Goal: Task Accomplishment & Management: Use online tool/utility

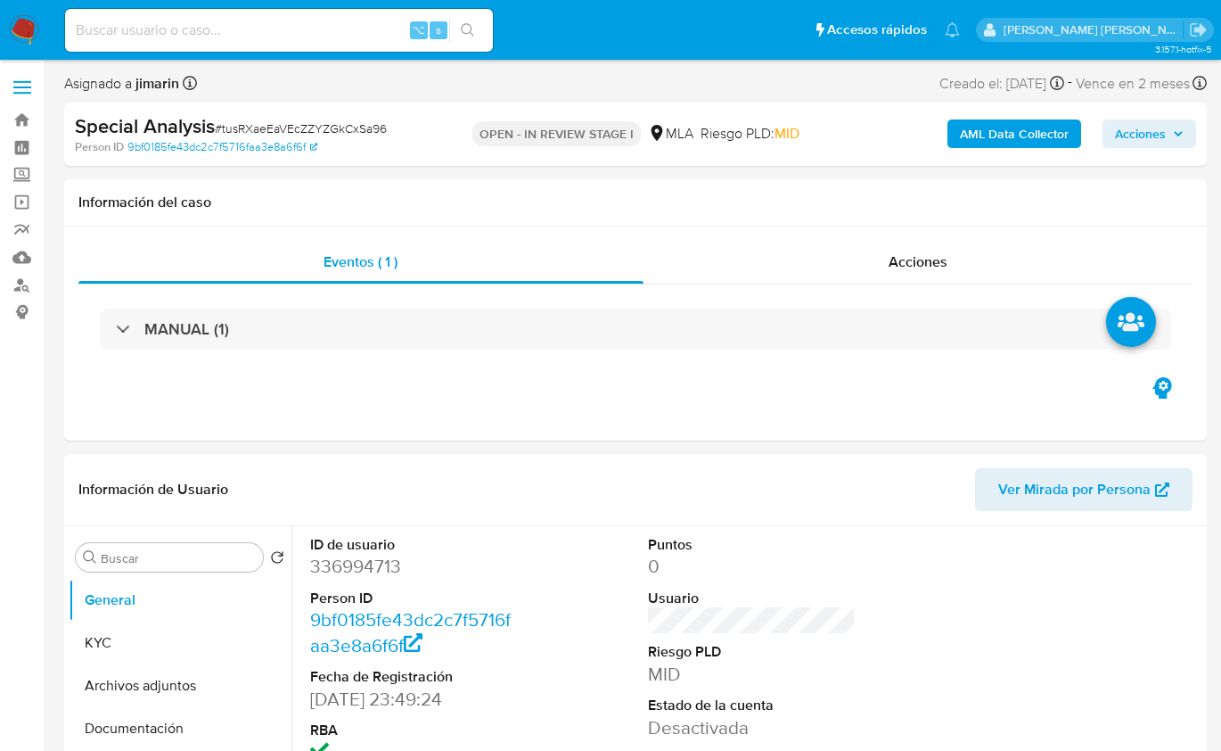
select select "10"
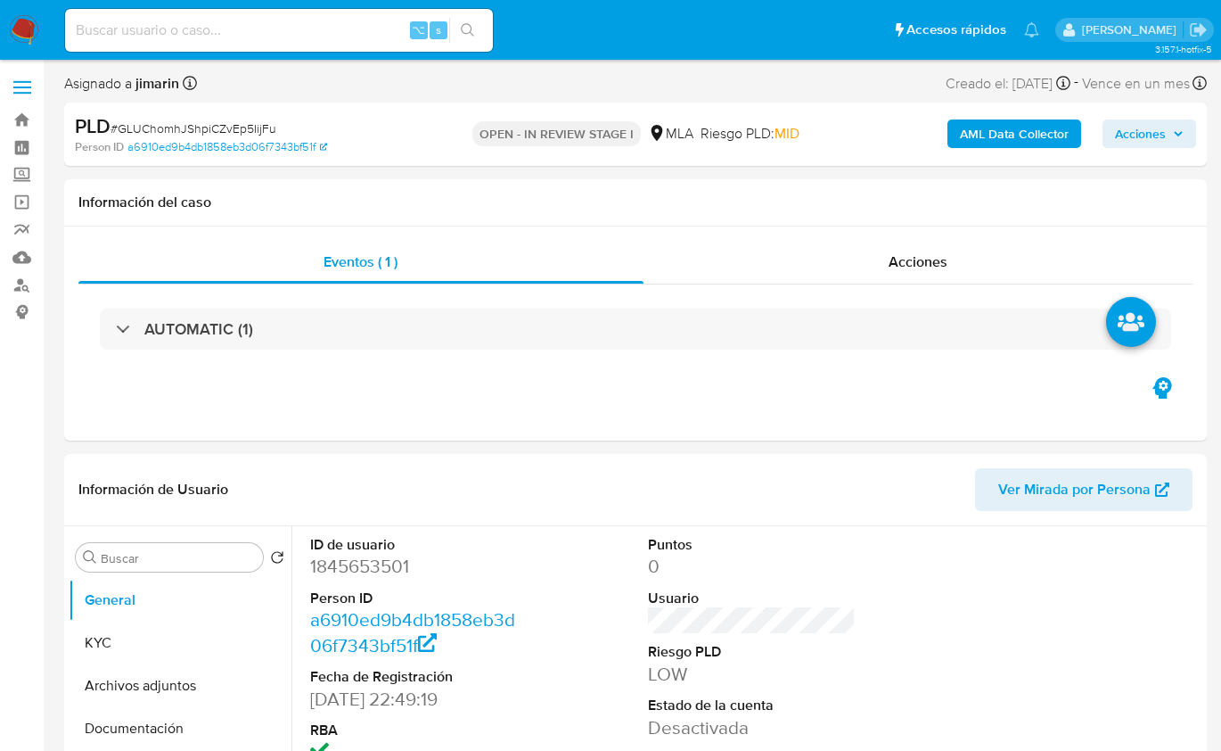
select select "10"
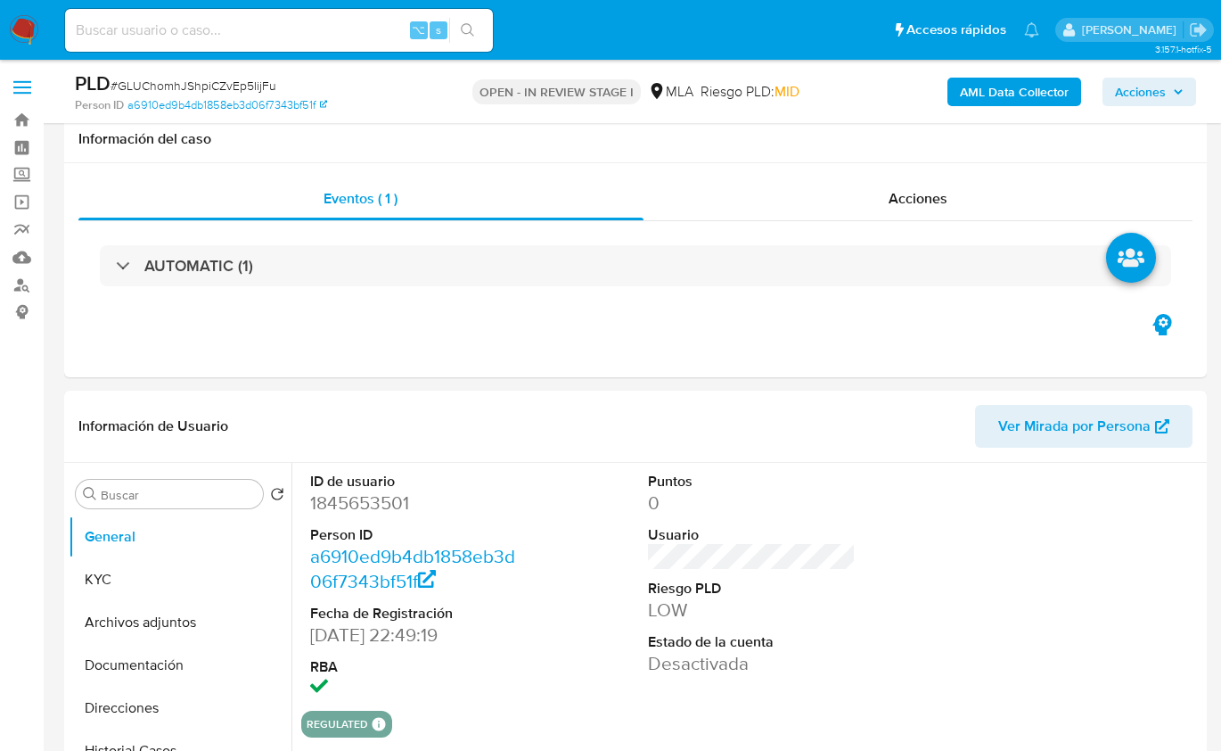
scroll to position [537, 0]
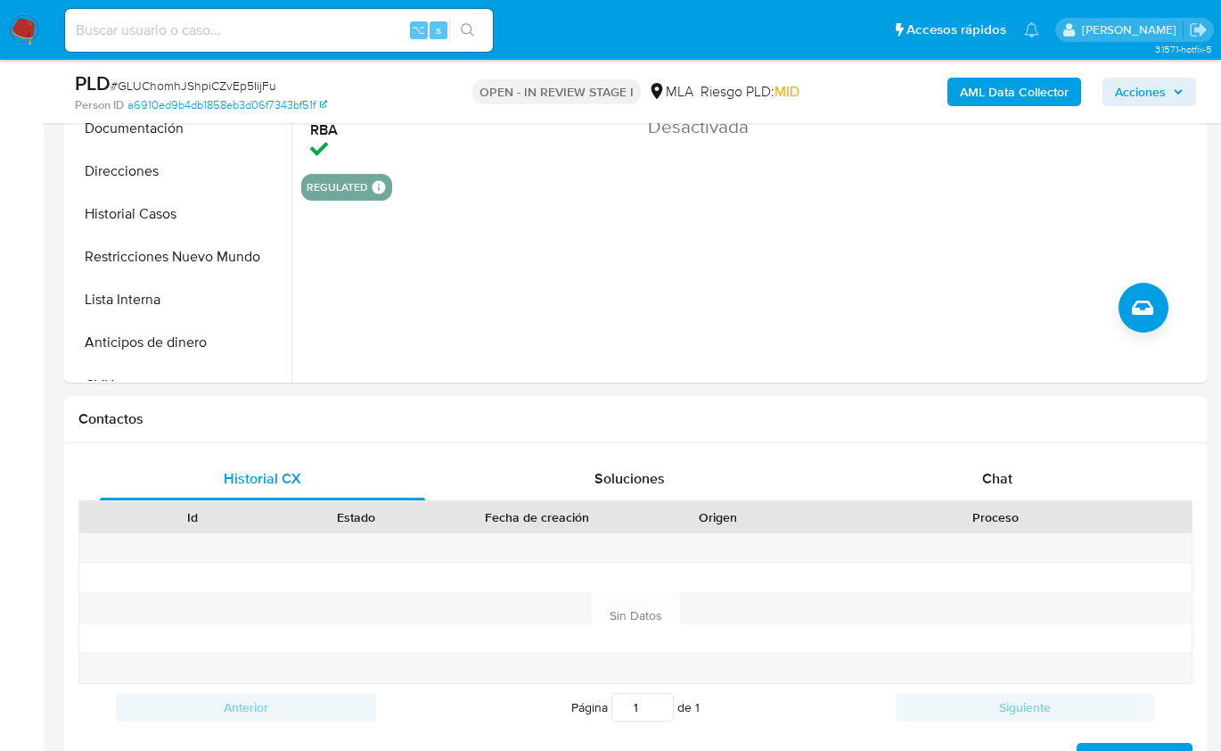
click at [1082, 508] on div "Proceso" at bounding box center [996, 517] width 366 height 18
click at [1082, 502] on div "Proceso" at bounding box center [996, 517] width 391 height 30
click at [1085, 492] on div "Chat" at bounding box center [997, 478] width 325 height 43
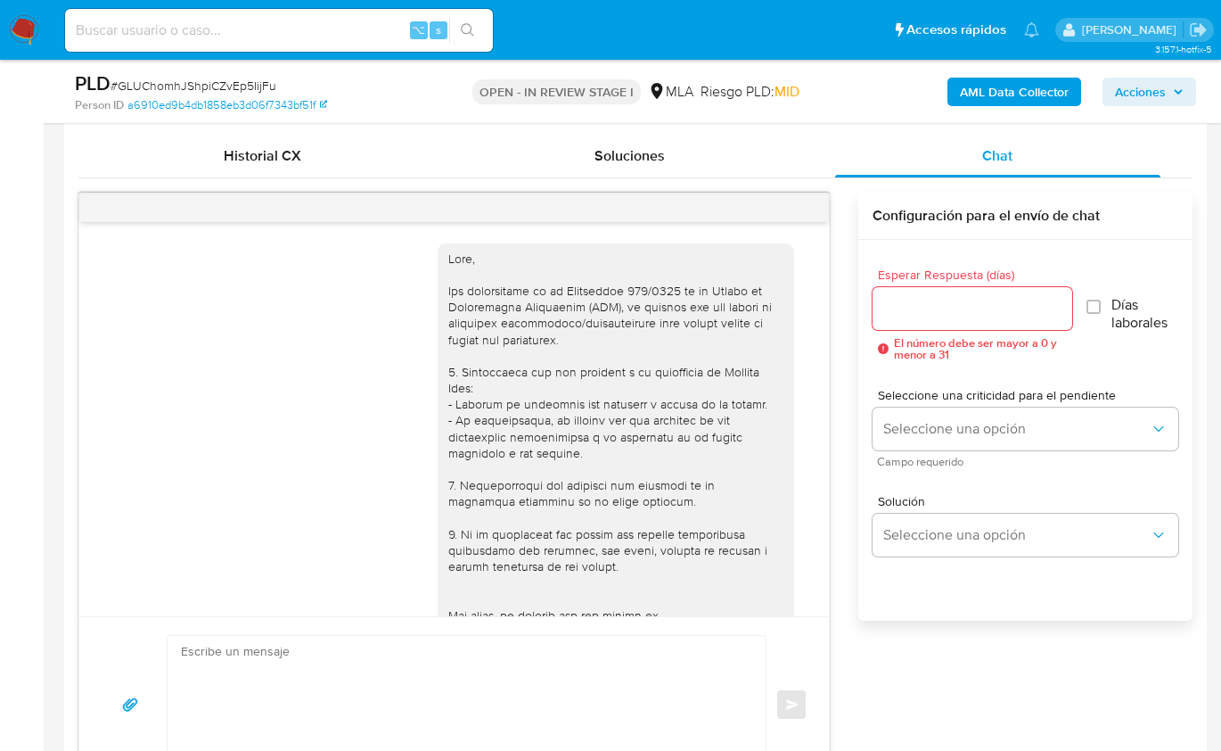
scroll to position [813, 0]
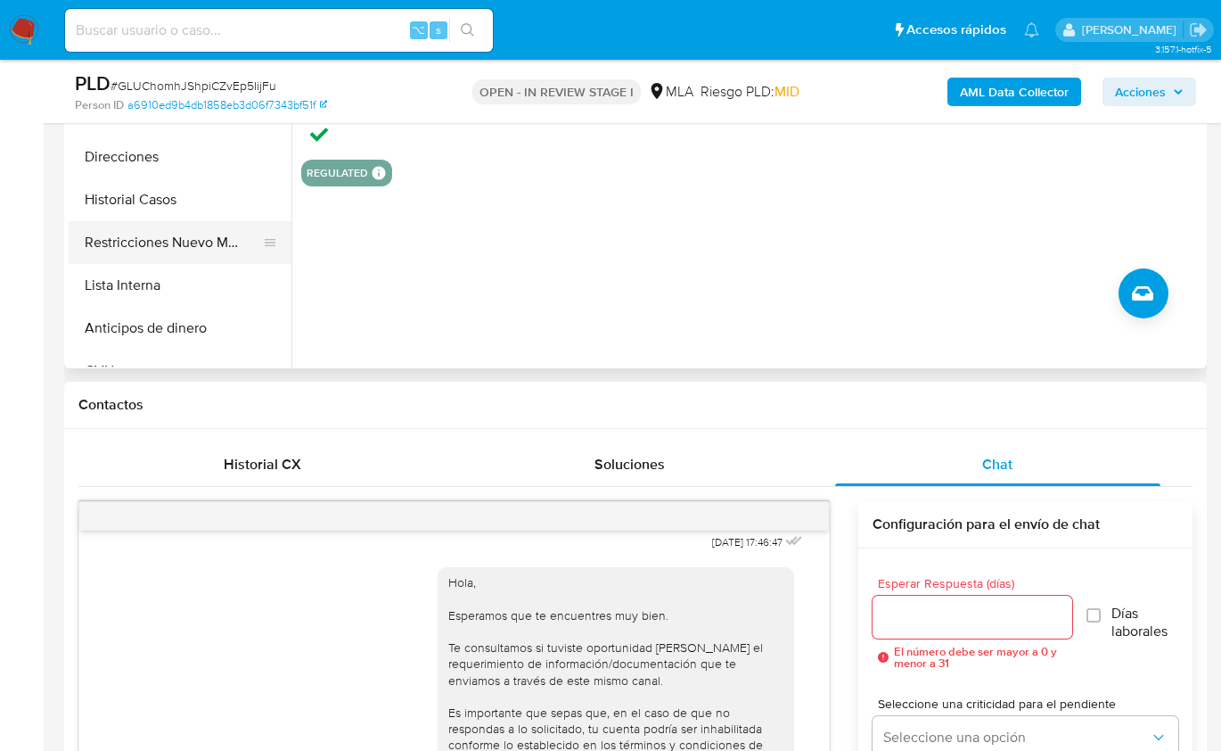
click at [205, 242] on button "Restricciones Nuevo Mundo" at bounding box center [173, 242] width 209 height 43
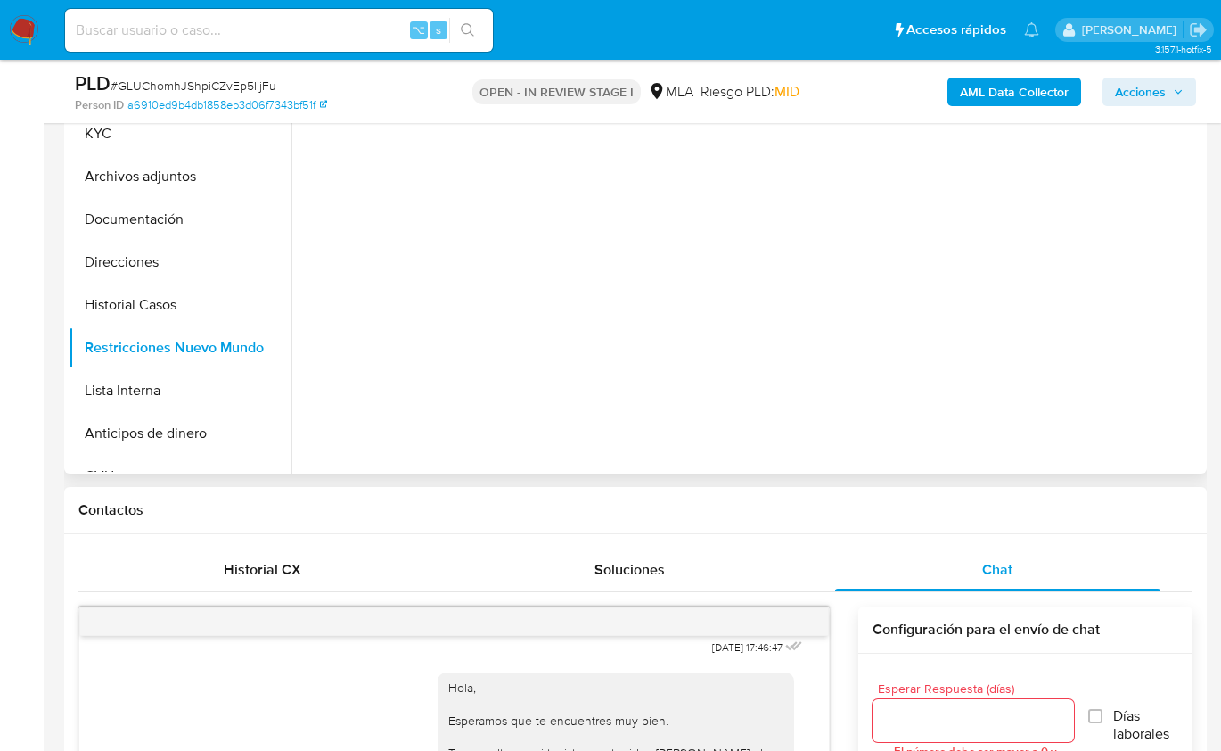
scroll to position [243, 0]
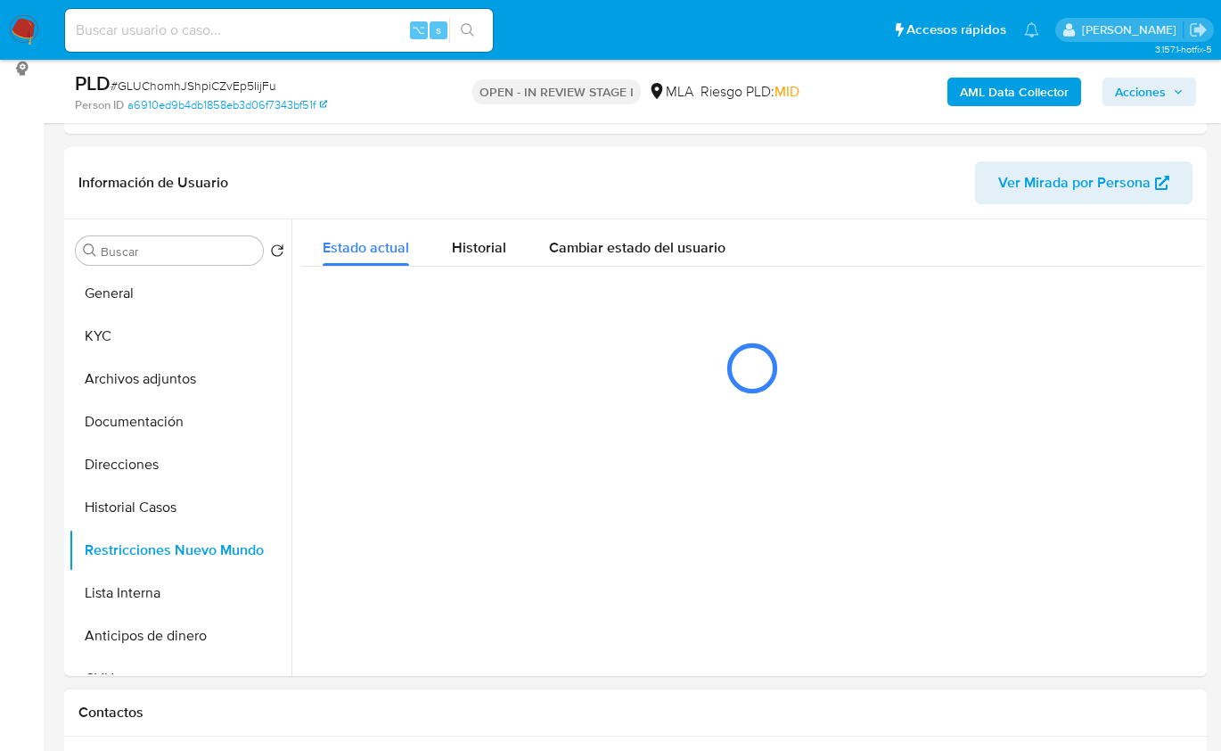
click at [983, 710] on h1 "Contactos" at bounding box center [635, 712] width 1114 height 18
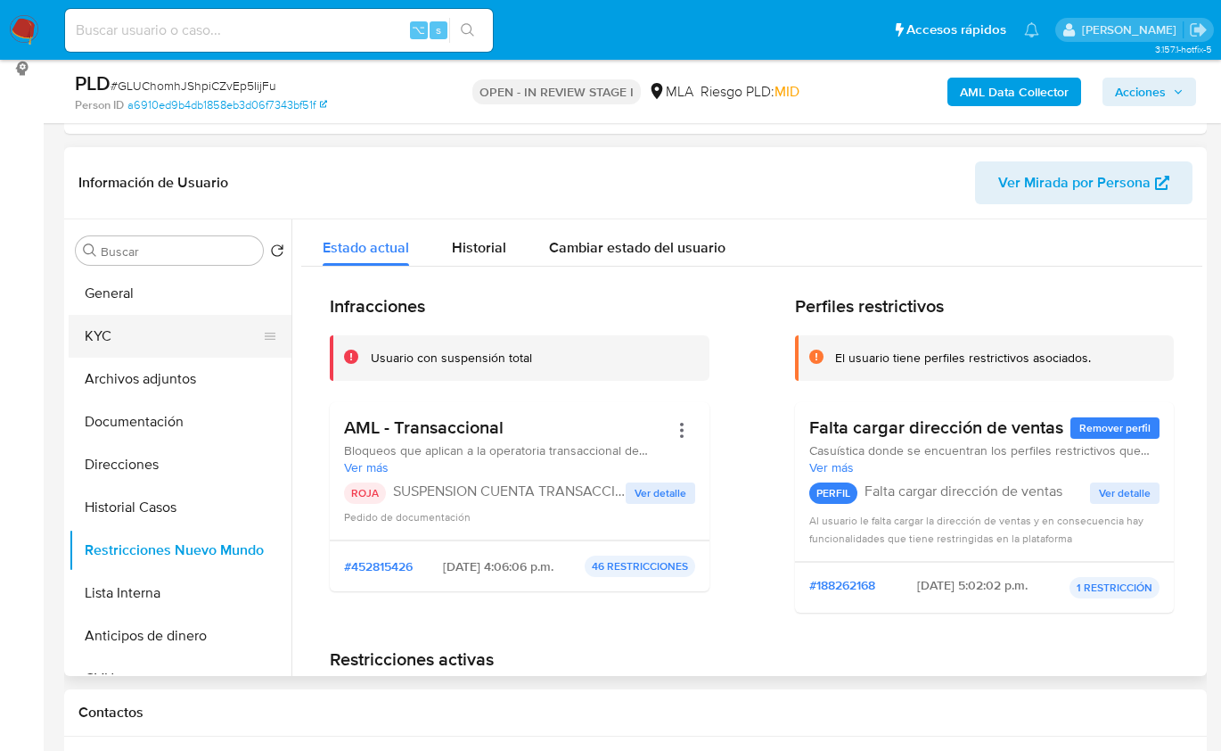
click at [99, 322] on button "KYC" at bounding box center [173, 336] width 209 height 43
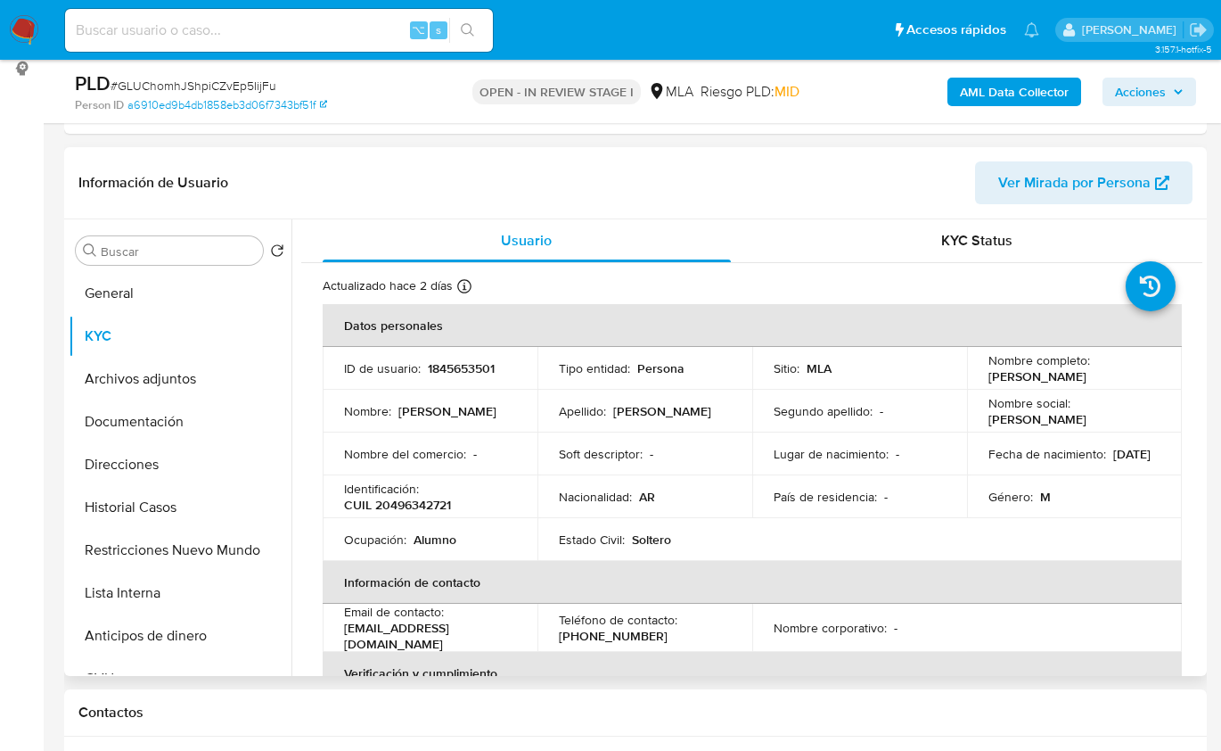
drag, startPoint x: 999, startPoint y: 379, endPoint x: 1105, endPoint y: 381, distance: 106.1
click at [1105, 381] on div "Nombre completo : Matias Leonel Lazaro" at bounding box center [1075, 368] width 172 height 32
copy p "Matias Leonel Lazaro"
click at [445, 502] on p "CUIL 20496342721" at bounding box center [397, 505] width 107 height 16
click at [445, 503] on p "CUIL 20496342721" at bounding box center [397, 505] width 107 height 16
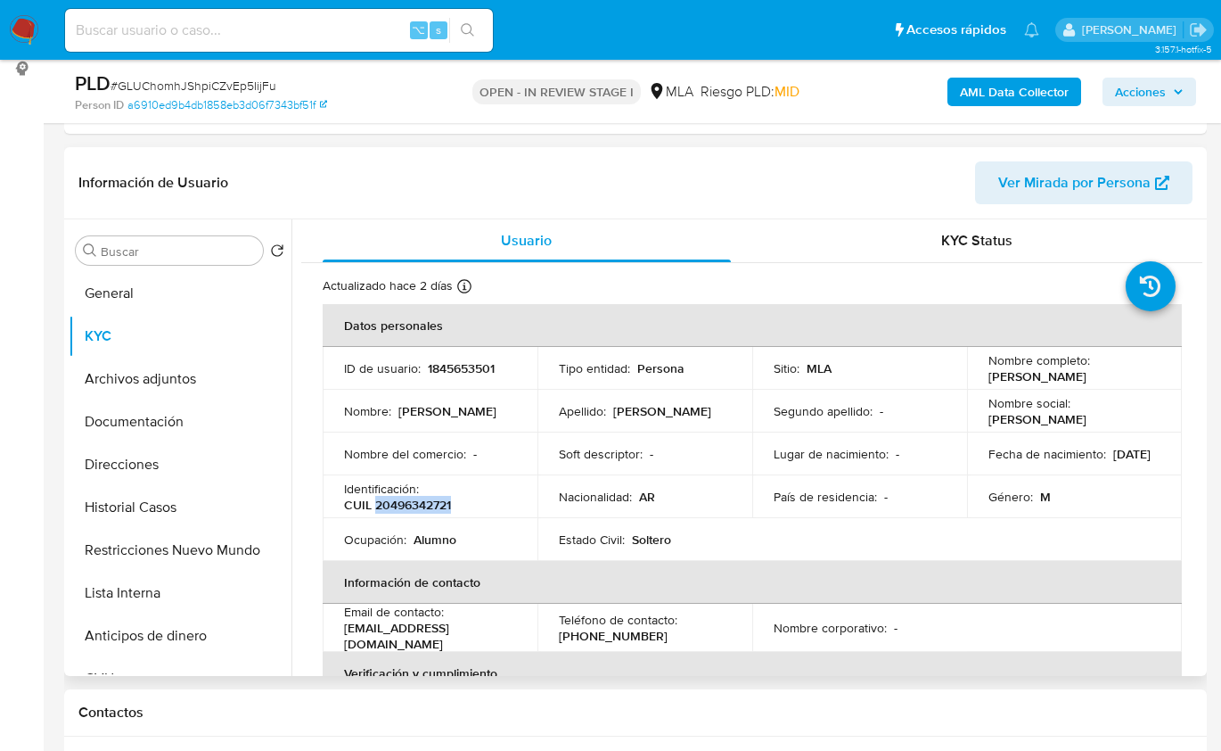
copy p "20496342721"
drag, startPoint x: 984, startPoint y: 376, endPoint x: 1130, endPoint y: 376, distance: 145.3
click at [1130, 376] on div "Nombre completo : Matias Leonel Lazaro" at bounding box center [1075, 368] width 172 height 32
copy p "Matias Leonel Lazaro"
click at [432, 511] on p "CUIL 20496342721" at bounding box center [397, 505] width 107 height 16
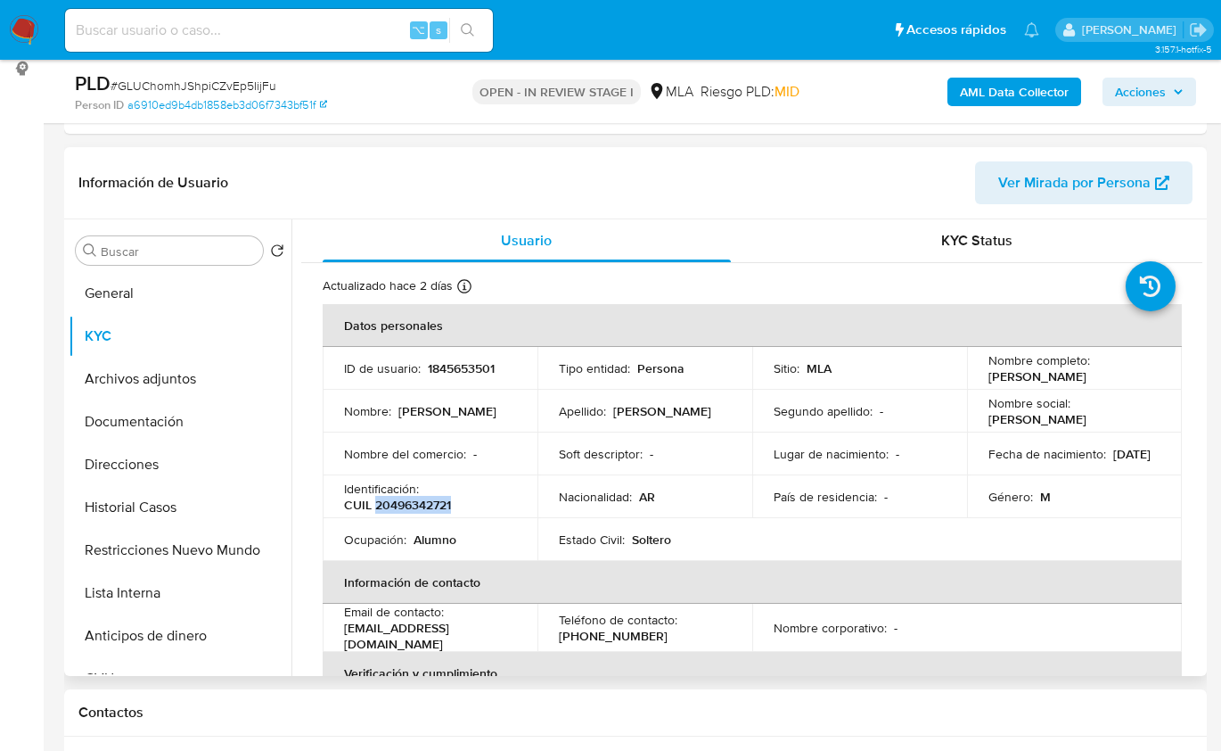
click at [432, 510] on p "CUIL 20496342721" at bounding box center [397, 505] width 107 height 16
copy p "20496342721"
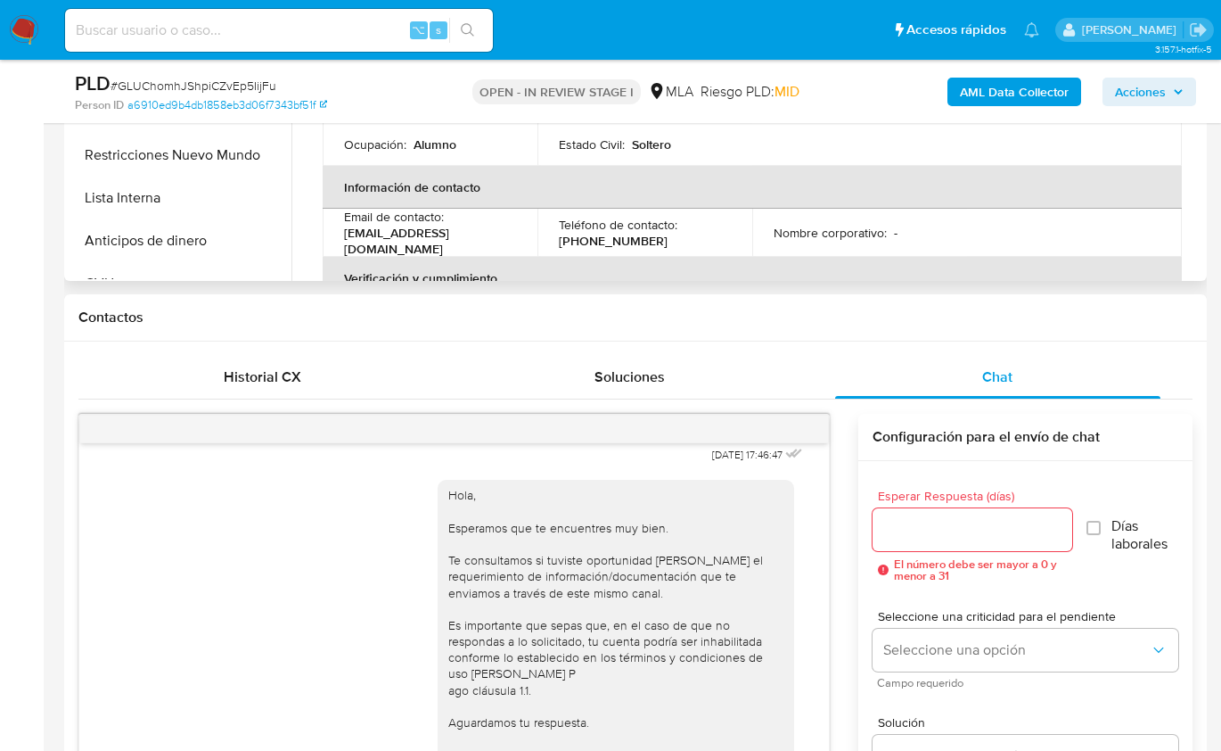
scroll to position [646, 0]
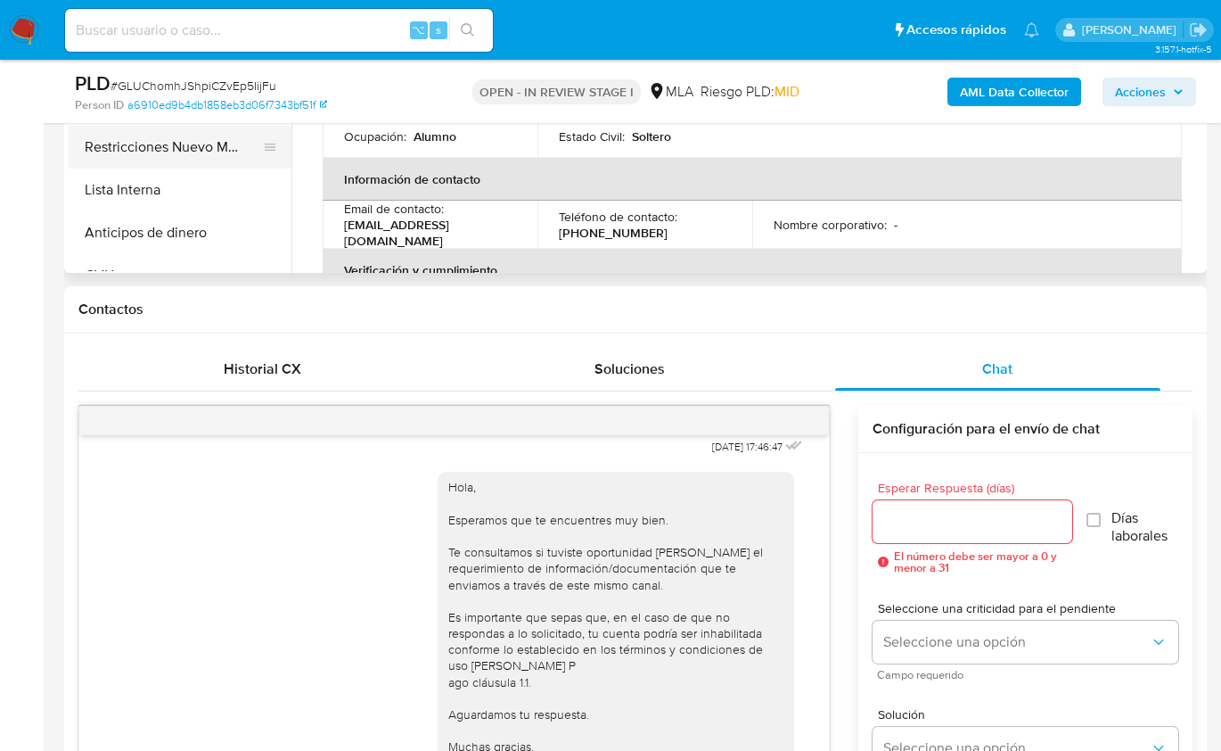
click at [203, 155] on button "Restricciones Nuevo Mundo" at bounding box center [173, 147] width 209 height 43
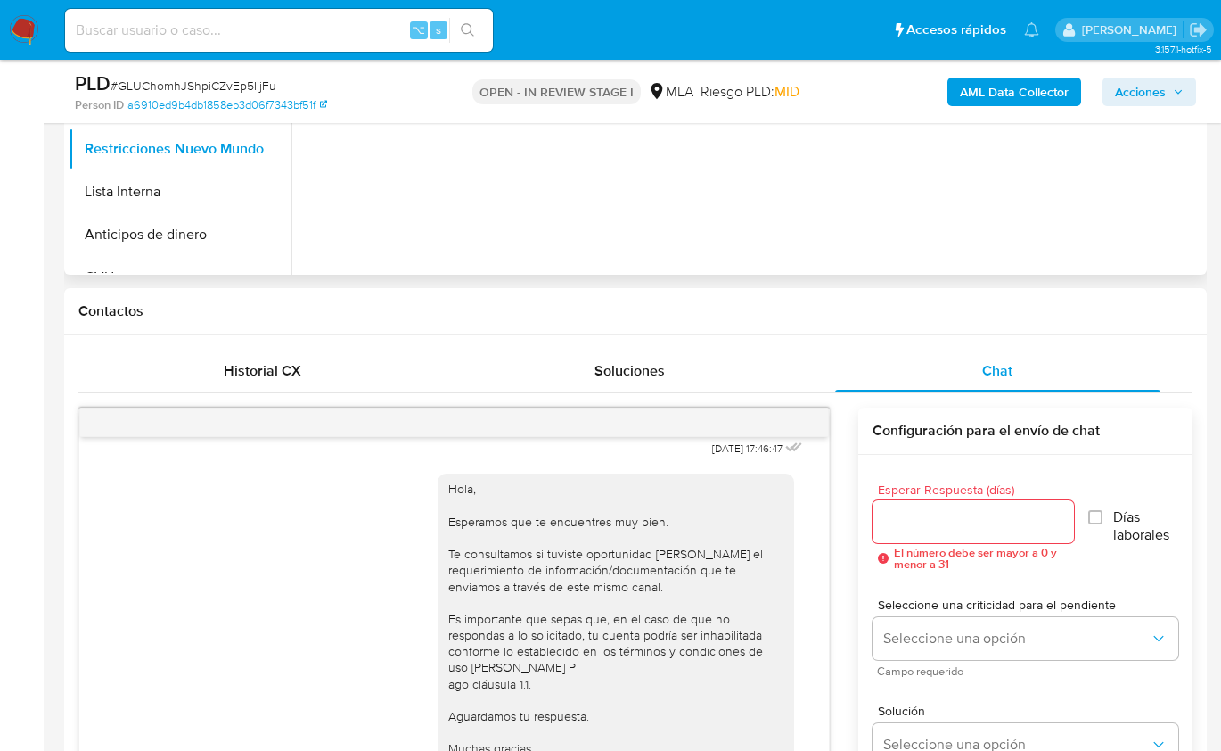
scroll to position [327, 0]
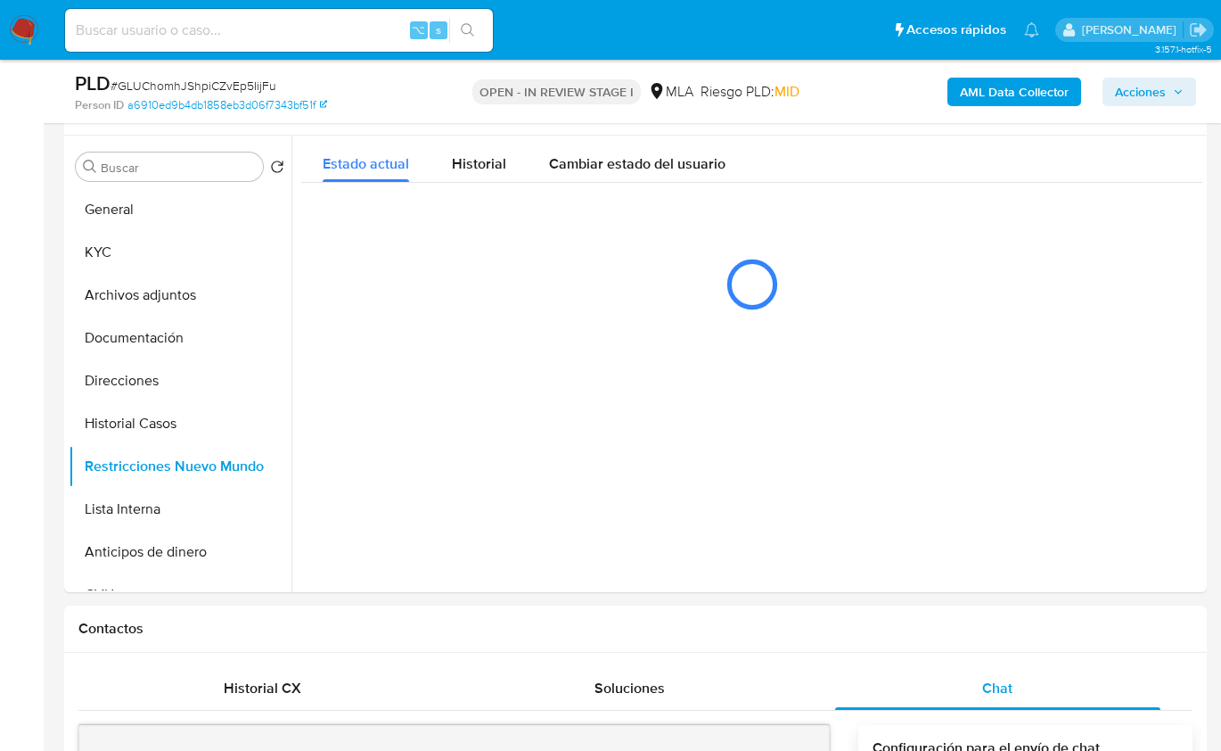
click at [964, 90] on b "AML Data Collector" at bounding box center [1014, 92] width 109 height 29
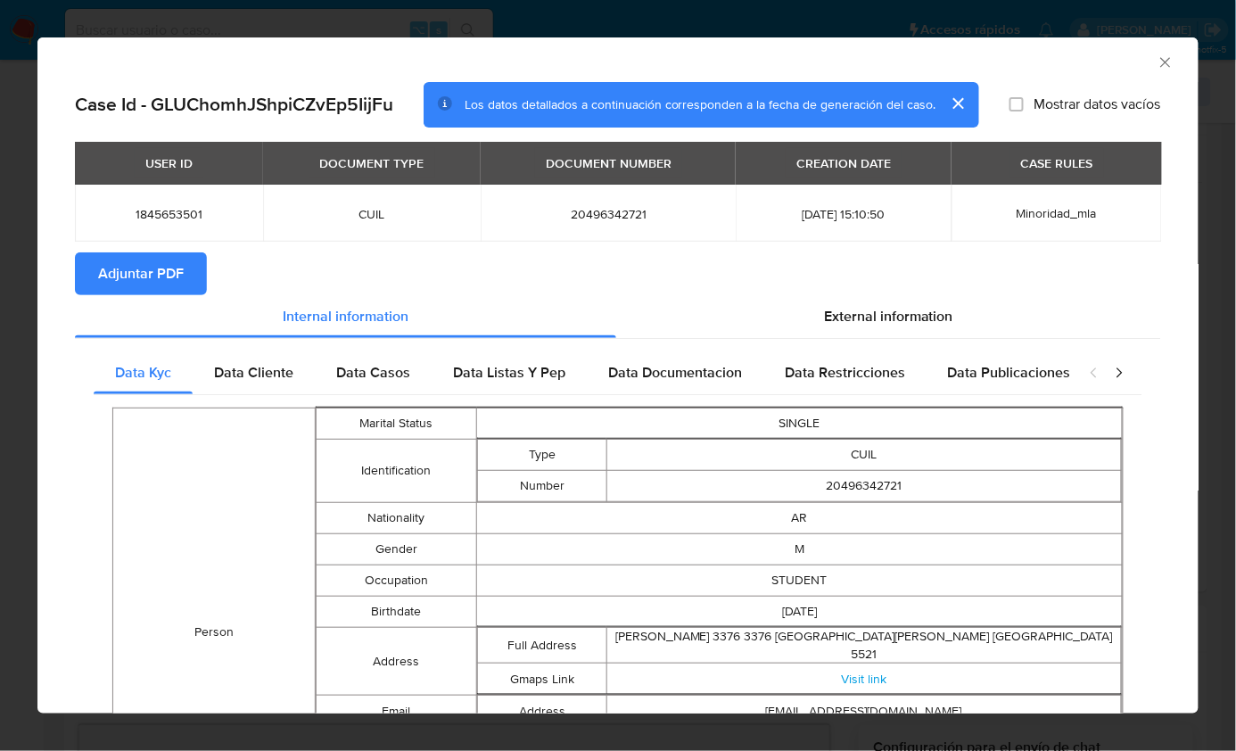
click at [185, 276] on button "Adjuntar PDF" at bounding box center [141, 273] width 132 height 43
click at [1156, 62] on icon "Cerrar ventana" at bounding box center [1165, 62] width 18 height 18
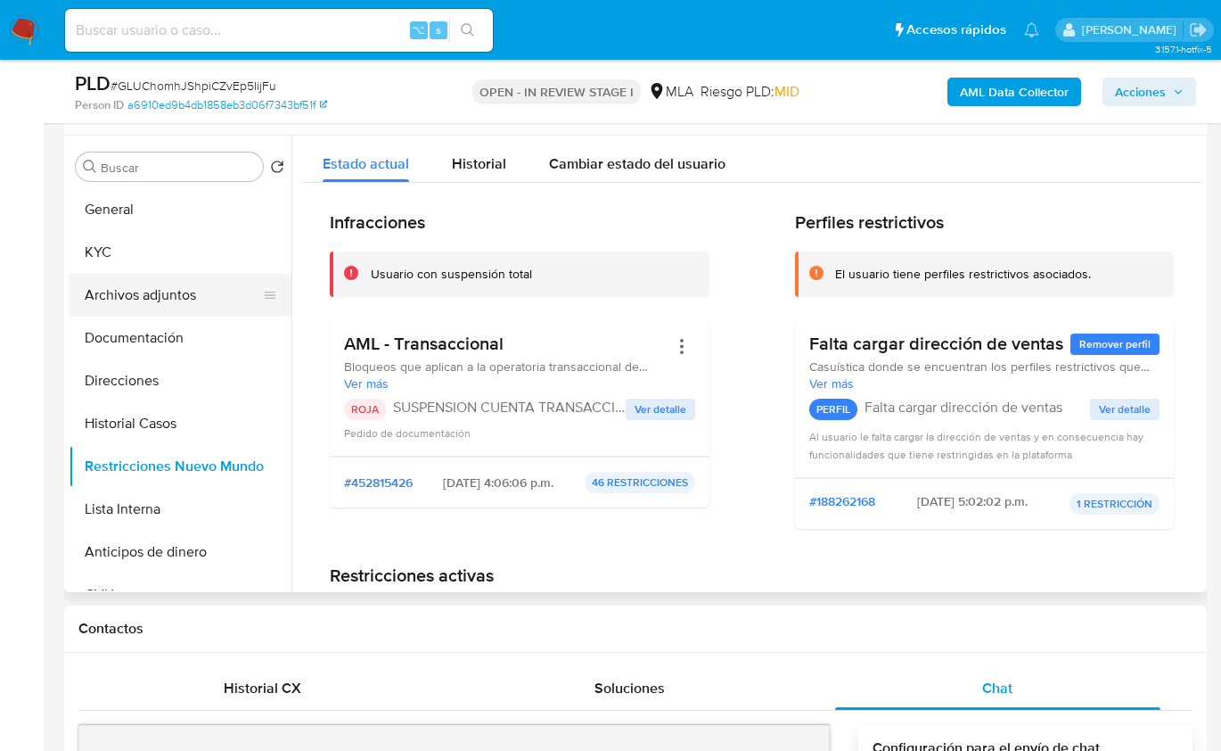
click at [174, 298] on button "Archivos adjuntos" at bounding box center [173, 295] width 209 height 43
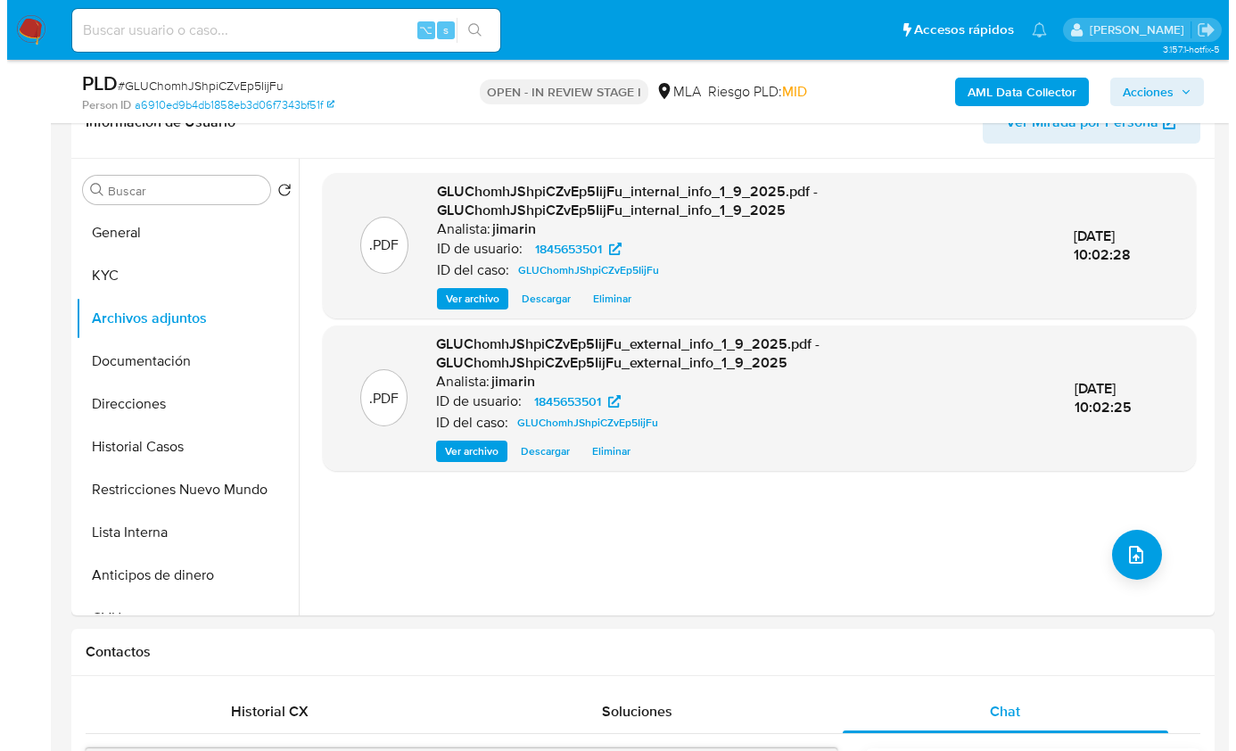
scroll to position [298, 0]
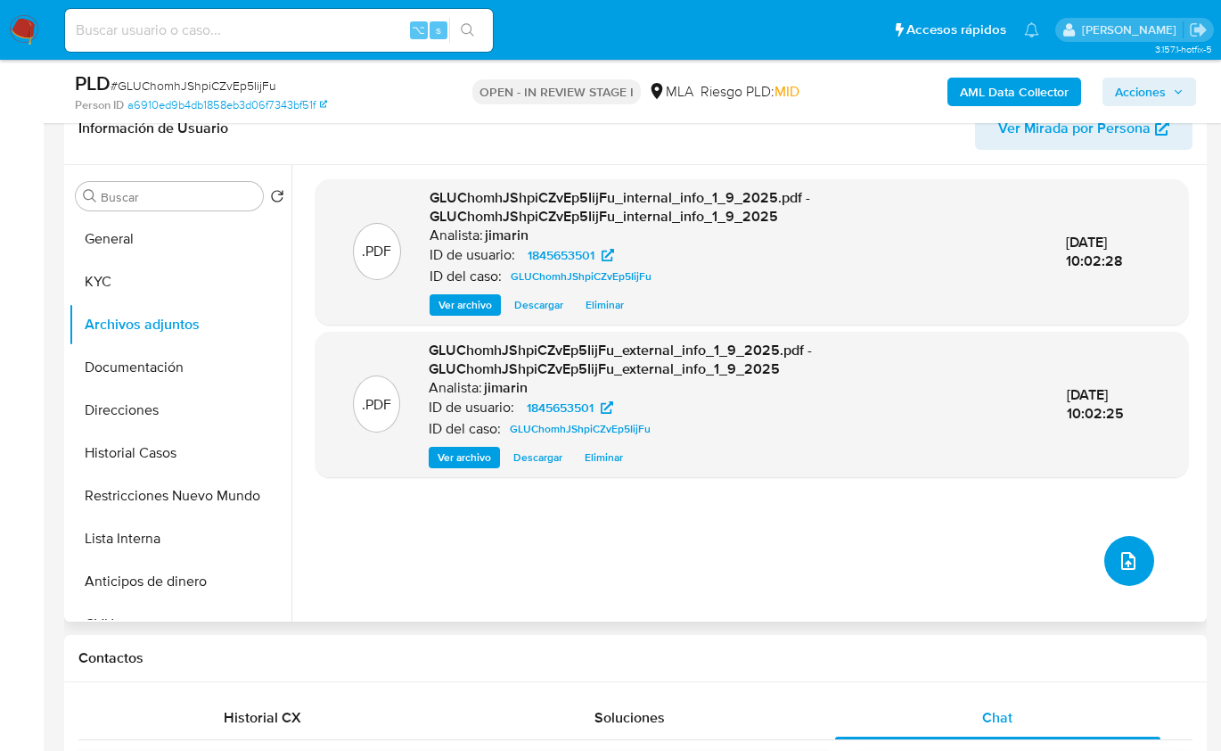
click at [1128, 561] on icon "upload-file" at bounding box center [1128, 560] width 21 height 21
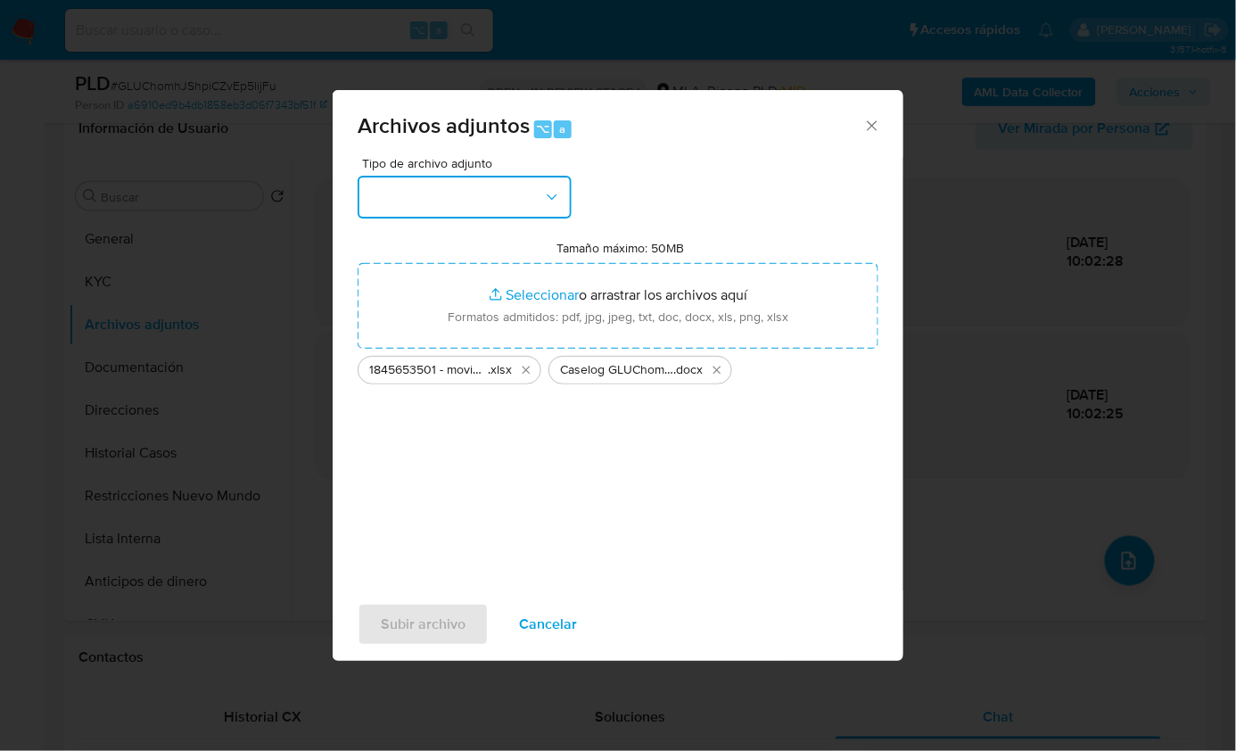
click at [440, 190] on button "button" at bounding box center [465, 197] width 214 height 43
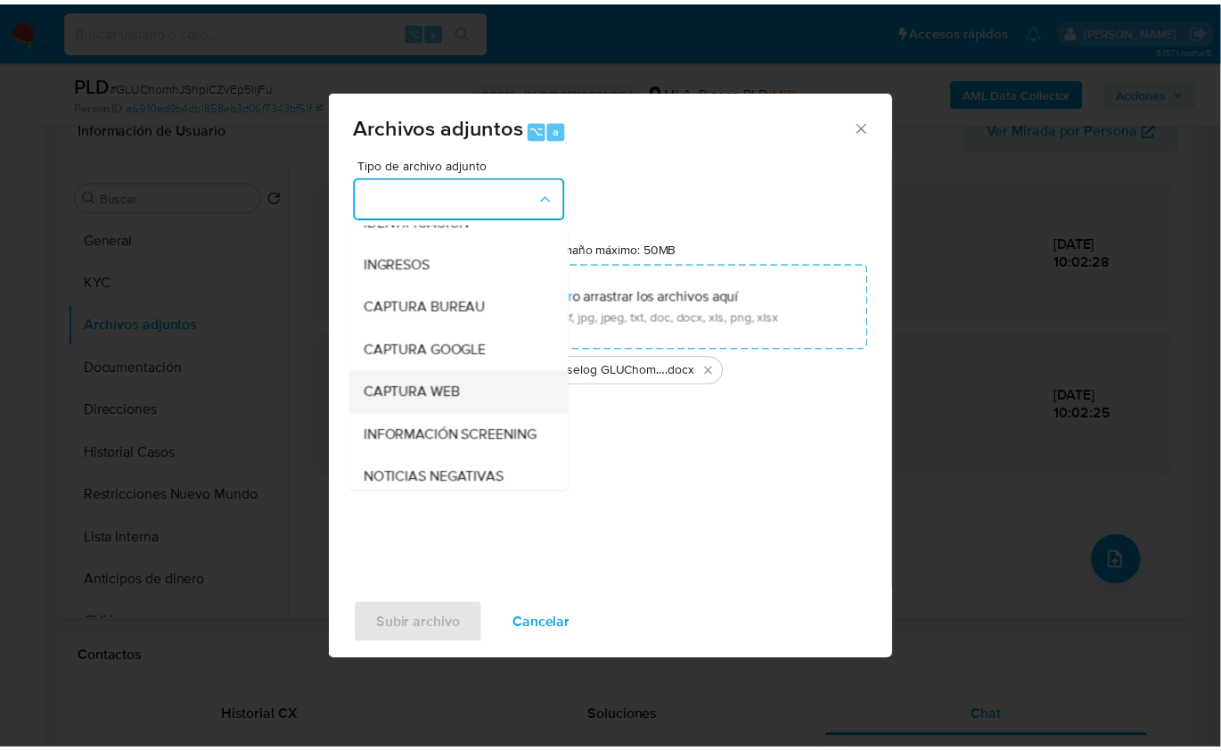
scroll to position [256, 0]
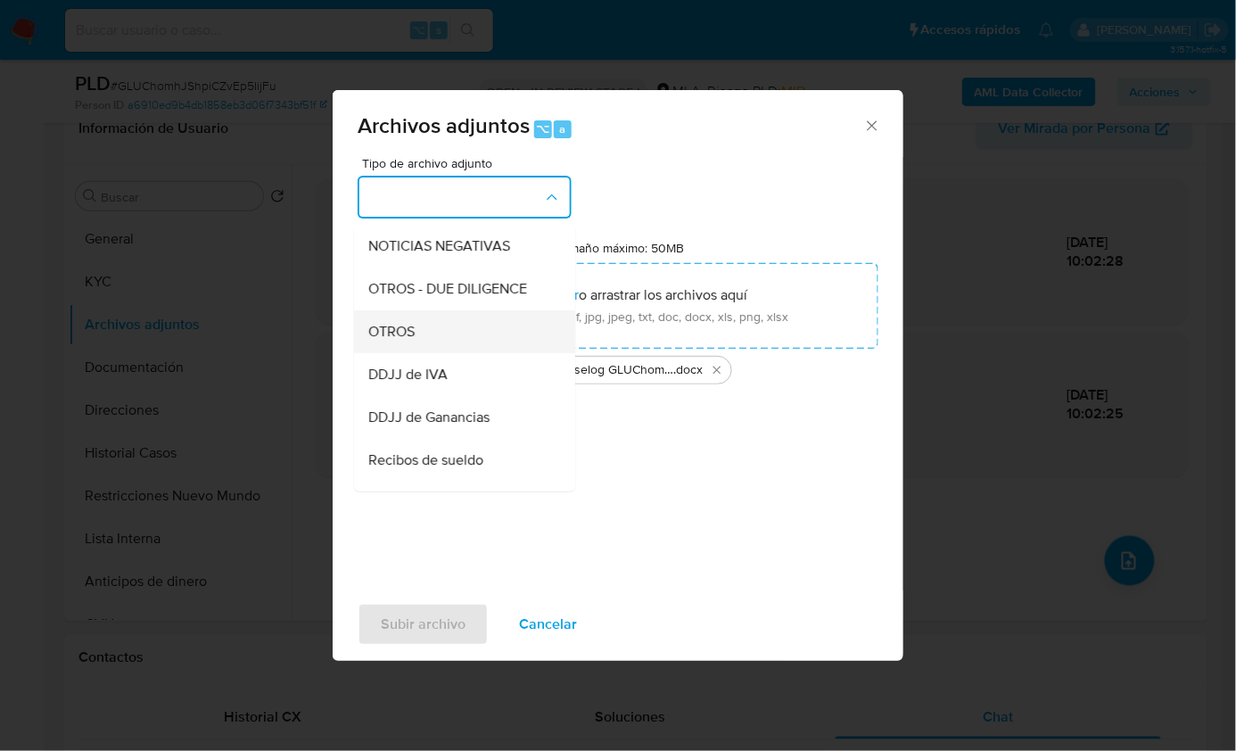
click at [422, 352] on div "OTROS" at bounding box center [459, 330] width 182 height 43
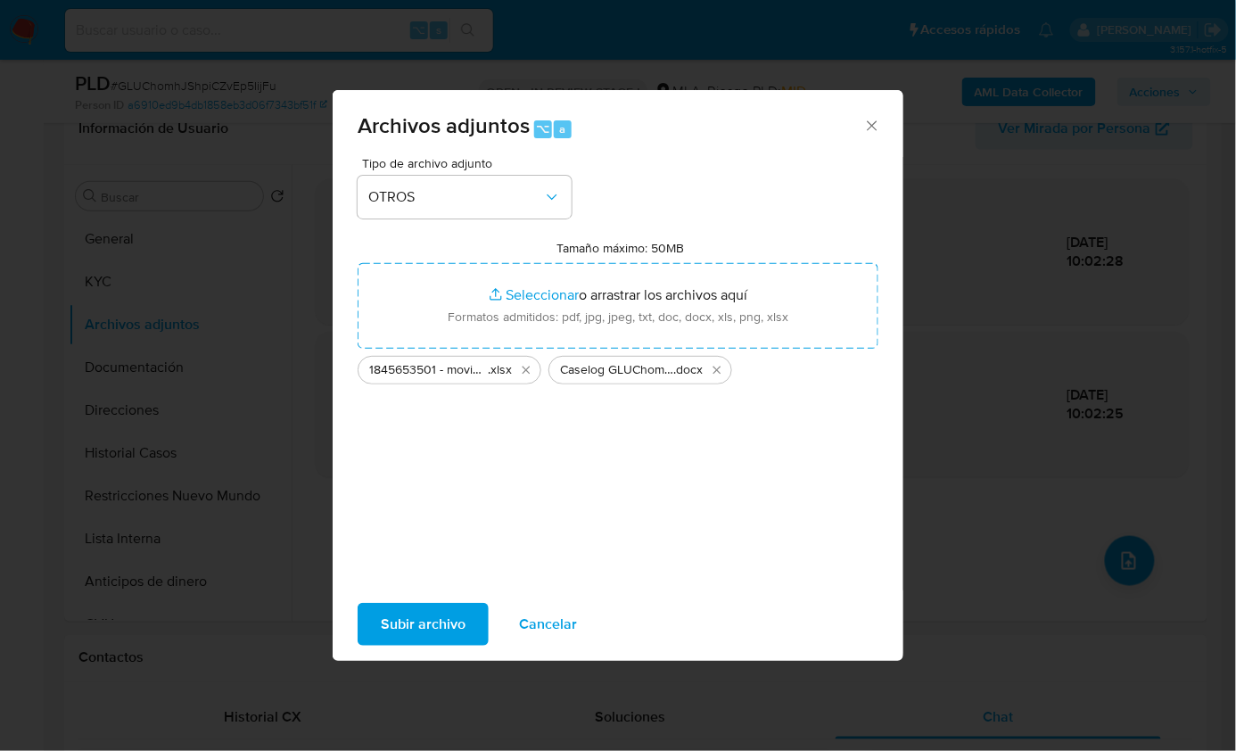
click at [423, 638] on span "Subir archivo" at bounding box center [423, 623] width 85 height 39
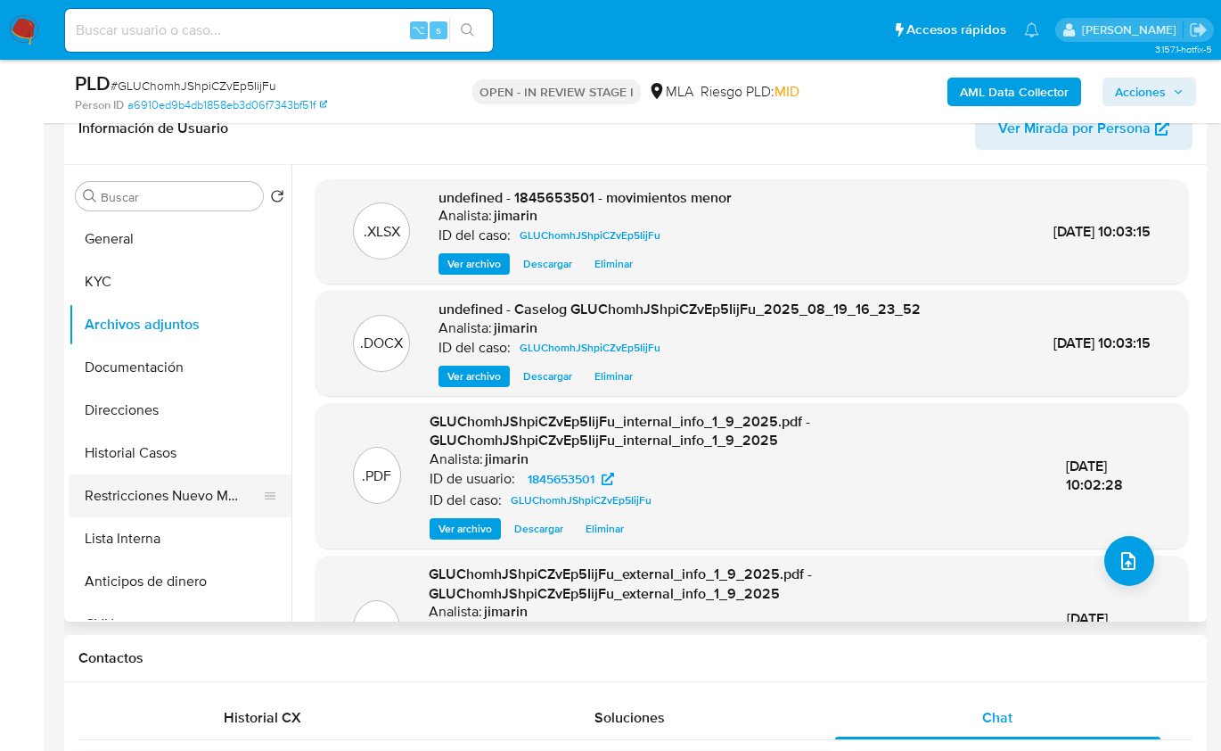
click at [184, 494] on button "Restricciones Nuevo Mundo" at bounding box center [173, 495] width 209 height 43
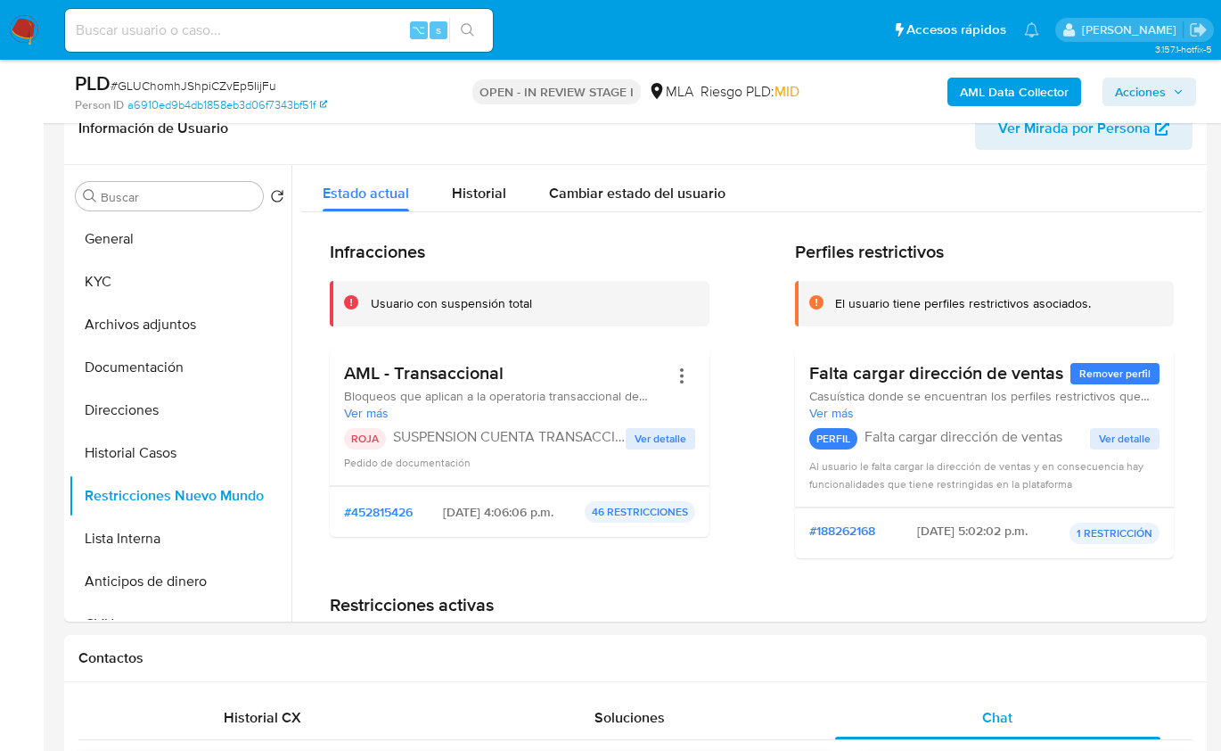
click at [1143, 97] on span "Acciones" at bounding box center [1140, 92] width 51 height 29
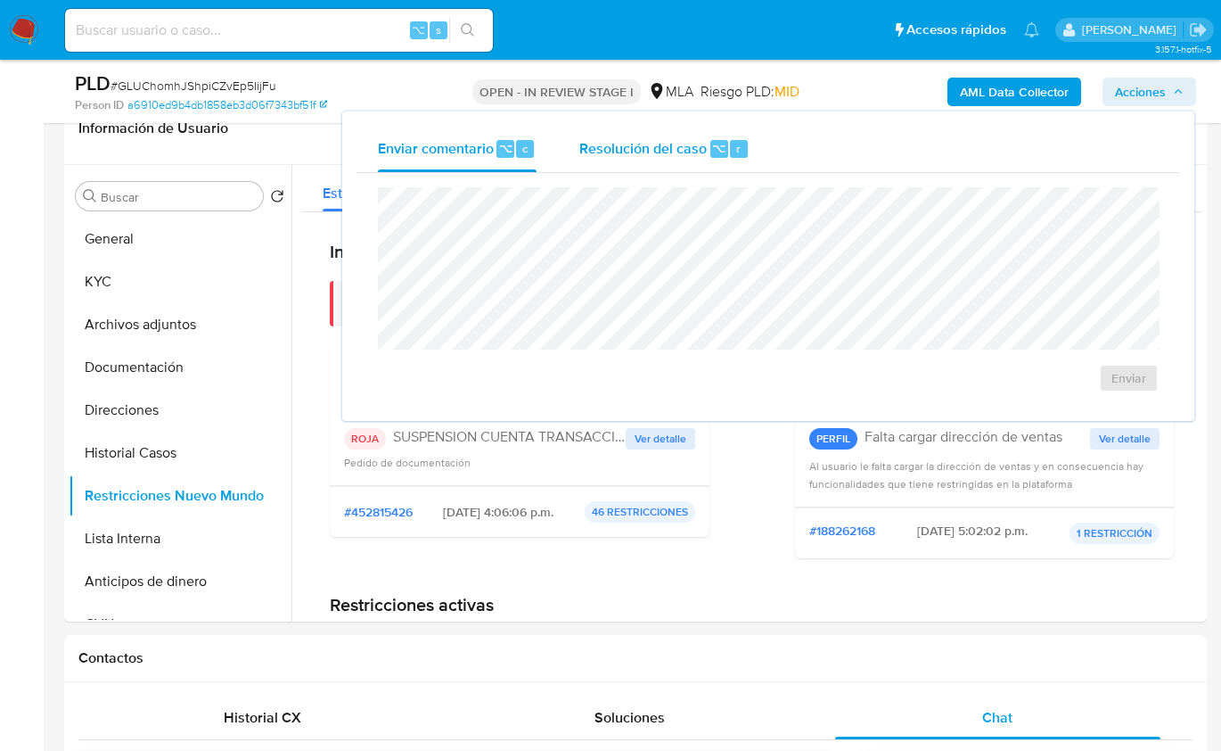
click at [645, 157] on span "Resolución del caso" at bounding box center [643, 147] width 127 height 21
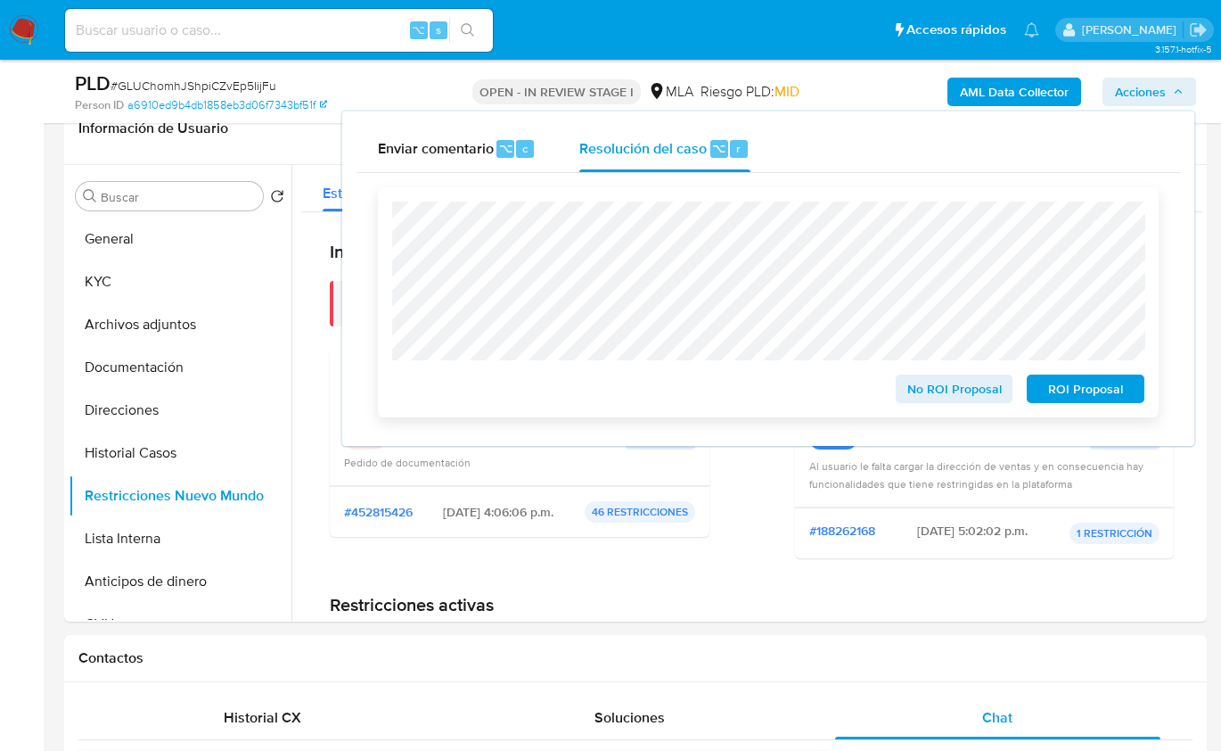
click at [1060, 394] on span "ROI Proposal" at bounding box center [1086, 388] width 93 height 25
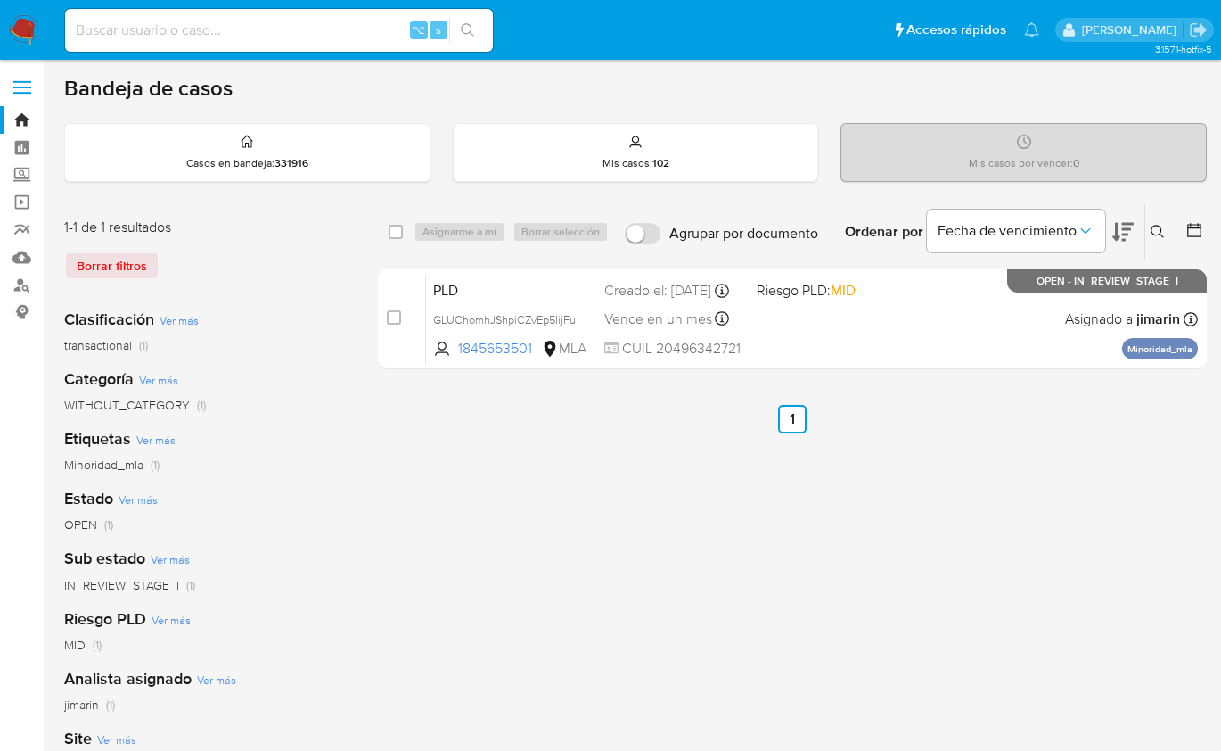
click at [1156, 230] on icon at bounding box center [1158, 232] width 14 height 14
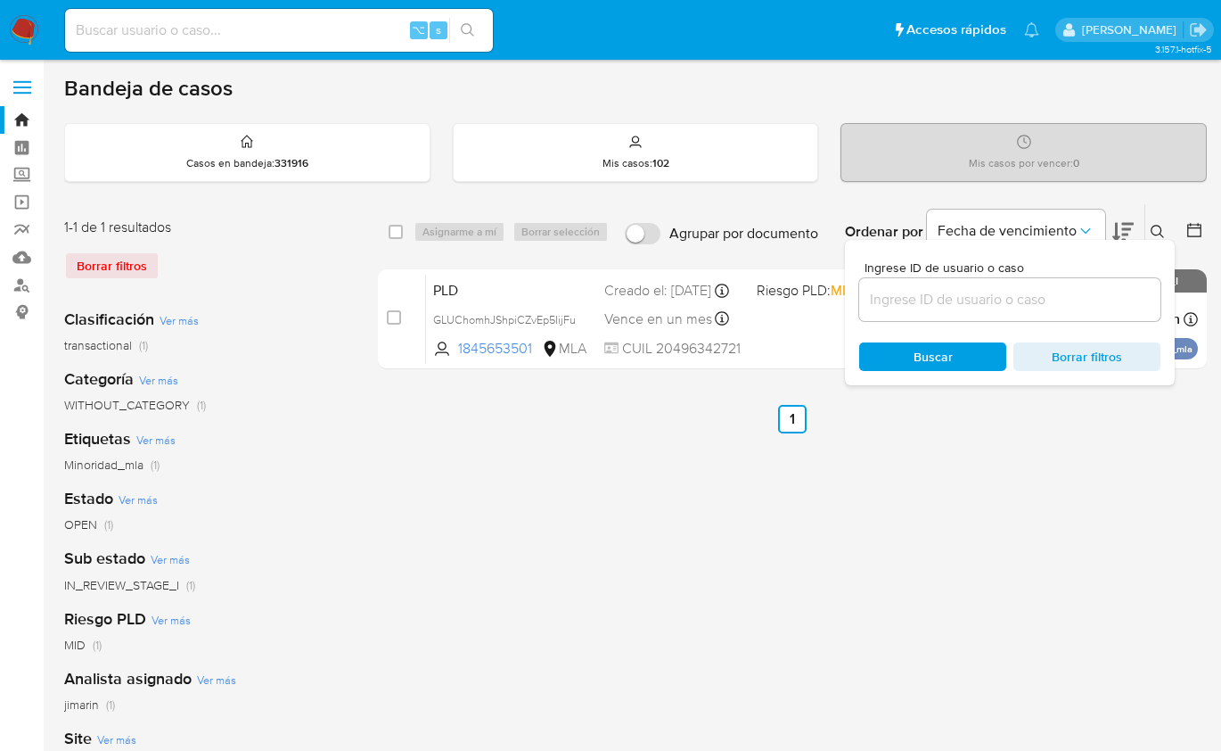
click at [1018, 295] on input at bounding box center [1009, 299] width 301 height 23
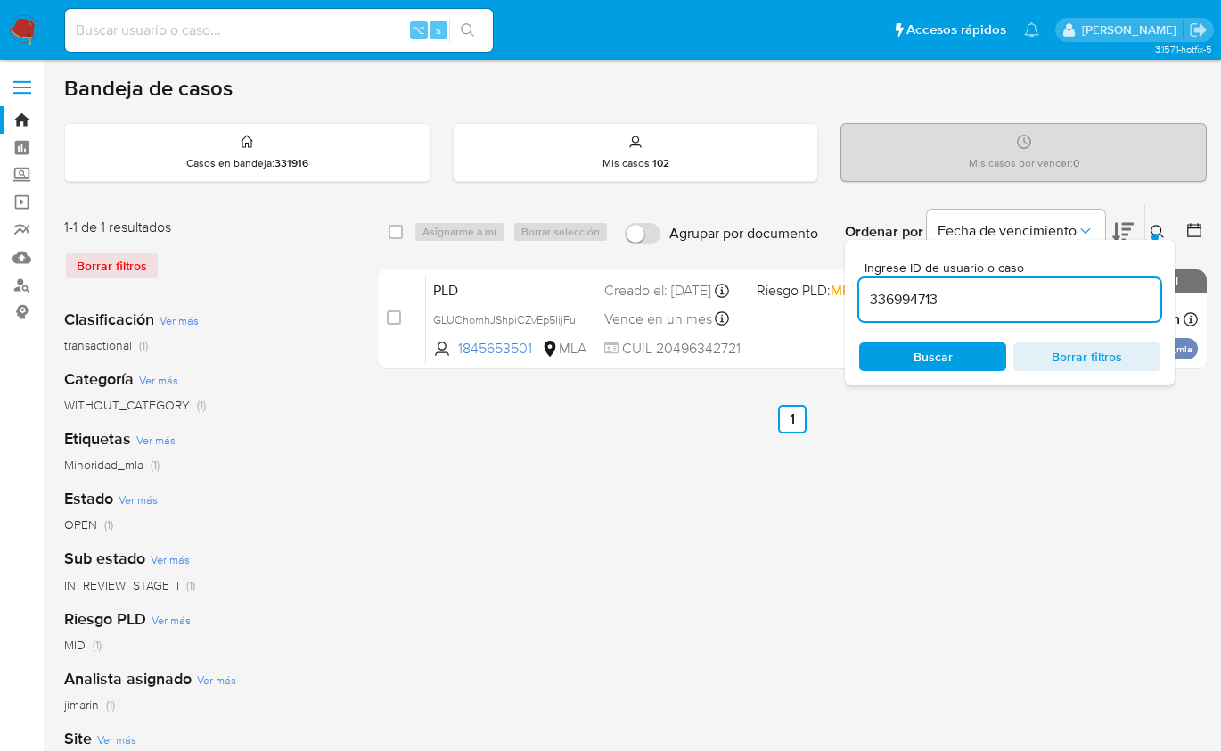
type input "336994713"
click at [1161, 225] on icon at bounding box center [1158, 232] width 14 height 14
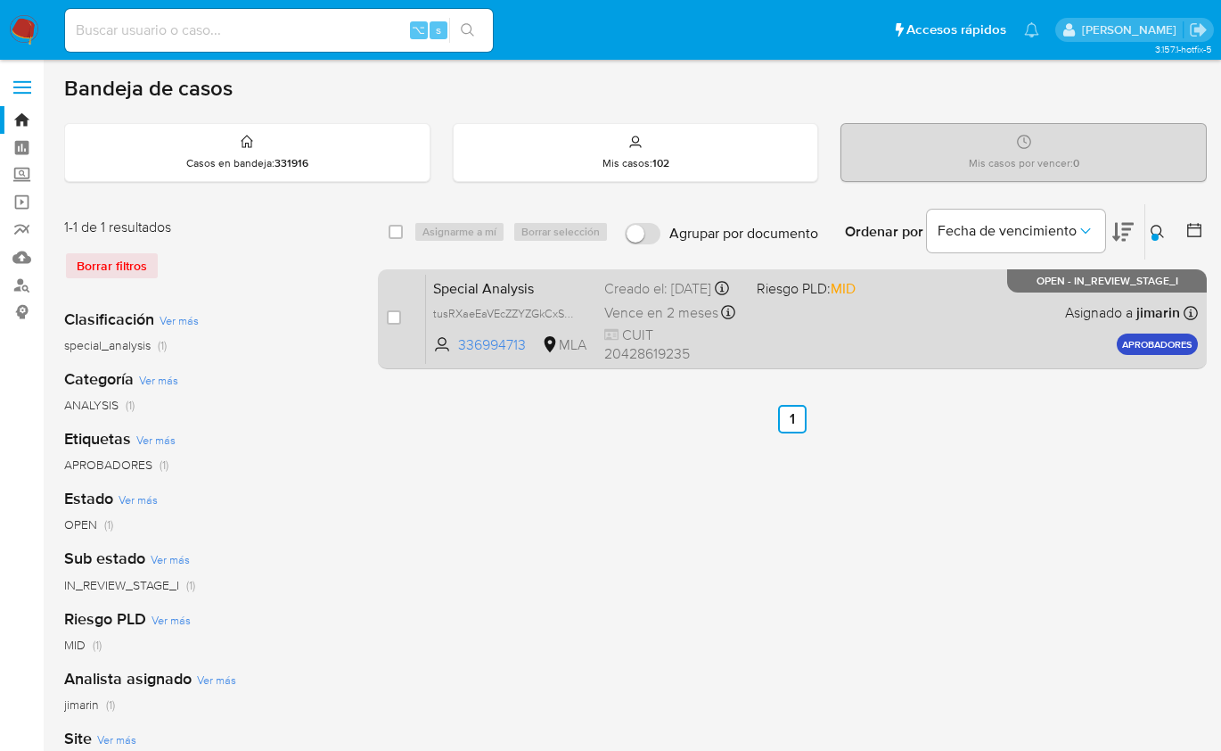
click at [1005, 329] on div "Special Analysis tusRXaeEaVEcZZYZGkCxSa96 336994713 MLA Riesgo PLD: MID Creado …" at bounding box center [812, 319] width 772 height 90
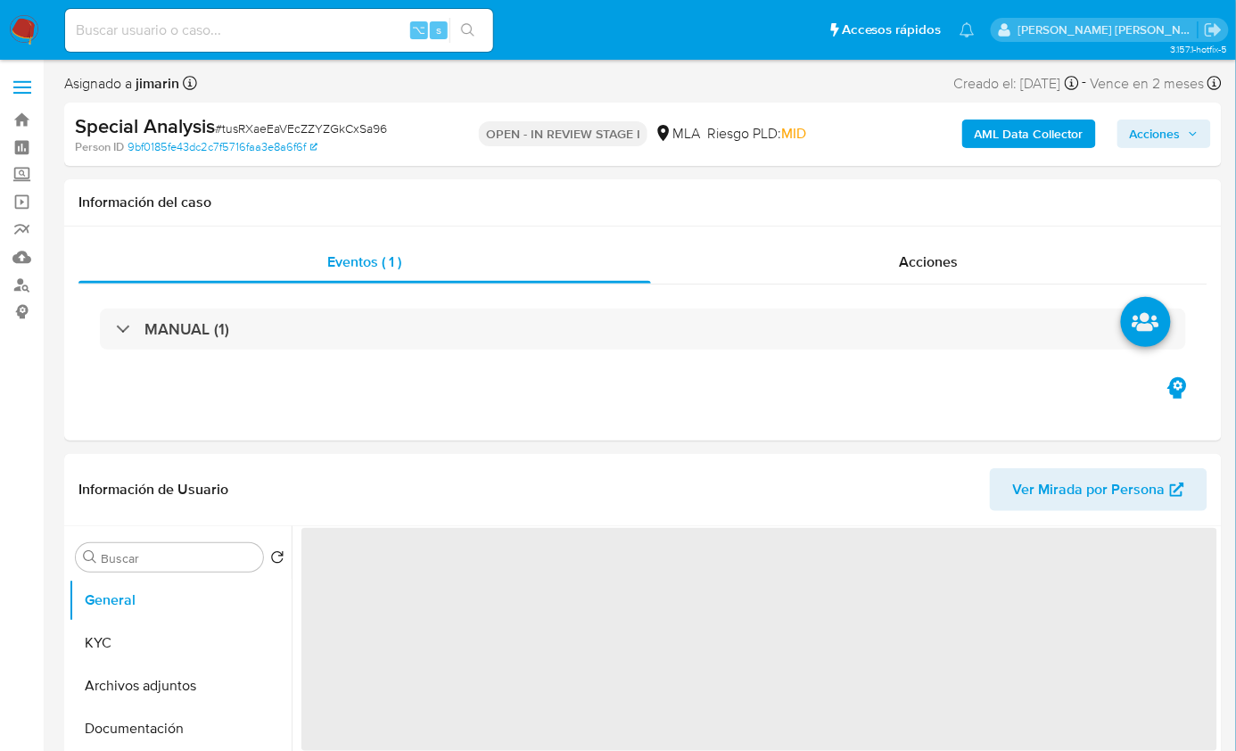
select select "10"
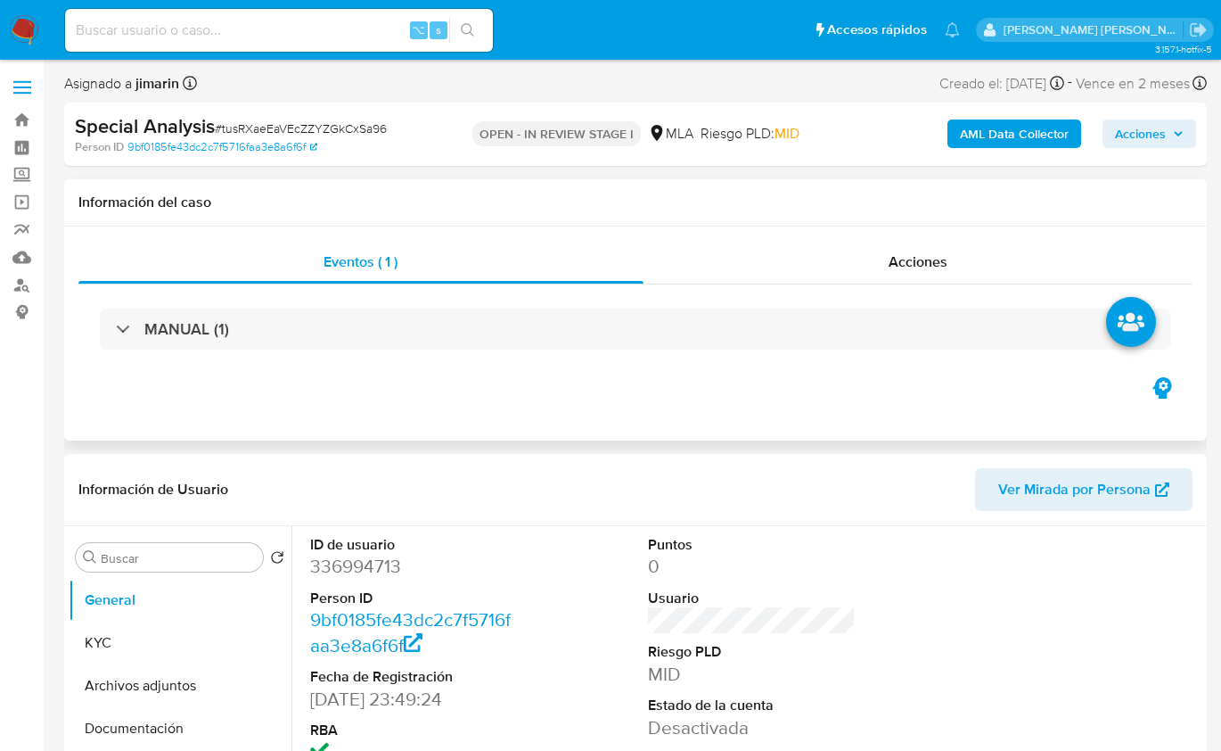
scroll to position [519, 0]
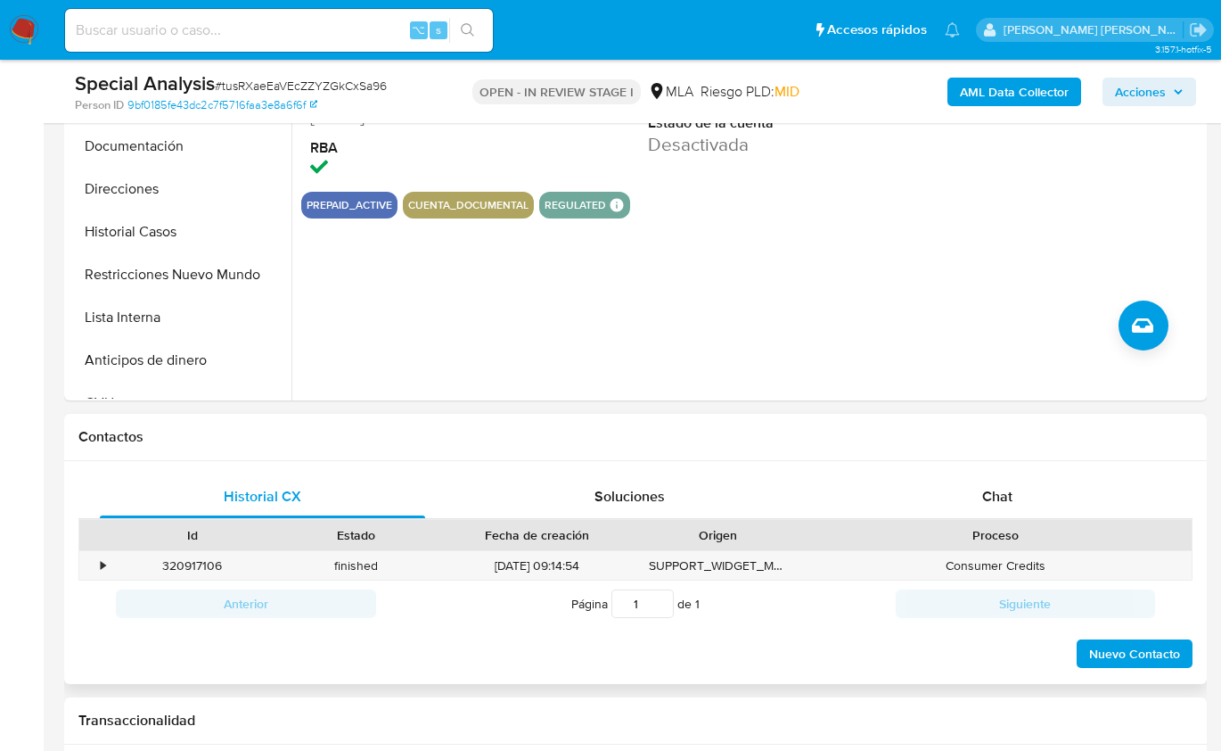
click at [1012, 520] on div "Proceso" at bounding box center [996, 535] width 391 height 30
click at [1031, 485] on div "Chat" at bounding box center [997, 496] width 325 height 43
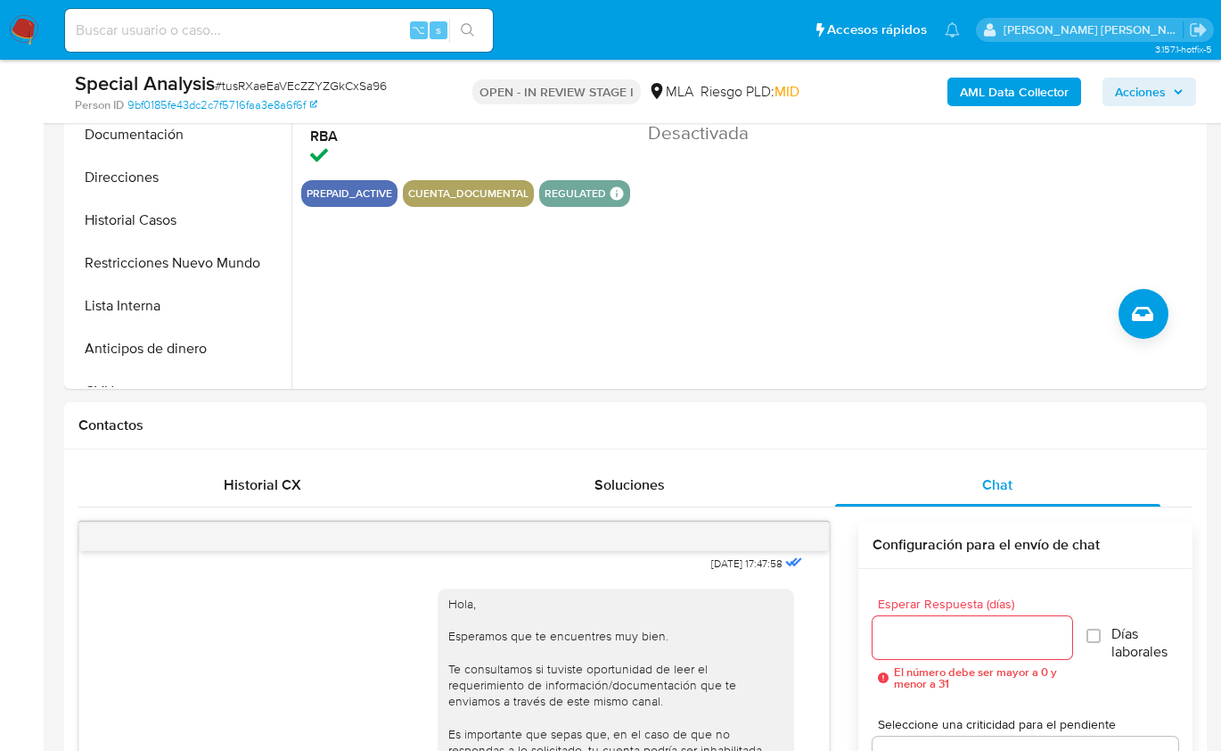
scroll to position [378, 0]
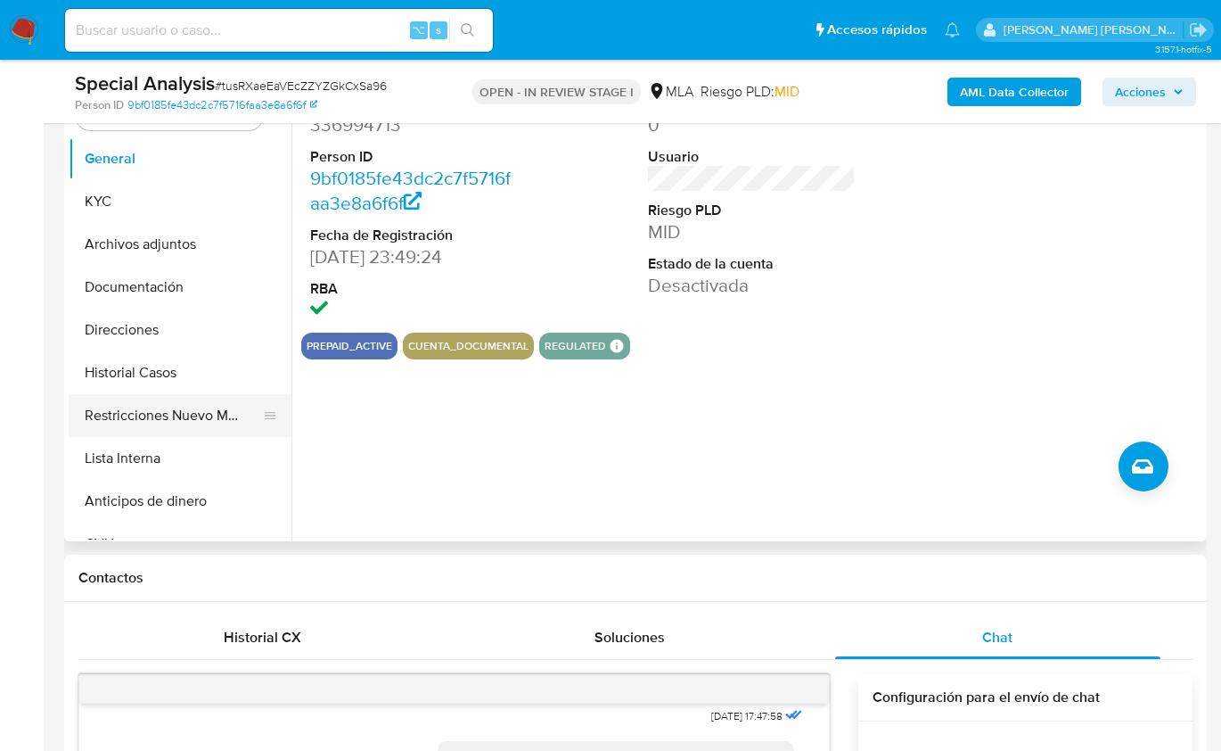
click at [139, 420] on button "Restricciones Nuevo Mundo" at bounding box center [173, 415] width 209 height 43
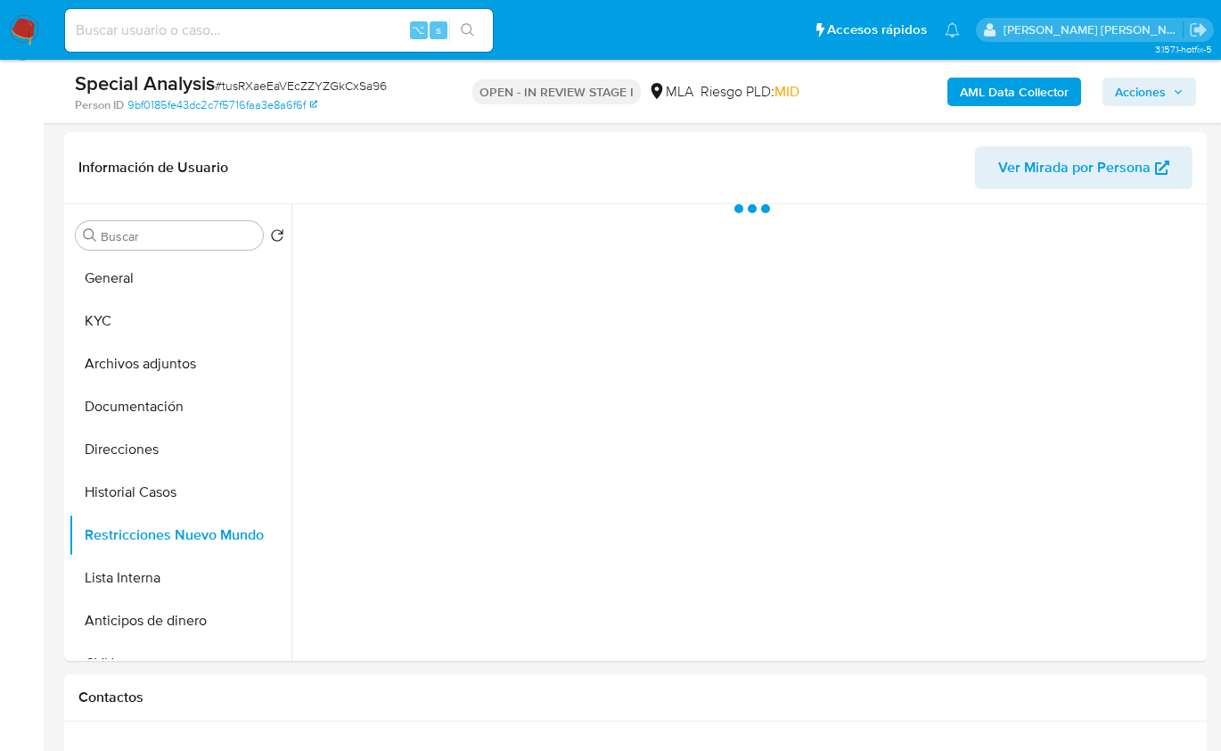
scroll to position [247, 0]
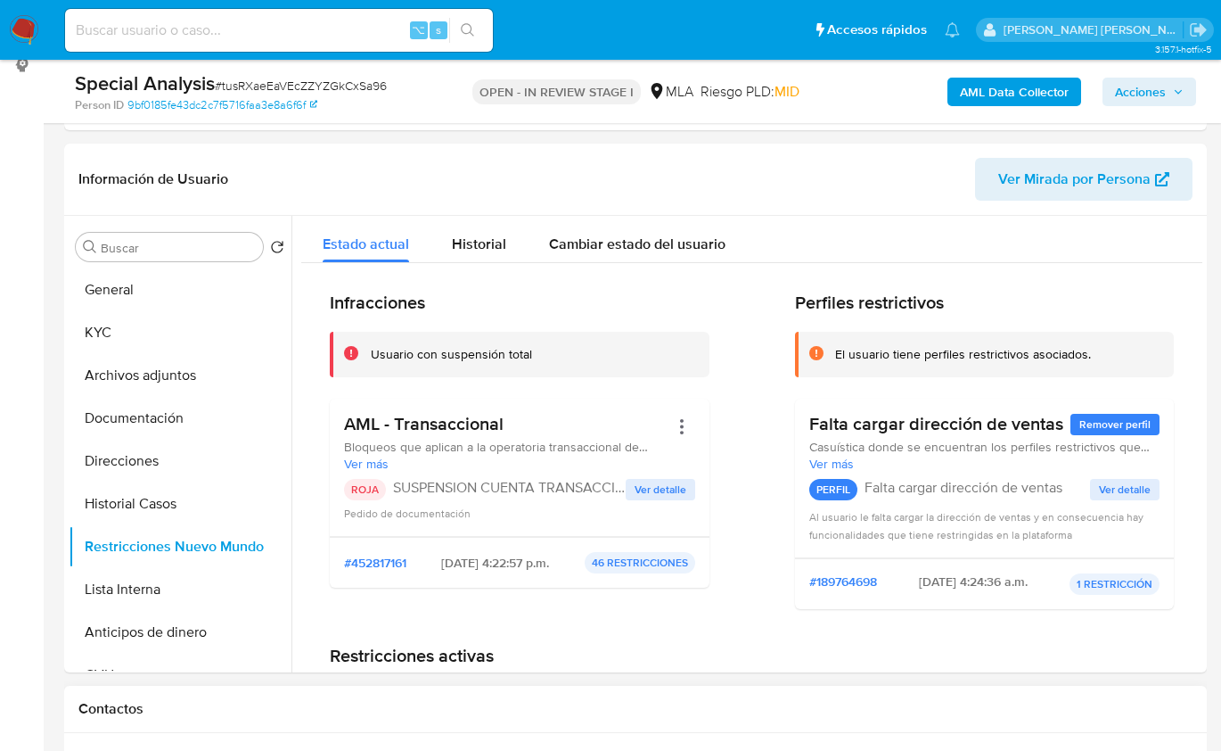
click at [929, 694] on div "Contactos" at bounding box center [635, 709] width 1143 height 47
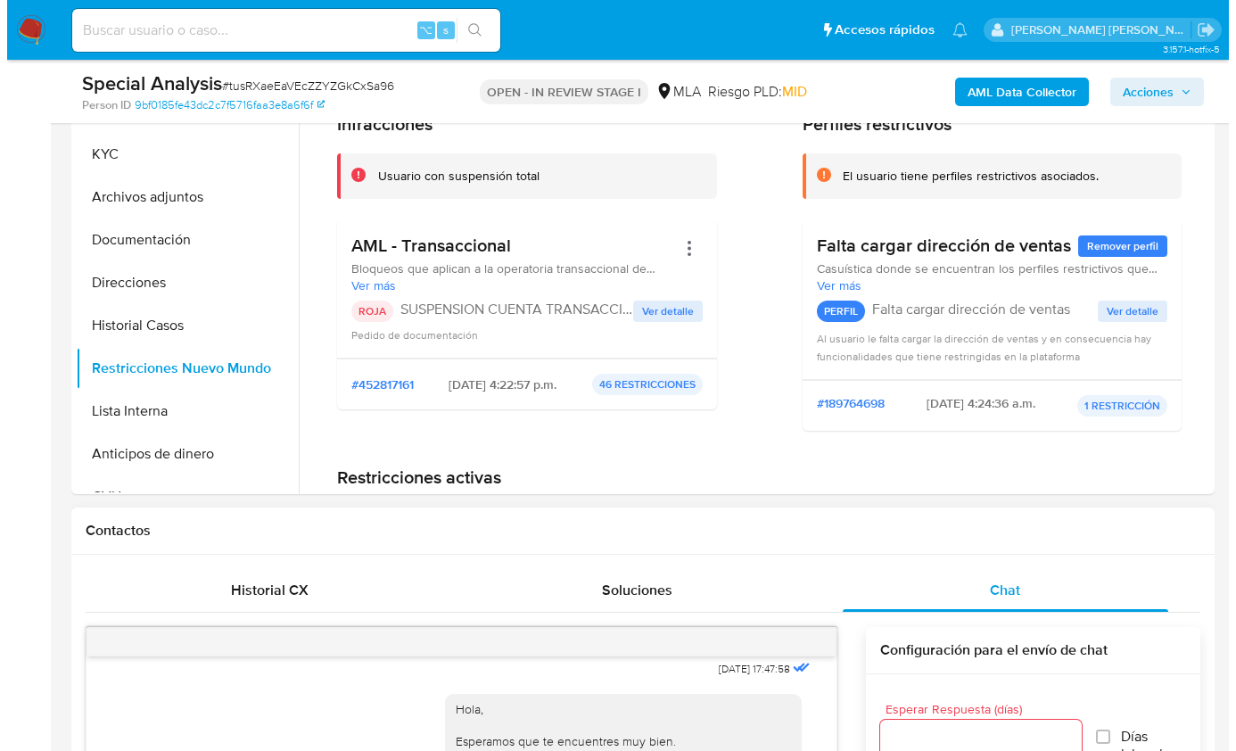
scroll to position [213, 0]
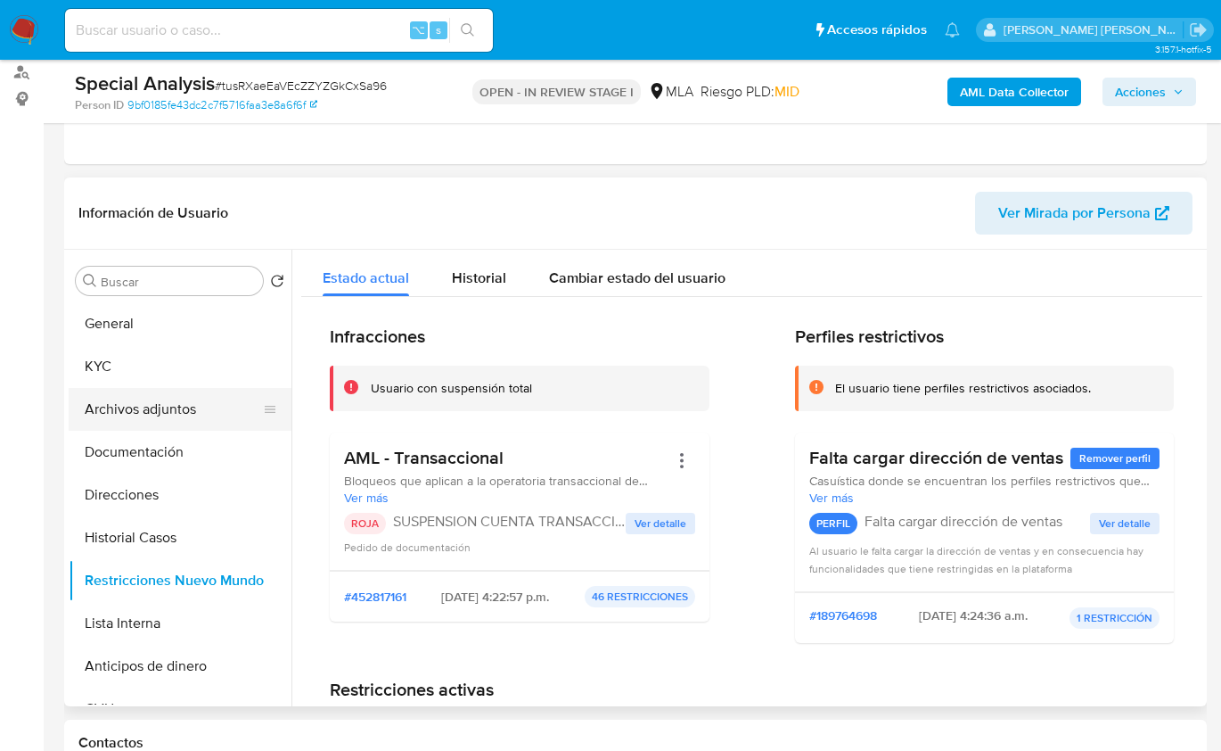
click at [201, 388] on button "Archivos adjuntos" at bounding box center [173, 409] width 209 height 43
click at [174, 382] on button "KYC" at bounding box center [173, 366] width 209 height 43
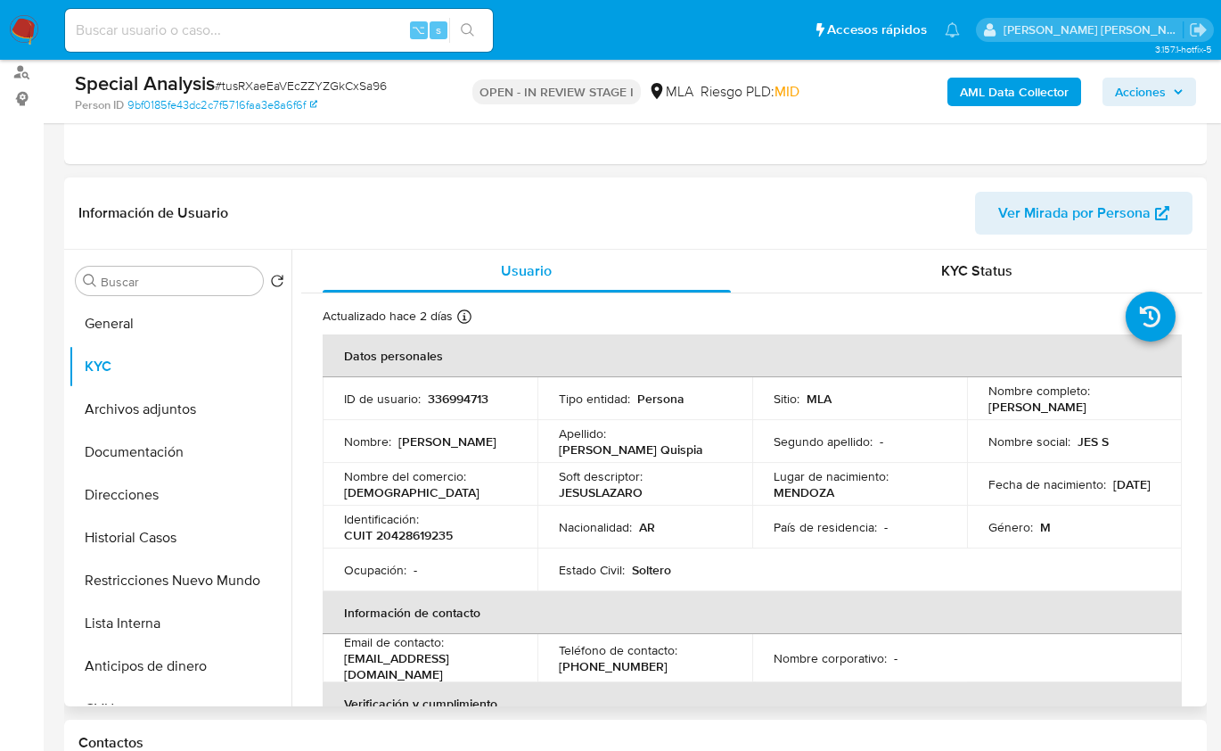
click at [1114, 492] on p "08/01/2000" at bounding box center [1132, 484] width 37 height 16
click at [529, 275] on span "Usuario" at bounding box center [526, 270] width 51 height 21
click at [523, 265] on span "Usuario" at bounding box center [526, 270] width 51 height 21
click at [982, 402] on td "Nombre completo : Jesús Javier Lazaro Quispia" at bounding box center [1074, 398] width 215 height 43
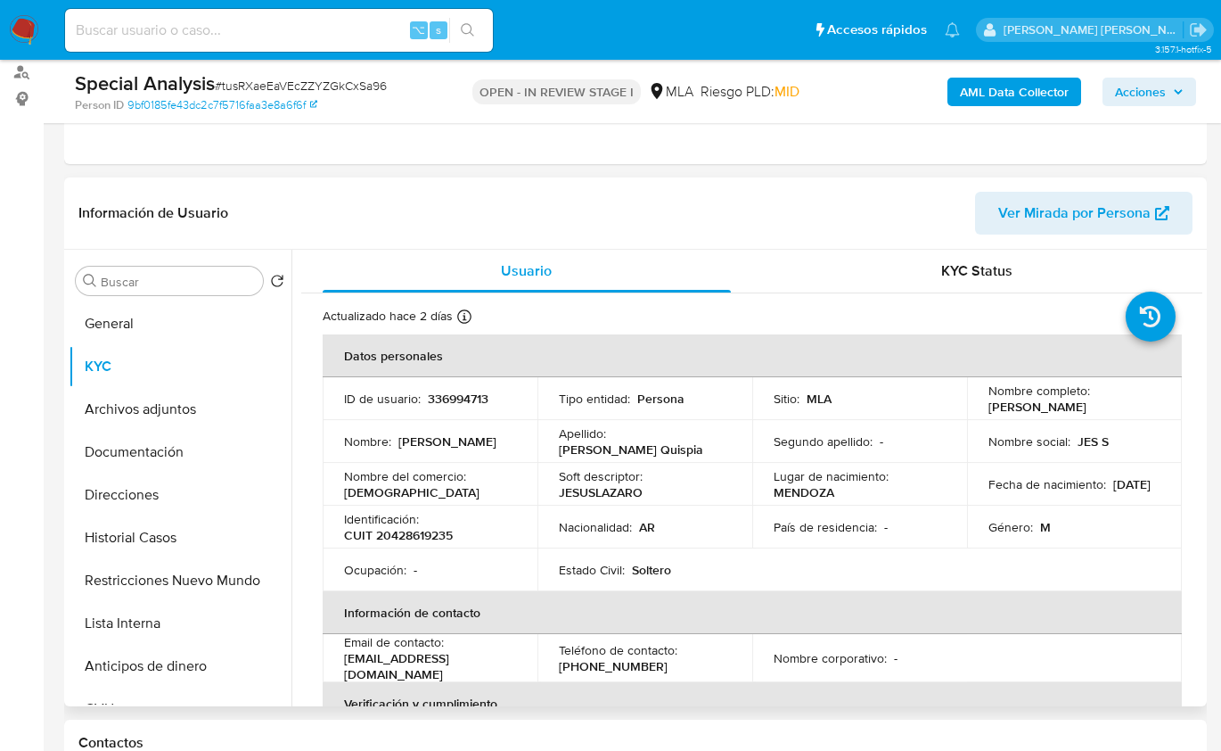
drag, startPoint x: 985, startPoint y: 406, endPoint x: 1141, endPoint y: 406, distance: 156.0
click at [1141, 406] on div "Nombre completo : Jesús Javier Lazaro Quispia" at bounding box center [1075, 398] width 172 height 32
copy p "Jesús Javier Lazaro Quispia"
click at [432, 536] on p "CUIT 20428619235" at bounding box center [398, 535] width 109 height 16
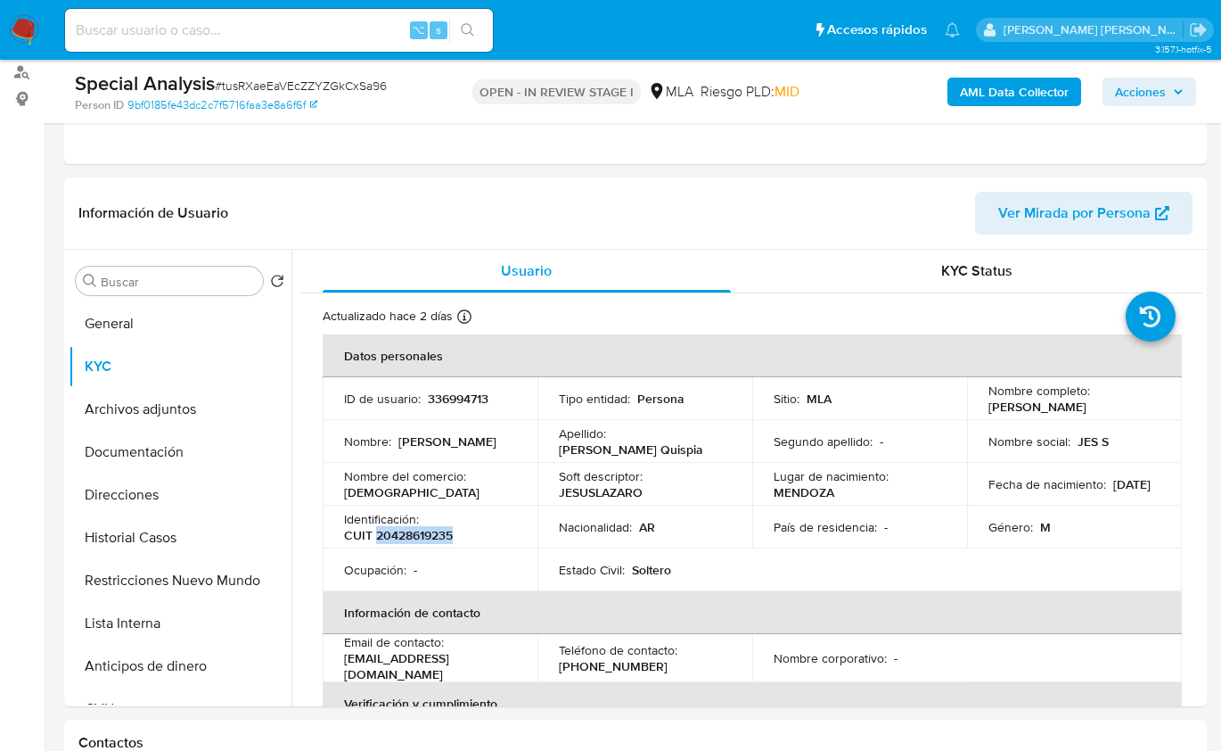
copy p "20428619235"
click at [204, 570] on button "Restricciones Nuevo Mundo" at bounding box center [173, 580] width 209 height 43
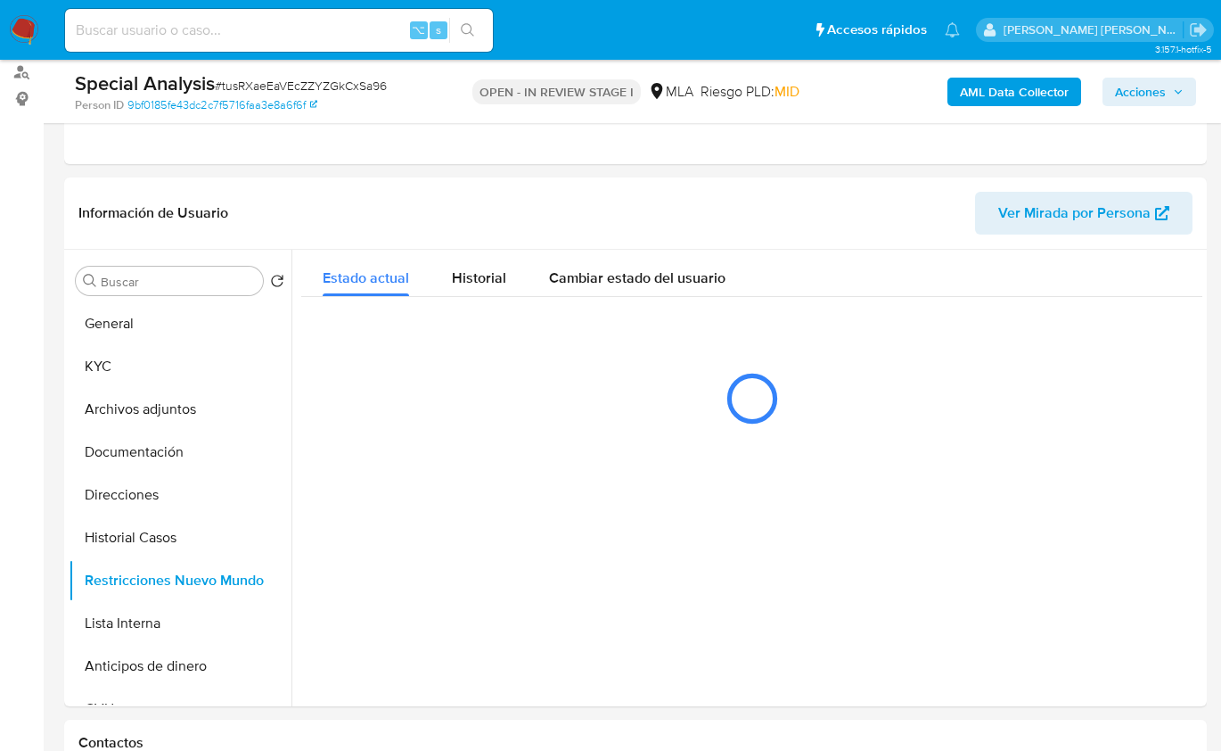
click at [1006, 95] on b "AML Data Collector" at bounding box center [1014, 92] width 109 height 29
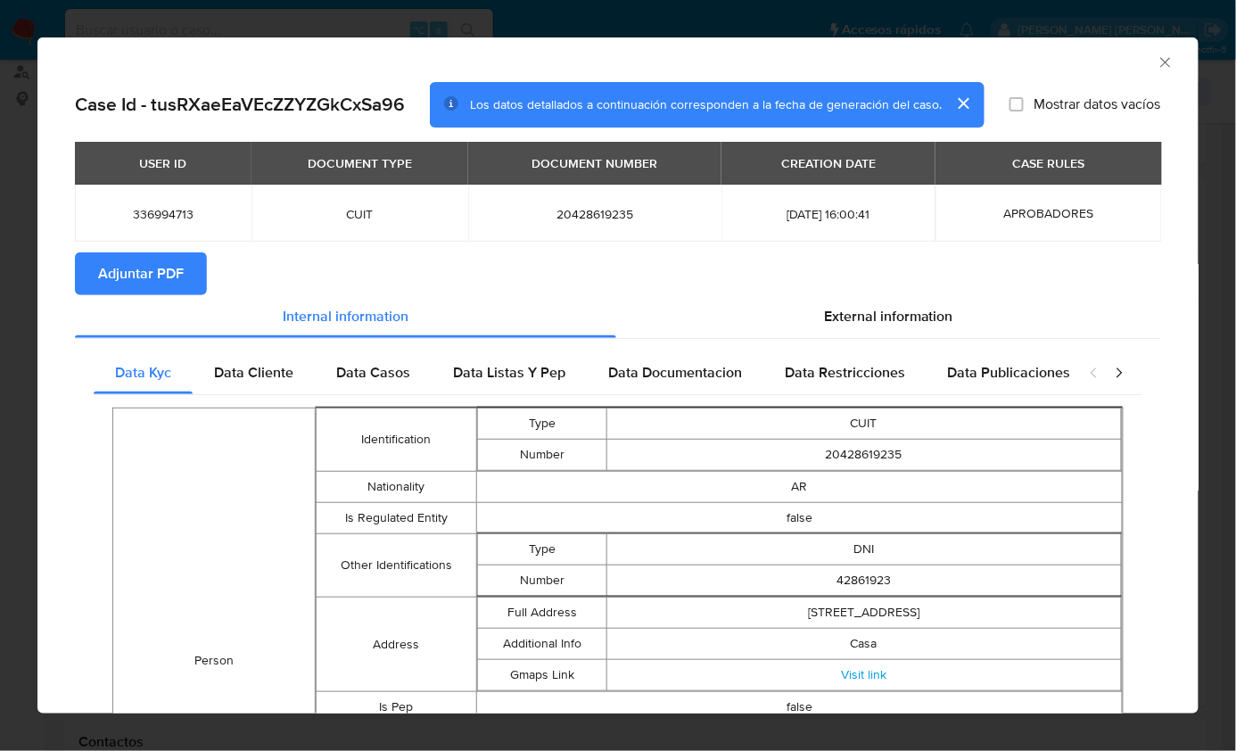
click at [184, 267] on button "Adjuntar PDF" at bounding box center [141, 273] width 132 height 43
click at [1156, 63] on icon "Cerrar ventana" at bounding box center [1165, 62] width 18 height 18
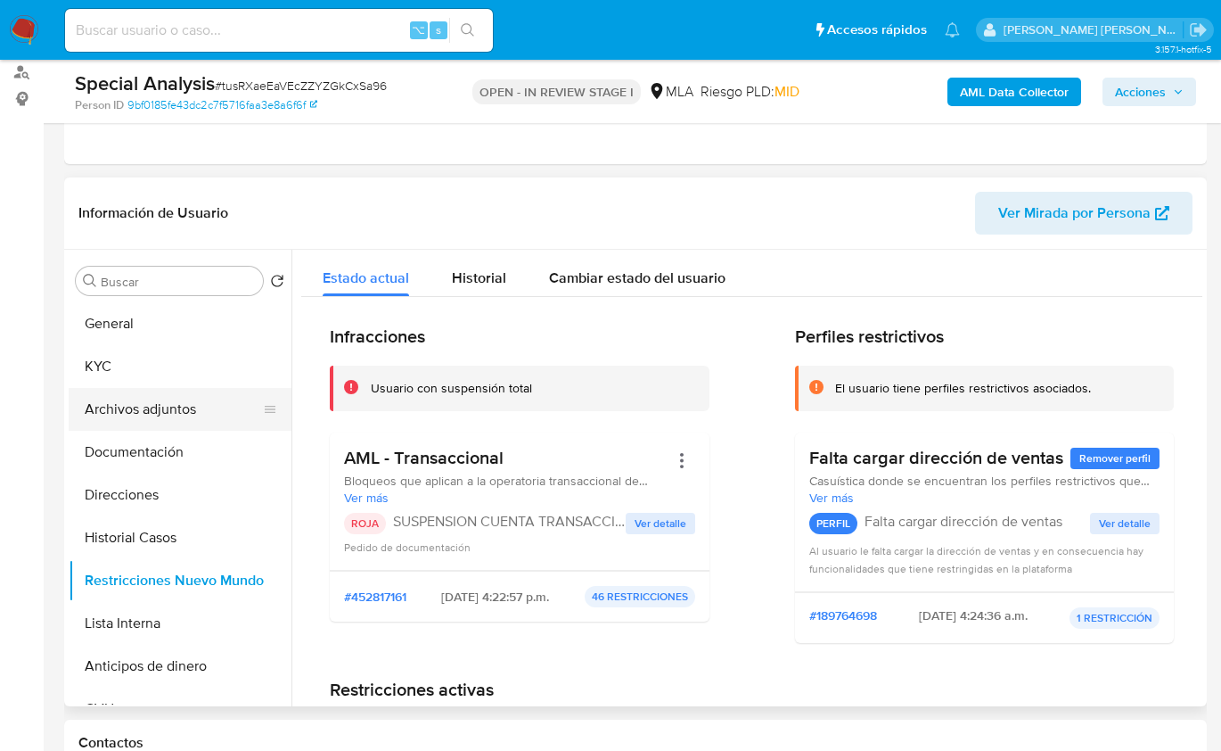
click at [143, 404] on button "Archivos adjuntos" at bounding box center [173, 409] width 209 height 43
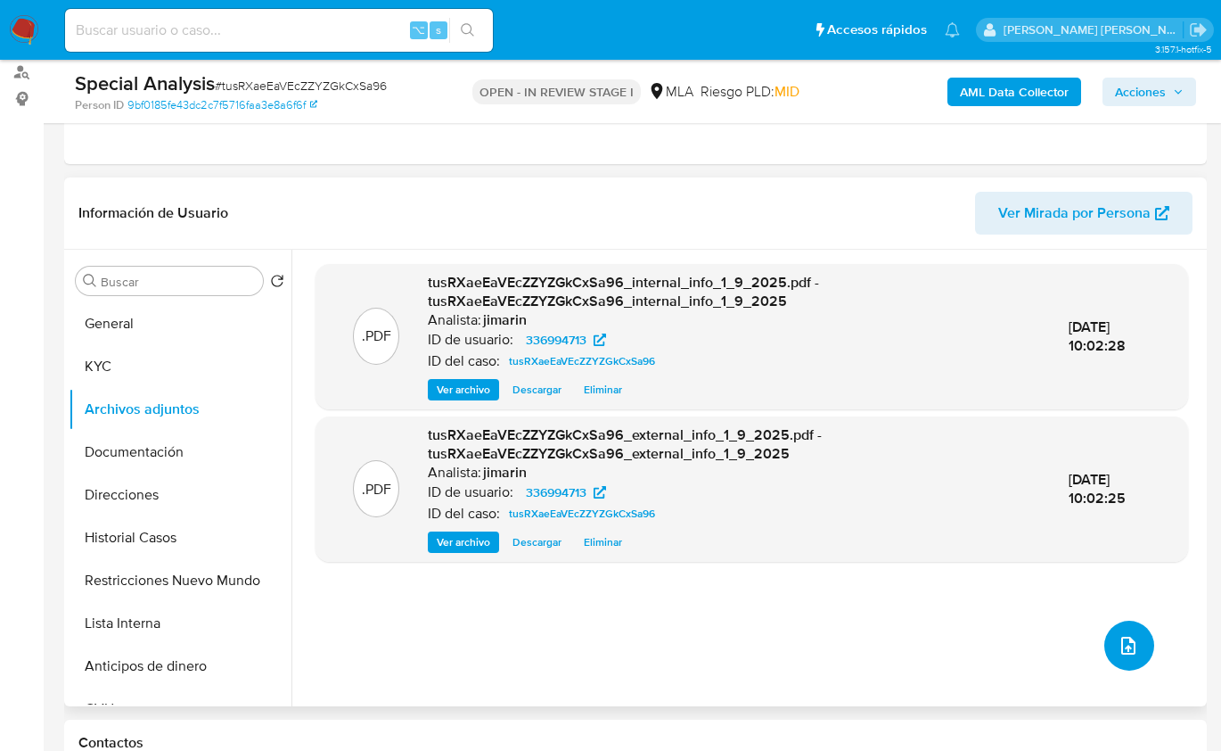
click at [1105, 654] on button "upload-file" at bounding box center [1130, 646] width 50 height 50
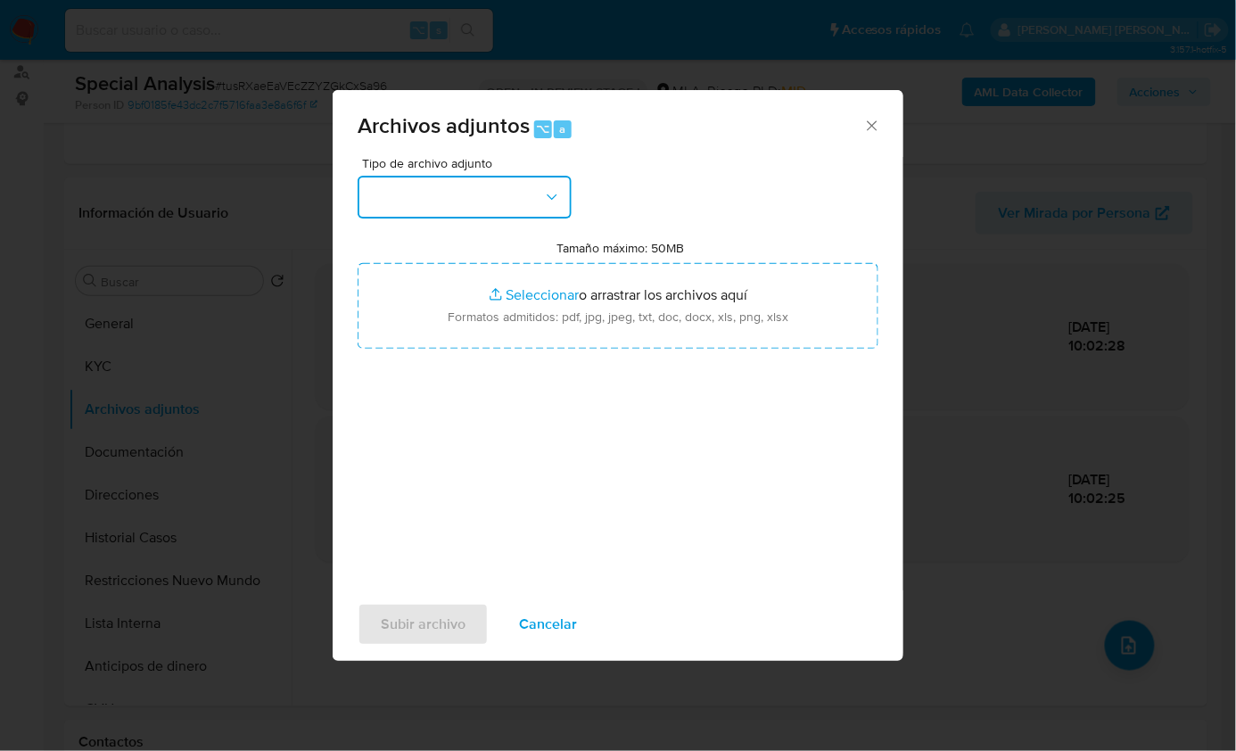
click at [463, 207] on button "button" at bounding box center [465, 197] width 214 height 43
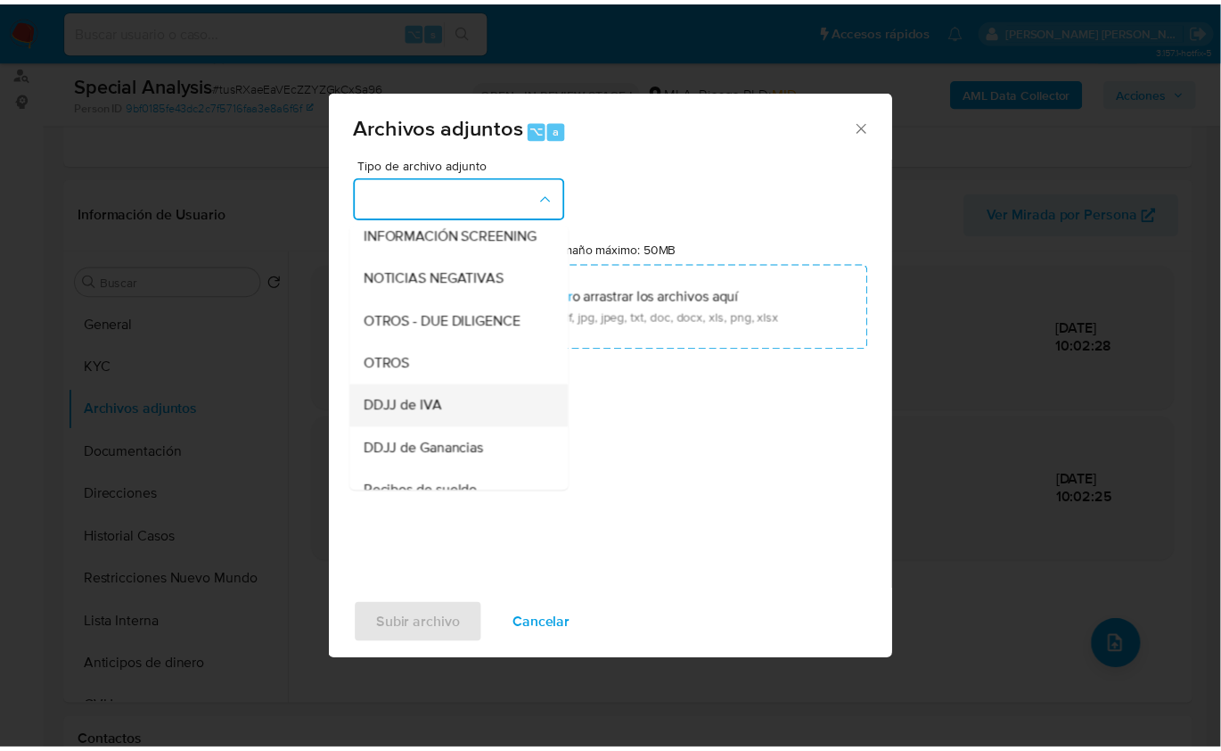
scroll to position [268, 0]
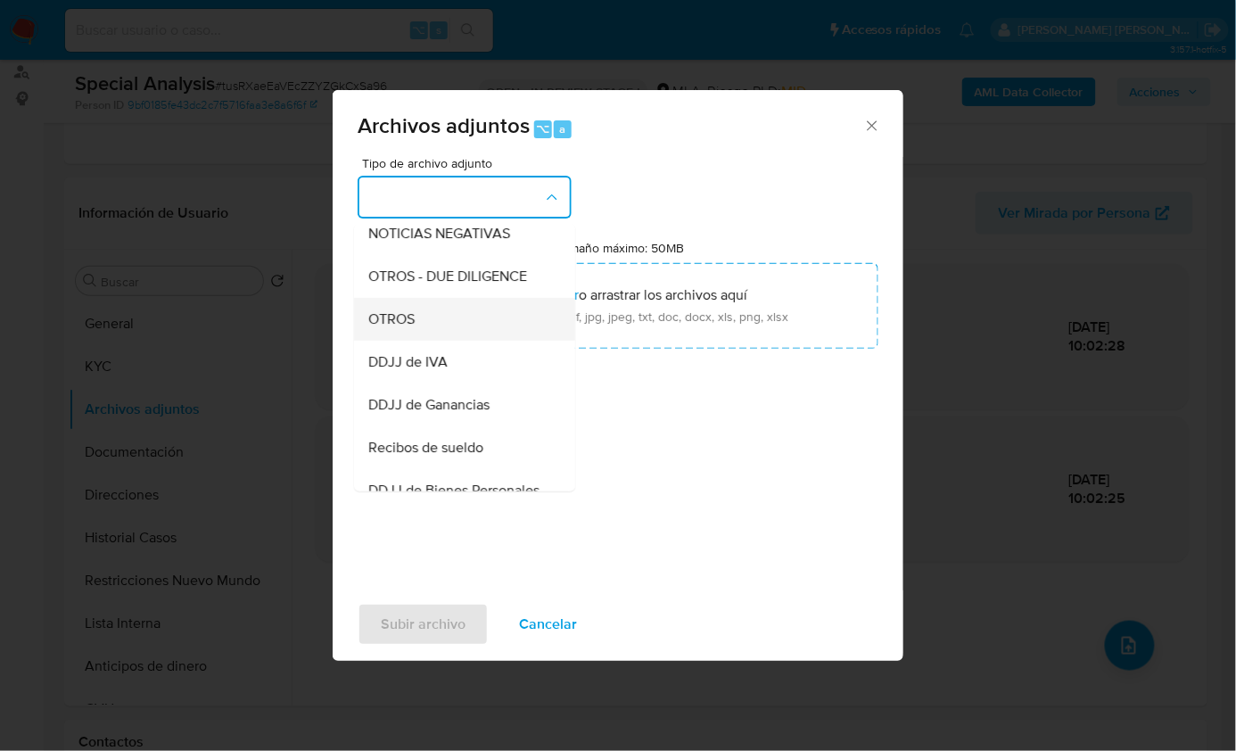
click at [431, 334] on div "OTROS" at bounding box center [459, 318] width 182 height 43
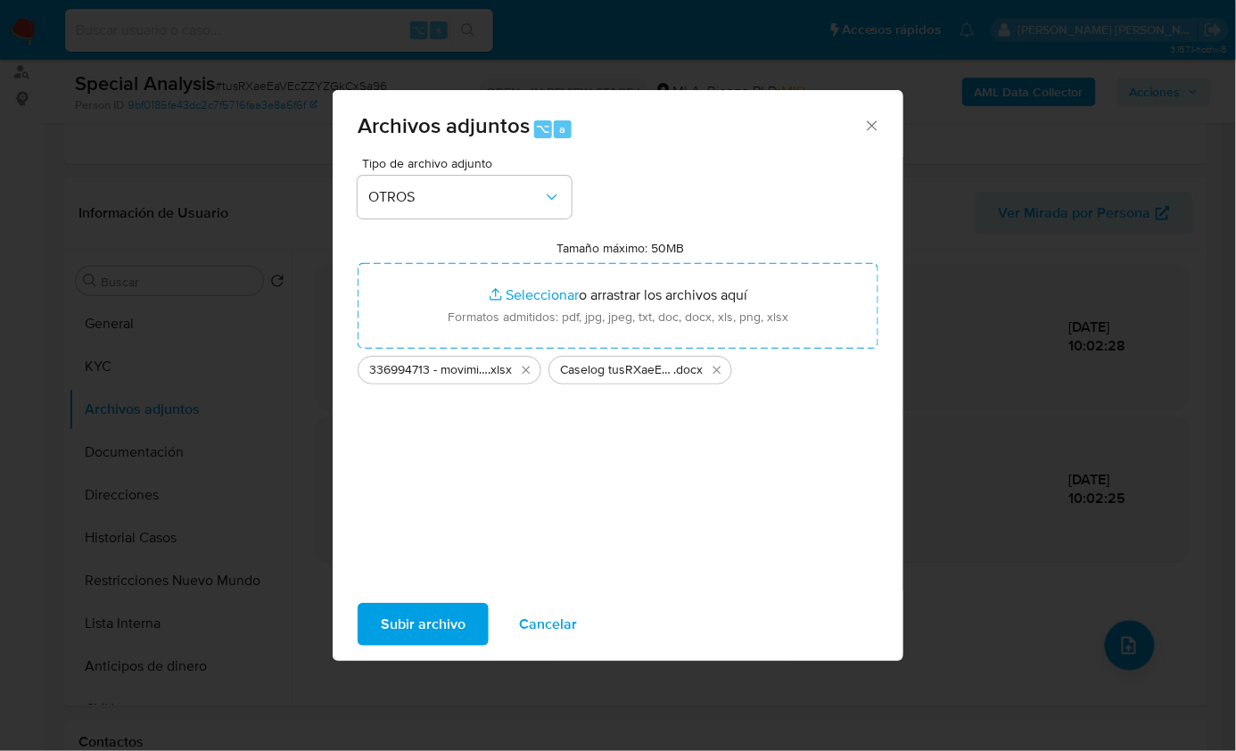
click at [410, 623] on span "Subir archivo" at bounding box center [423, 623] width 85 height 39
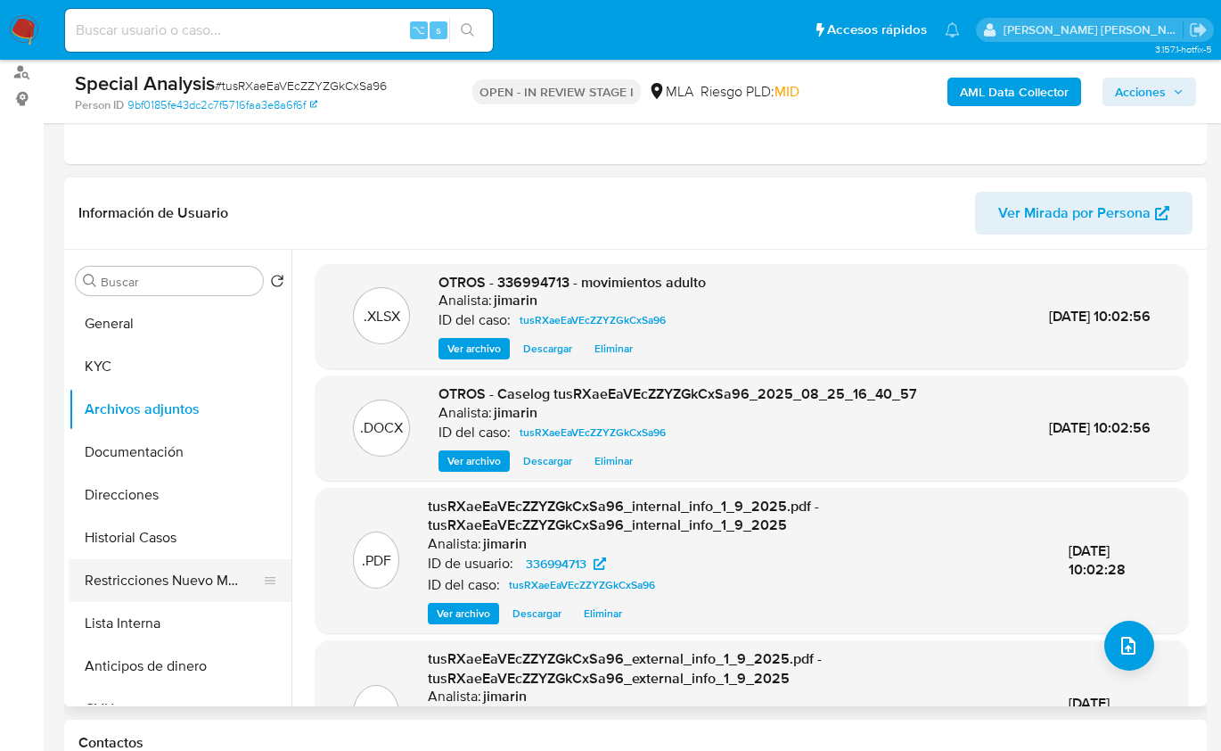
click at [175, 583] on button "Restricciones Nuevo Mundo" at bounding box center [173, 580] width 209 height 43
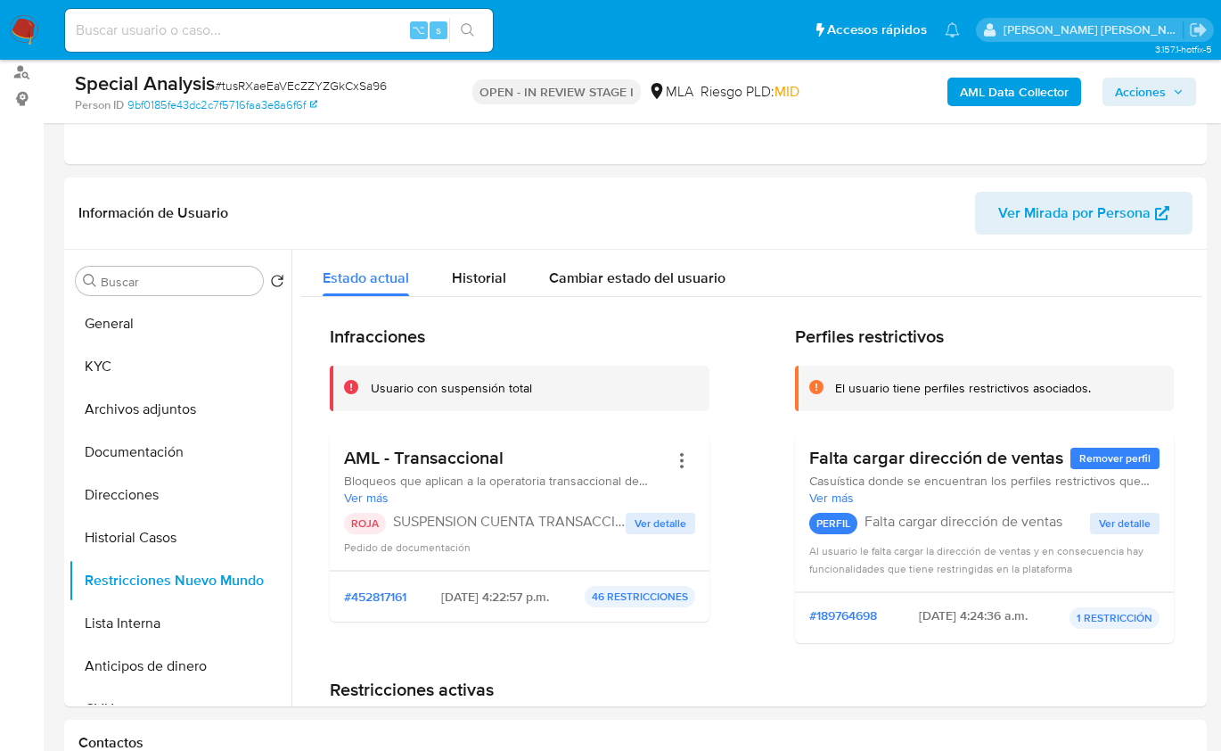
click at [1156, 85] on span "Acciones" at bounding box center [1140, 92] width 51 height 29
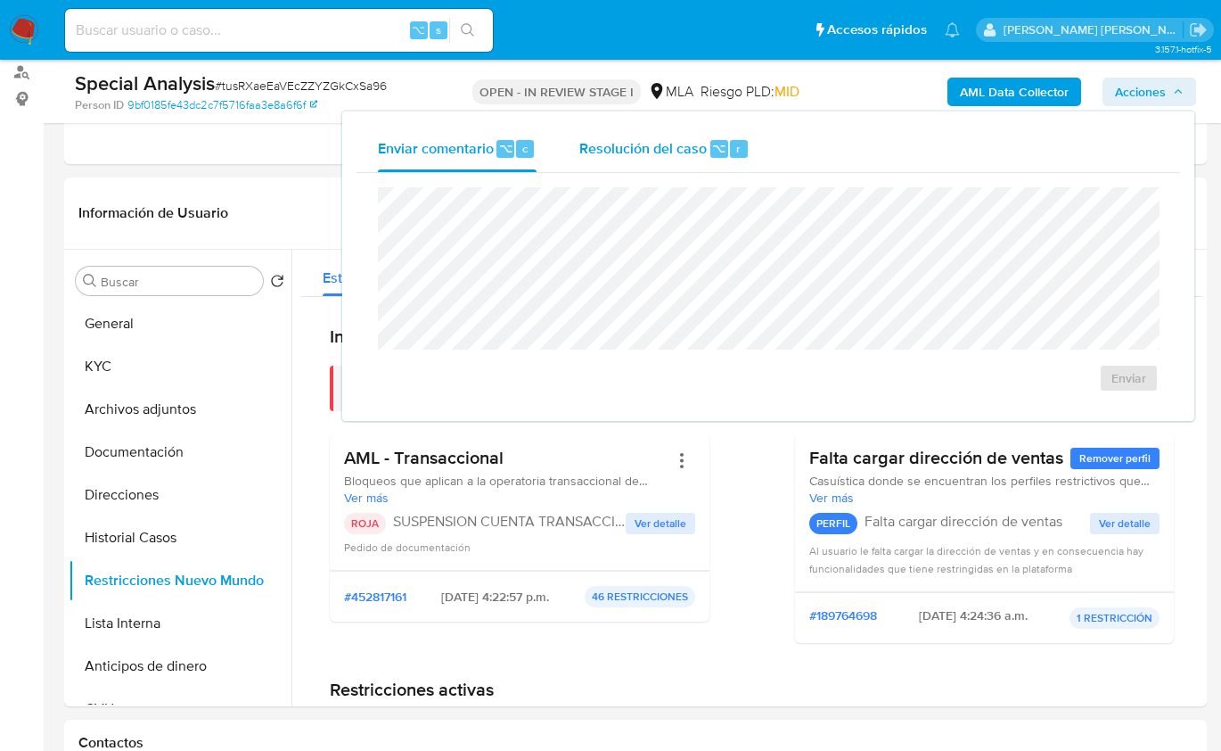
click at [705, 158] on div "Resolución del caso ⌥ r" at bounding box center [665, 149] width 170 height 46
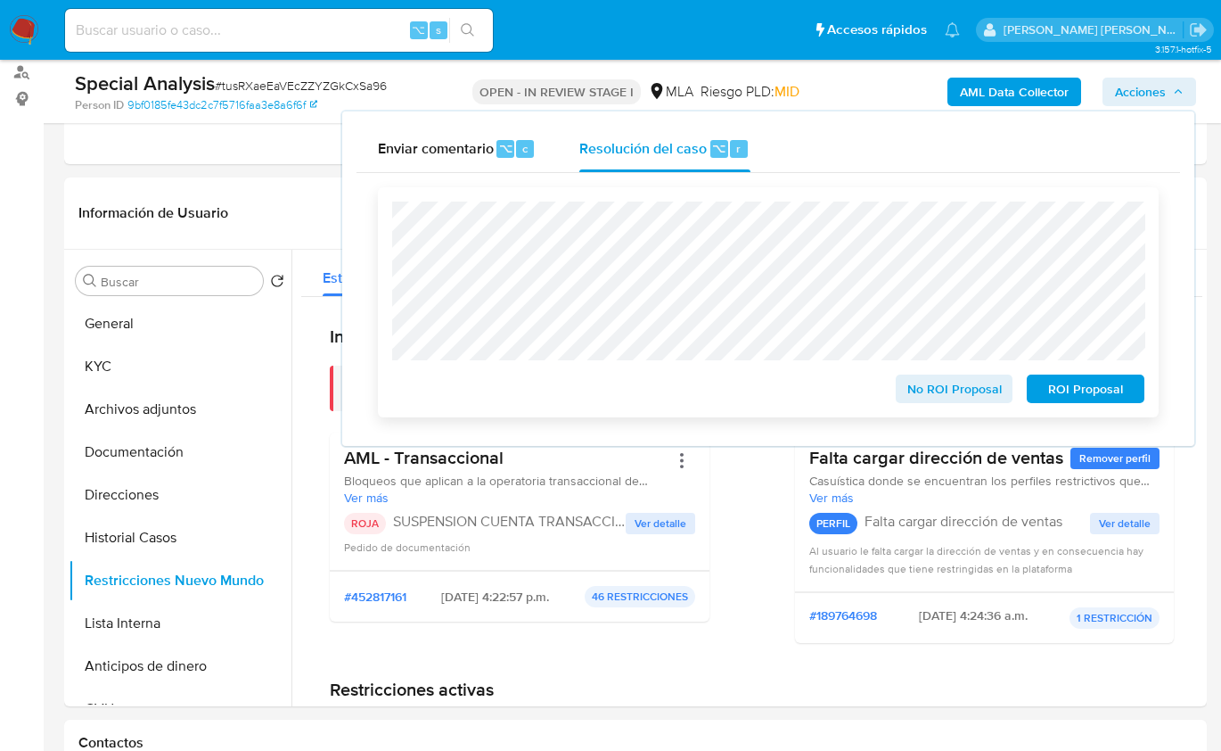
click at [1067, 396] on span "ROI Proposal" at bounding box center [1086, 388] width 93 height 25
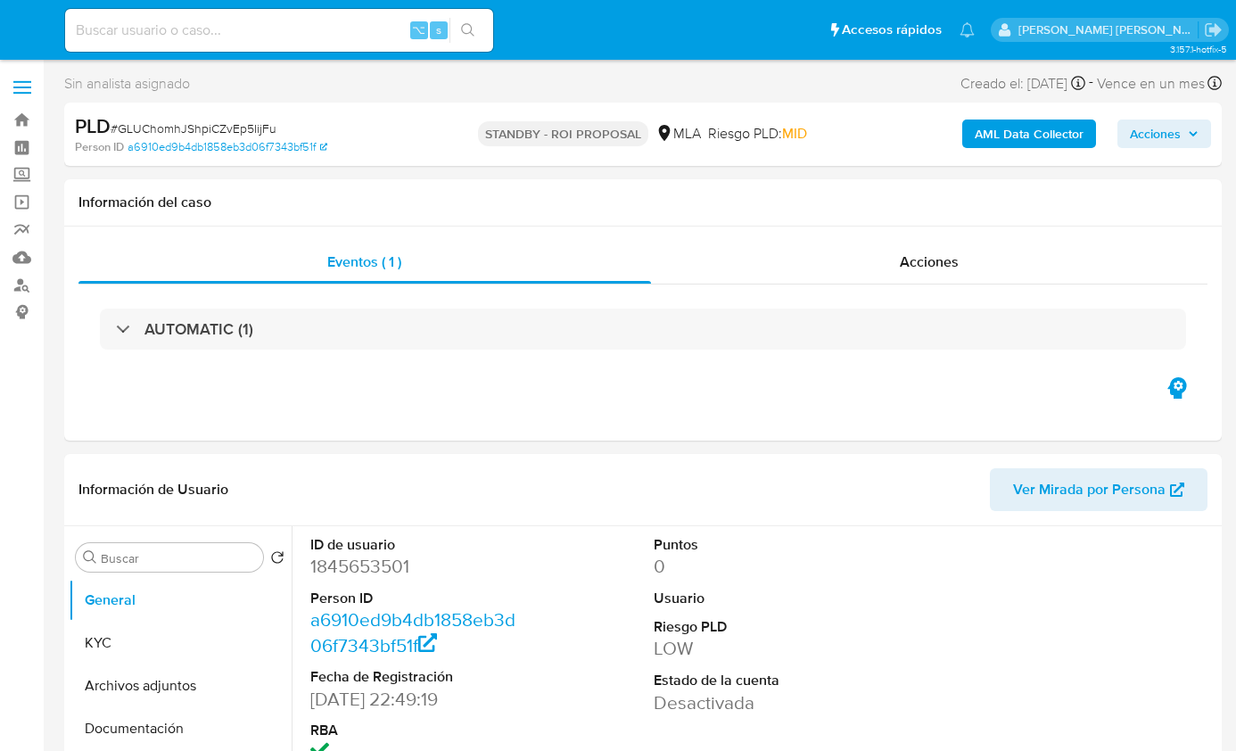
select select "10"
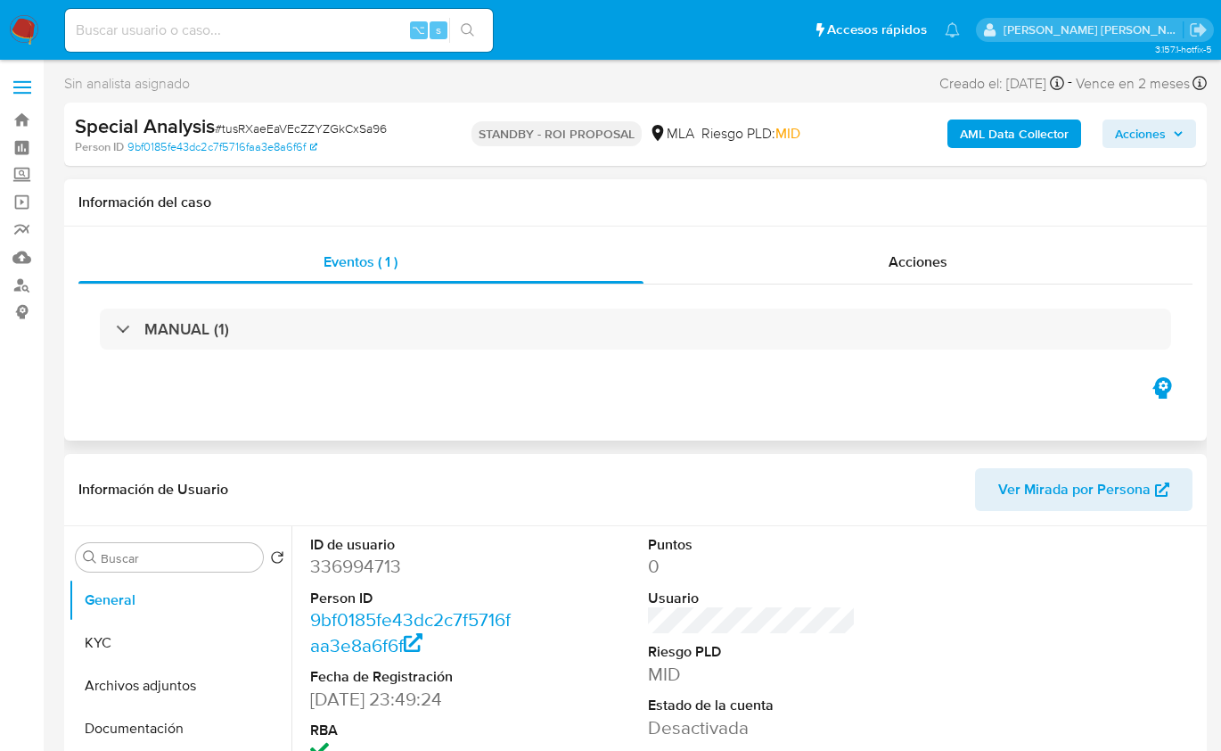
select select "10"
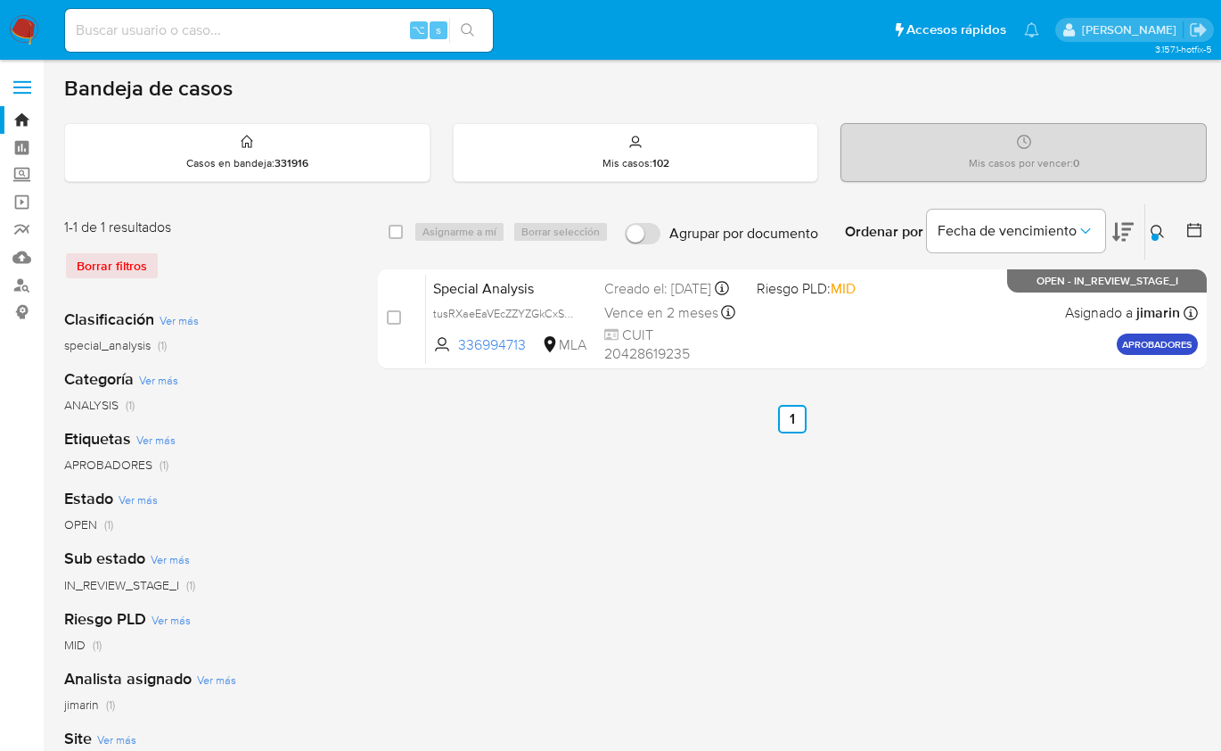
click at [1156, 227] on icon at bounding box center [1158, 232] width 14 height 14
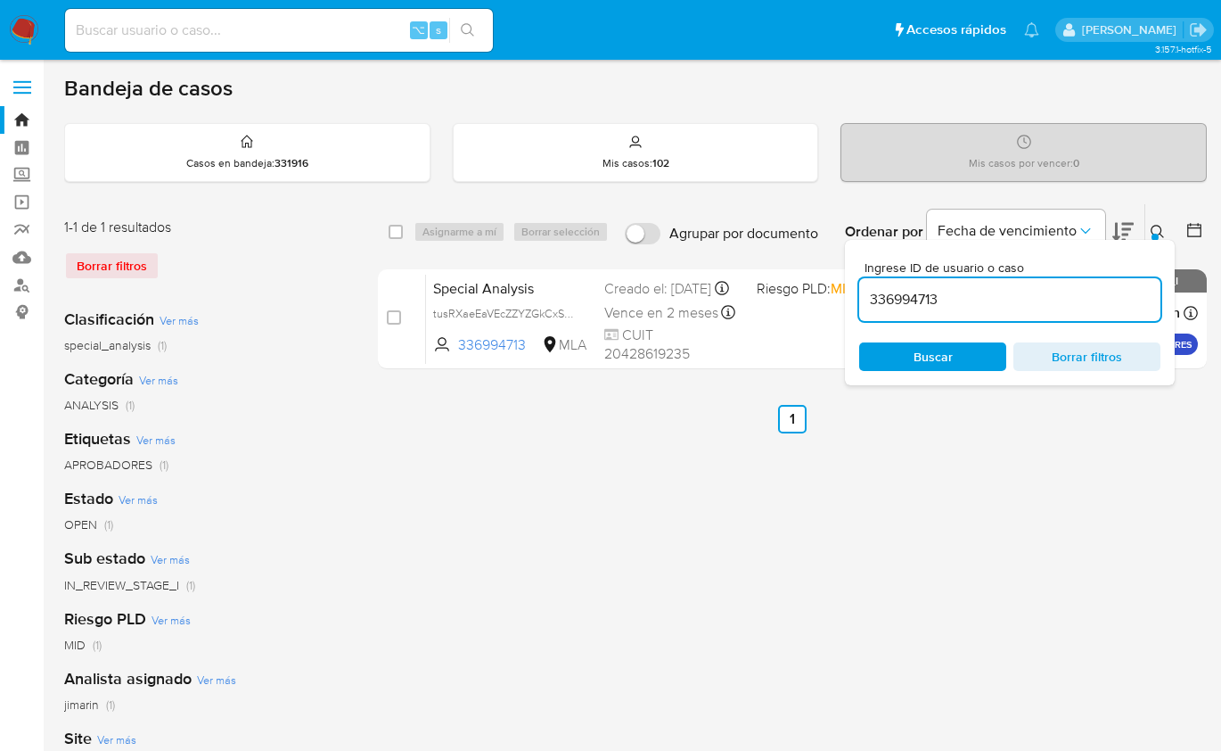
click at [1073, 299] on input "336994713" at bounding box center [1009, 299] width 301 height 23
click at [1073, 298] on input "336994713" at bounding box center [1009, 299] width 301 height 23
type input "264862127"
click at [1162, 233] on icon at bounding box center [1157, 231] width 13 height 13
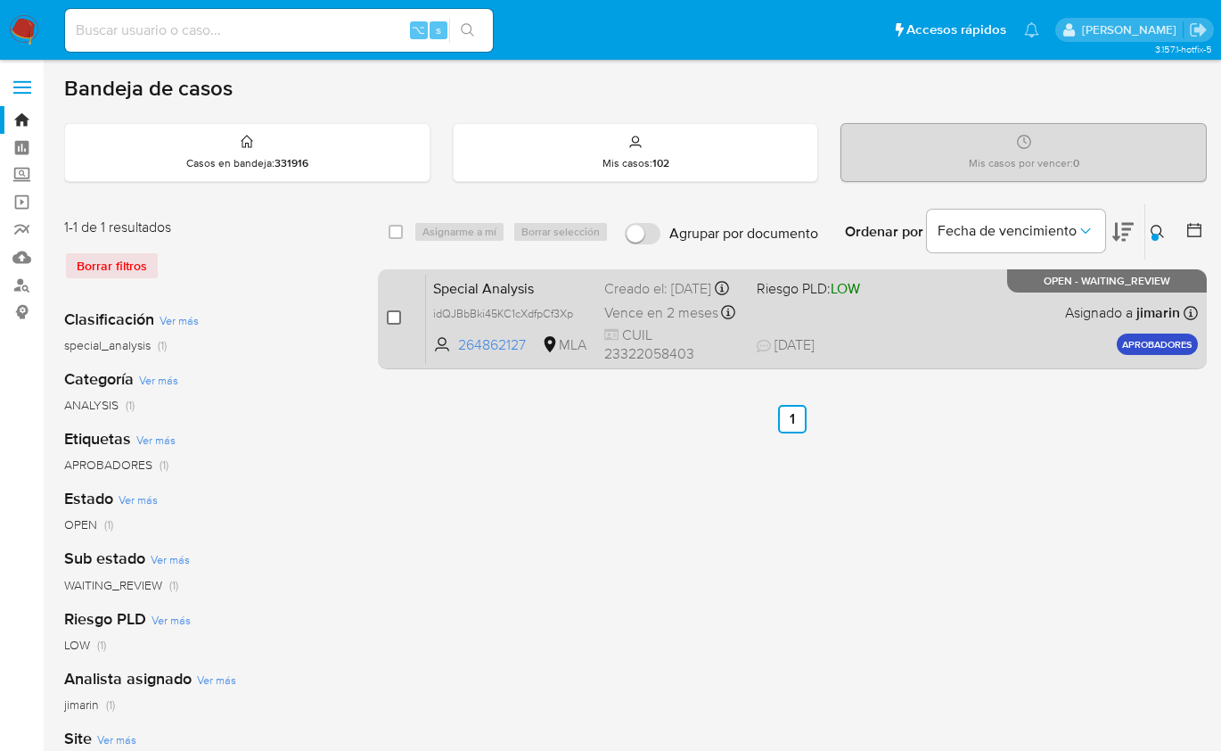
click at [394, 320] on input "checkbox" at bounding box center [394, 317] width 14 height 14
checkbox input "true"
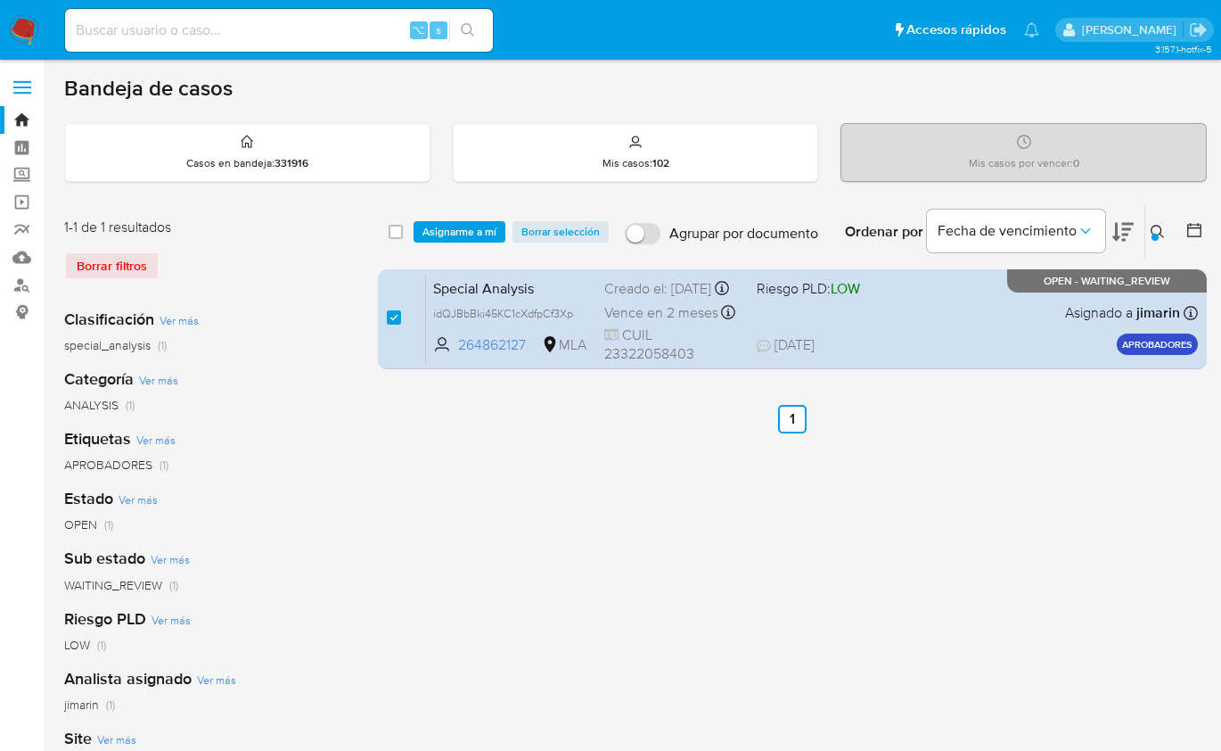
click at [442, 245] on div "select-all-cases-checkbox Asignarme a mí Borrar selección Agrupar por documento…" at bounding box center [792, 231] width 829 height 55
click at [458, 236] on span "Asignarme a mí" at bounding box center [460, 232] width 74 height 18
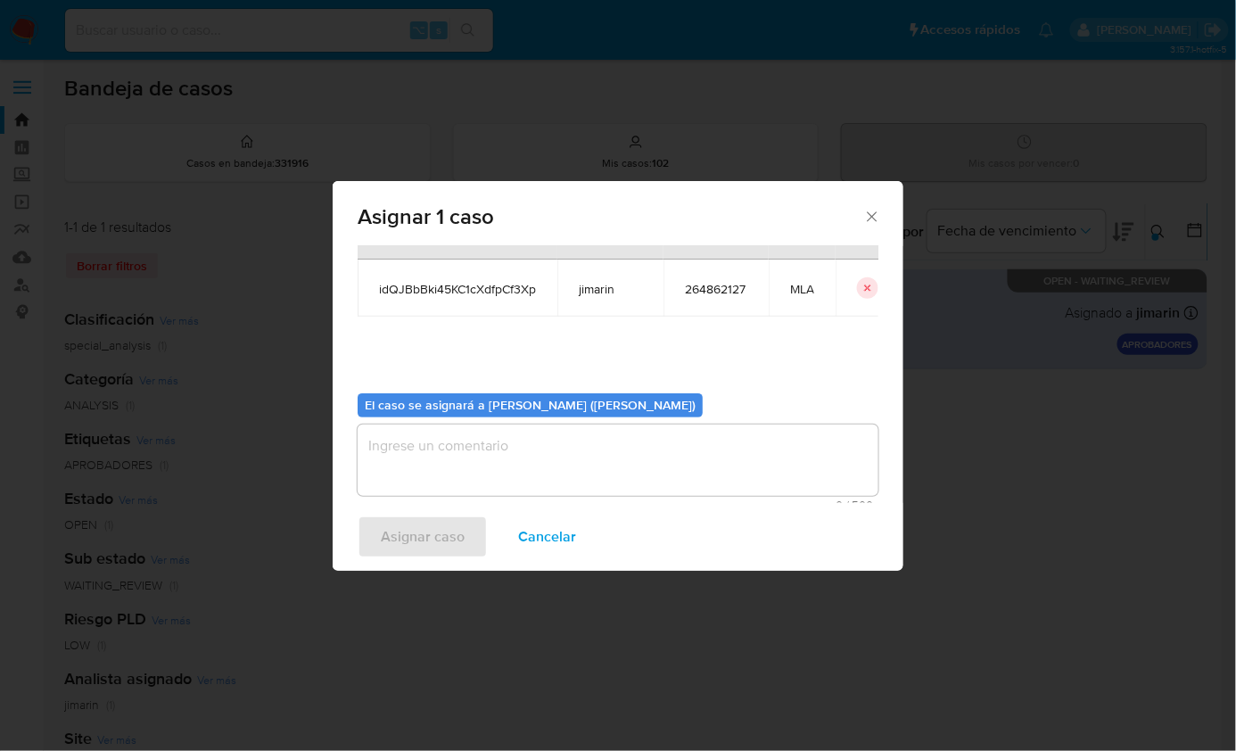
scroll to position [91, 0]
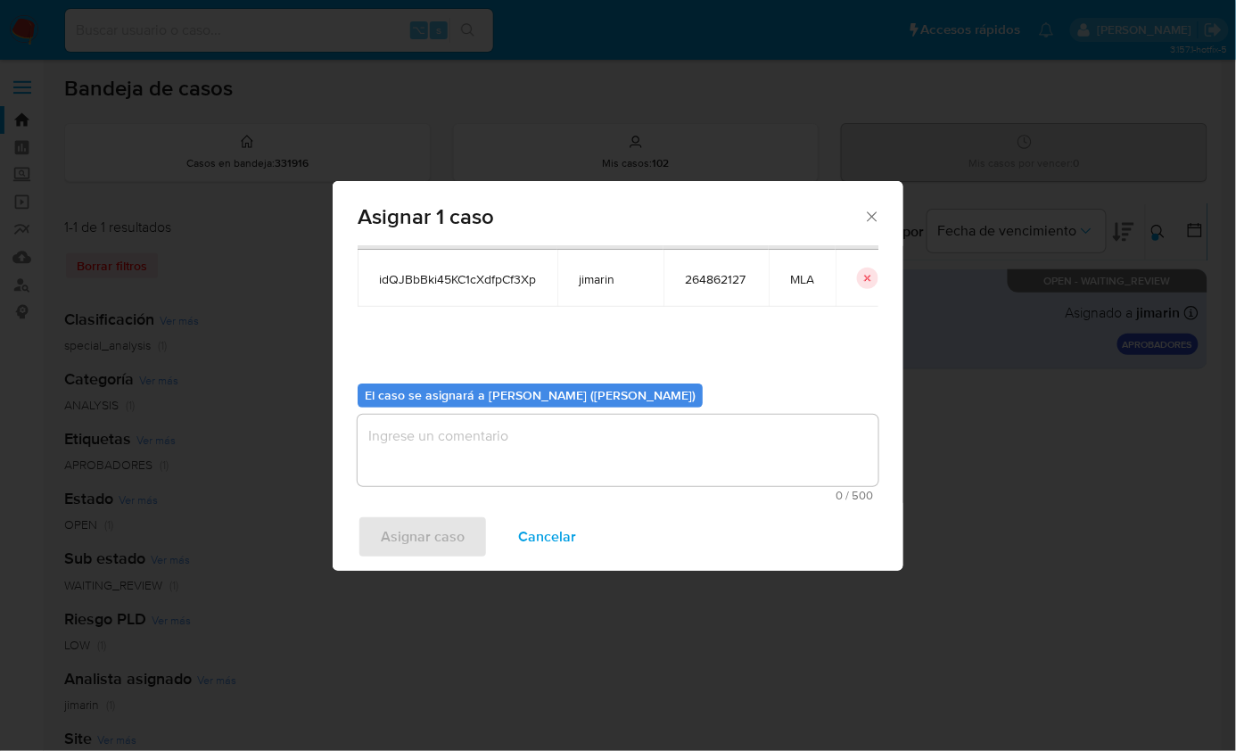
click at [486, 471] on textarea "assign-modal" at bounding box center [618, 450] width 521 height 71
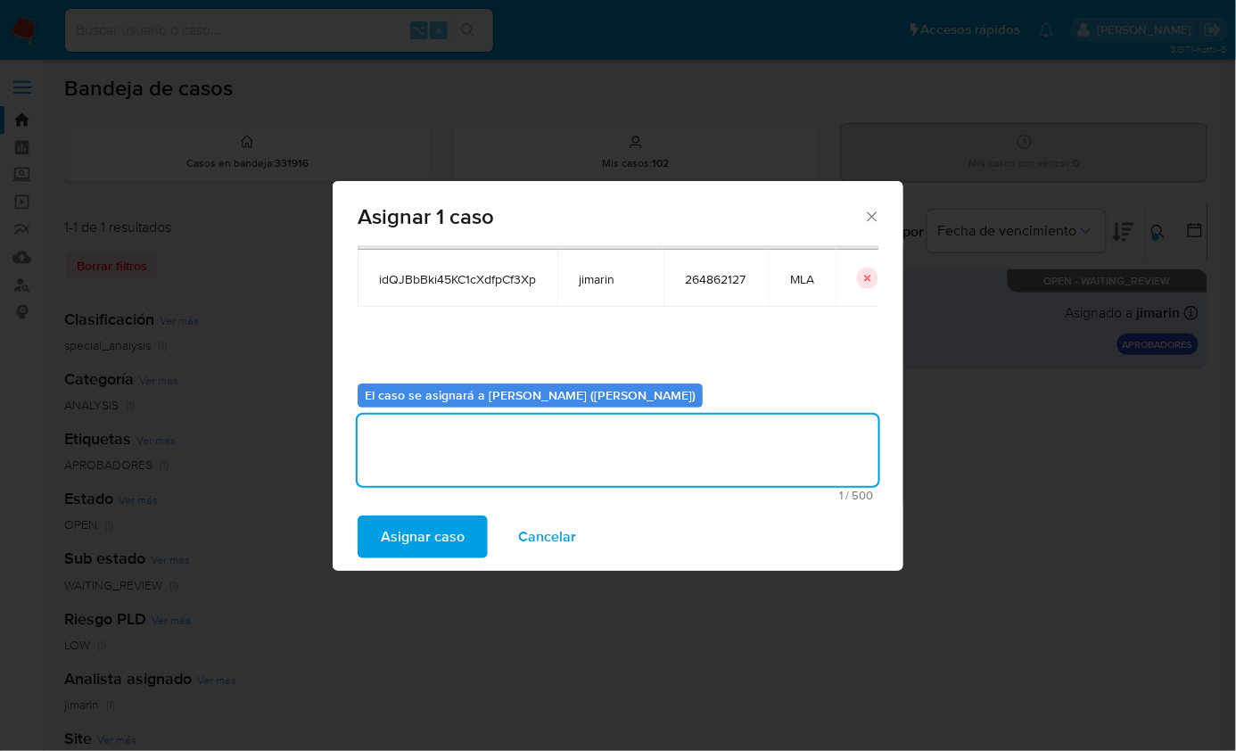
click at [438, 535] on span "Asignar caso" at bounding box center [423, 536] width 84 height 39
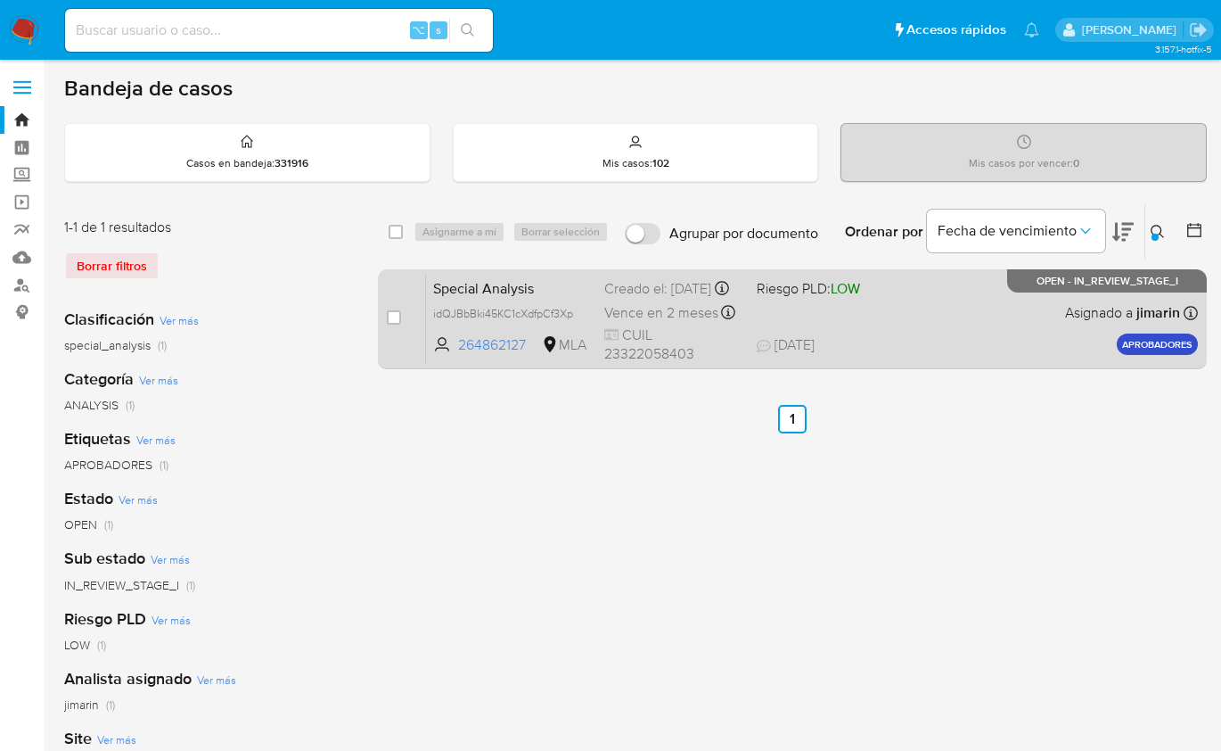
click at [952, 354] on span "23/08/2025 23/08/2025 12:44" at bounding box center [902, 345] width 290 height 20
click at [399, 312] on input "checkbox" at bounding box center [394, 317] width 14 height 14
checkbox input "true"
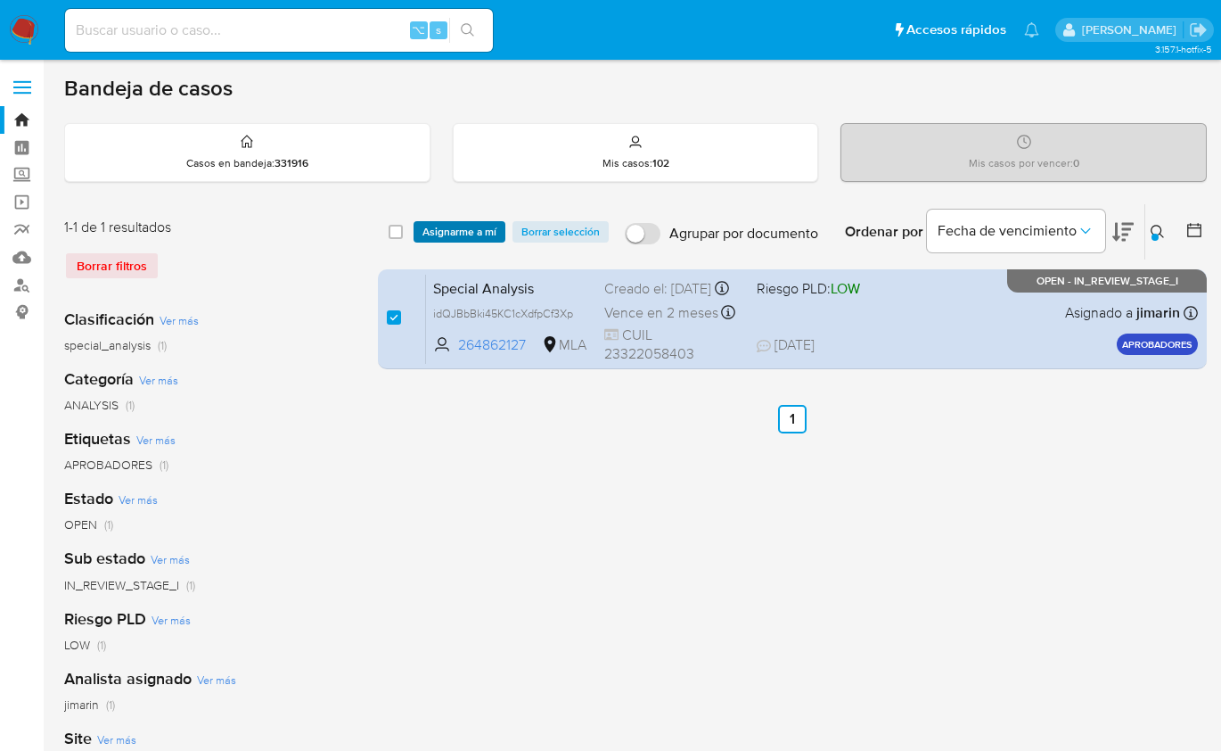
click at [447, 235] on span "Asignarme a mí" at bounding box center [460, 232] width 74 height 18
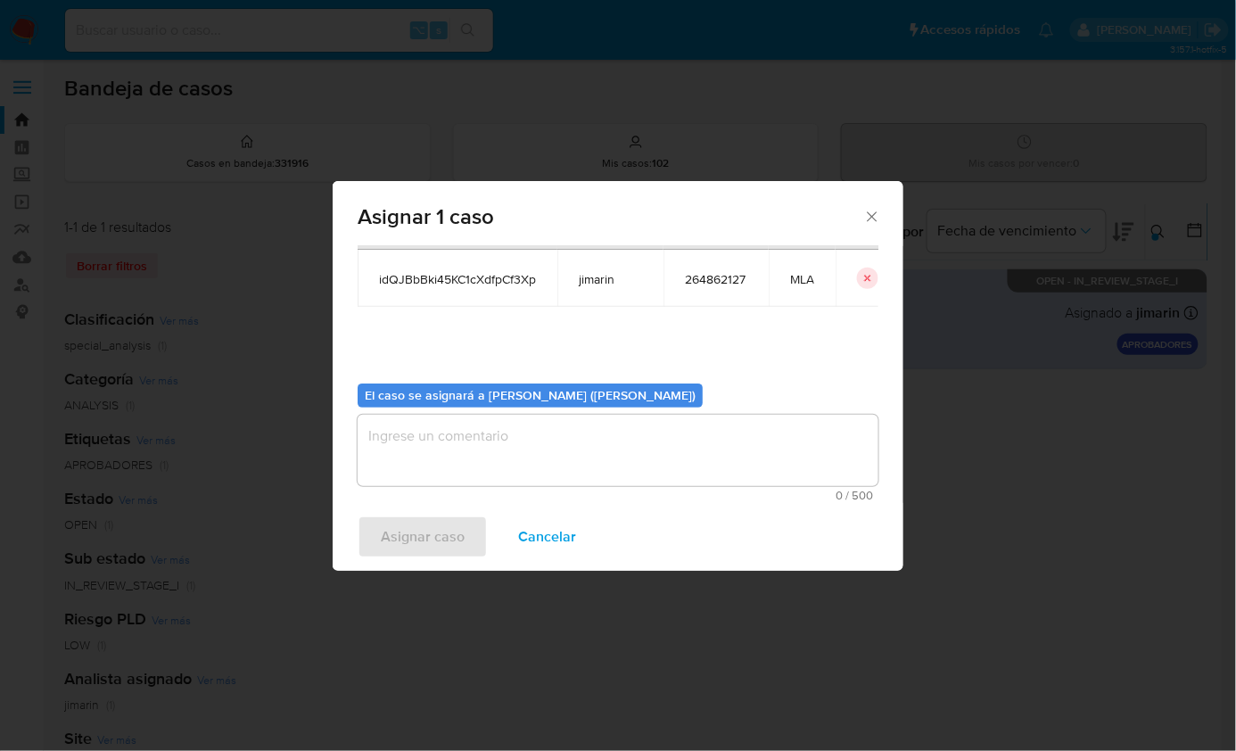
click at [494, 471] on textarea "assign-modal" at bounding box center [618, 450] width 521 height 71
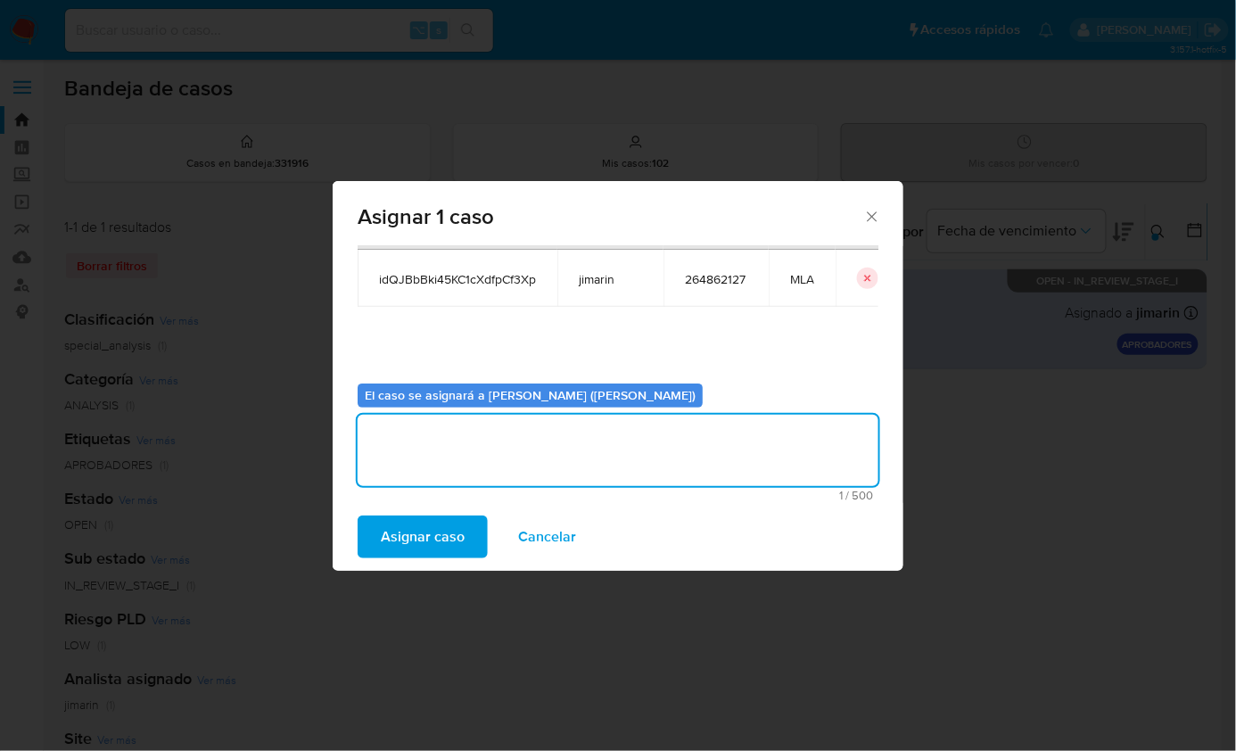
click at [459, 519] on span "Asignar caso" at bounding box center [423, 536] width 84 height 39
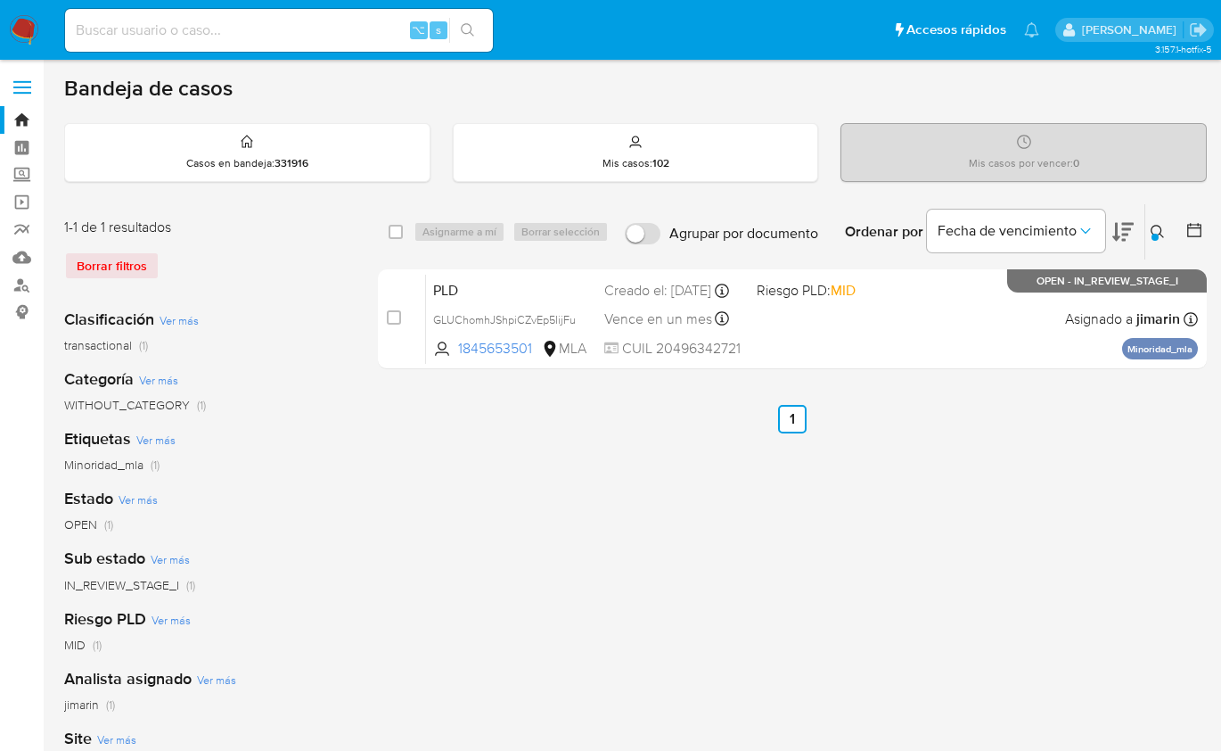
click at [1141, 215] on div "Ordenar por Fecha de vencimiento" at bounding box center [988, 231] width 314 height 55
click at [1147, 226] on button at bounding box center [1160, 231] width 29 height 21
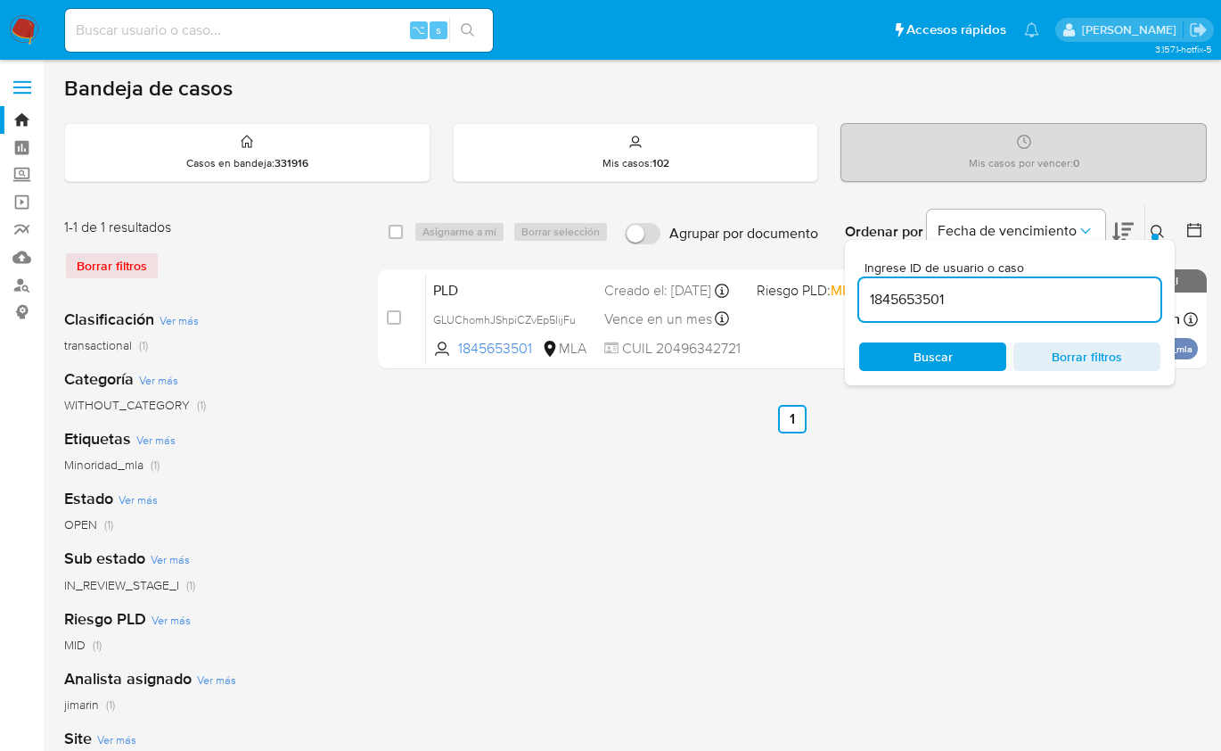
click at [1096, 283] on div "1845653501" at bounding box center [1009, 299] width 301 height 43
click at [1094, 284] on div "1845653501" at bounding box center [1009, 299] width 301 height 43
click at [1088, 294] on input "1845653501" at bounding box center [1009, 299] width 301 height 23
click at [1087, 294] on input "1845653501" at bounding box center [1009, 299] width 301 height 23
paste input "144649068"
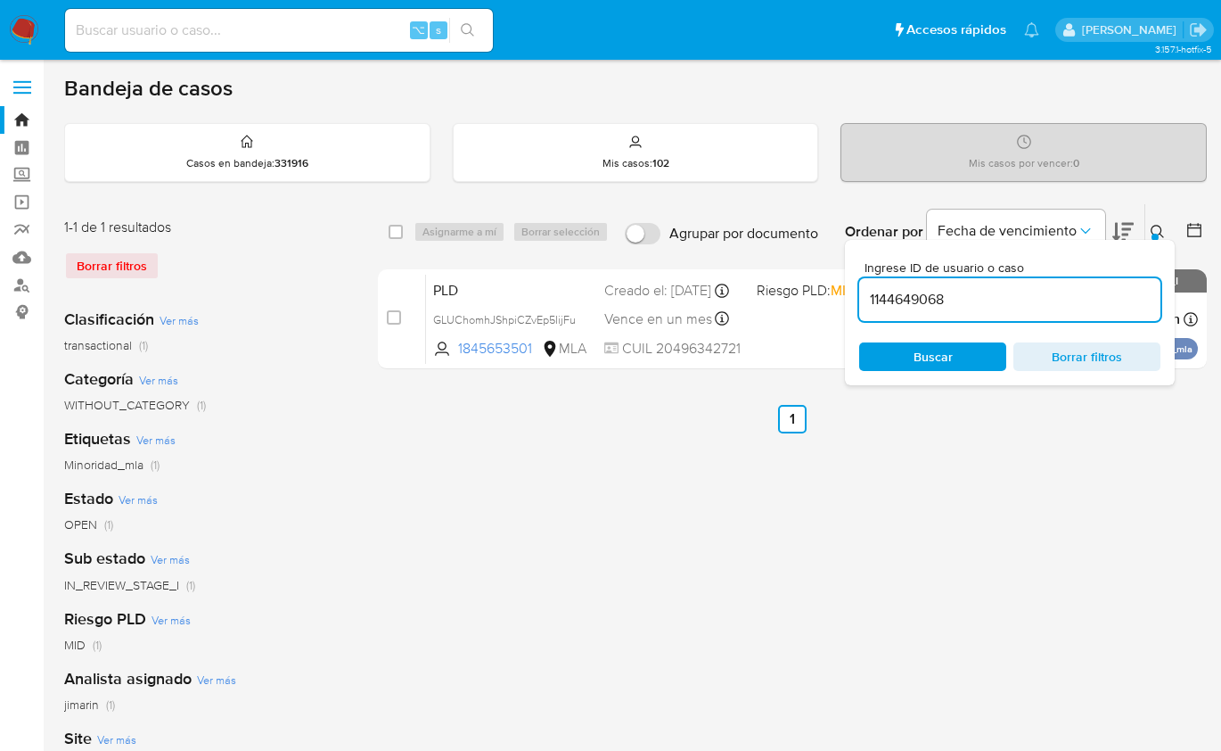
type input "1144649068"
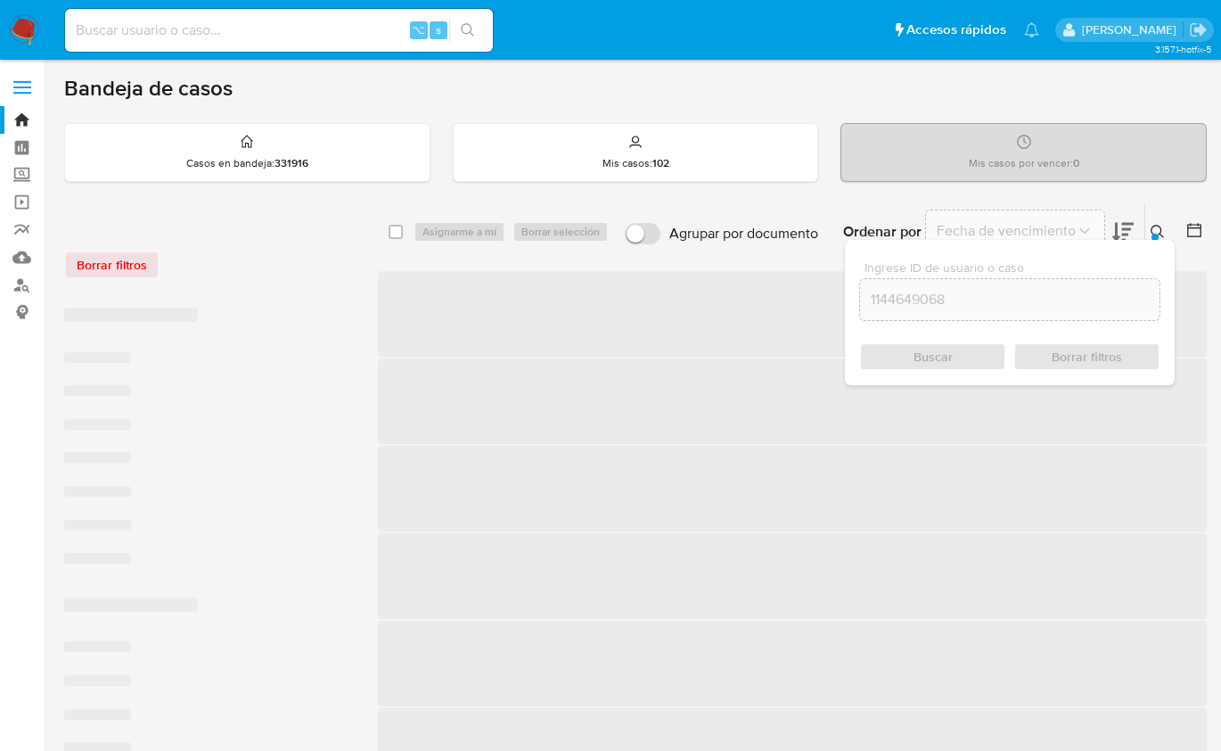
click at [1159, 229] on icon at bounding box center [1158, 232] width 14 height 14
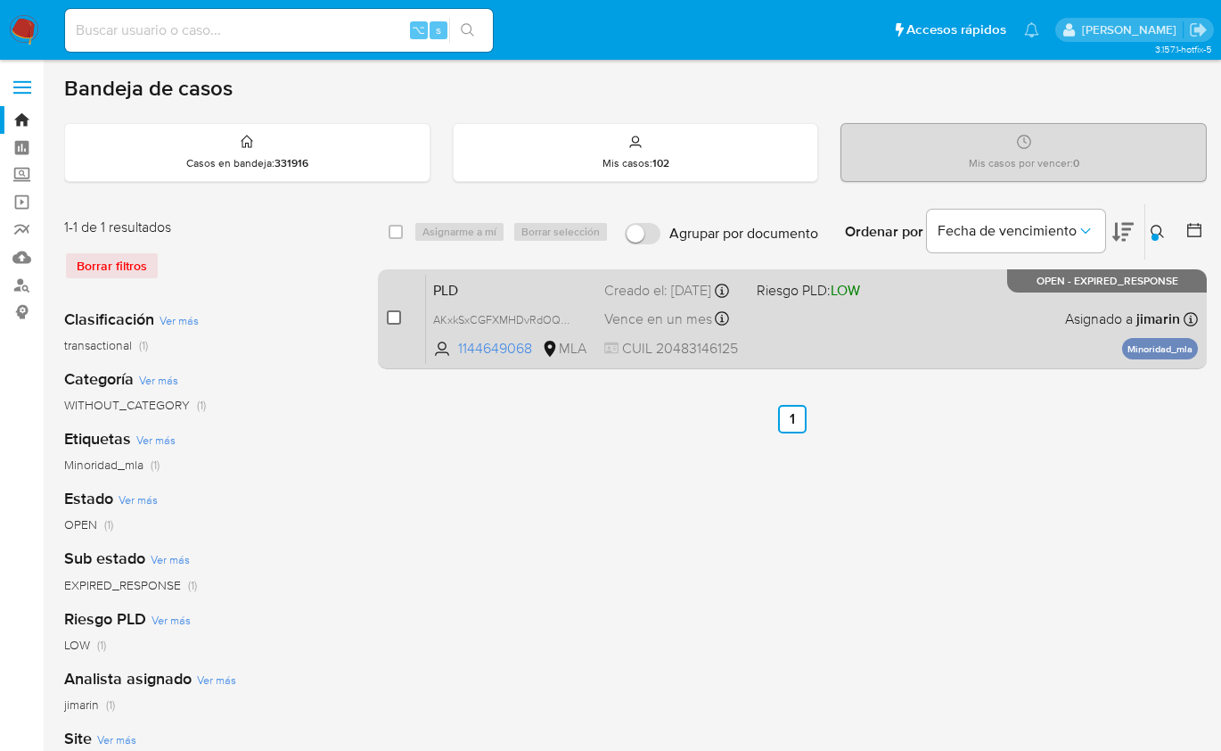
click at [397, 317] on input "checkbox" at bounding box center [394, 317] width 14 height 14
checkbox input "true"
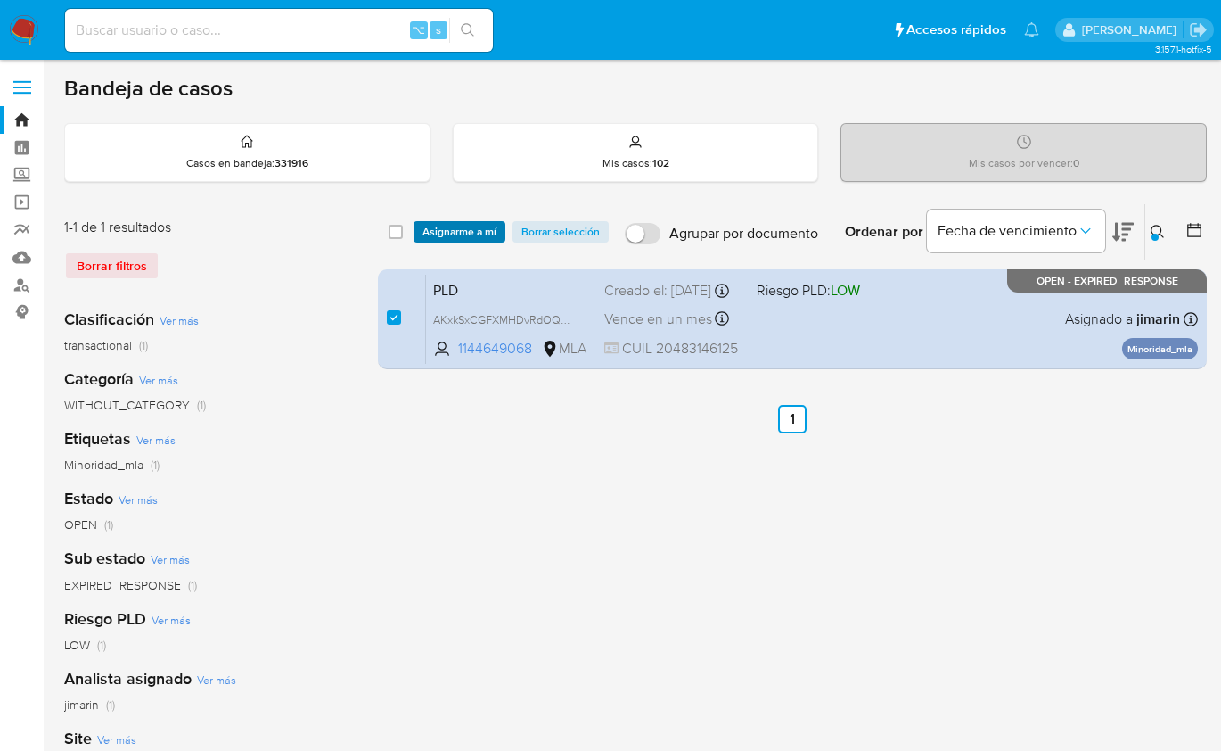
click at [423, 239] on span "Asignarme a mí" at bounding box center [460, 232] width 74 height 18
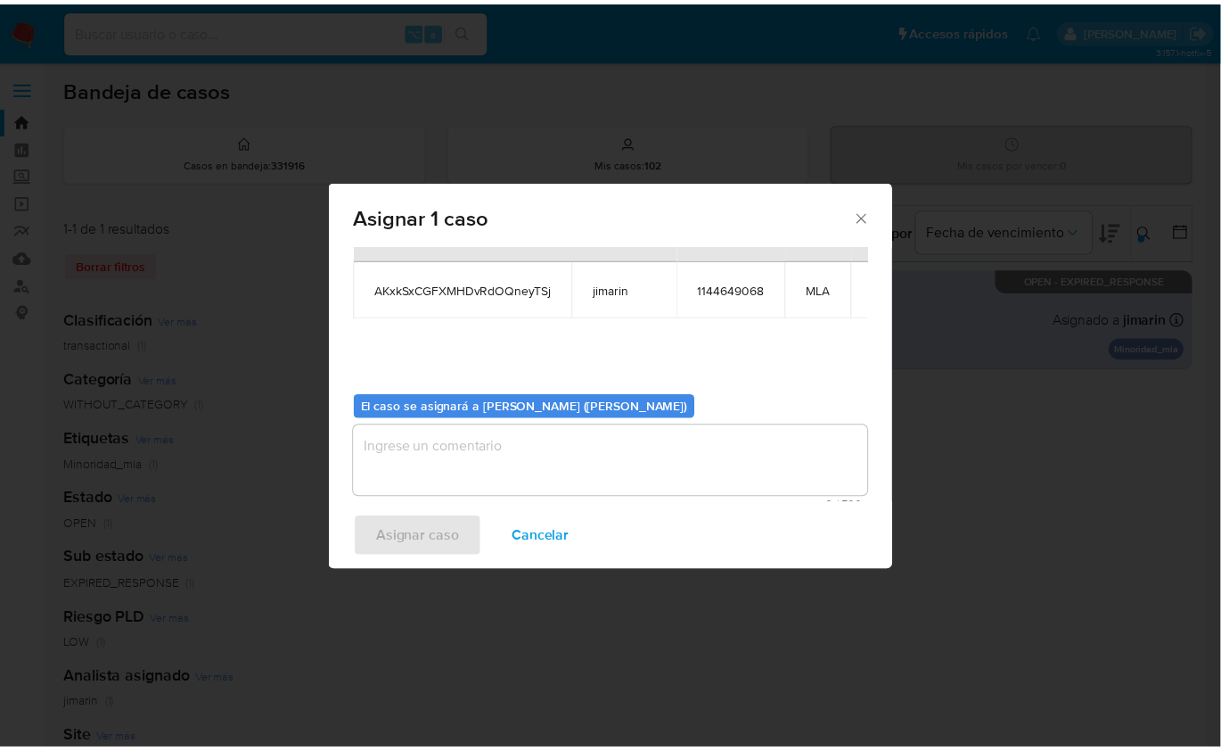
scroll to position [91, 0]
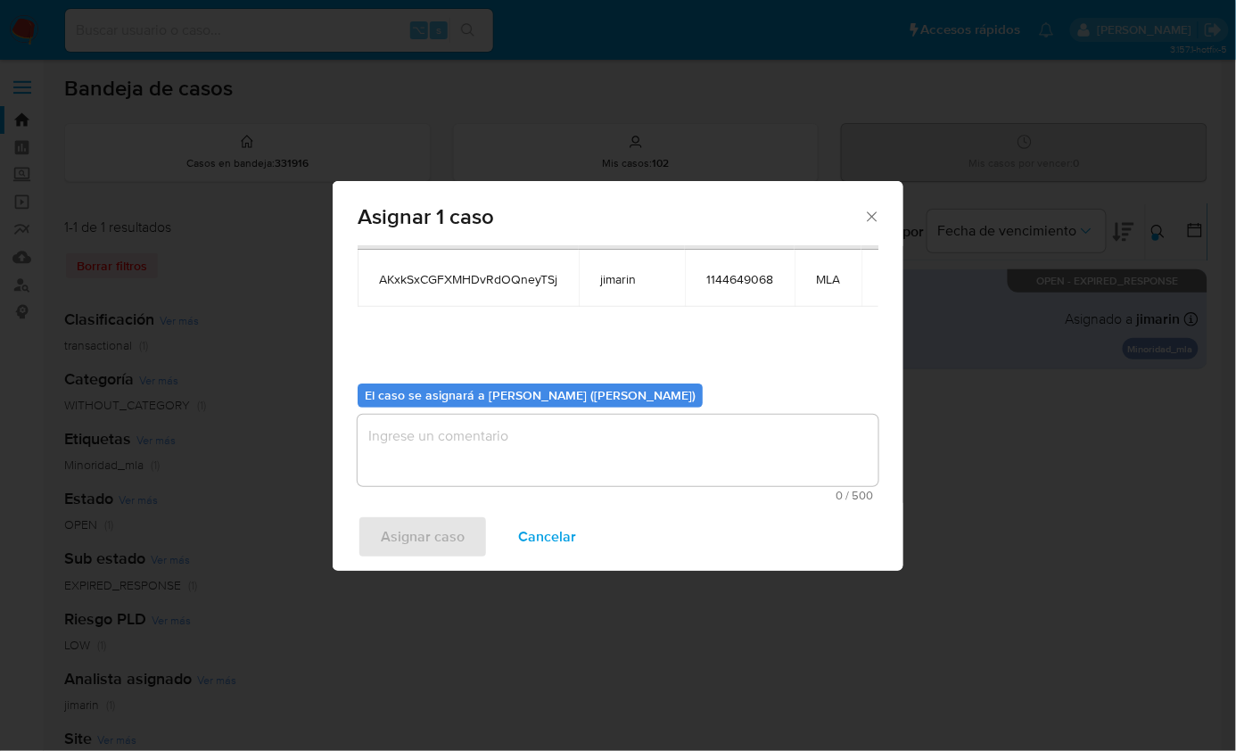
click at [519, 481] on textarea "assign-modal" at bounding box center [618, 450] width 521 height 71
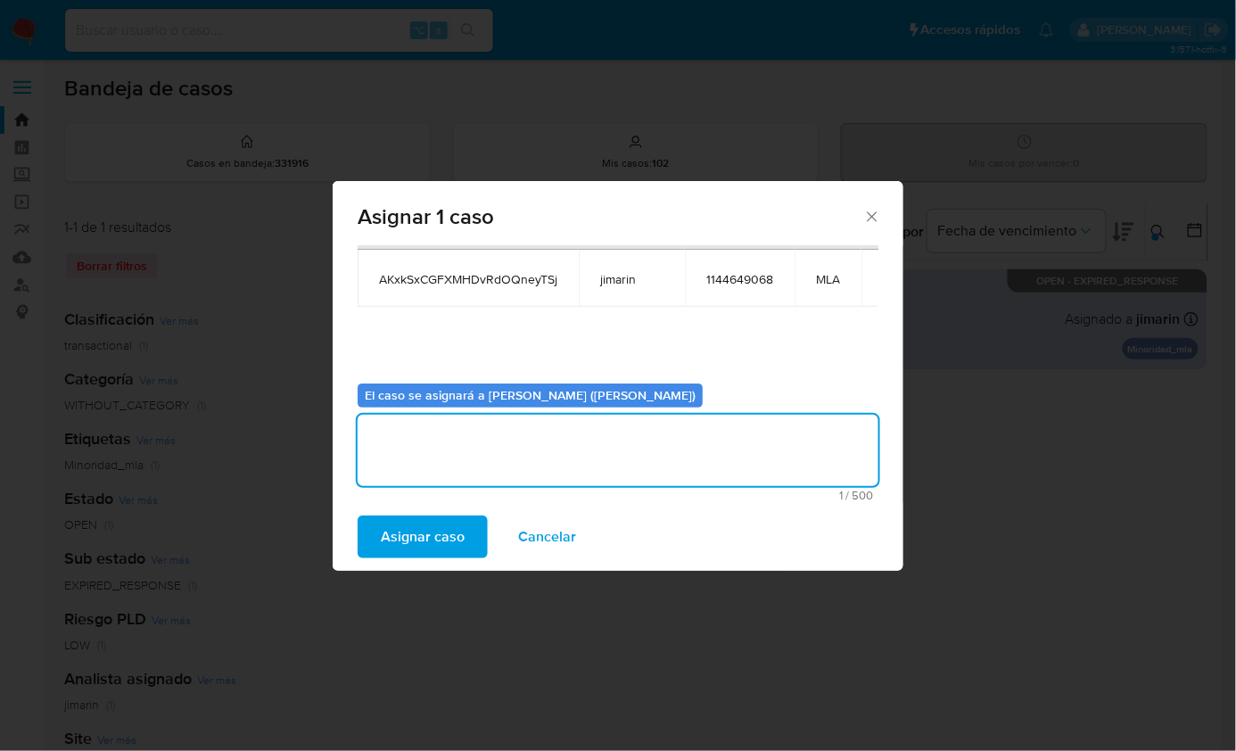
click at [435, 534] on span "Asignar caso" at bounding box center [423, 536] width 84 height 39
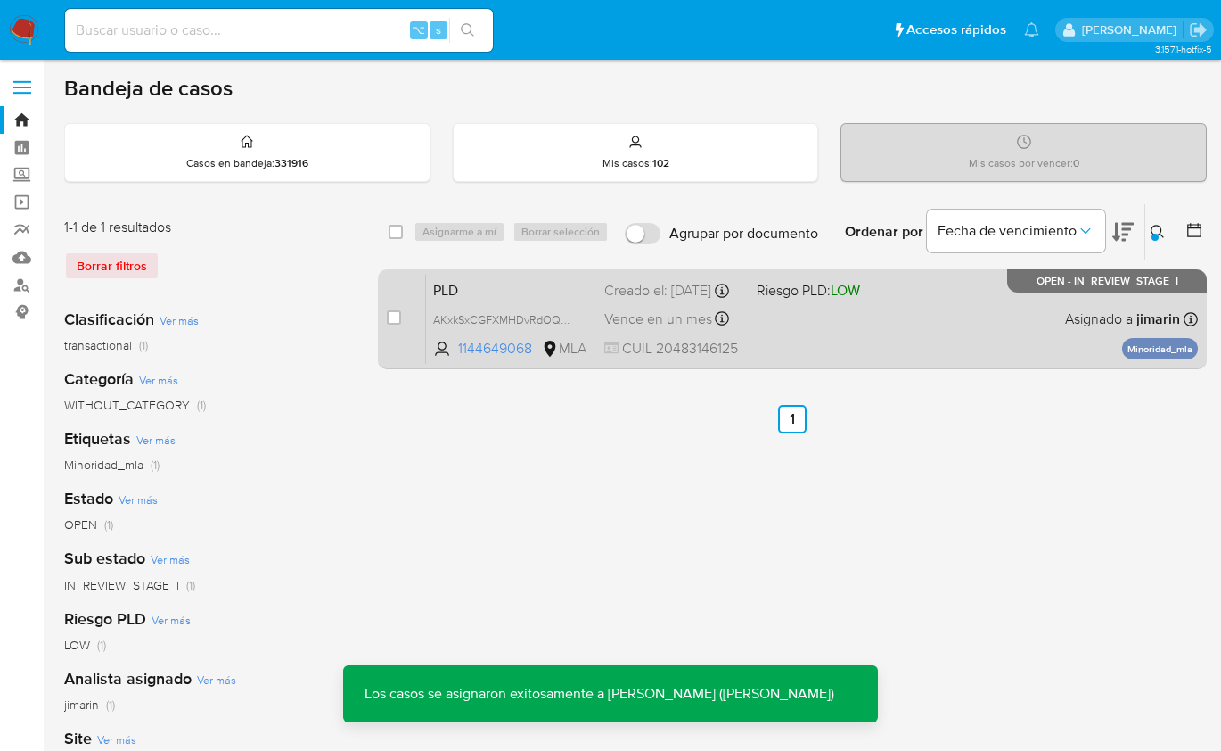
click at [958, 353] on div "PLD AKxkSxCGFXMHDvRdOQneyTSj 1144649068 MLA Riesgo PLD: LOW Creado el: [DATE] C…" at bounding box center [812, 319] width 772 height 90
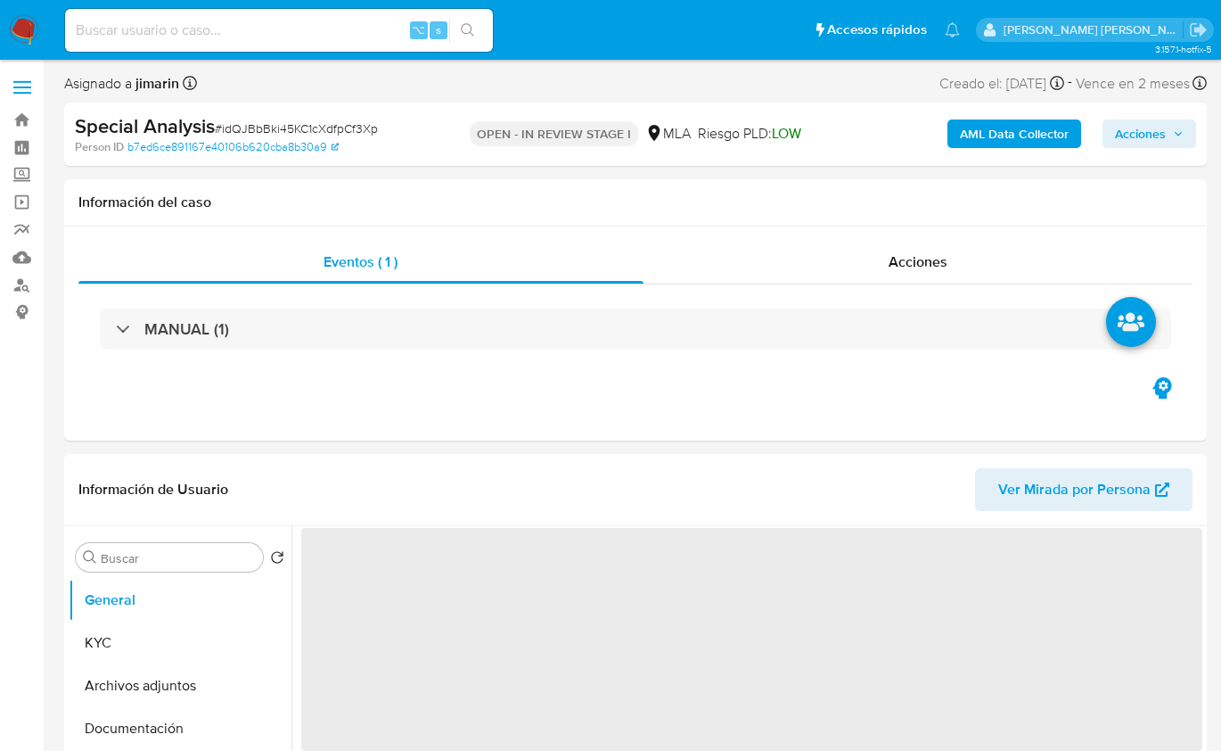
select select "10"
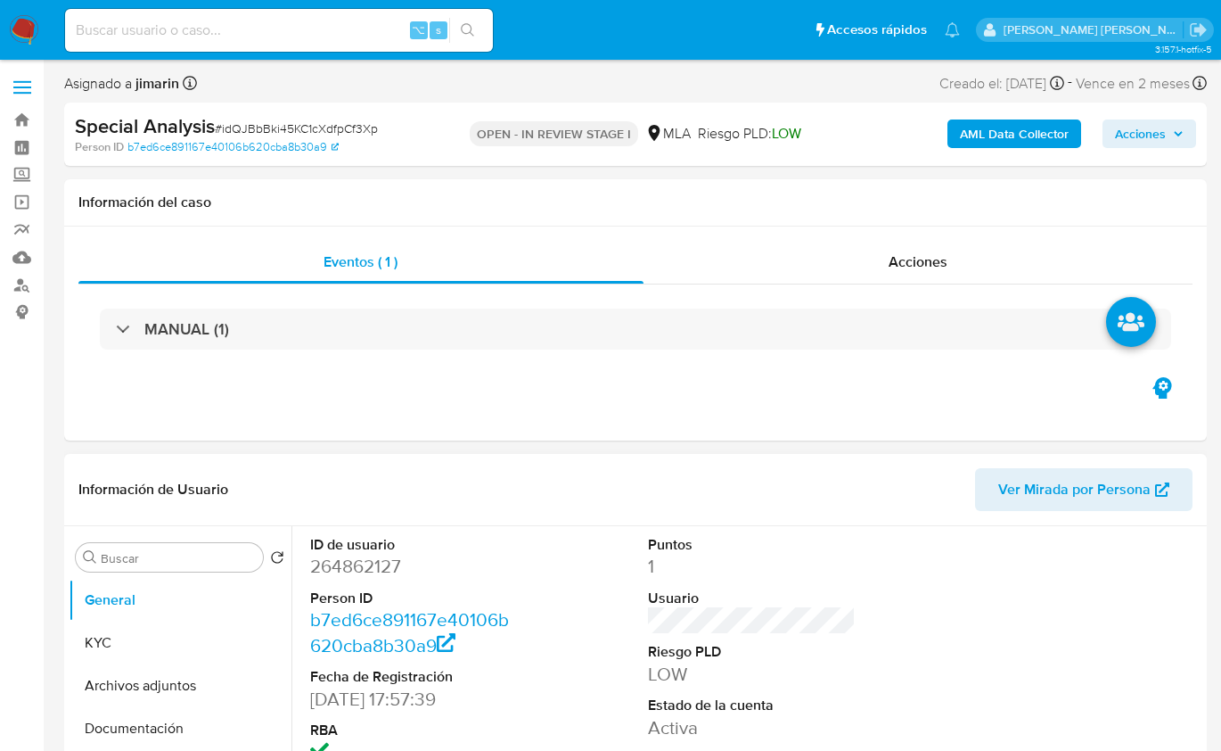
click at [376, 571] on dd "264862127" at bounding box center [414, 566] width 208 height 25
copy dd "264862127"
click at [371, 562] on dd "264862127" at bounding box center [414, 566] width 208 height 25
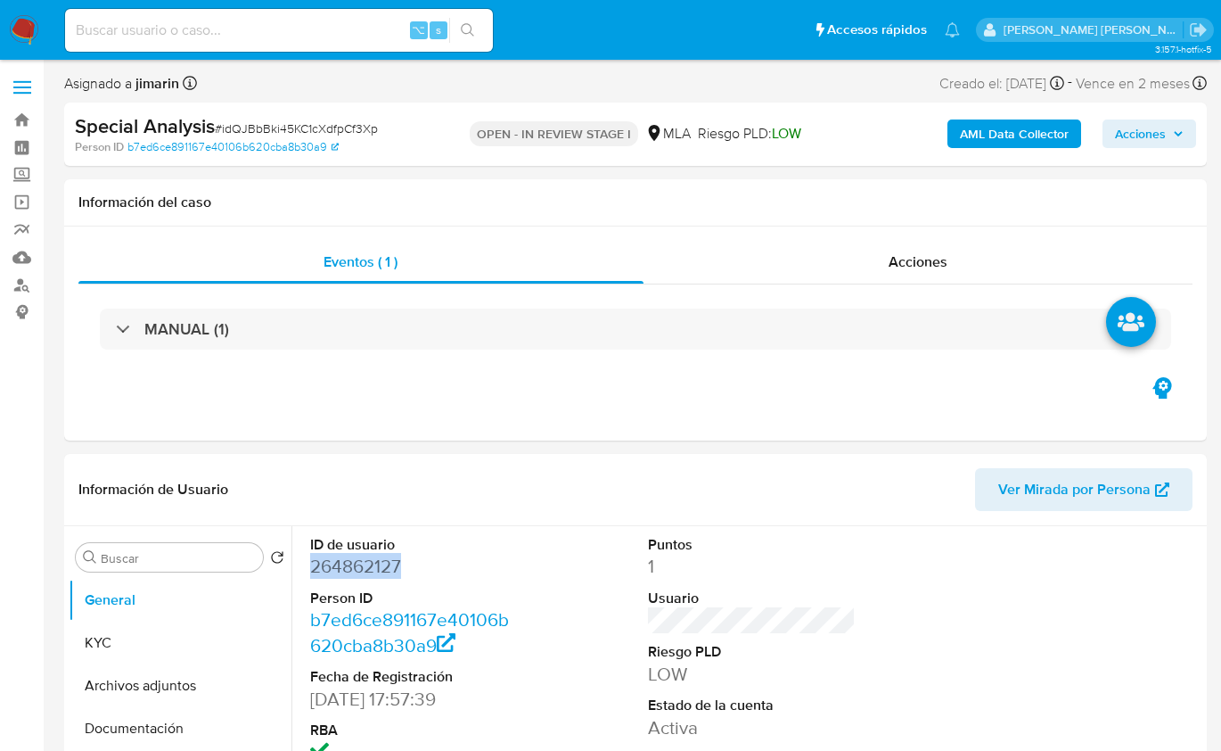
copy dd "264862127"
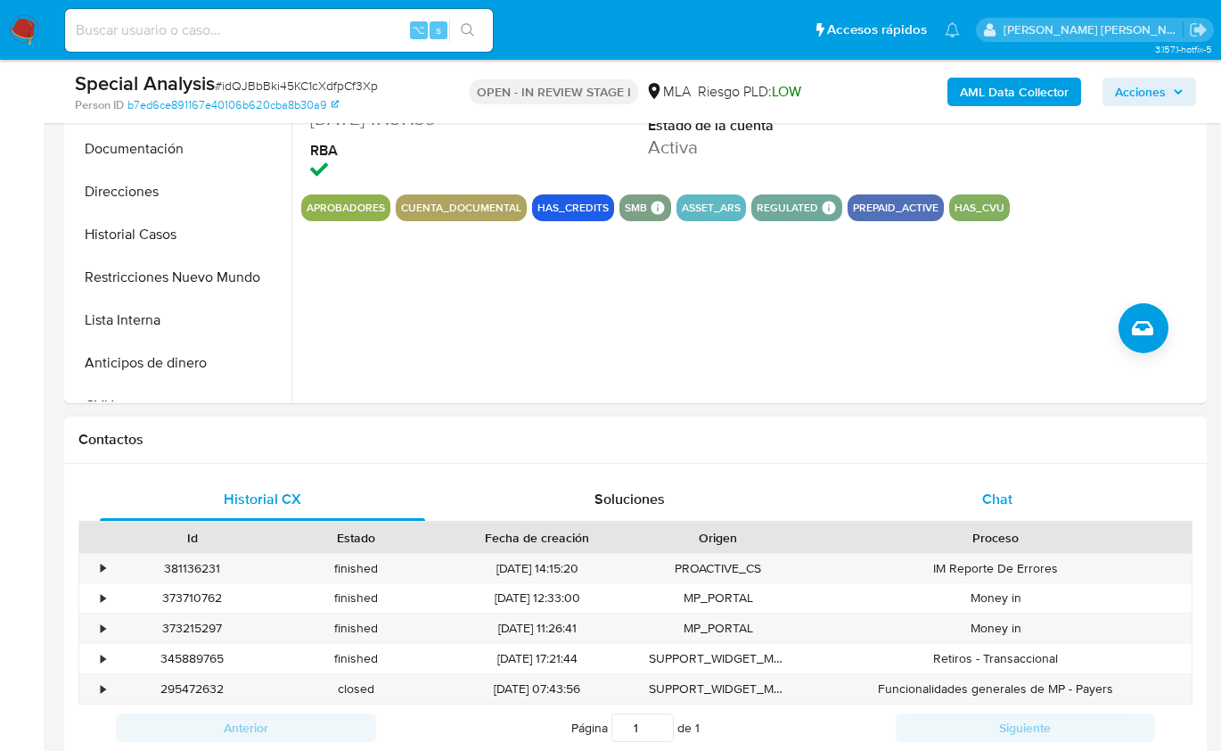
click at [1025, 497] on div "Chat" at bounding box center [997, 499] width 325 height 43
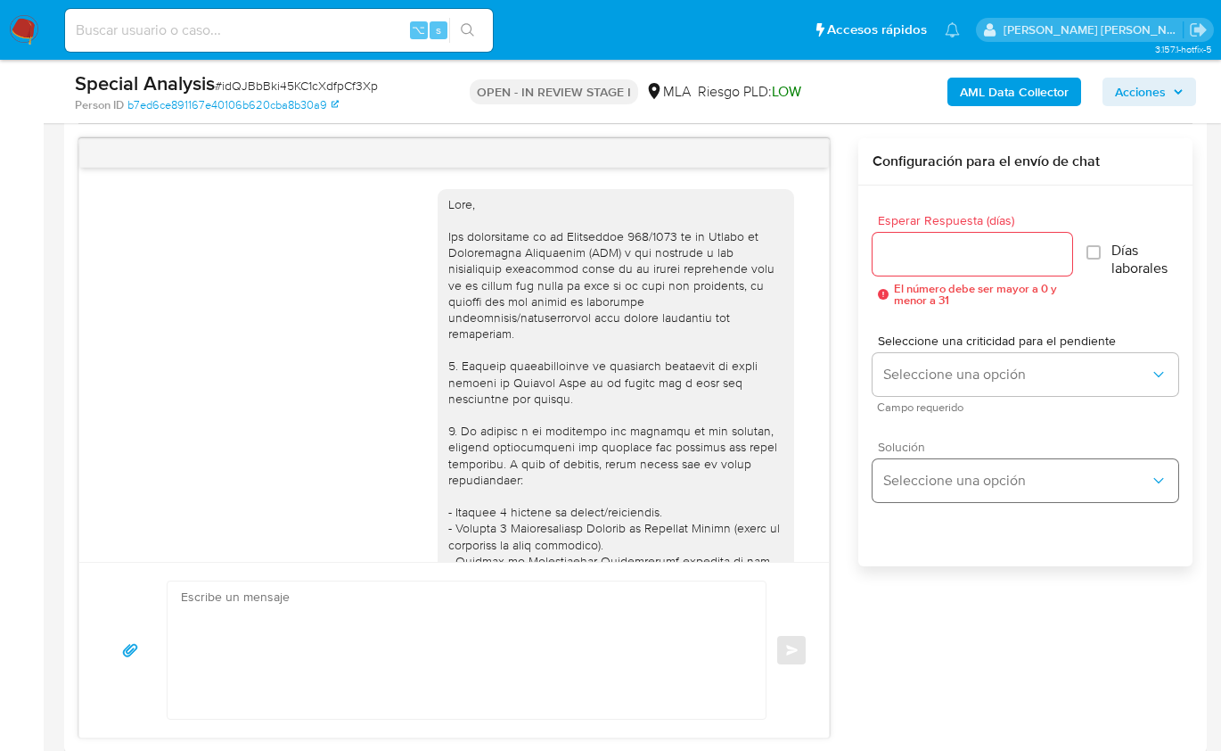
scroll to position [1247, 0]
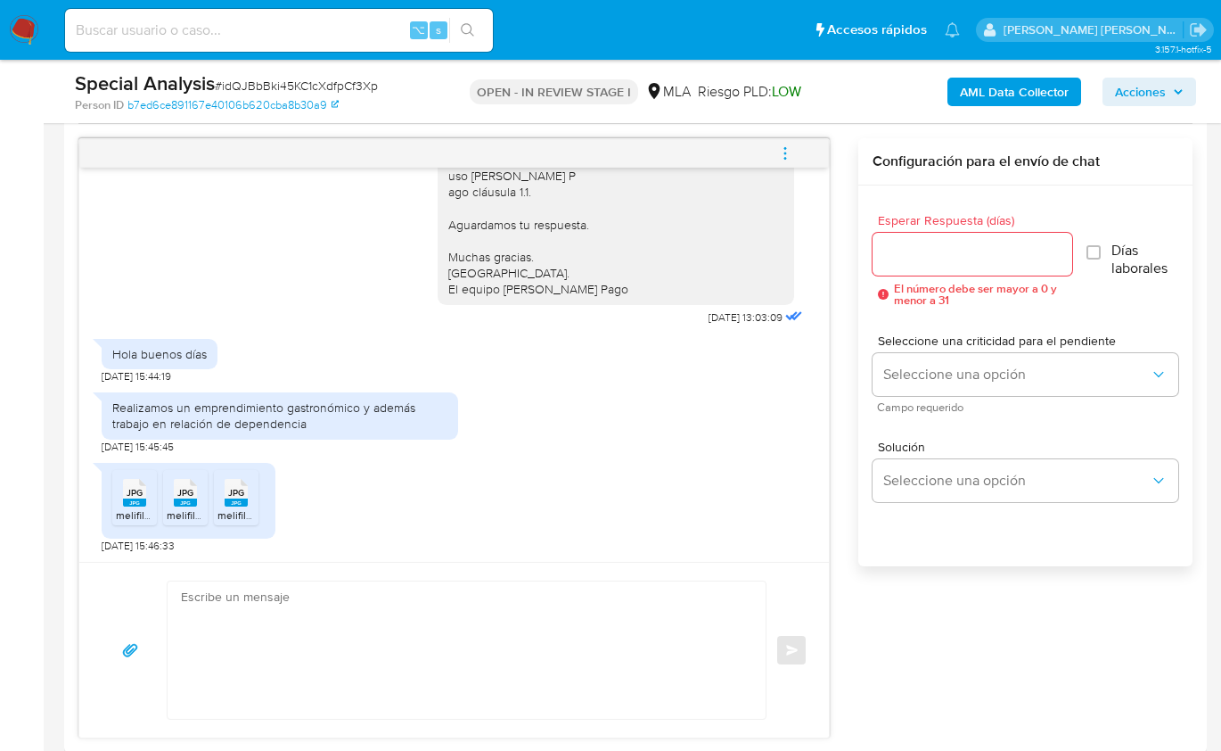
click at [109, 500] on div "JPG JPG melifile7695373605746034158.jpg JPG JPG melifile4727122281311155729.jpg…" at bounding box center [189, 501] width 174 height 76
click at [140, 499] on rect at bounding box center [134, 502] width 23 height 8
click at [146, 494] on icon at bounding box center [134, 493] width 23 height 28
click at [241, 490] on span "JPG" at bounding box center [236, 493] width 16 height 12
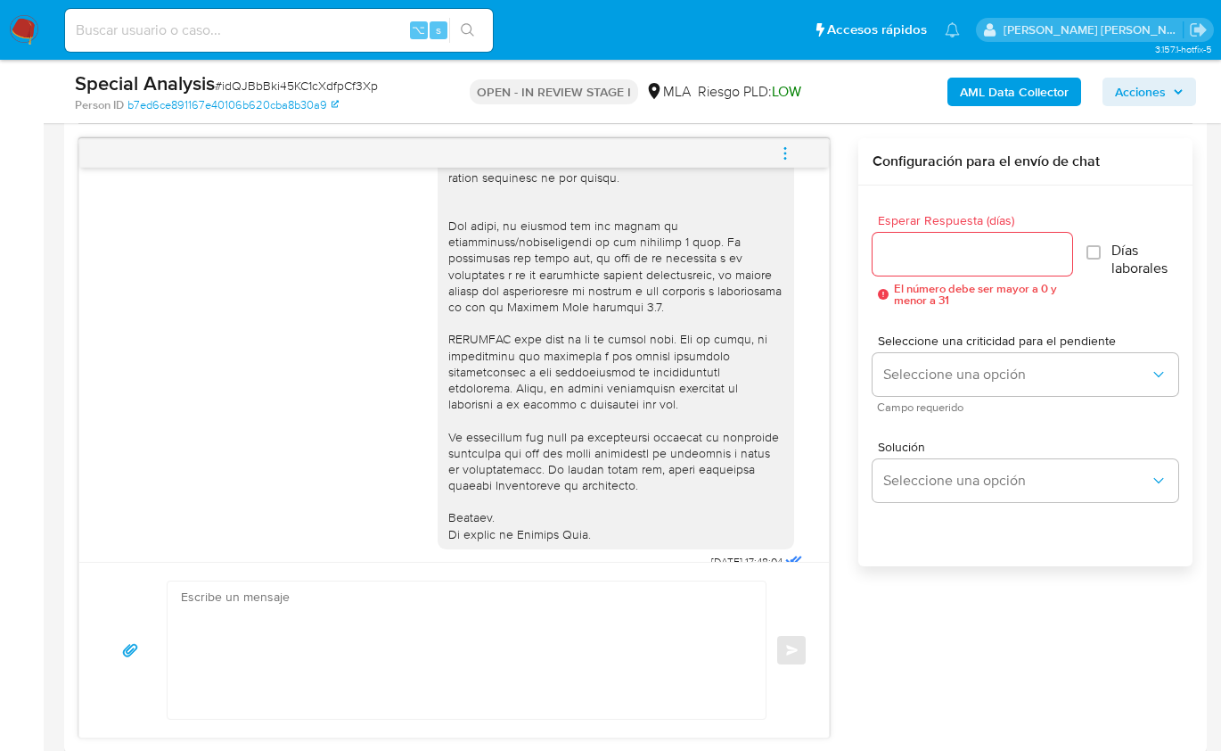
scroll to position [625, 0]
click at [940, 635] on div "18/08/2025 17:48:04 Hola, Esperamos que te encuentres muy bien. Te consultamos …" at bounding box center [635, 438] width 1114 height 600
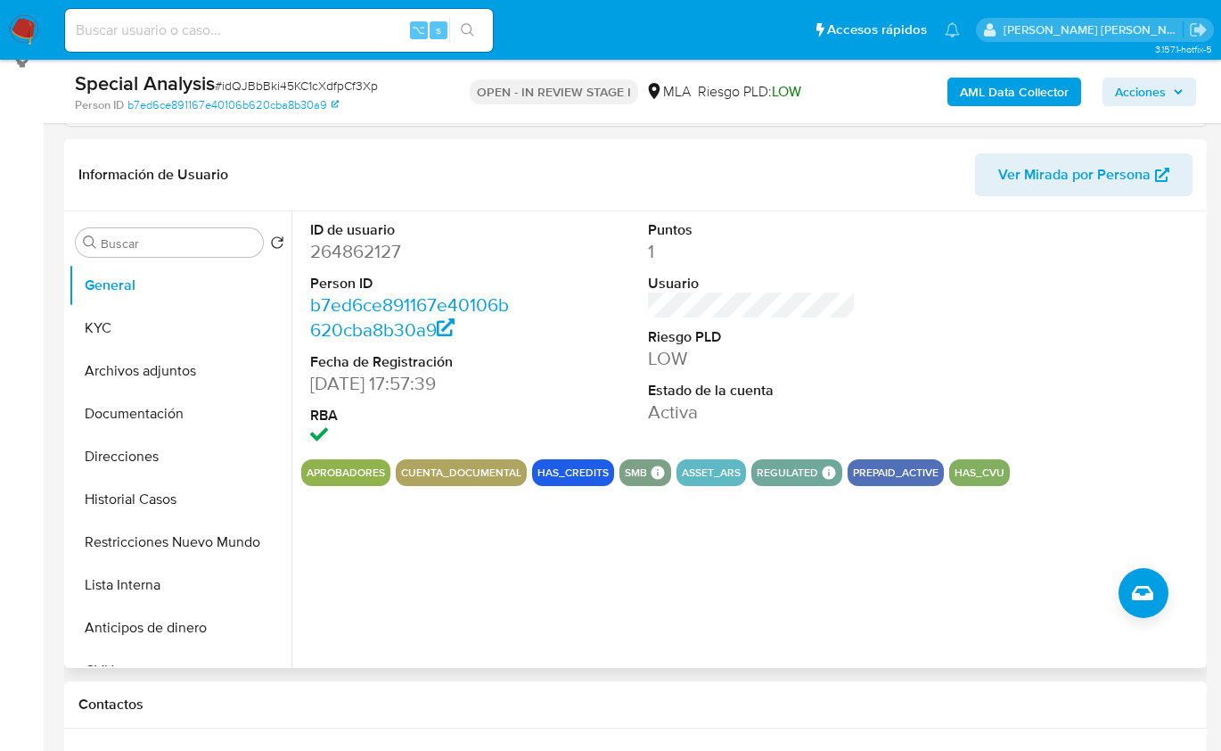
scroll to position [78, 0]
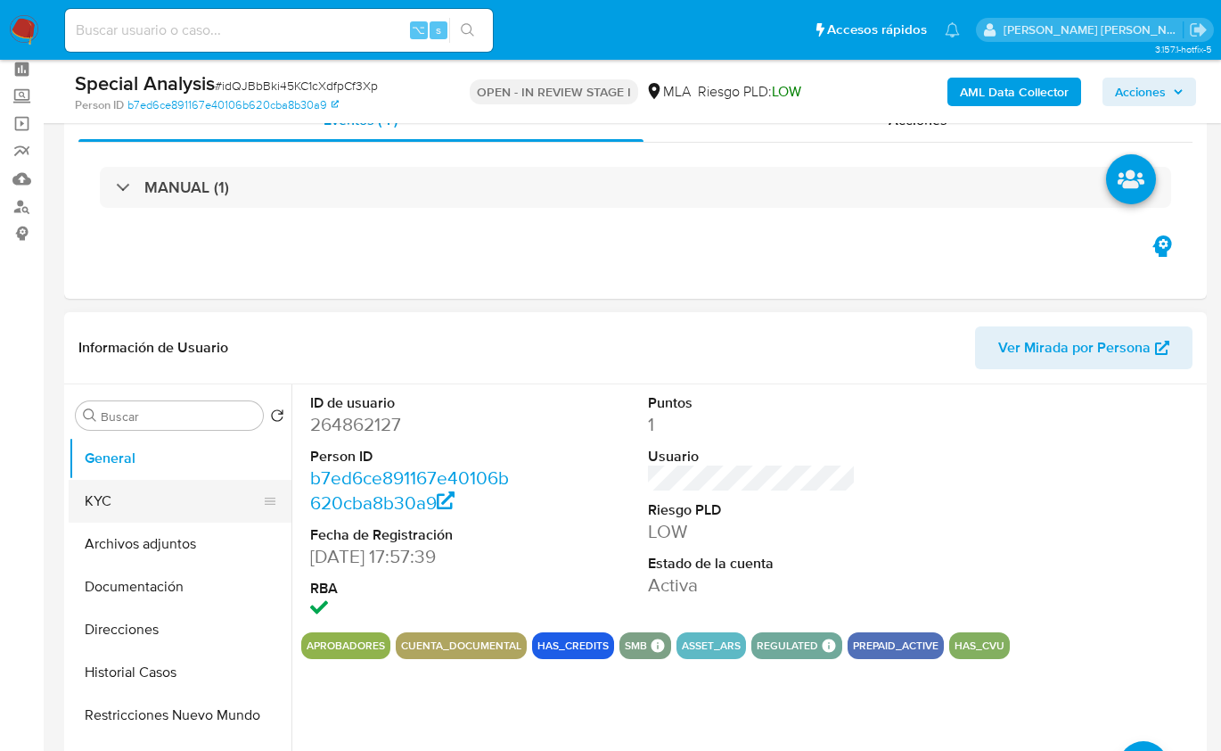
click at [141, 509] on button "KYC" at bounding box center [173, 501] width 209 height 43
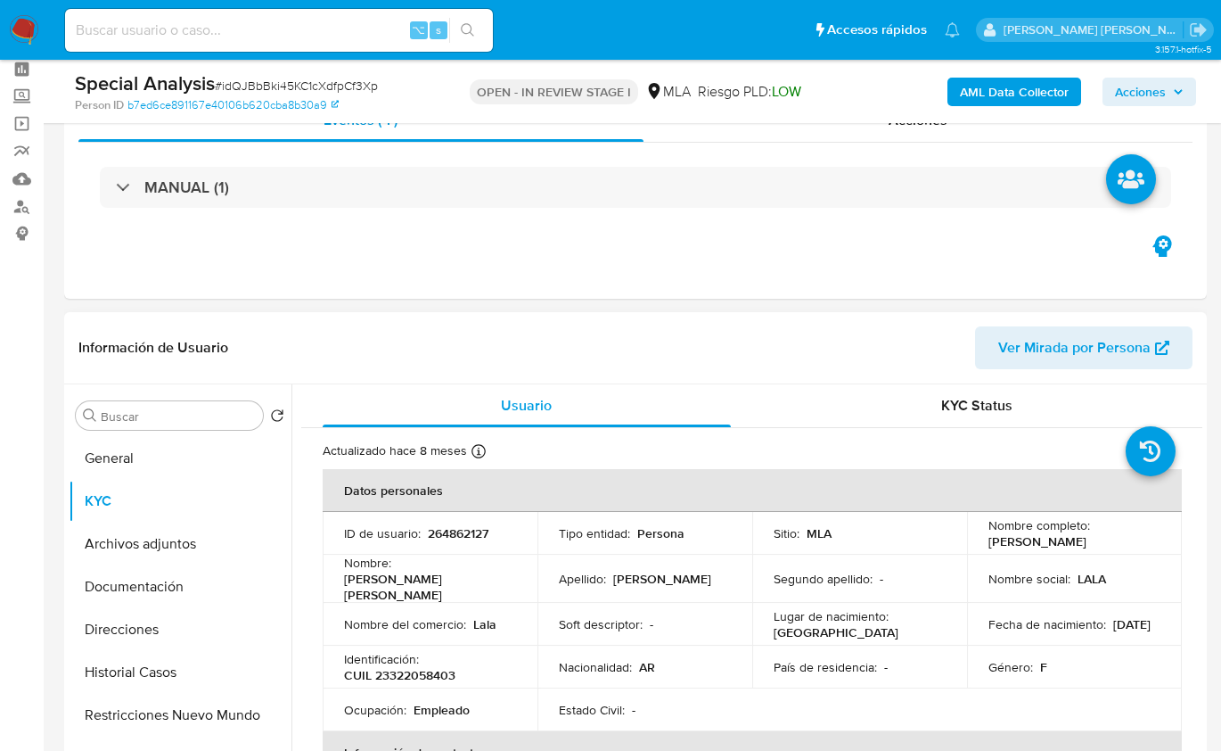
click at [417, 688] on td "Ocupación : Empleado" at bounding box center [430, 709] width 215 height 43
click at [419, 667] on p "CUIL 23322058403" at bounding box center [399, 675] width 111 height 16
copy p "23322058403"
drag, startPoint x: 163, startPoint y: 583, endPoint x: 349, endPoint y: 407, distance: 255.4
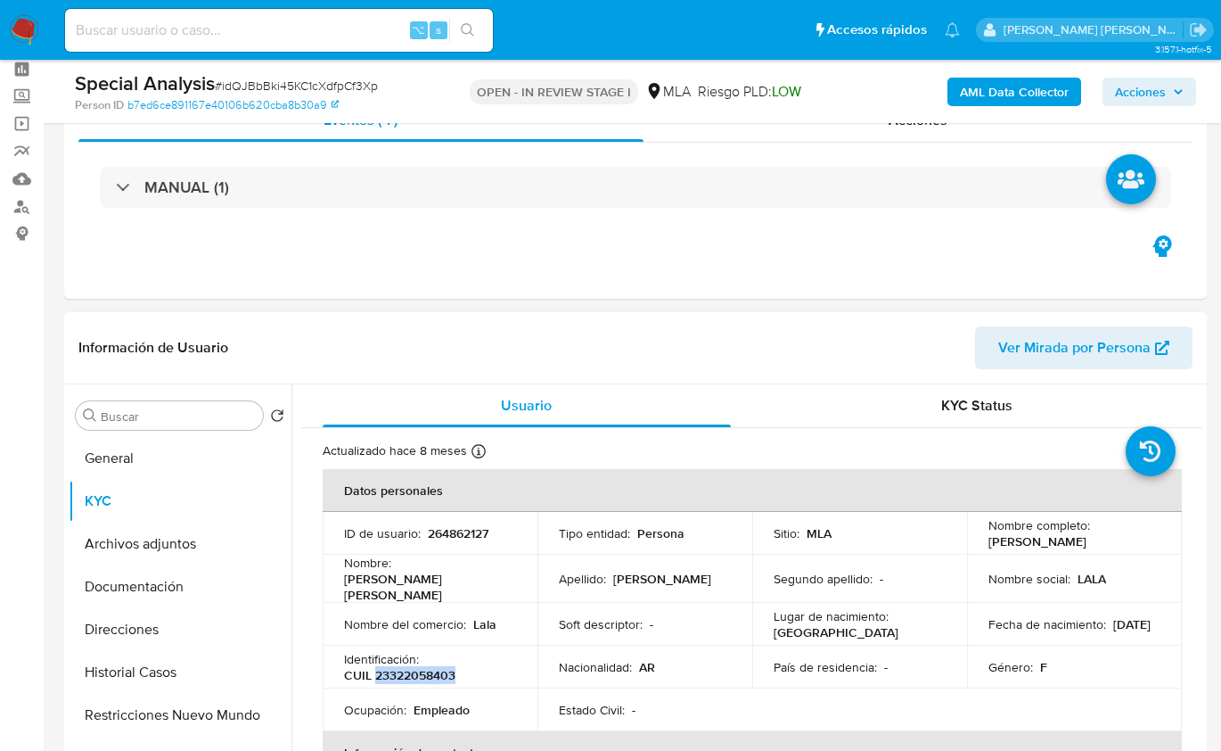
click at [163, 583] on button "Documentación" at bounding box center [180, 586] width 223 height 43
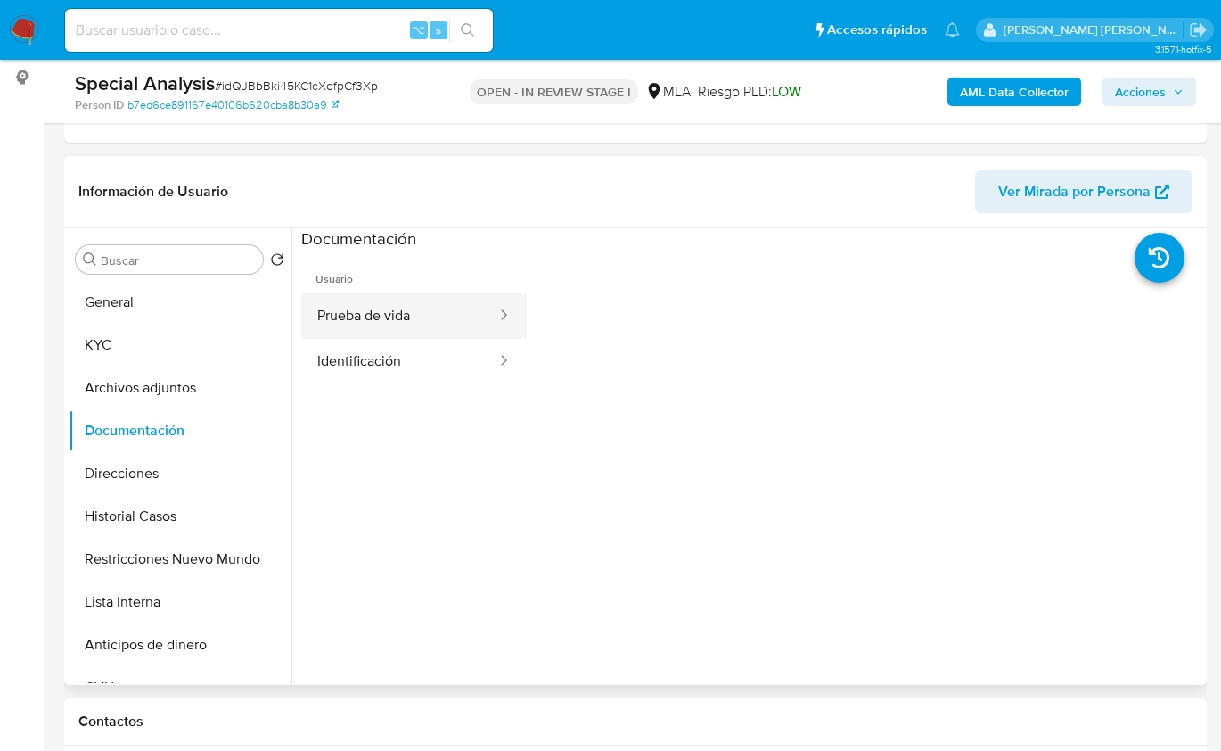
scroll to position [239, 0]
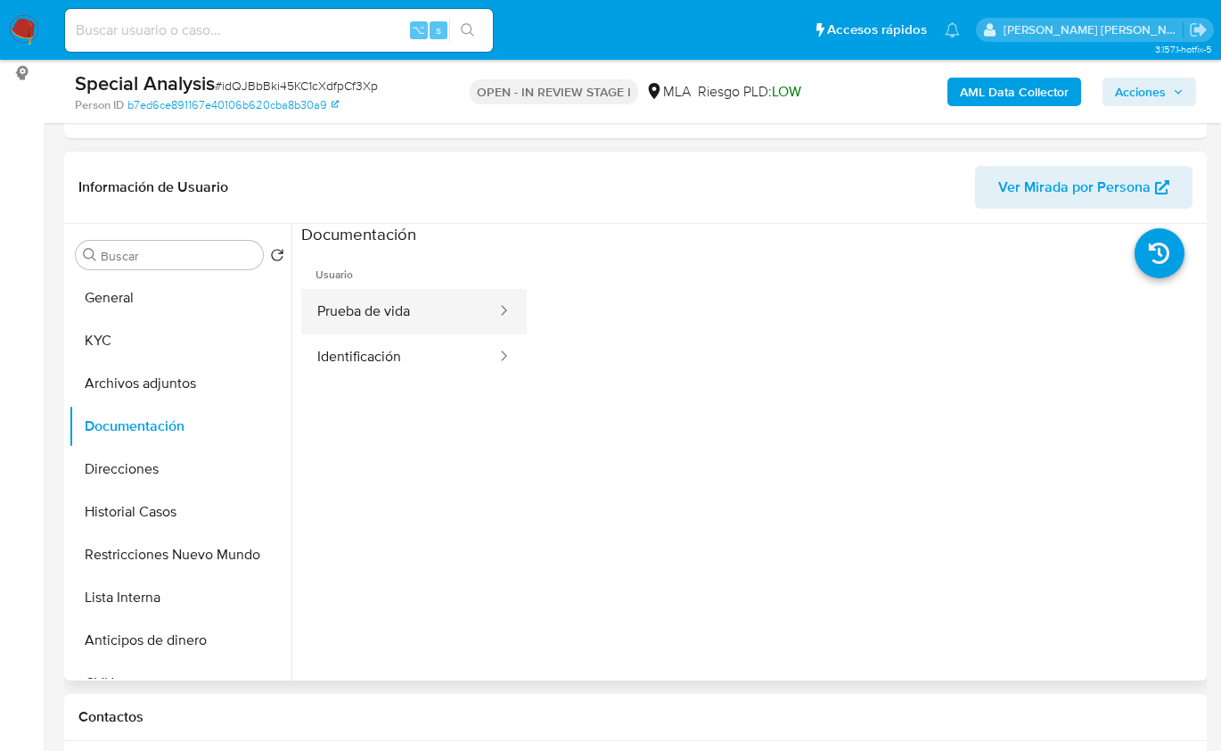
click at [378, 308] on button "Prueba de vida" at bounding box center [399, 311] width 197 height 45
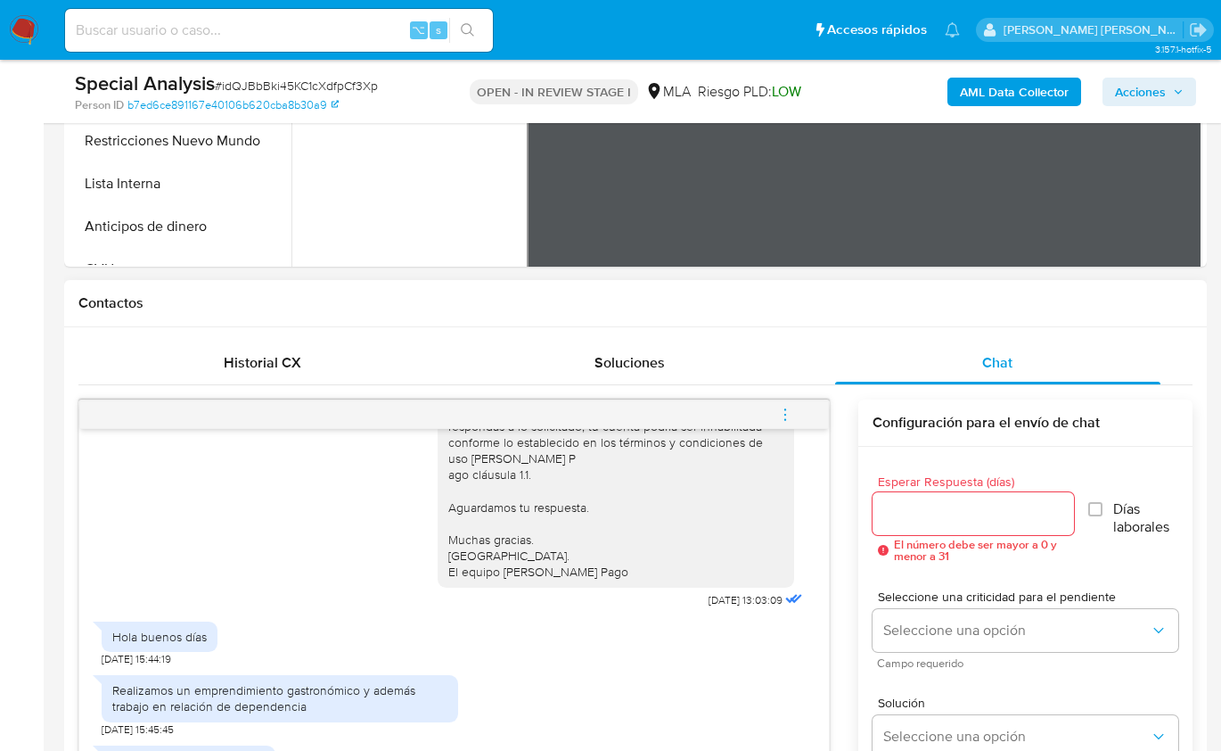
scroll to position [1247, 0]
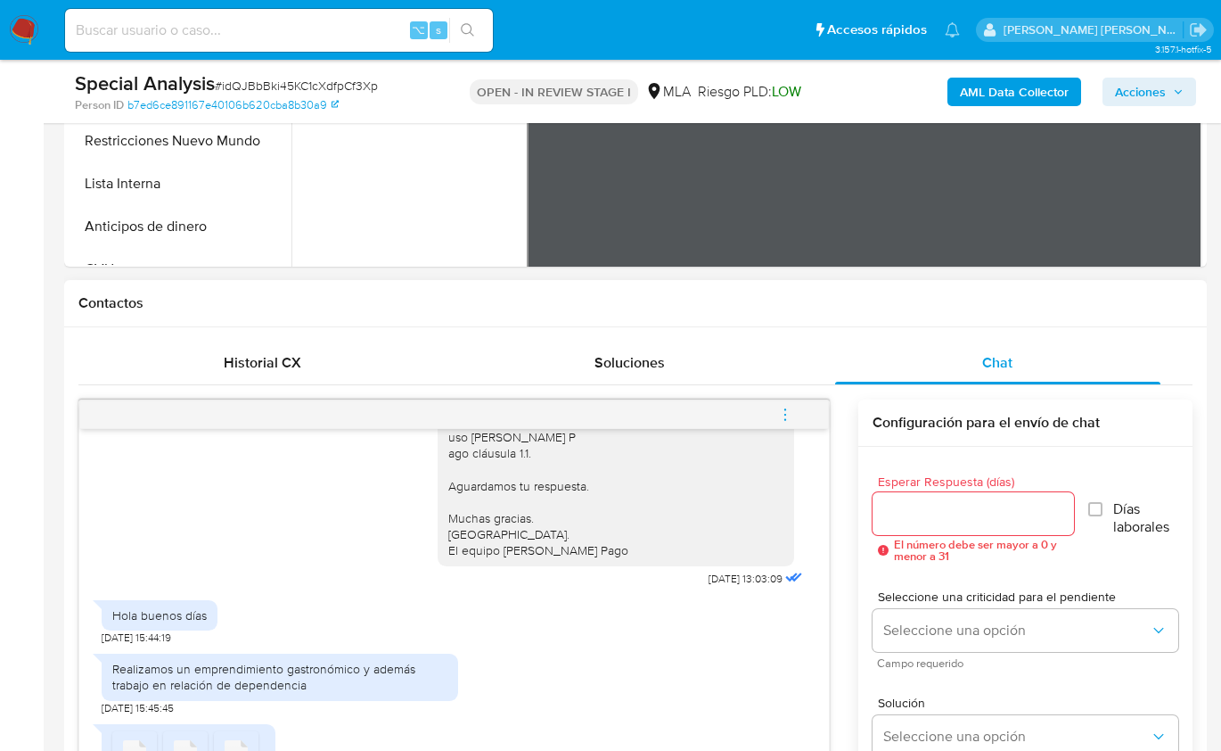
click at [838, 582] on div "18/08/2025 17:48:04 Hola, Esperamos que te encuentres muy bien. Te consultamos …" at bounding box center [635, 699] width 1114 height 600
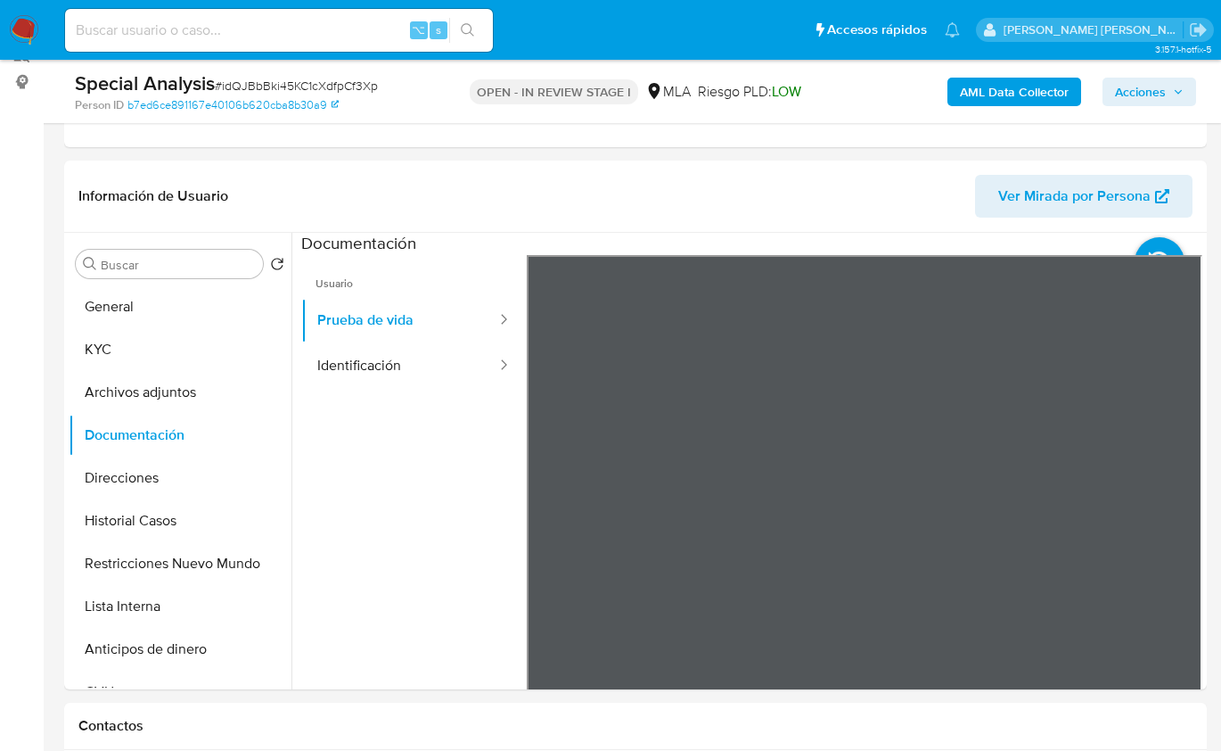
scroll to position [220, 0]
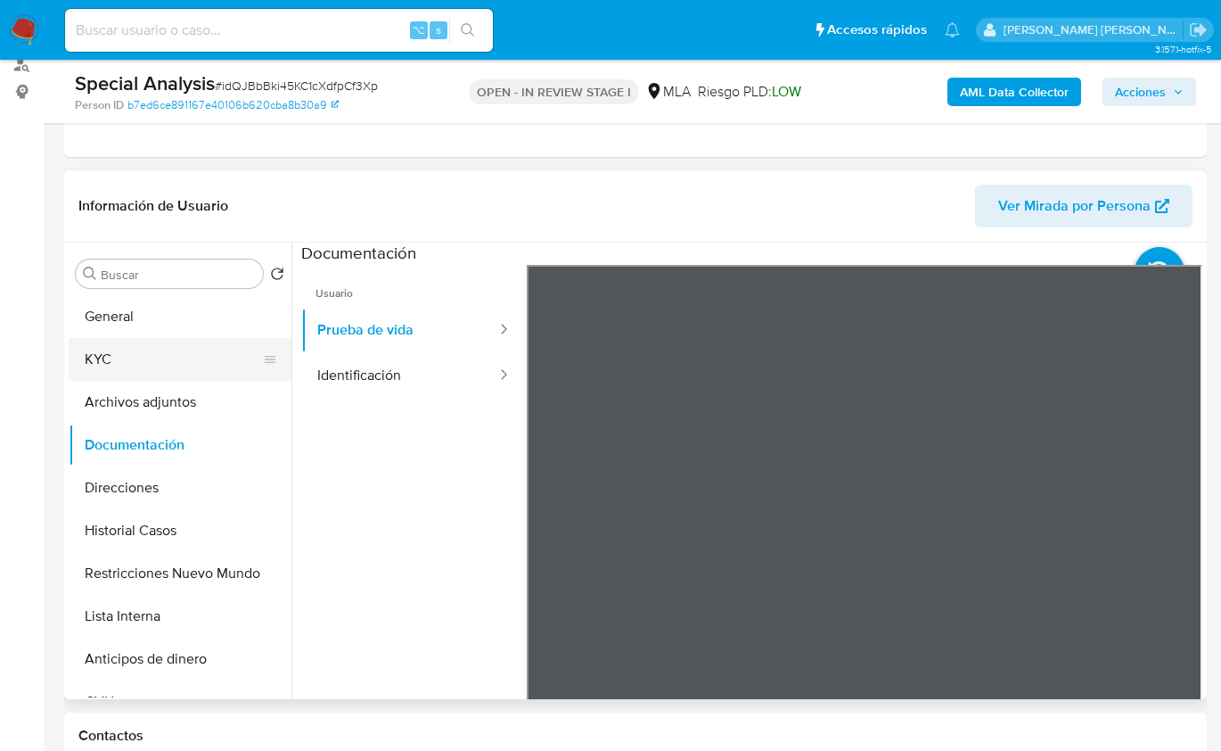
drag, startPoint x: 112, startPoint y: 350, endPoint x: 154, endPoint y: 352, distance: 41.9
click at [112, 350] on button "KYC" at bounding box center [173, 359] width 209 height 43
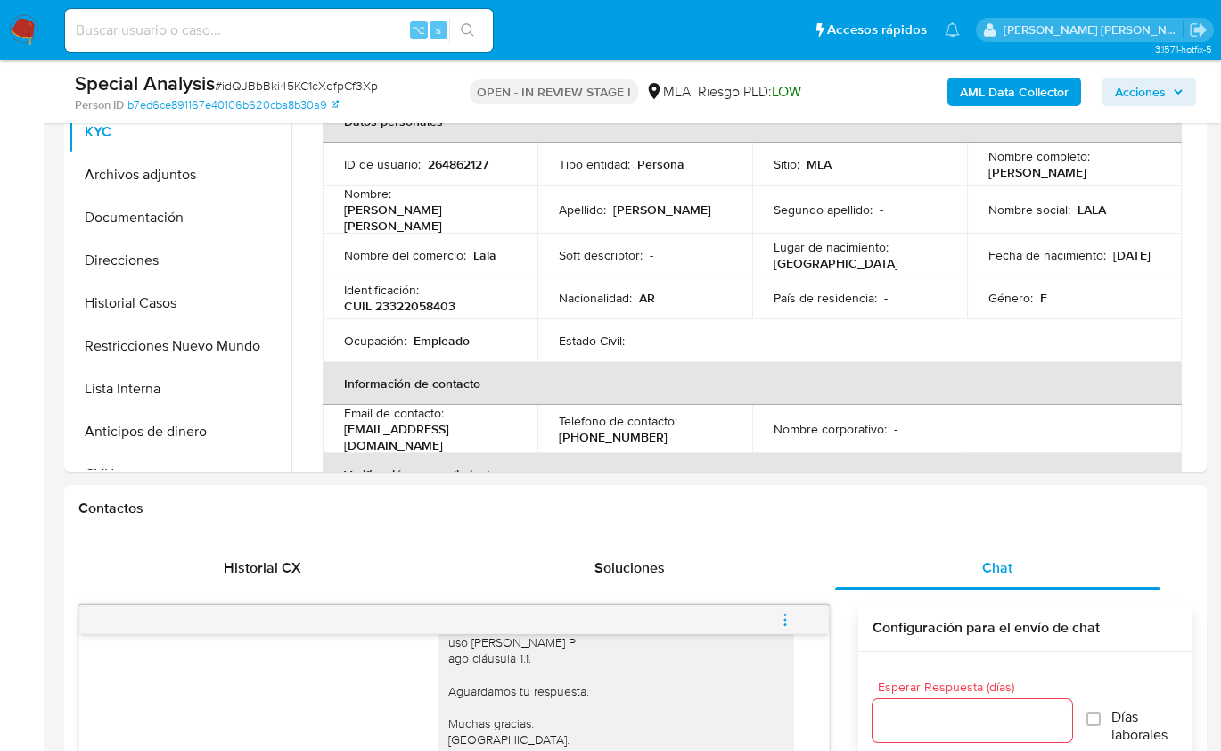
scroll to position [826, 0]
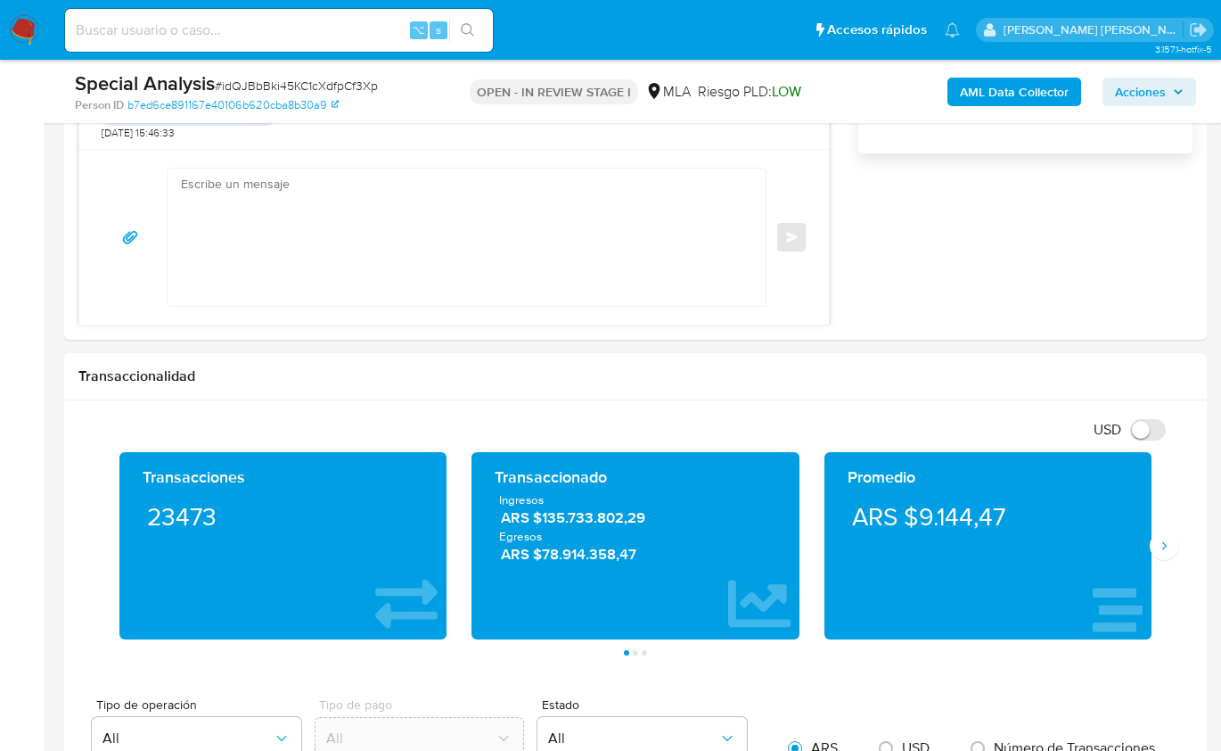
click at [1113, 353] on div "Transaccionalidad" at bounding box center [635, 376] width 1143 height 47
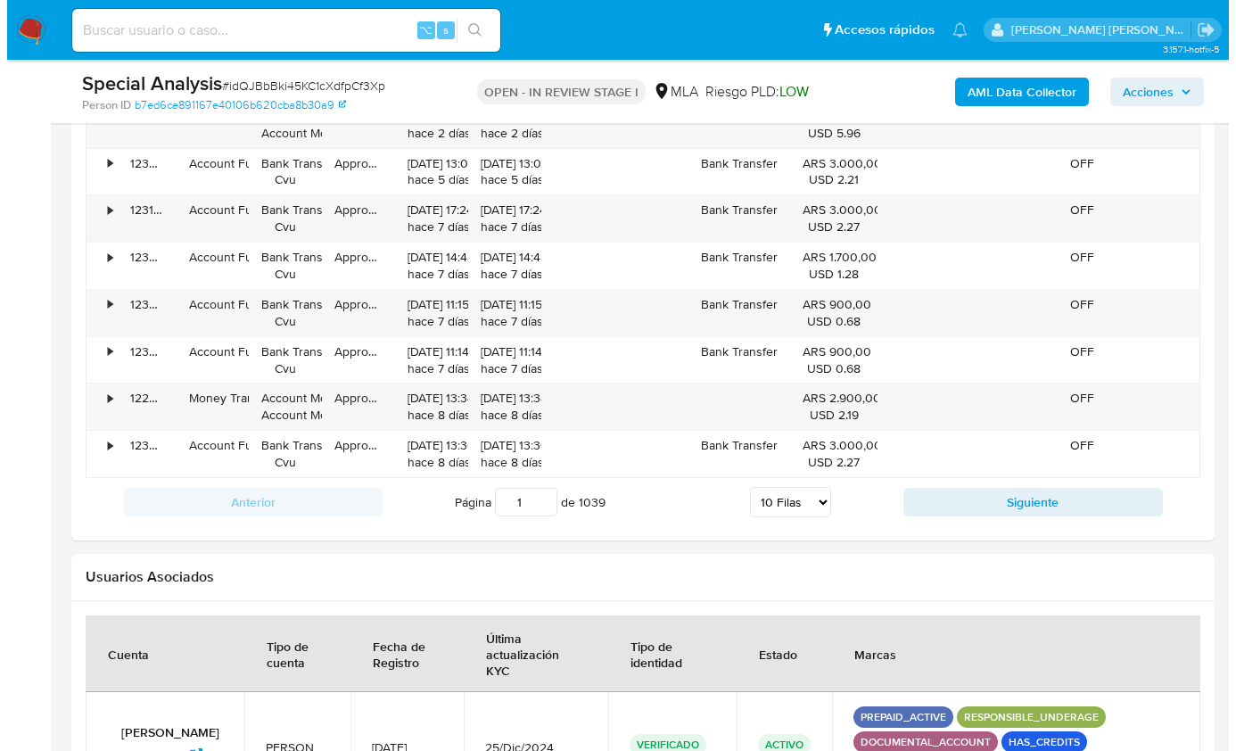
scroll to position [3265, 0]
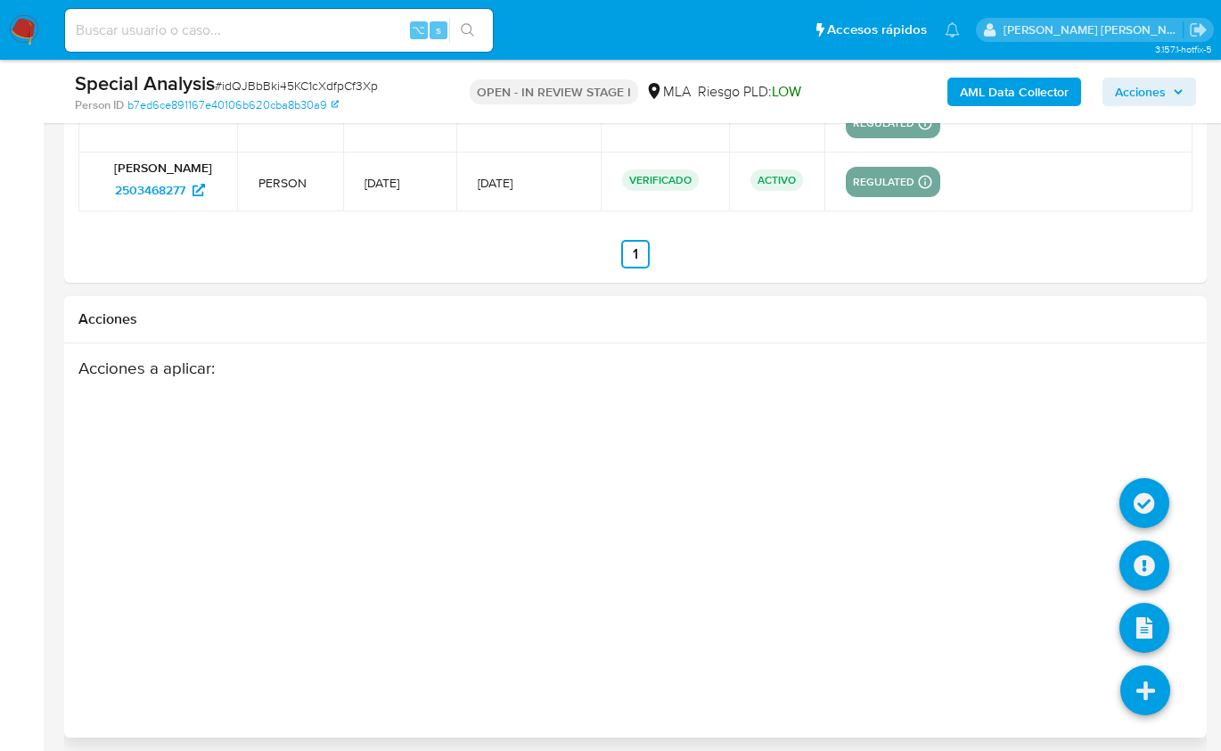
click at [1147, 669] on icon at bounding box center [1146, 690] width 50 height 50
click at [1140, 555] on icon at bounding box center [1145, 565] width 50 height 50
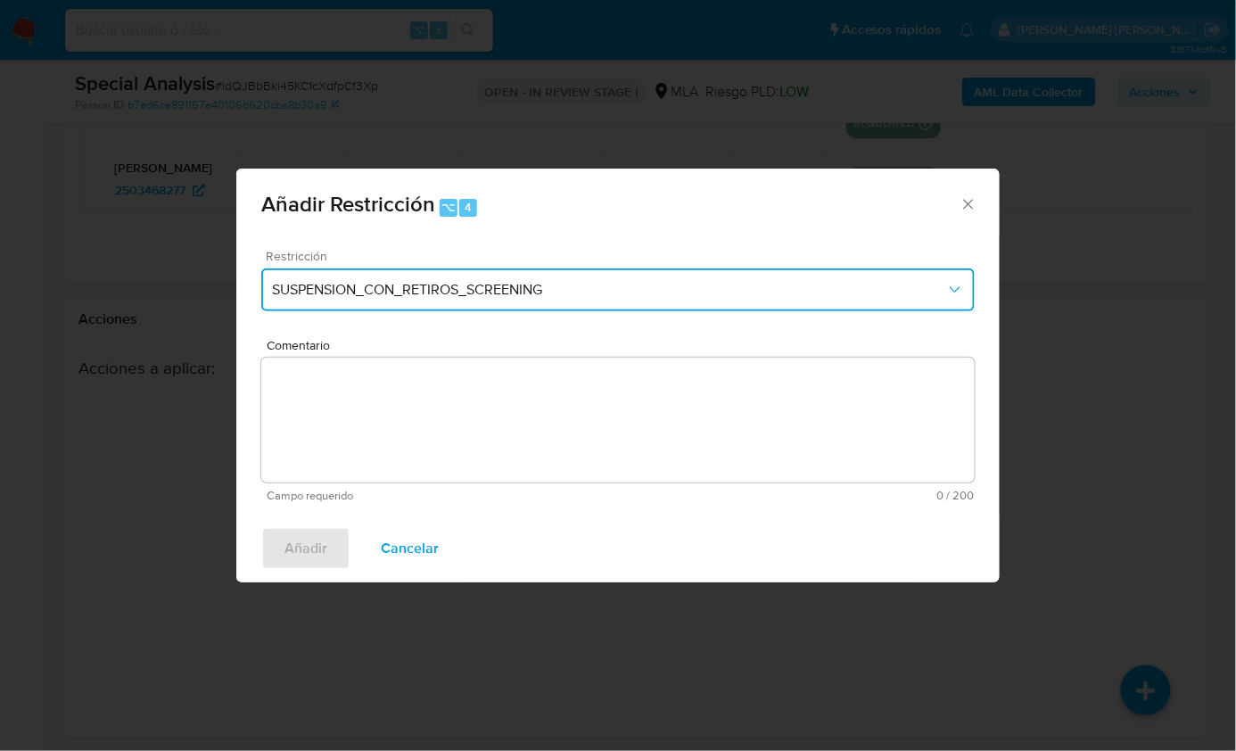
click at [465, 295] on span "SUSPENSION_CON_RETIROS_SCREENING" at bounding box center [609, 290] width 674 height 18
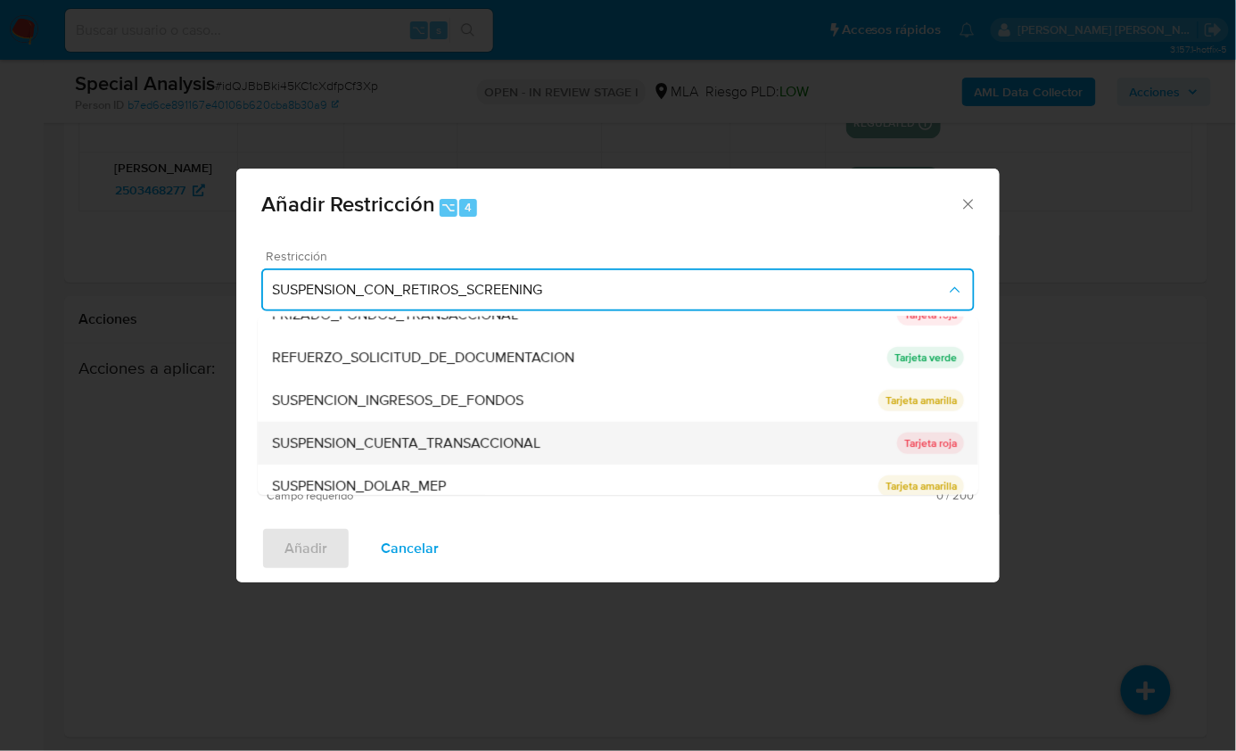
scroll to position [364, 0]
click at [433, 445] on span "SUSPENSION_CUENTA_TRANSACCIONAL" at bounding box center [406, 445] width 268 height 18
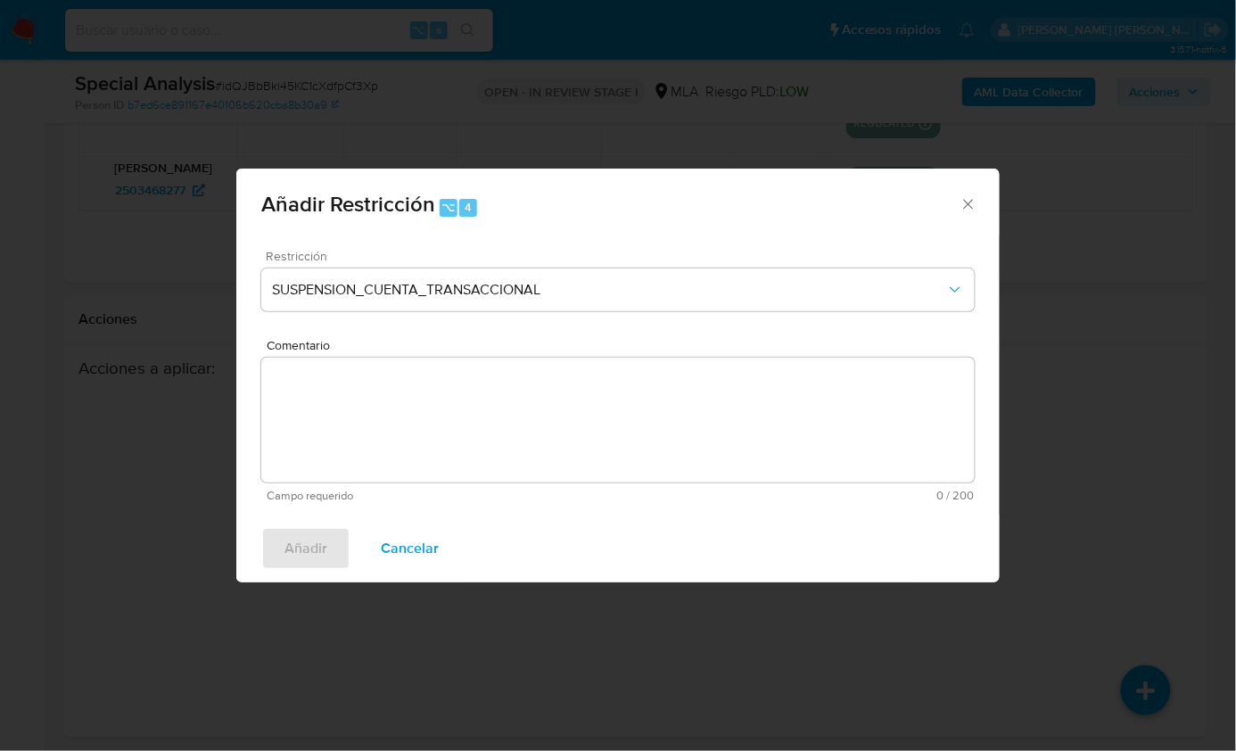
click at [393, 436] on textarea "Comentario" at bounding box center [617, 420] width 713 height 125
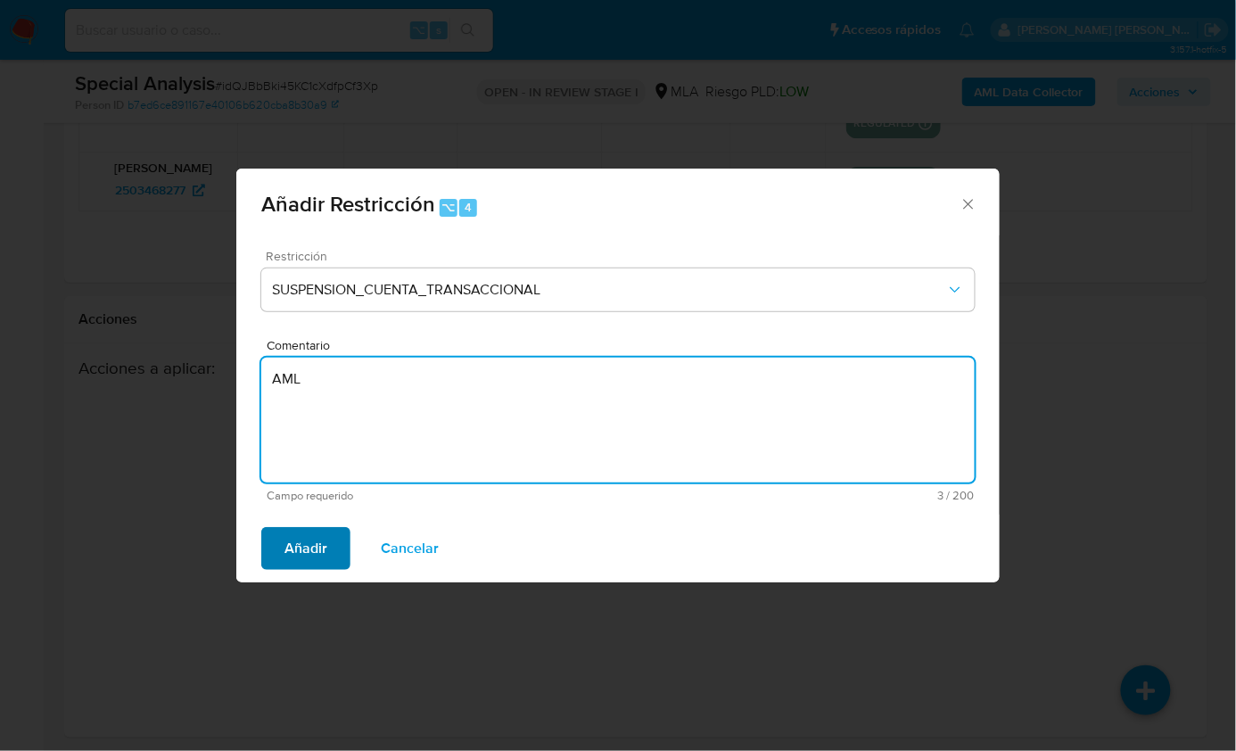
type textarea "AML"
click at [324, 546] on span "Añadir" at bounding box center [305, 548] width 43 height 39
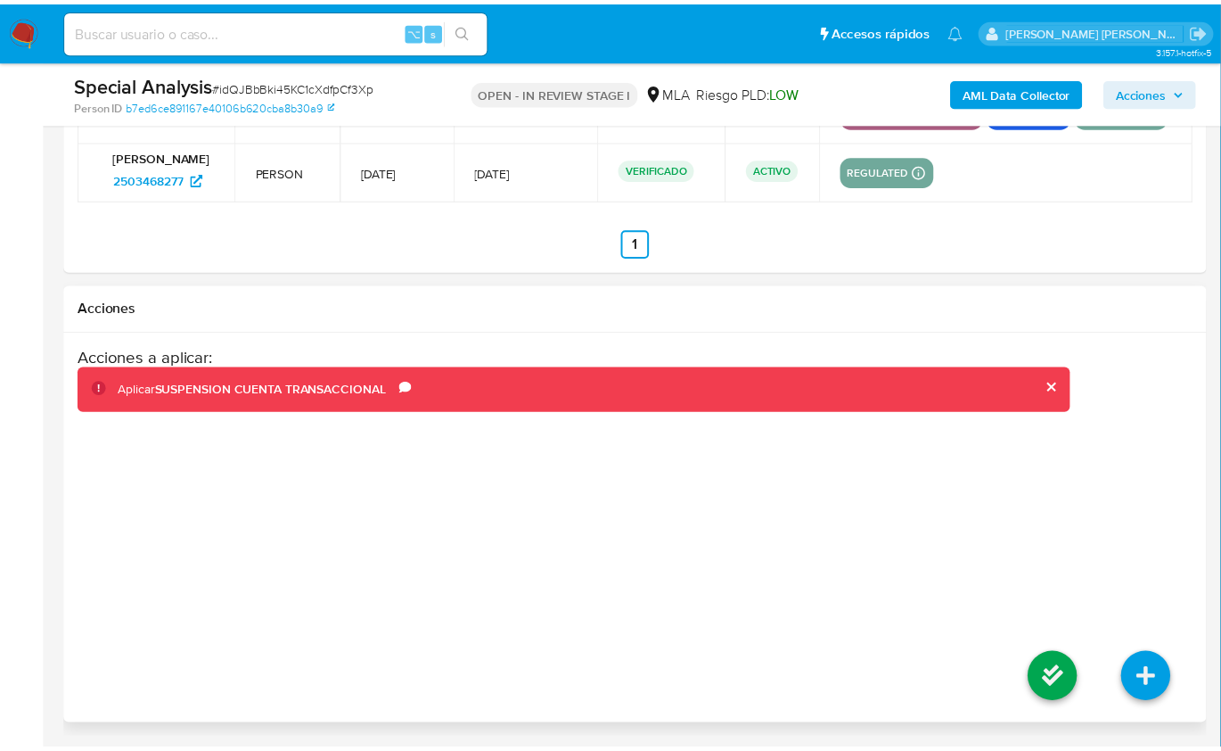
scroll to position [3249, 0]
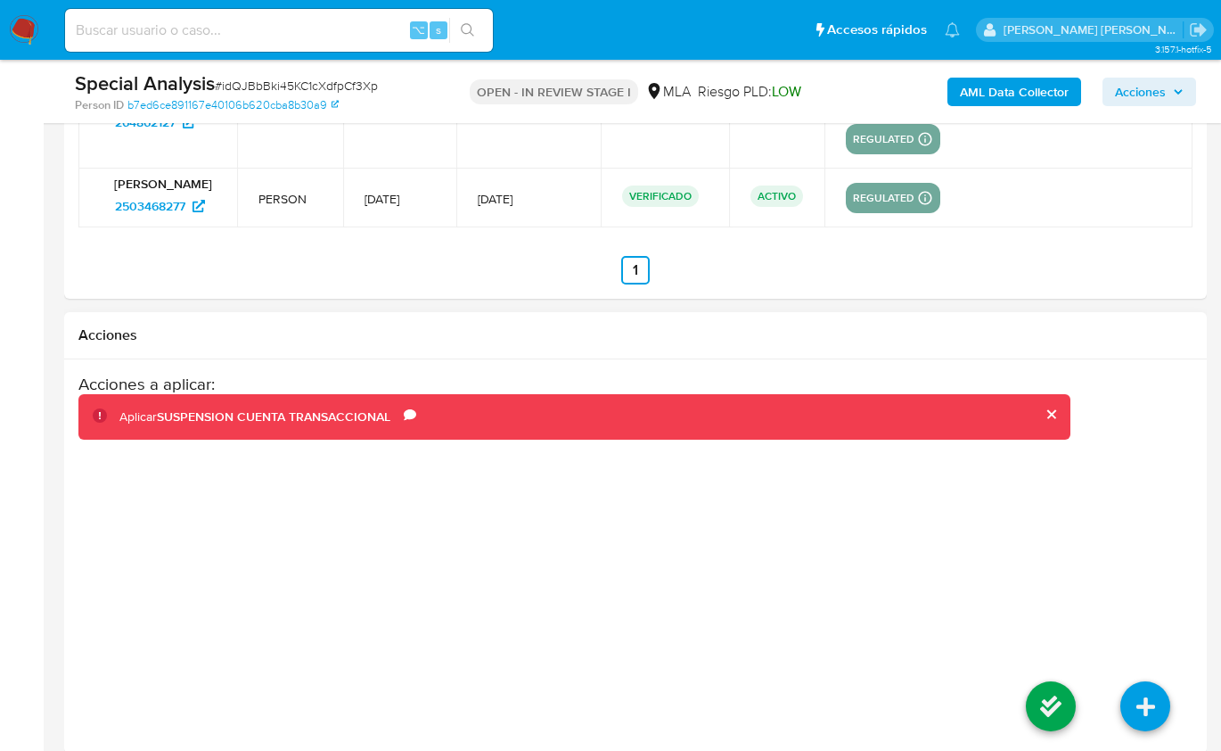
click at [1024, 673] on li at bounding box center [1051, 709] width 95 height 100
click at [1038, 683] on icon at bounding box center [1051, 706] width 50 height 50
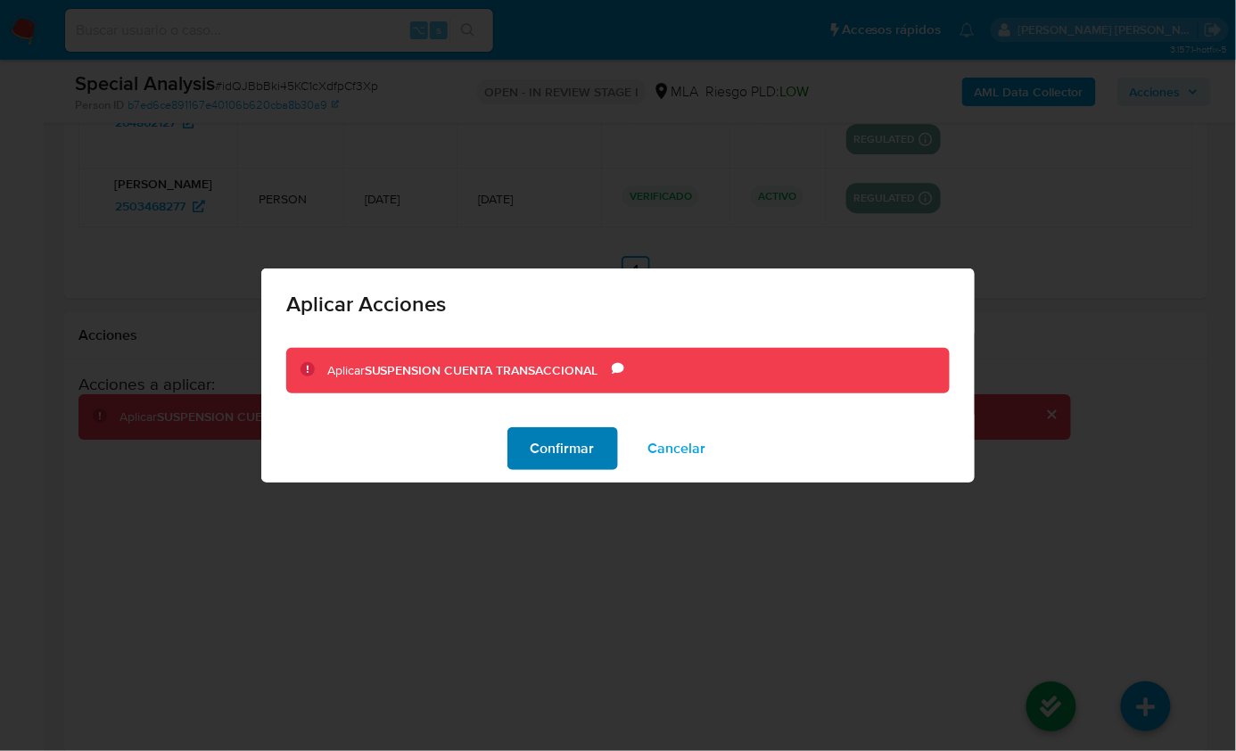
click at [565, 453] on span "Confirmar" at bounding box center [562, 448] width 64 height 39
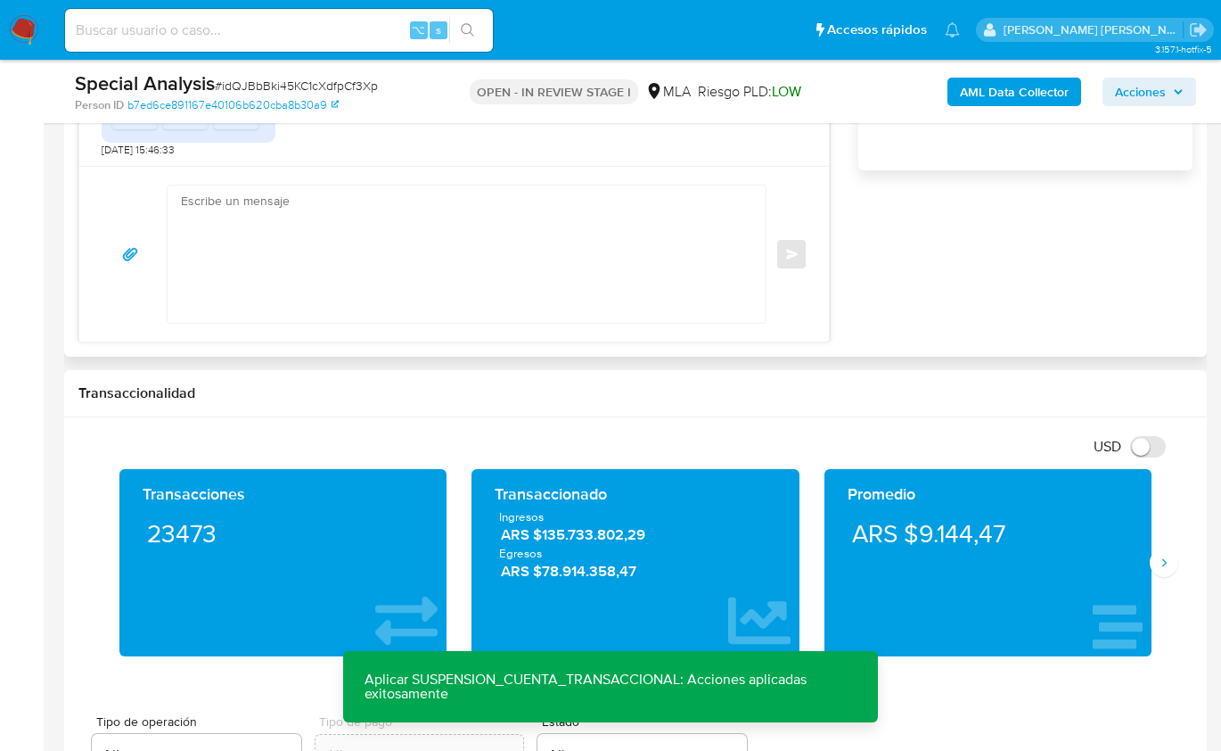
scroll to position [1168, 0]
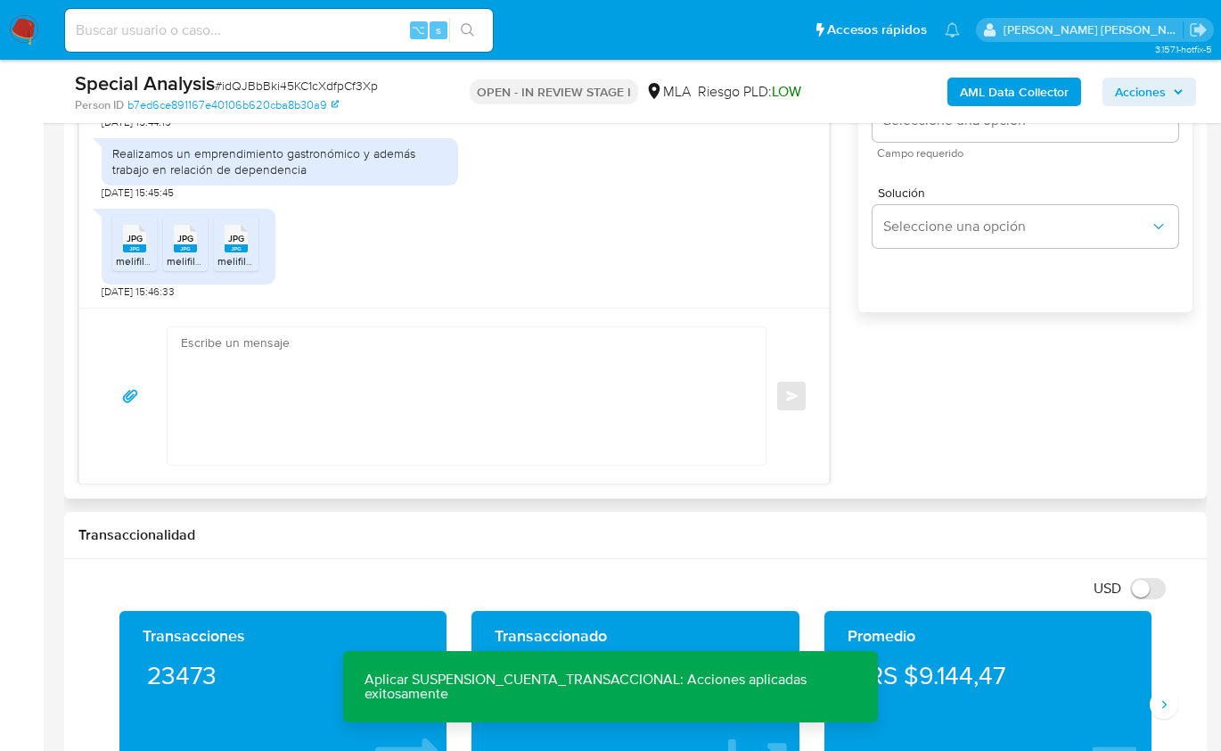
click at [489, 369] on textarea at bounding box center [462, 395] width 563 height 137
paste textarea "Hola, Muchas gracias por la respuesta. Analizamos tu caso y notamos que la info…"
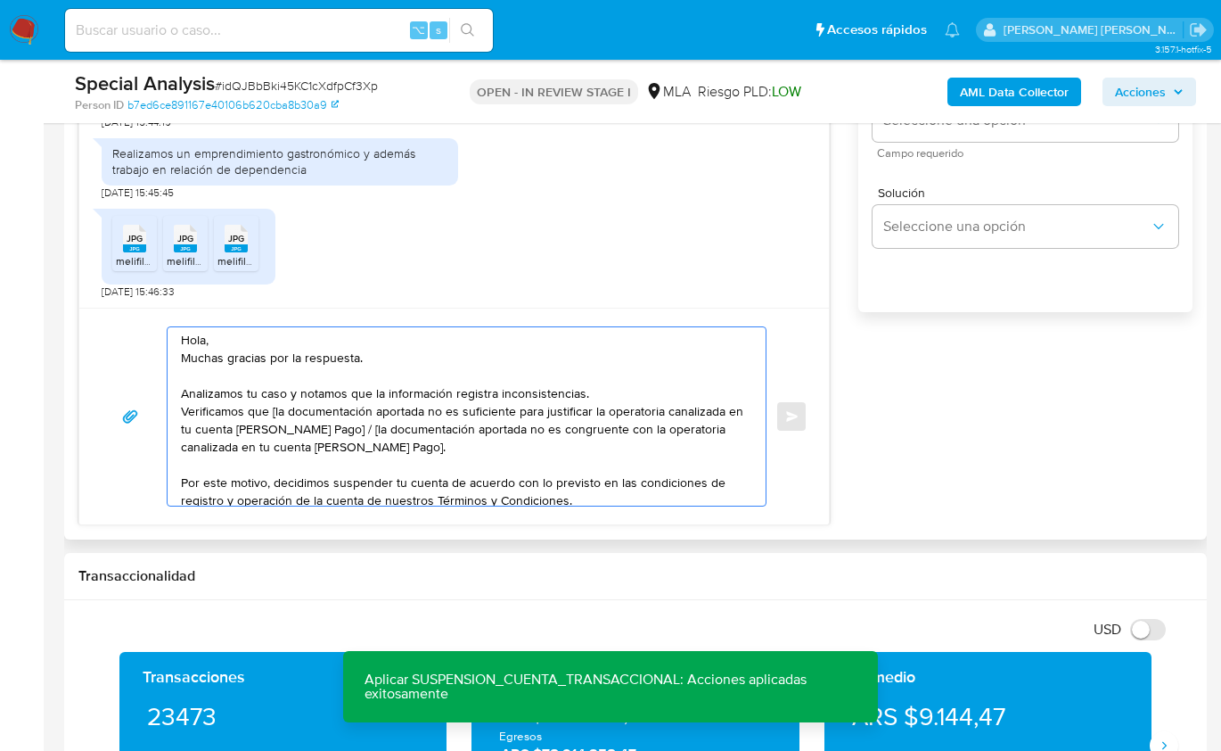
scroll to position [0, 0]
drag, startPoint x: 359, startPoint y: 428, endPoint x: 270, endPoint y: 415, distance: 90.0
click at [270, 415] on textarea "Hola, Muchas gracias por la respuesta. Analizamos tu caso y notamos que la info…" at bounding box center [462, 416] width 563 height 178
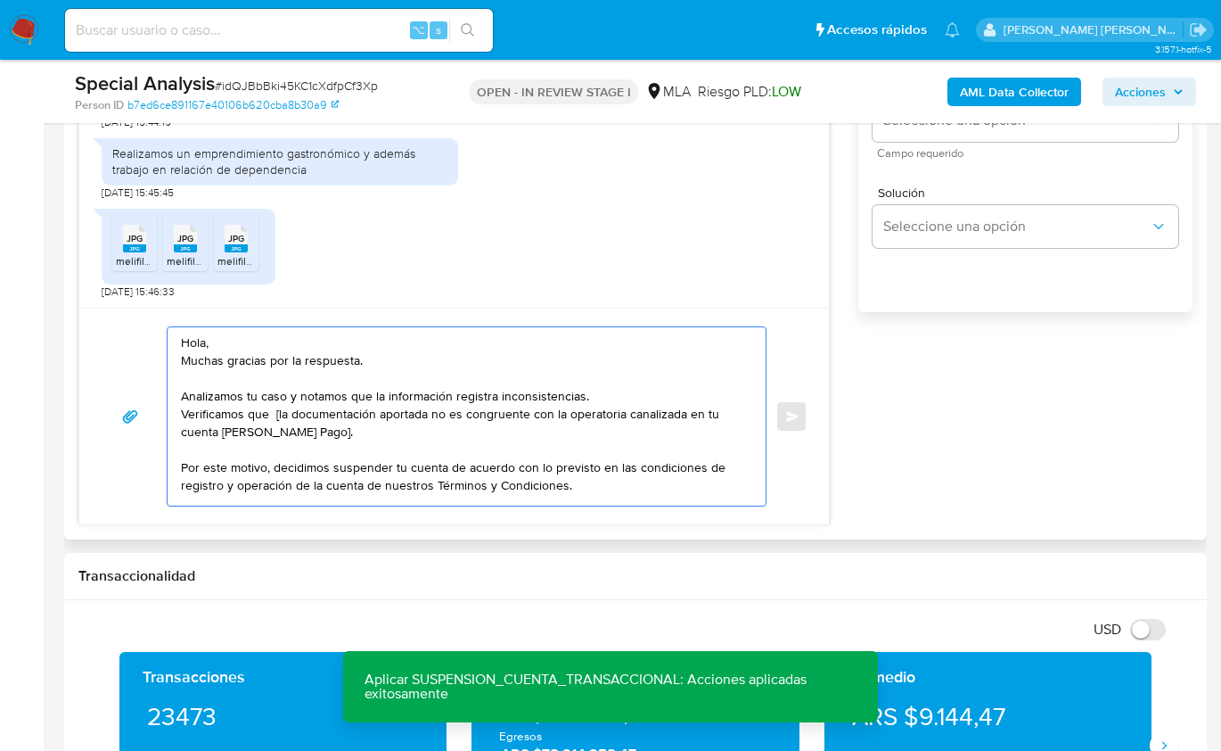
click at [276, 414] on textarea "Hola, Muchas gracias por la respuesta. Analizamos tu caso y notamos que la info…" at bounding box center [462, 416] width 563 height 178
click at [340, 427] on textarea "Hola, Muchas gracias por la respuesta. Analizamos tu caso y notamos que la info…" at bounding box center [462, 416] width 563 height 178
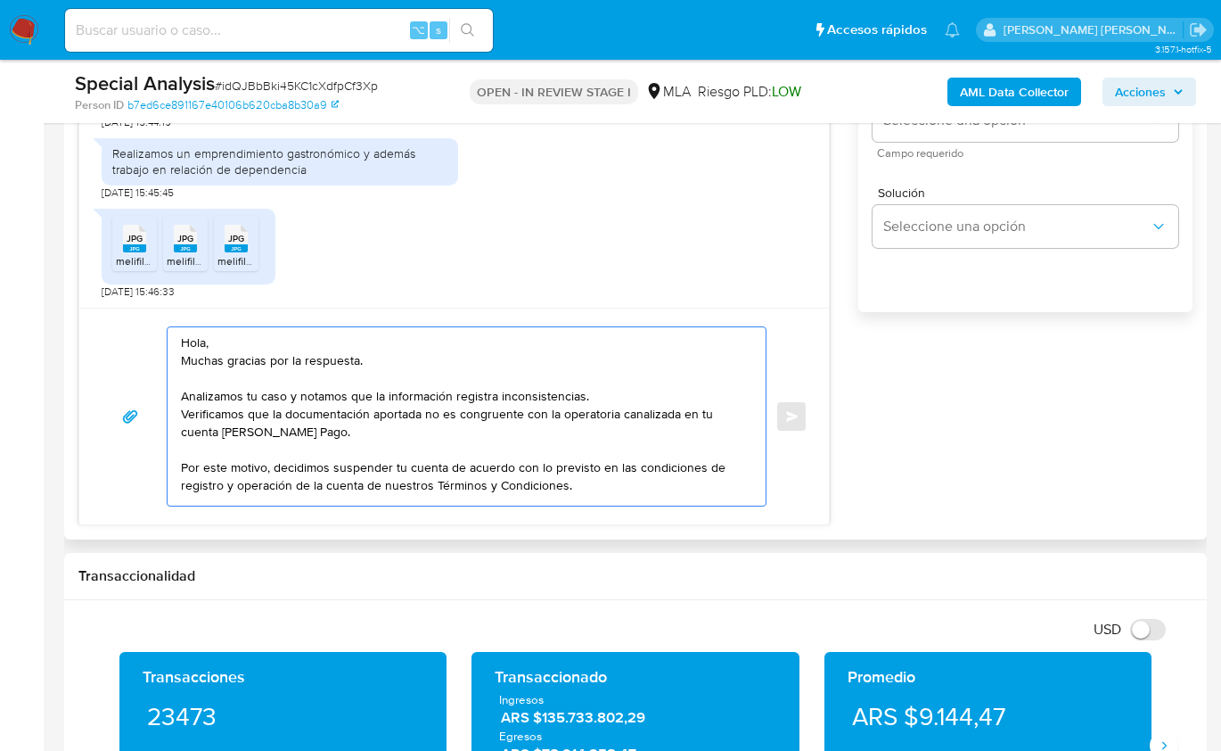
click at [609, 393] on textarea "Hola, Muchas gracias por la respuesta. Analizamos tu caso y notamos que la info…" at bounding box center [462, 416] width 563 height 178
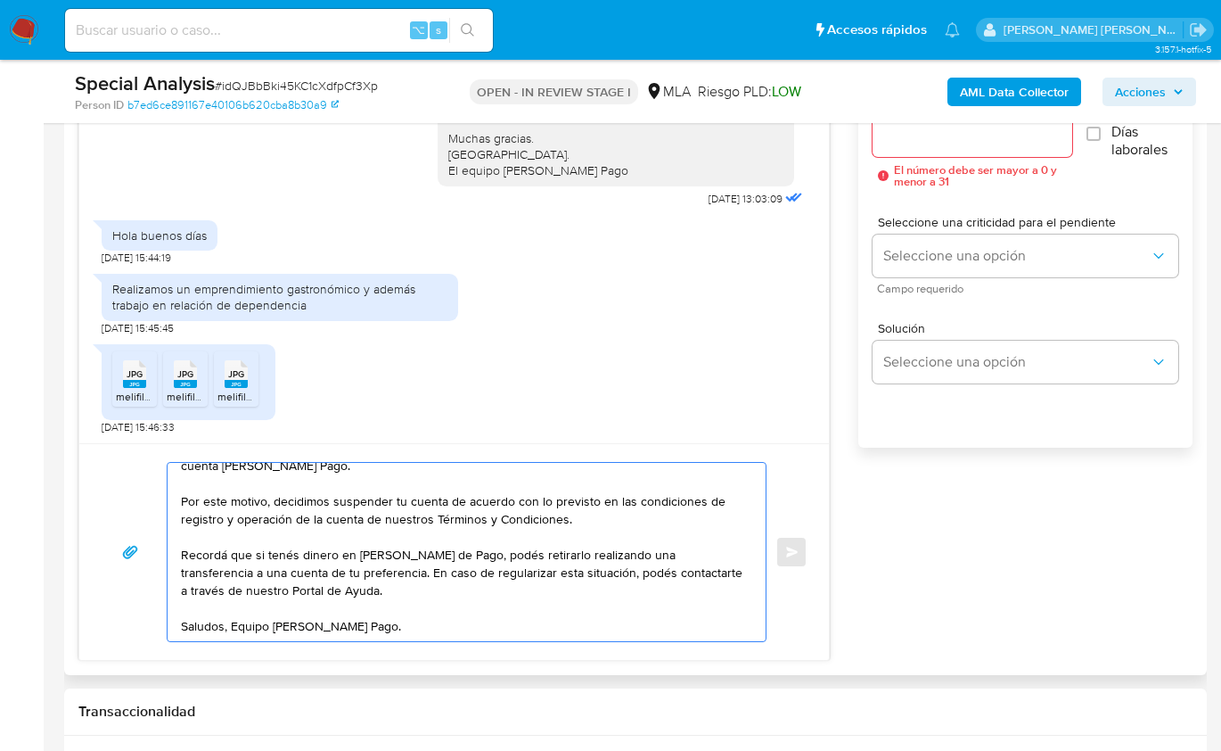
scroll to position [811, 0]
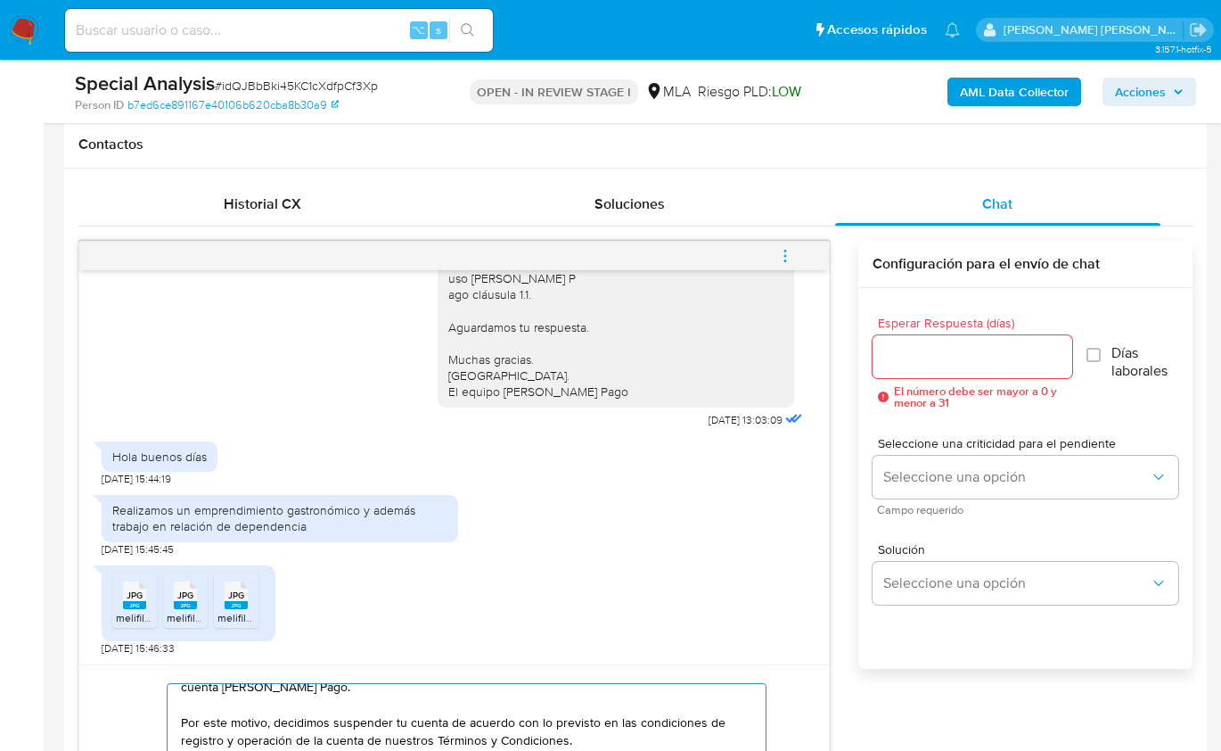
type textarea "Hola, Muchas gracias por la respuesta. Analizamos tu caso y notamos que la info…"
click at [917, 349] on input "Esperar Respuesta (días)" at bounding box center [973, 356] width 200 height 23
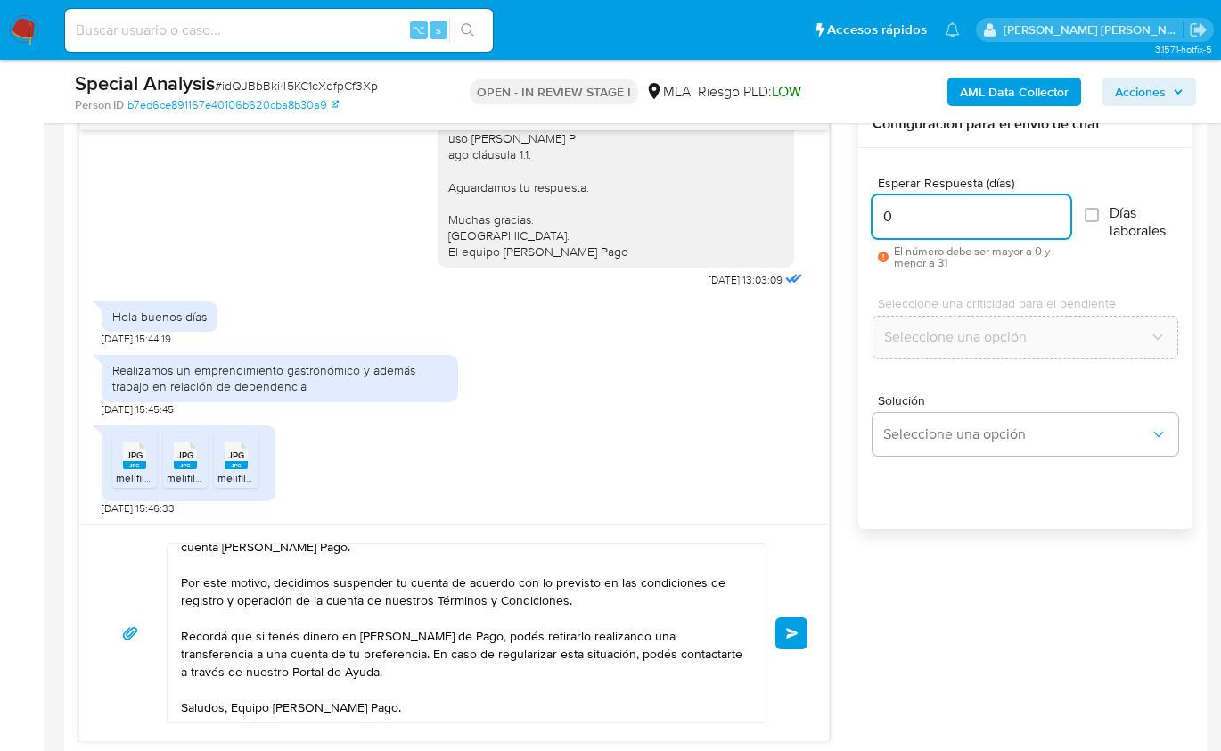
scroll to position [954, 0]
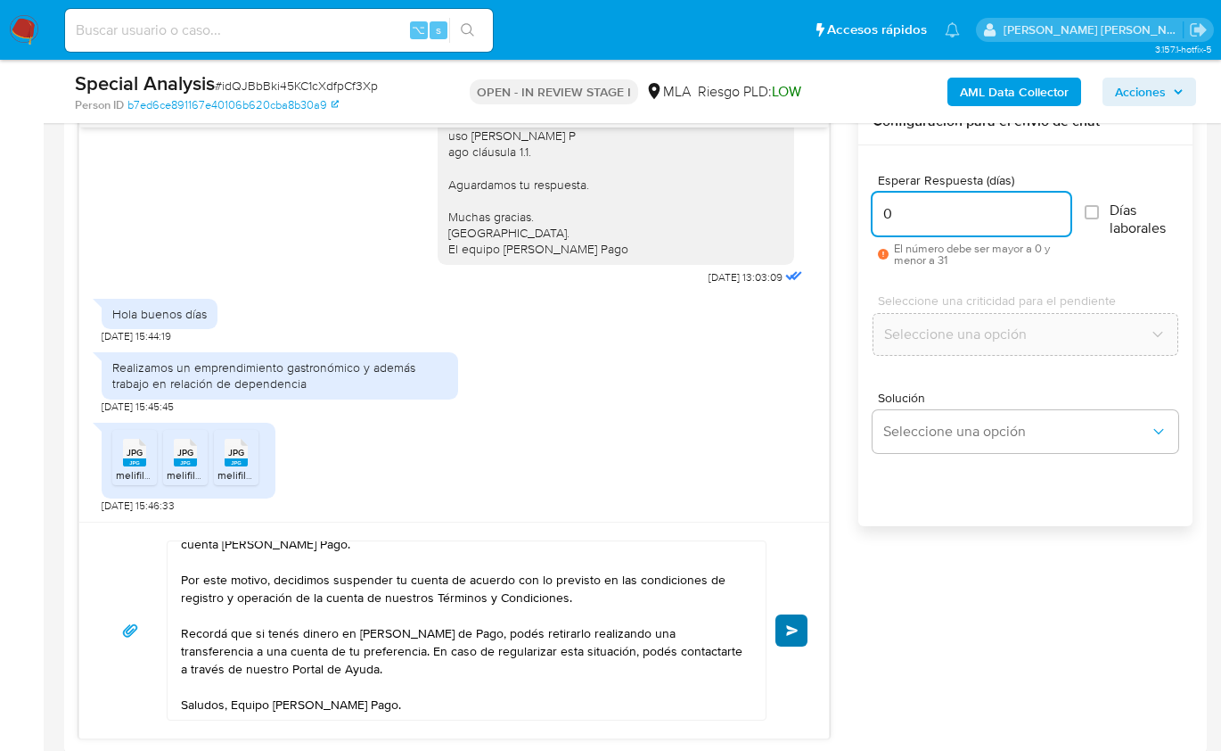
type input "0"
click at [802, 626] on button "Enviar" at bounding box center [792, 630] width 32 height 32
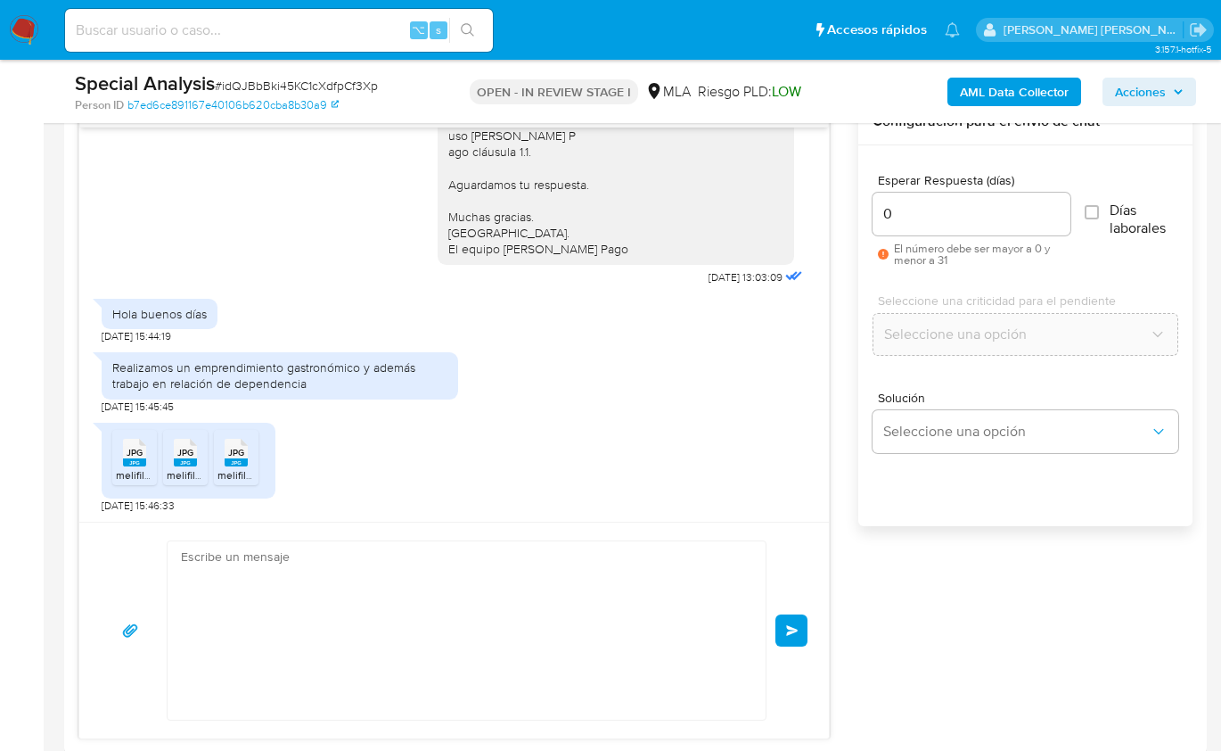
scroll to position [1624, 0]
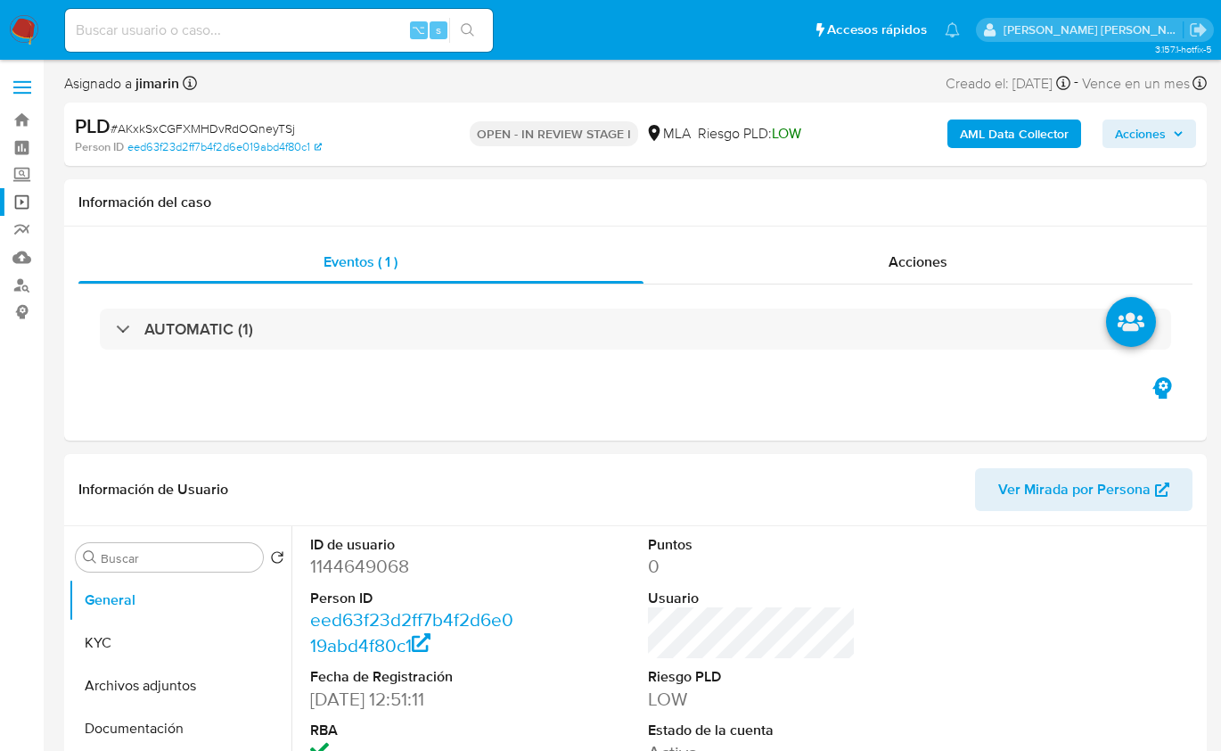
select select "10"
click at [377, 564] on dd "1144649068" at bounding box center [414, 566] width 208 height 25
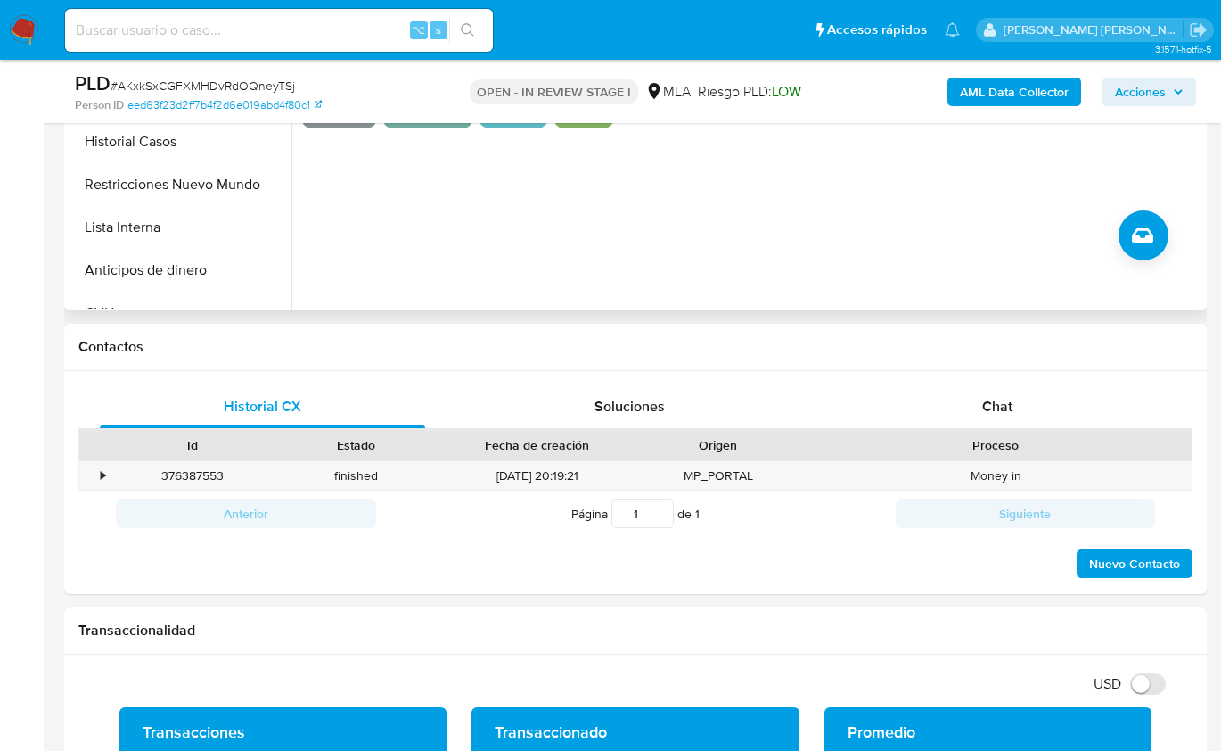
scroll to position [644, 0]
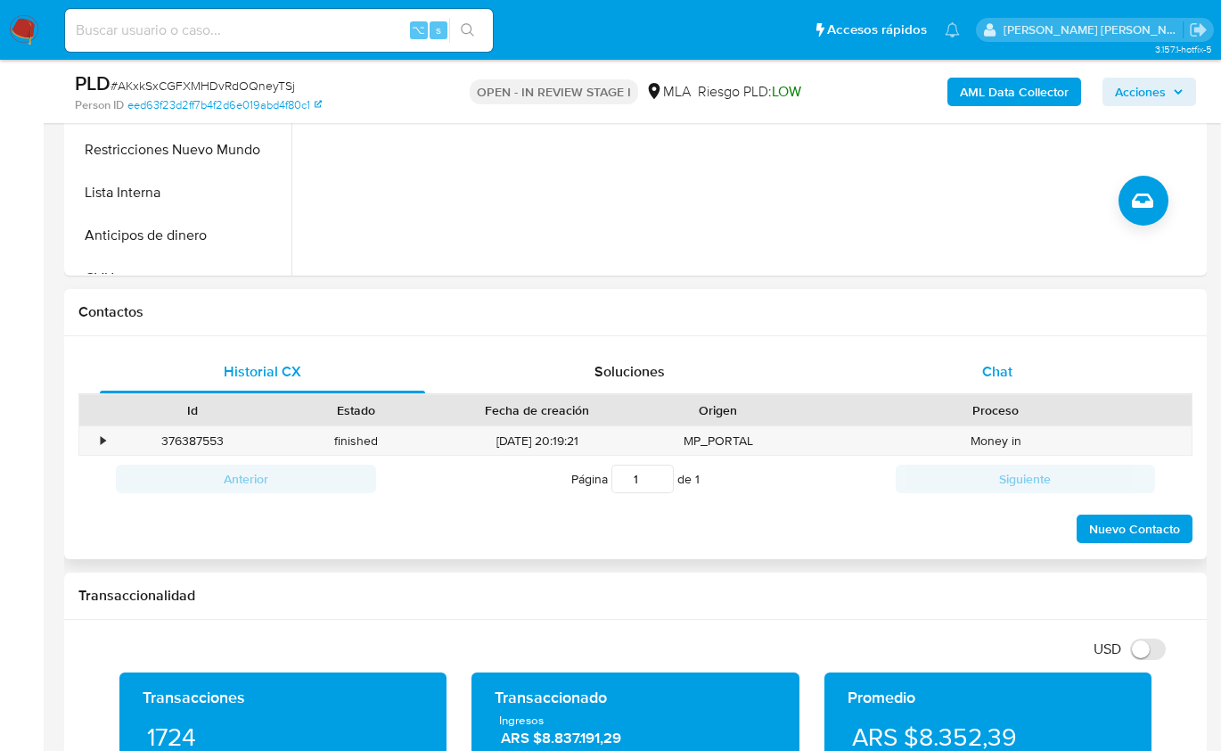
click at [1020, 387] on div "Chat" at bounding box center [997, 371] width 325 height 43
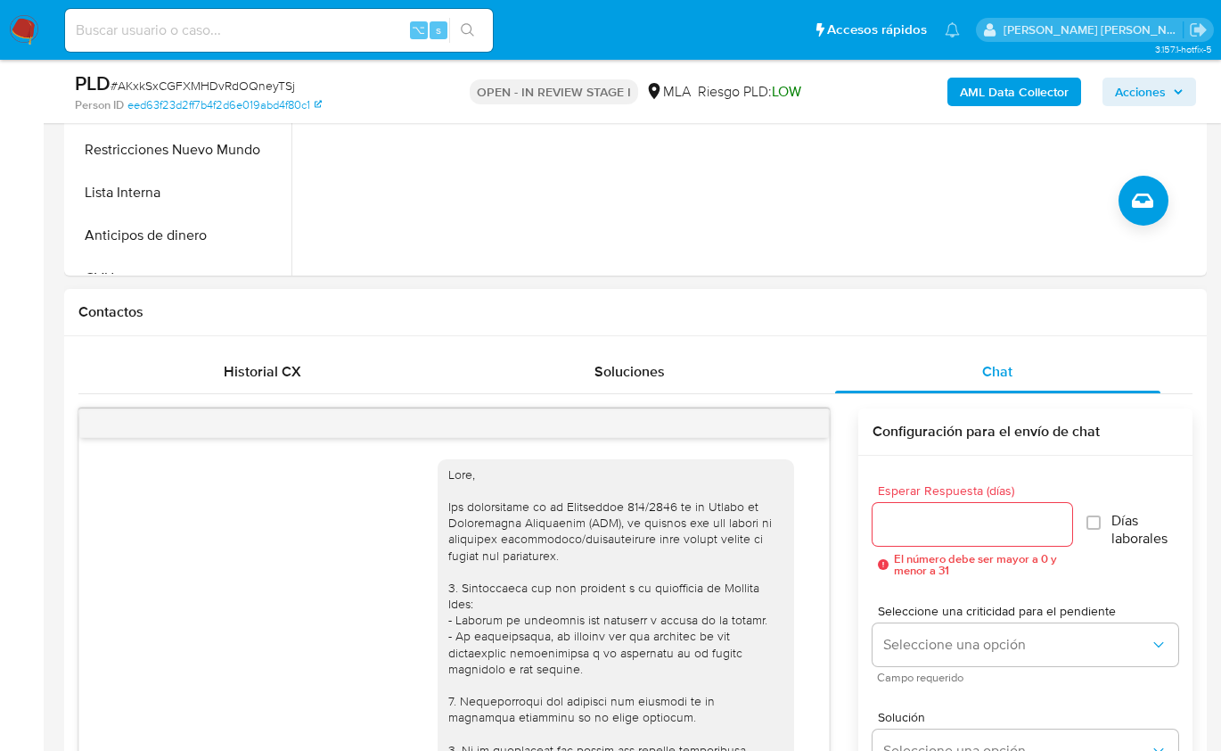
scroll to position [813, 0]
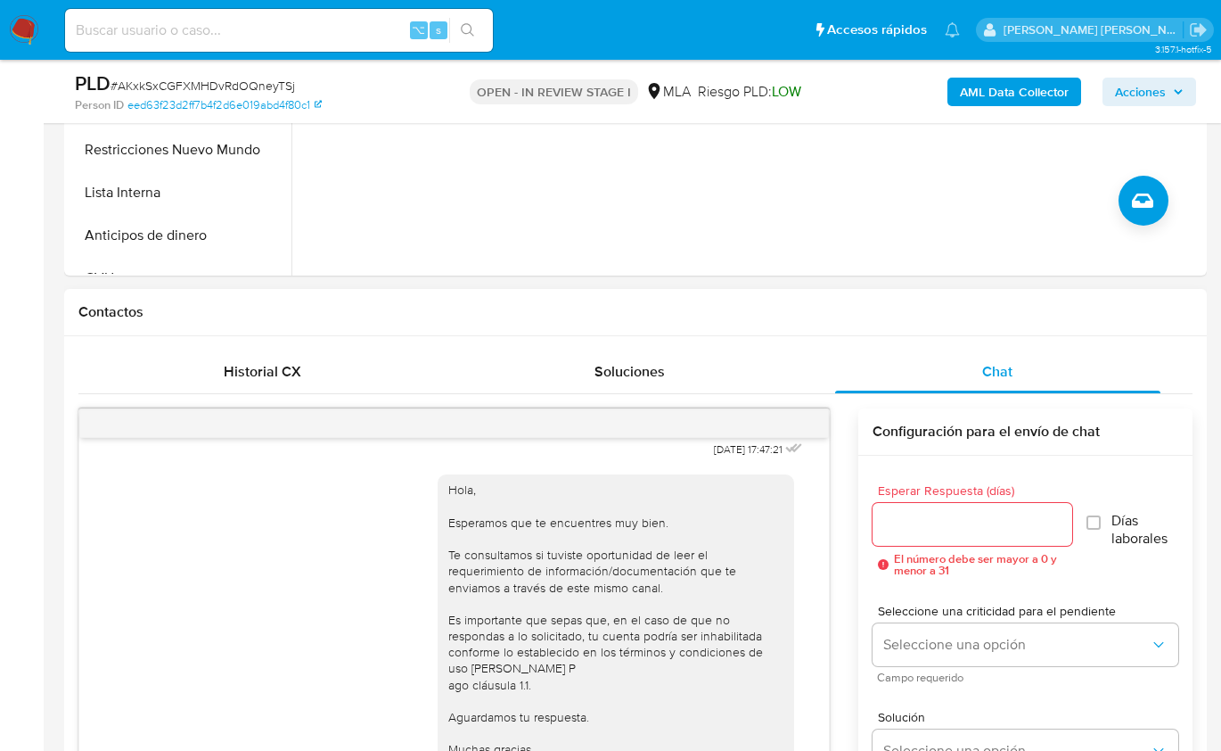
click at [791, 417] on div at bounding box center [454, 423] width 750 height 29
drag, startPoint x: 790, startPoint y: 427, endPoint x: 750, endPoint y: 428, distance: 40.1
click at [789, 427] on icon "menu-action" at bounding box center [785, 423] width 16 height 16
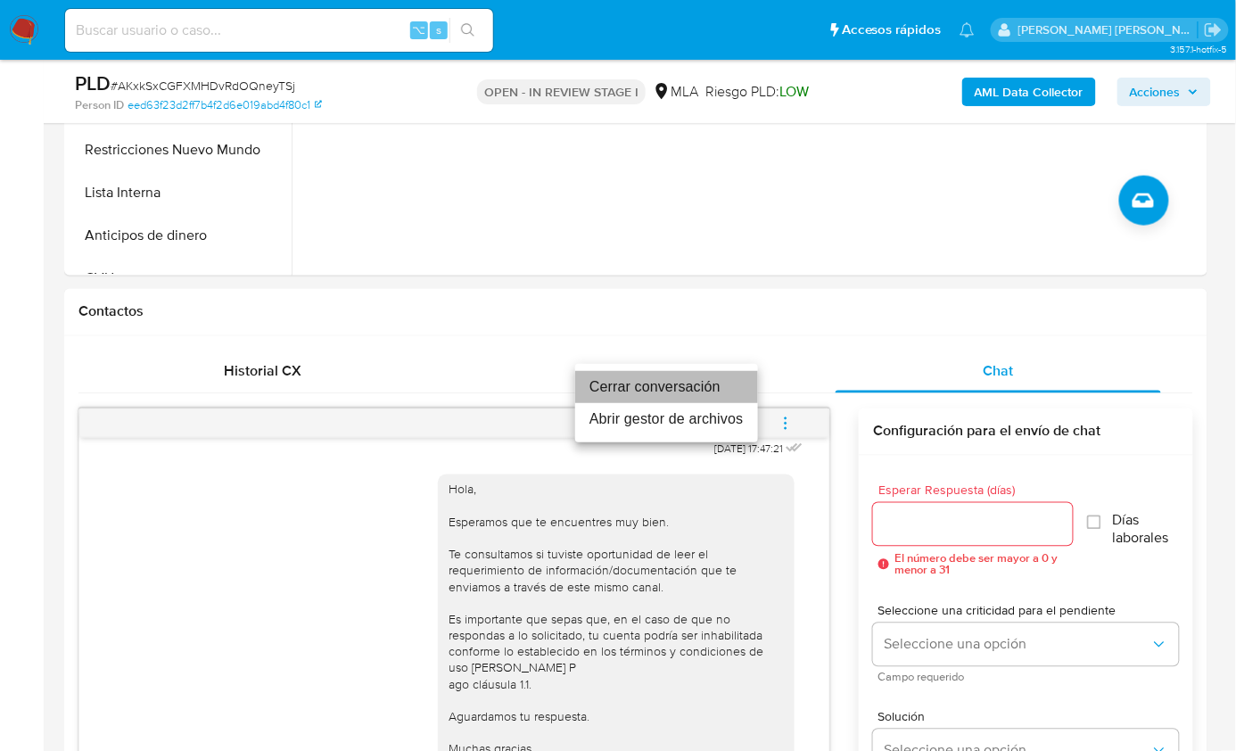
click at [693, 394] on li "Cerrar conversación" at bounding box center [666, 387] width 183 height 32
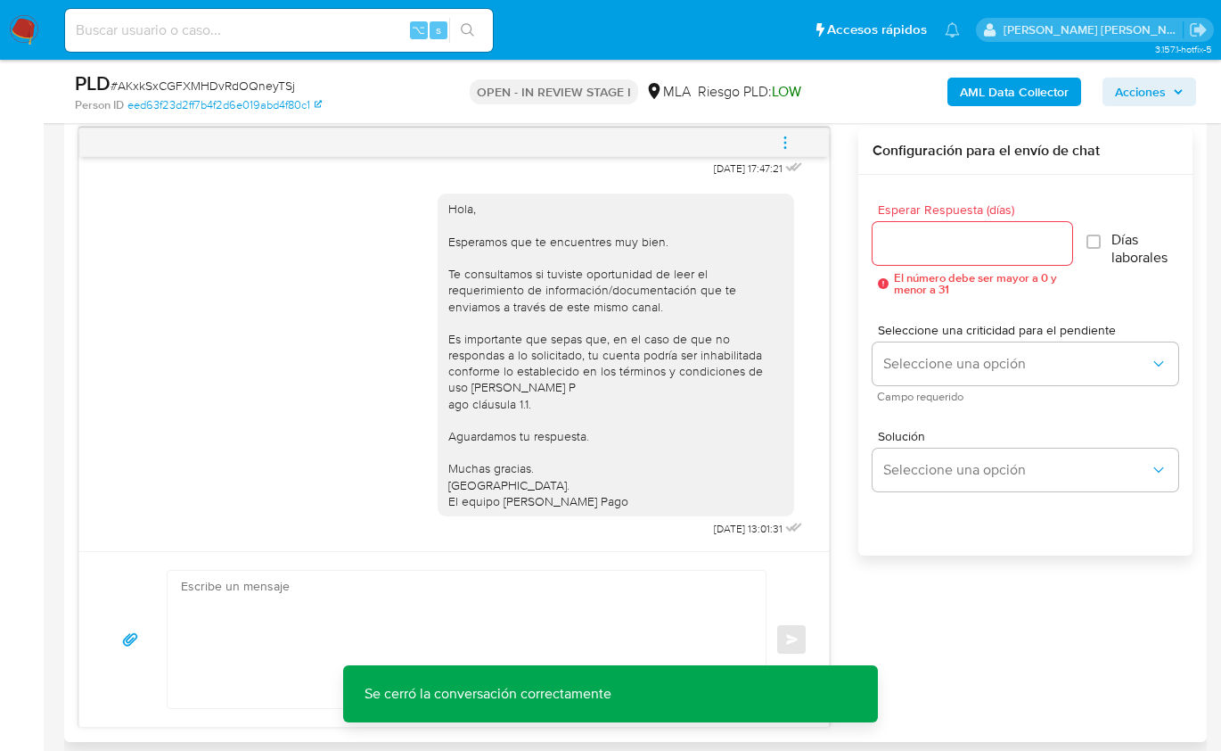
scroll to position [927, 0]
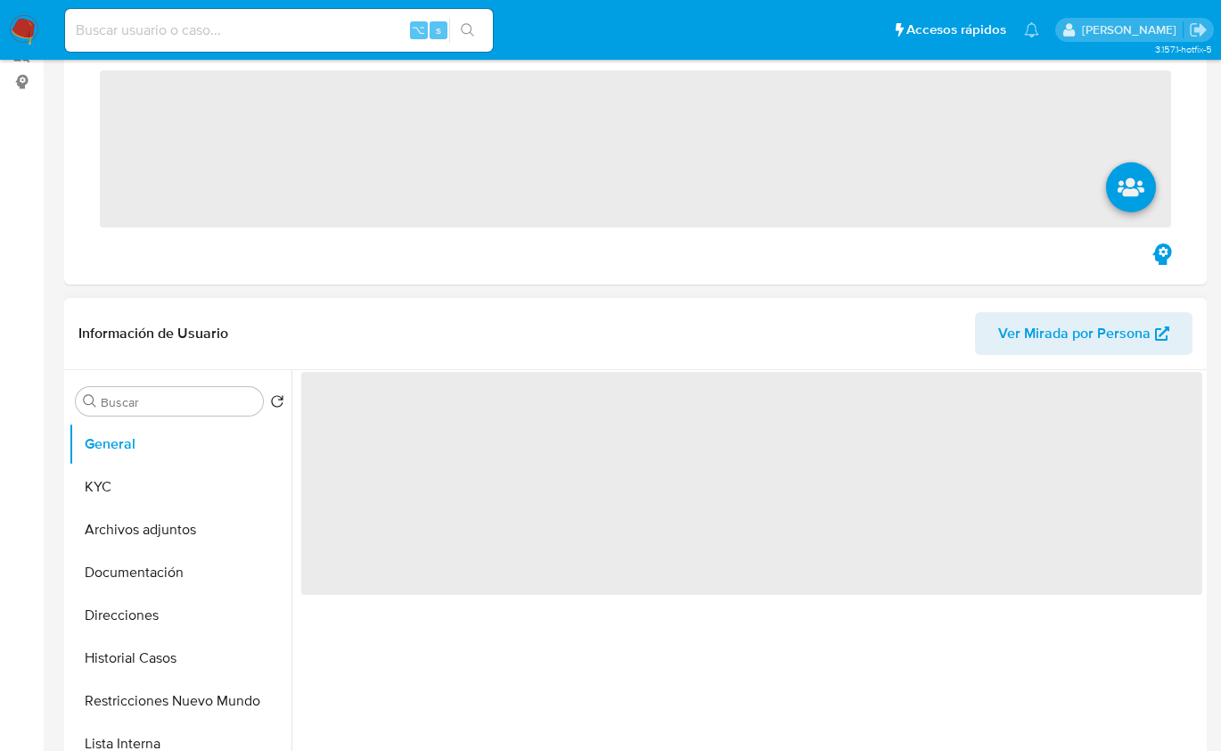
scroll to position [750, 0]
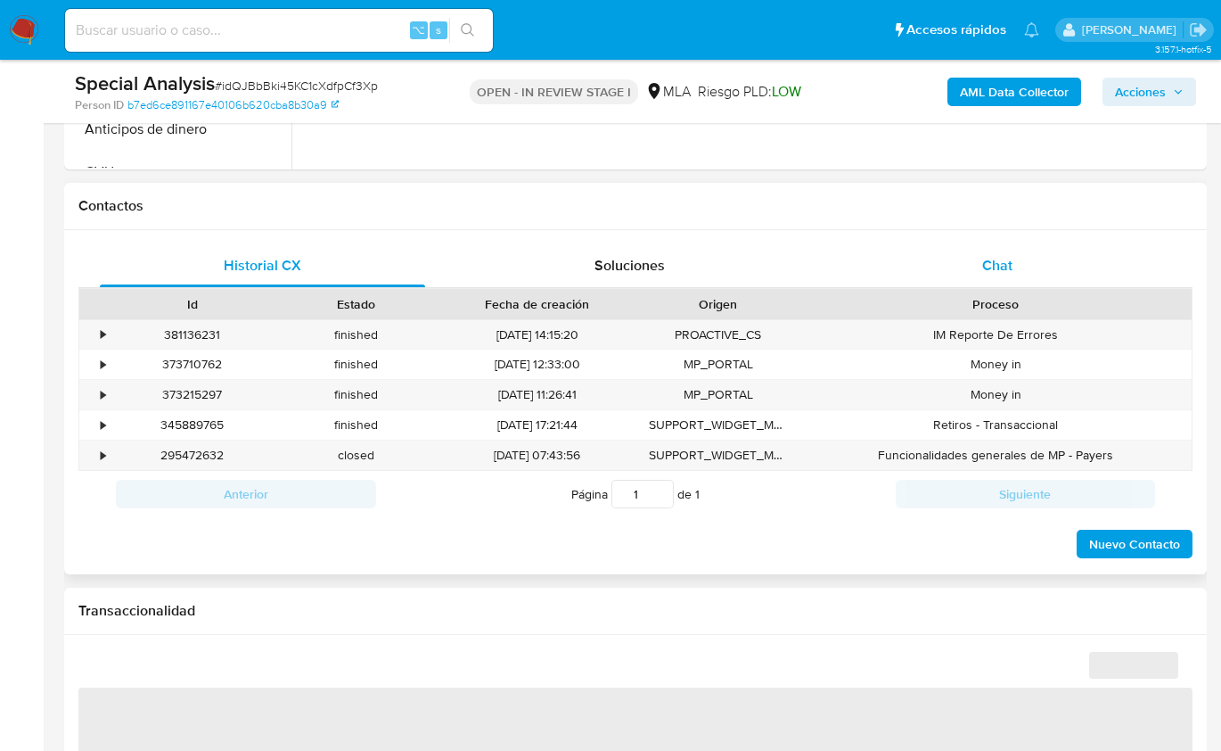
click at [1051, 267] on div "Chat" at bounding box center [997, 265] width 325 height 43
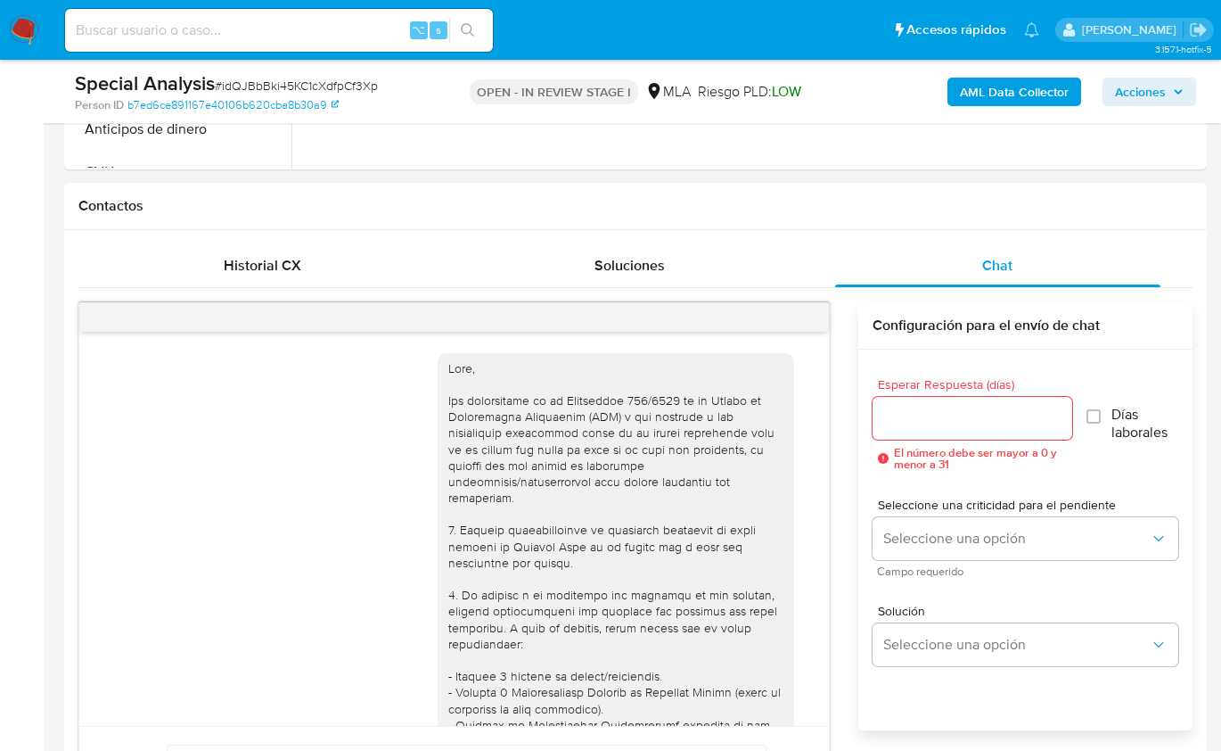
scroll to position [1624, 0]
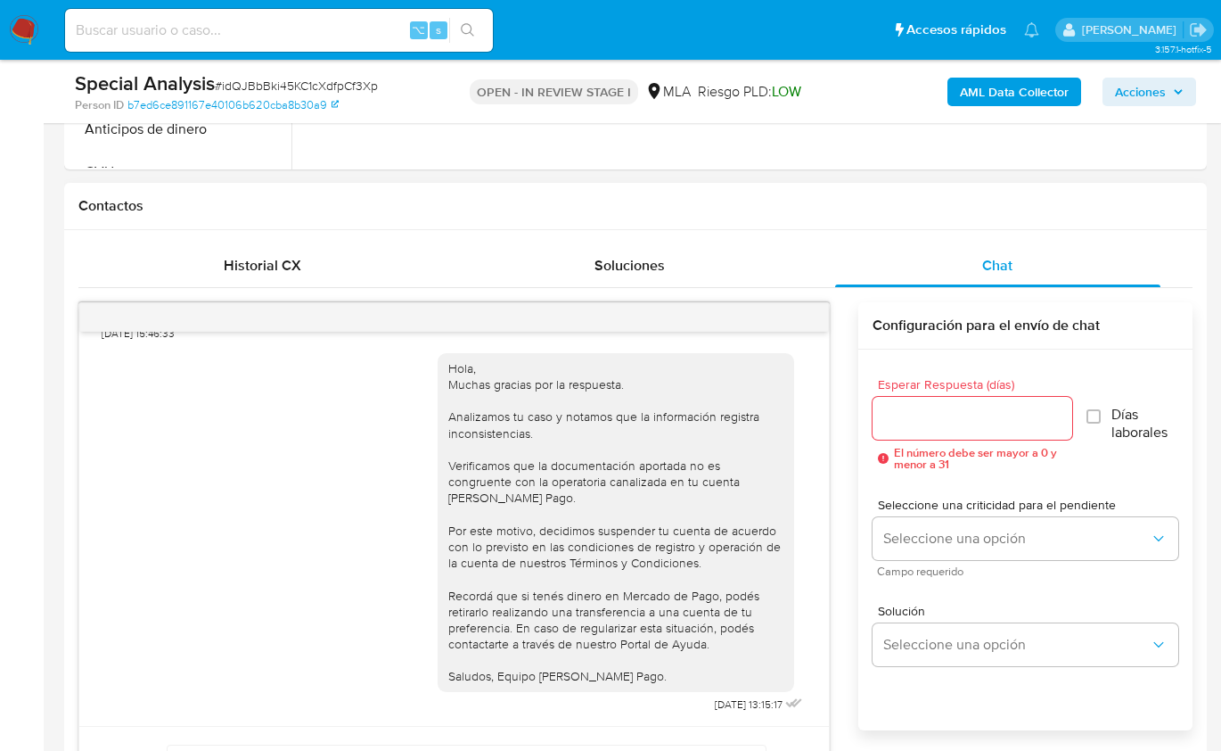
select select "10"
click at [804, 317] on button "menu-action" at bounding box center [785, 317] width 59 height 43
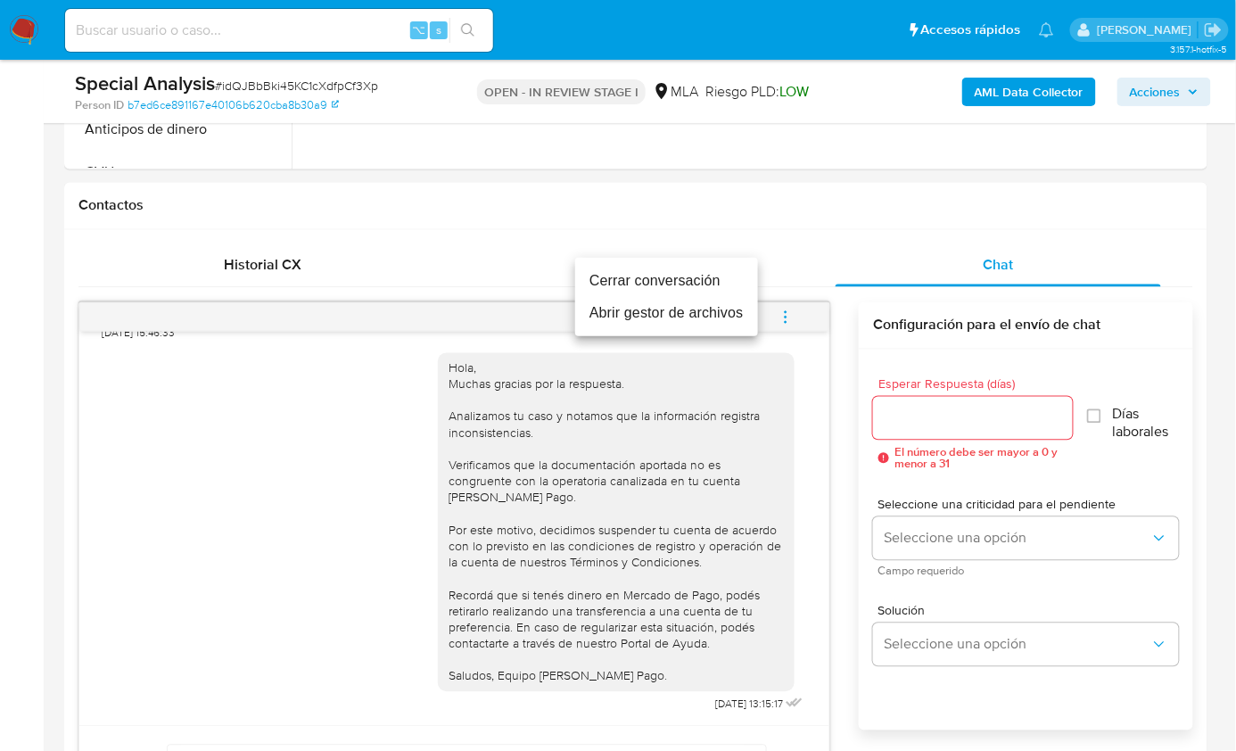
click at [723, 284] on li "Cerrar conversación" at bounding box center [666, 281] width 183 height 32
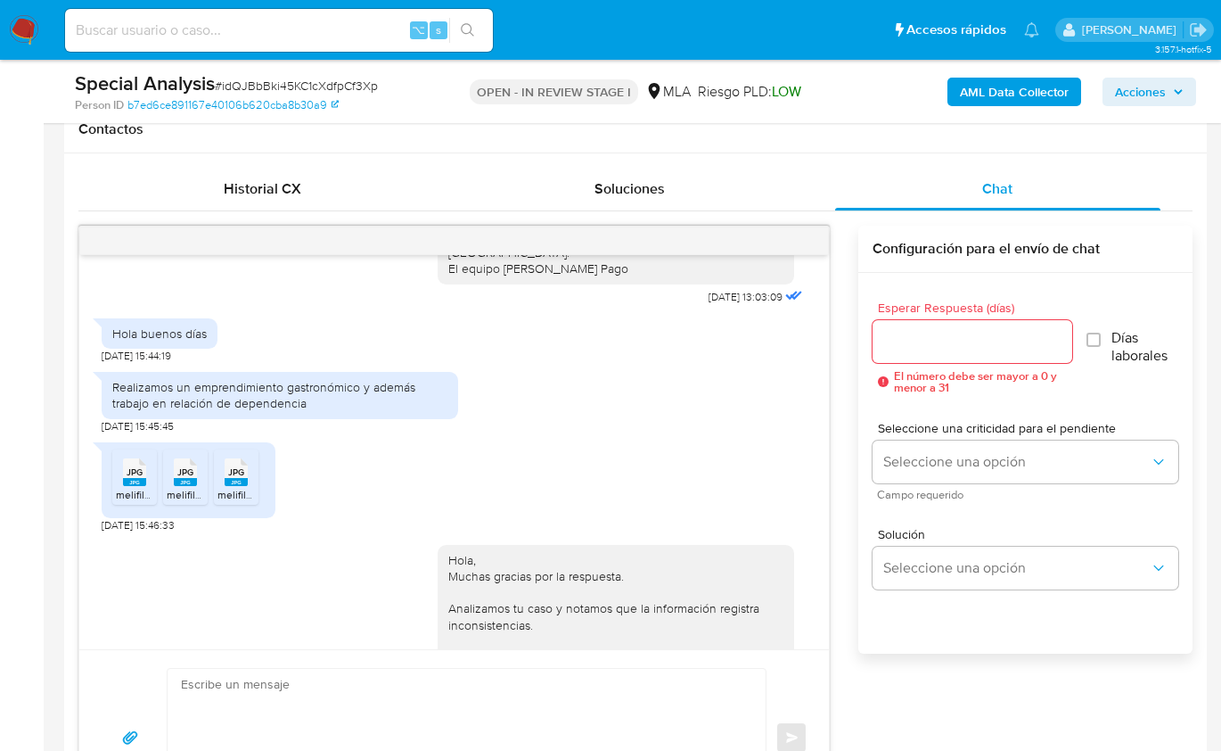
scroll to position [1316, 0]
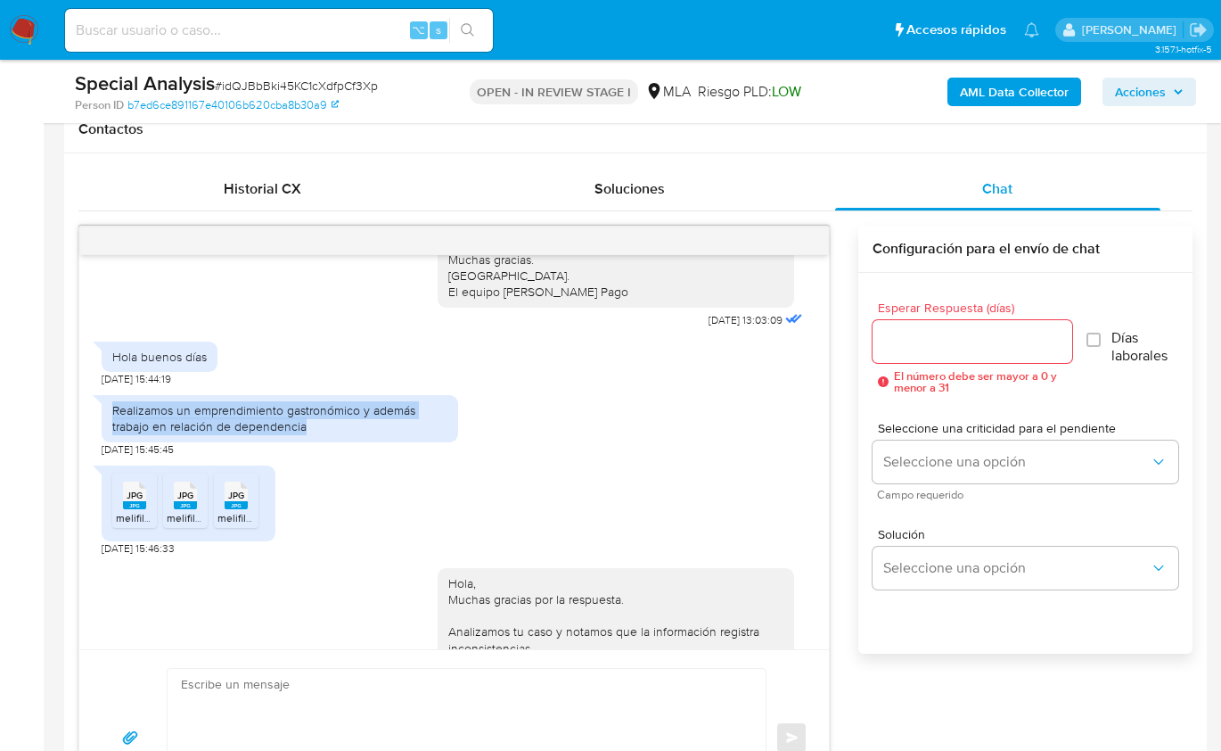
drag, startPoint x: 317, startPoint y: 448, endPoint x: 108, endPoint y: 420, distance: 211.3
click at [109, 421] on div "Realizamos un emprendimiento gastronómico y además trabajo en relación de depen…" at bounding box center [280, 418] width 357 height 46
copy div "Realizamos un emprendimiento gastronómico y además trabajo en relación de depen…"
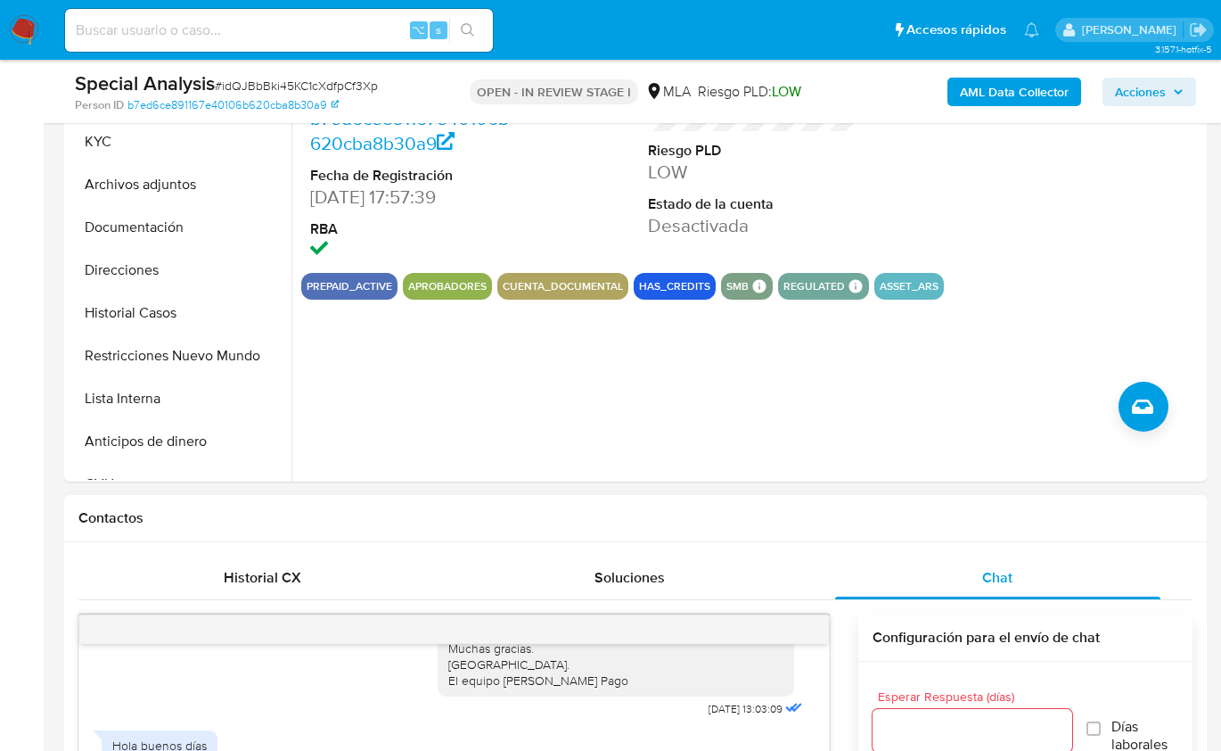
scroll to position [348, 0]
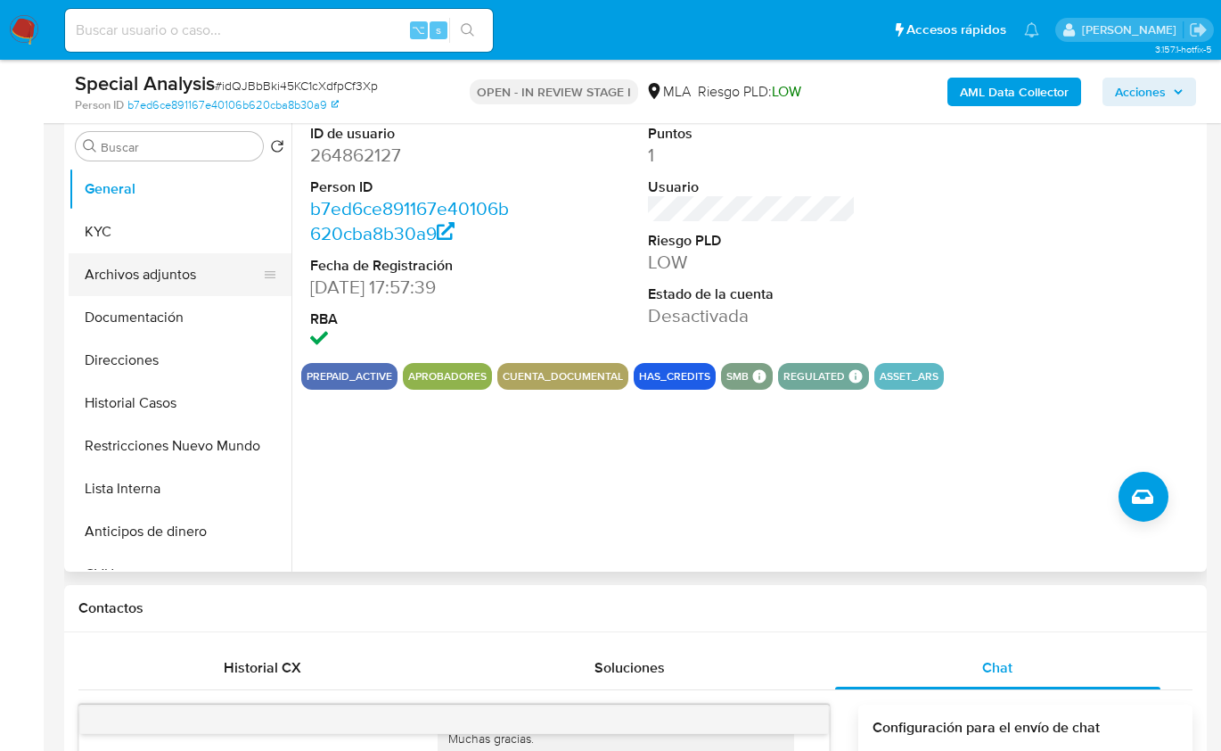
drag, startPoint x: 128, startPoint y: 227, endPoint x: 169, endPoint y: 256, distance: 50.0
click at [128, 227] on button "KYC" at bounding box center [180, 231] width 223 height 43
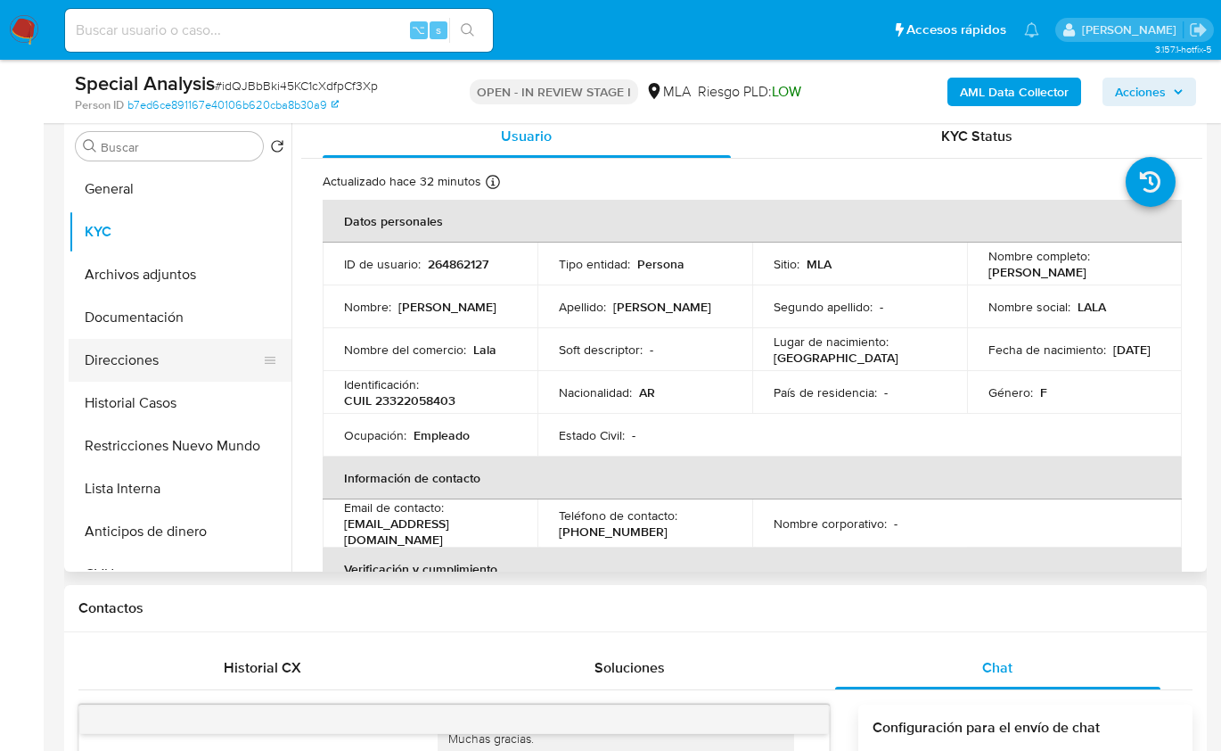
click at [140, 366] on button "Direcciones" at bounding box center [173, 360] width 209 height 43
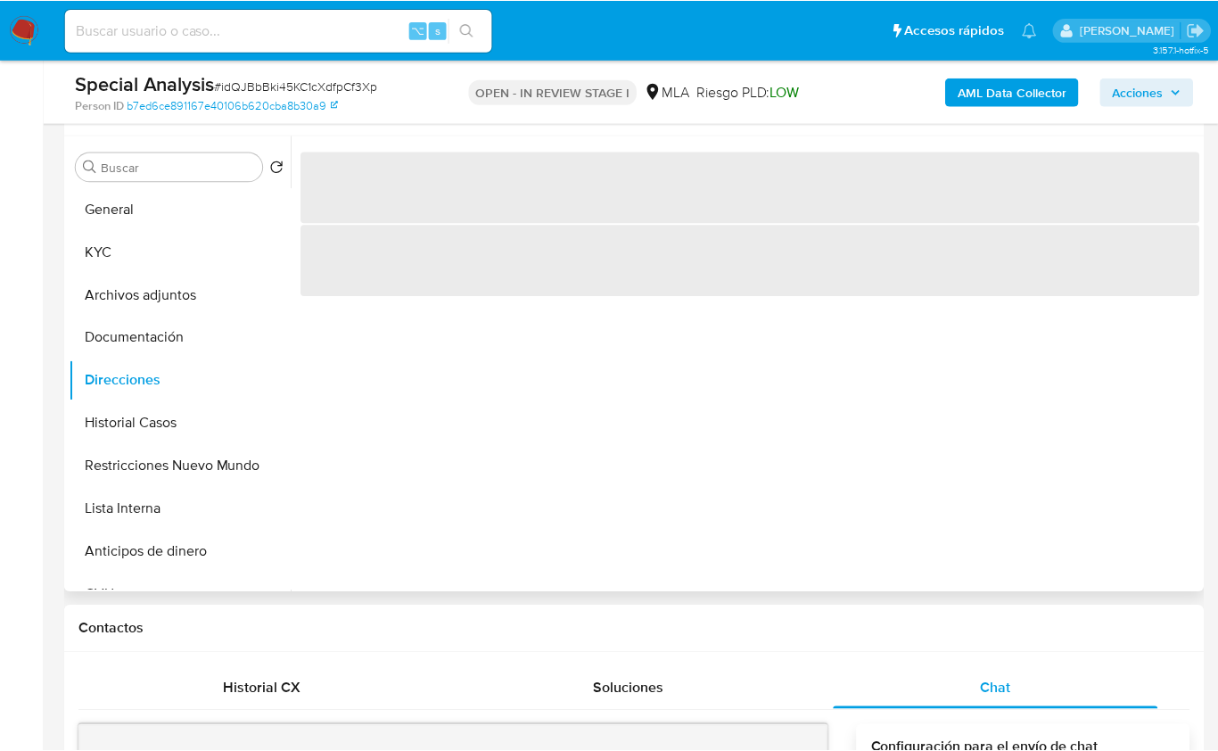
scroll to position [323, 0]
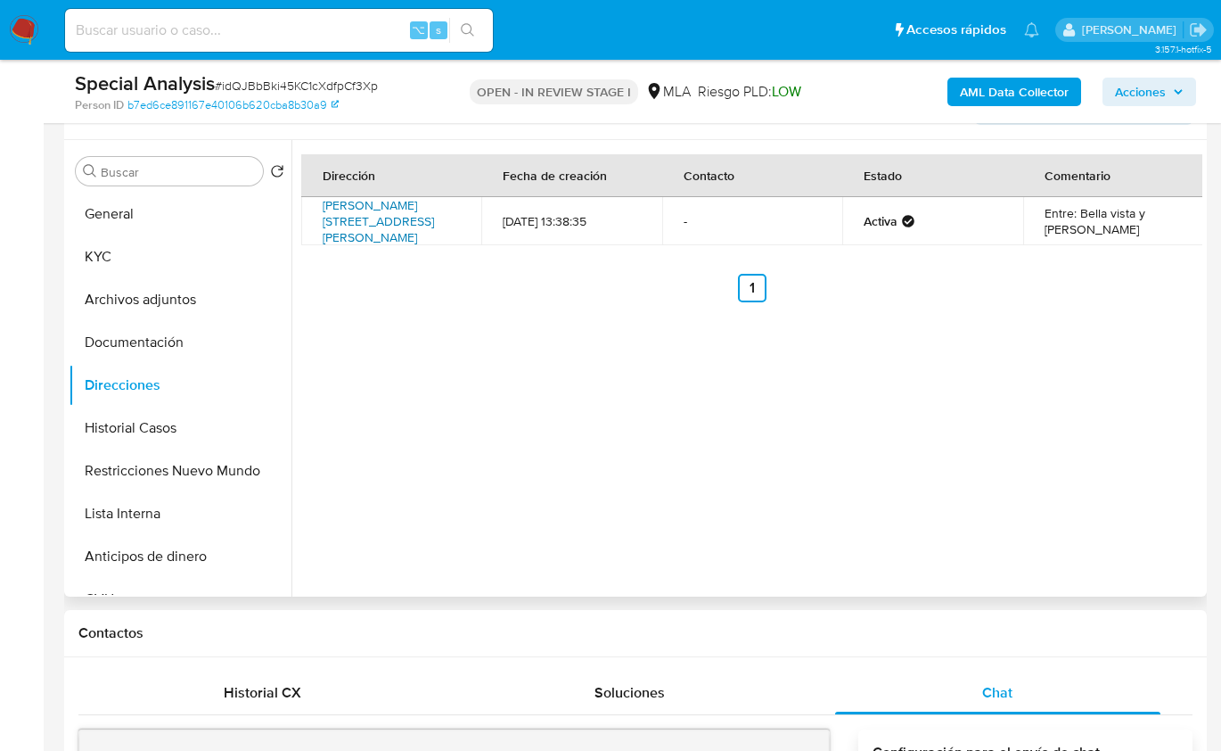
click at [361, 204] on link "[PERSON_NAME][STREET_ADDRESS][PERSON_NAME]" at bounding box center [378, 221] width 111 height 50
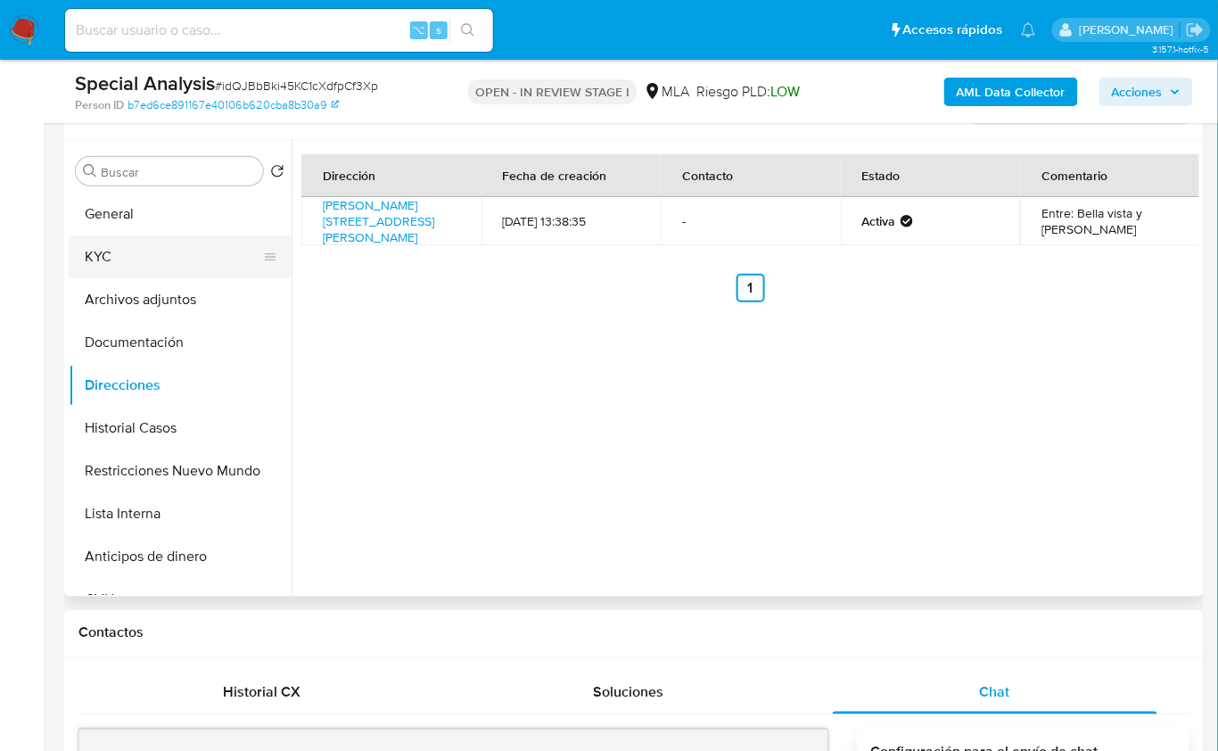
click at [124, 269] on button "KYC" at bounding box center [173, 256] width 209 height 43
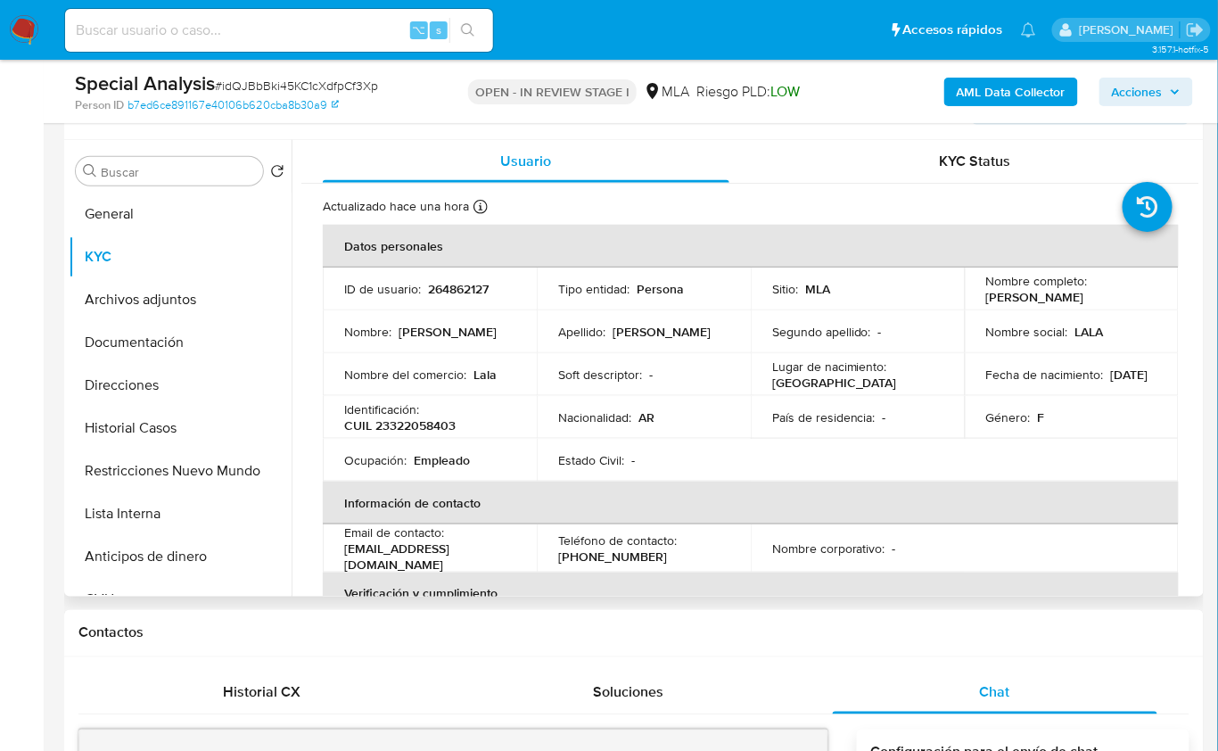
drag, startPoint x: 986, startPoint y: 296, endPoint x: 1102, endPoint y: 295, distance: 115.9
click at [1102, 295] on div "Nombre completo : [PERSON_NAME]" at bounding box center [1071, 289] width 171 height 32
copy p "[PERSON_NAME]"
click at [435, 424] on p "CUIL 23322058403" at bounding box center [399, 425] width 111 height 16
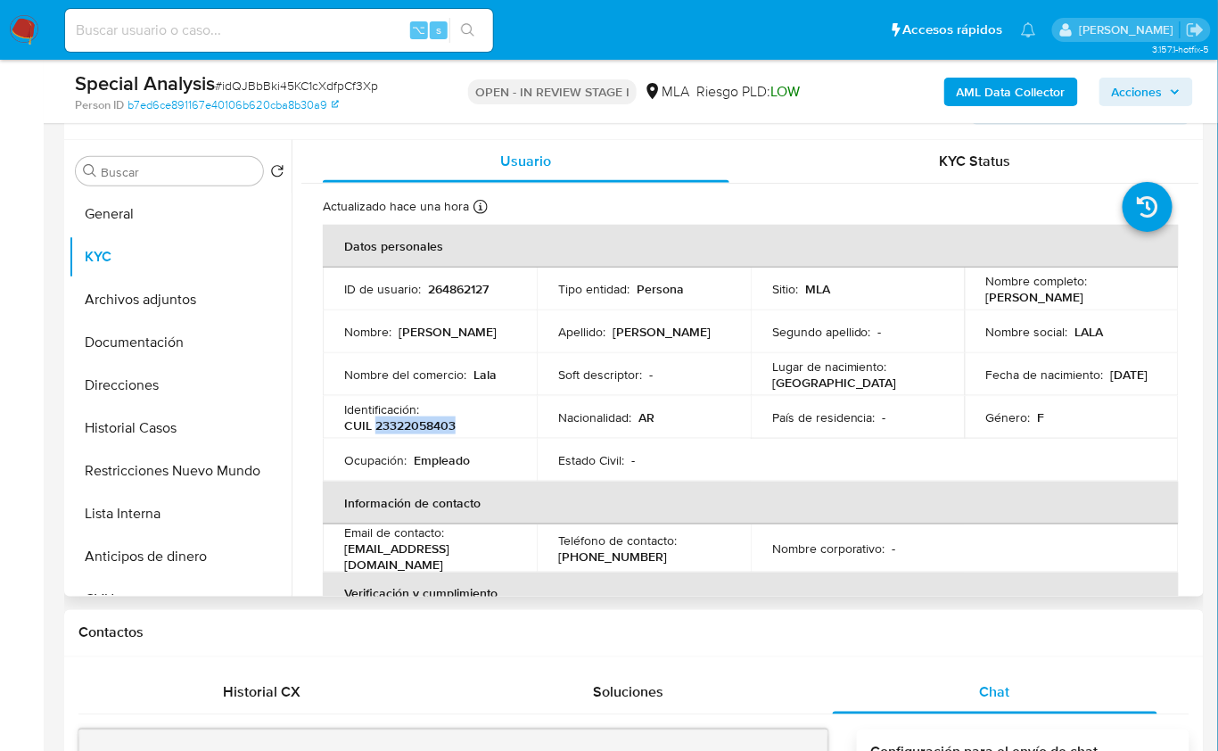
copy p "23322058403"
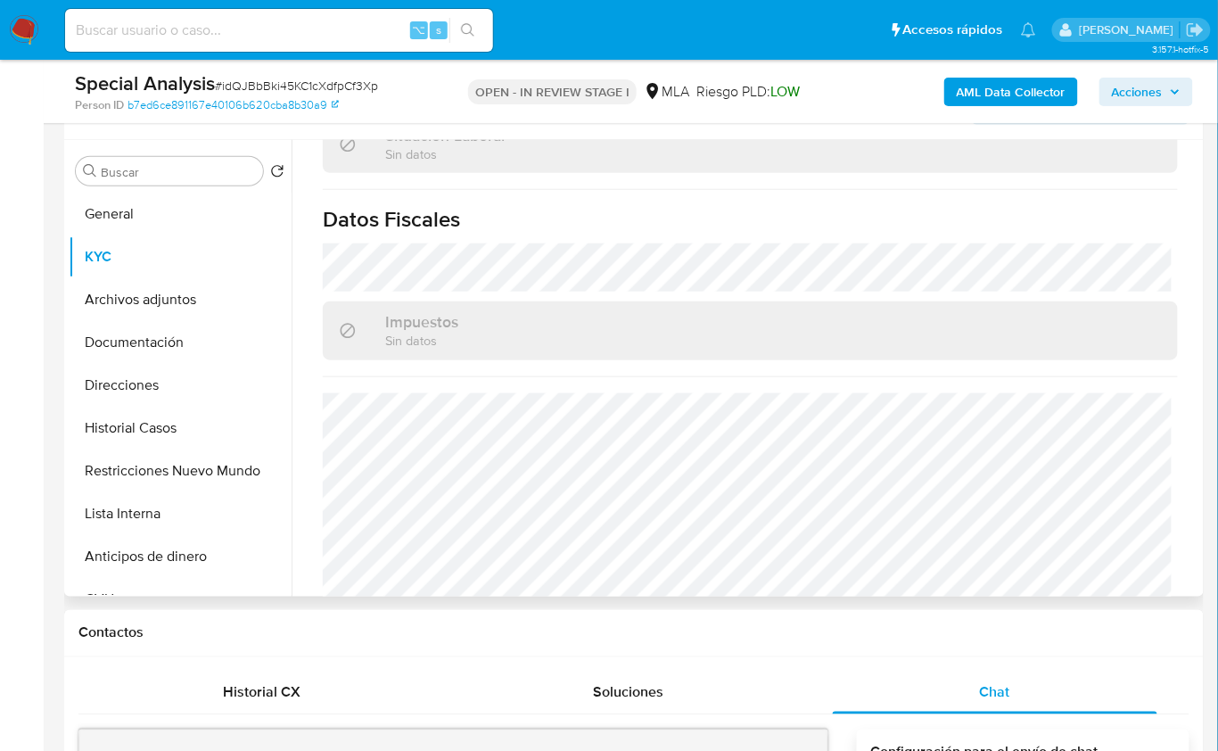
scroll to position [983, 0]
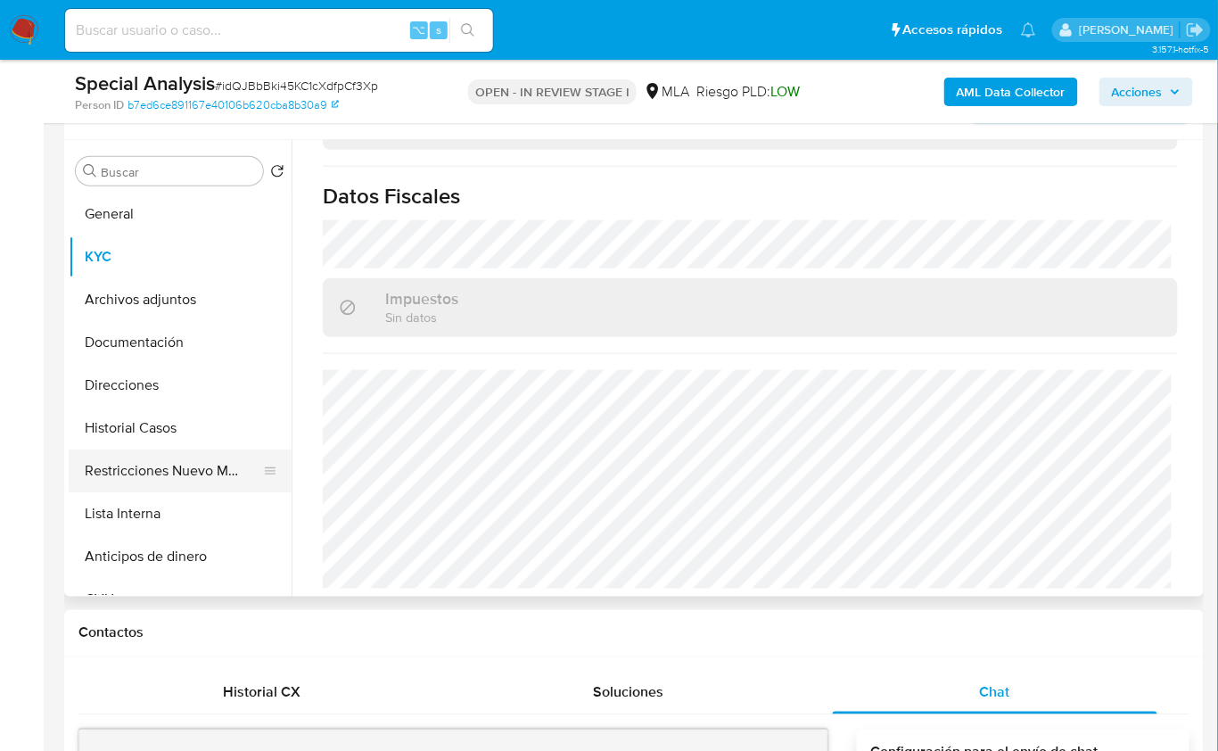
click at [188, 484] on button "Restricciones Nuevo Mundo" at bounding box center [173, 470] width 209 height 43
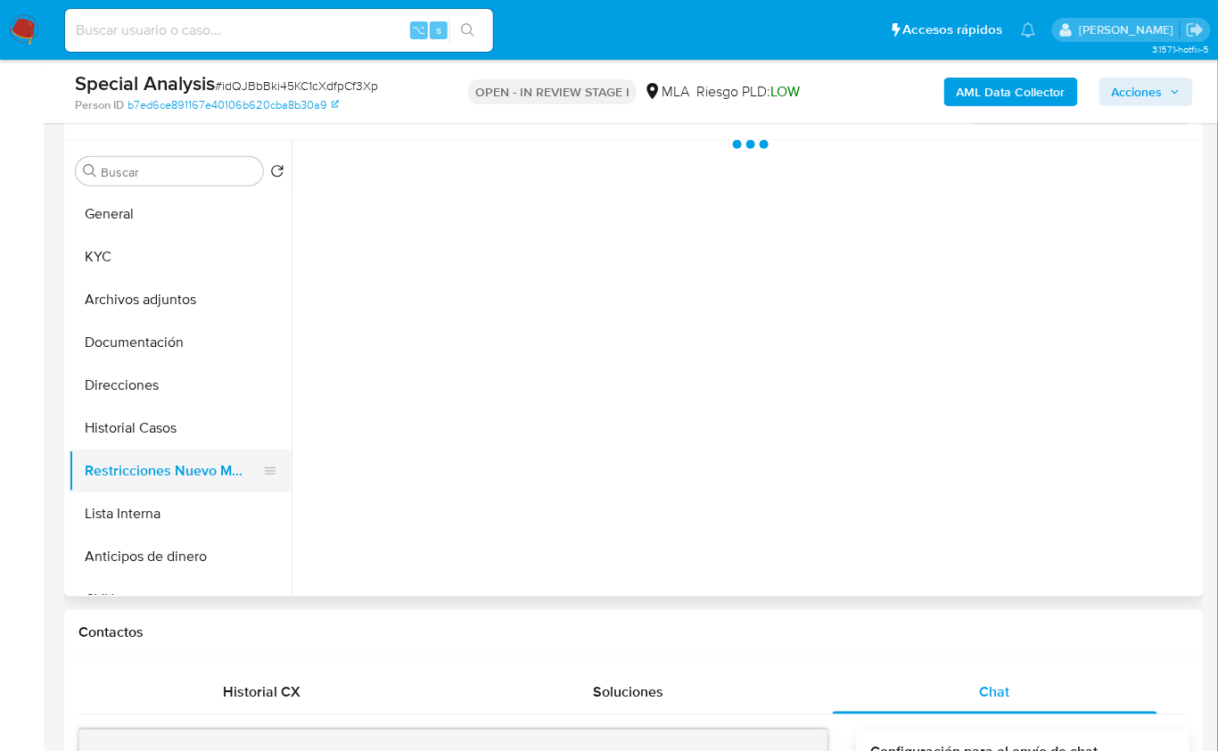
scroll to position [0, 0]
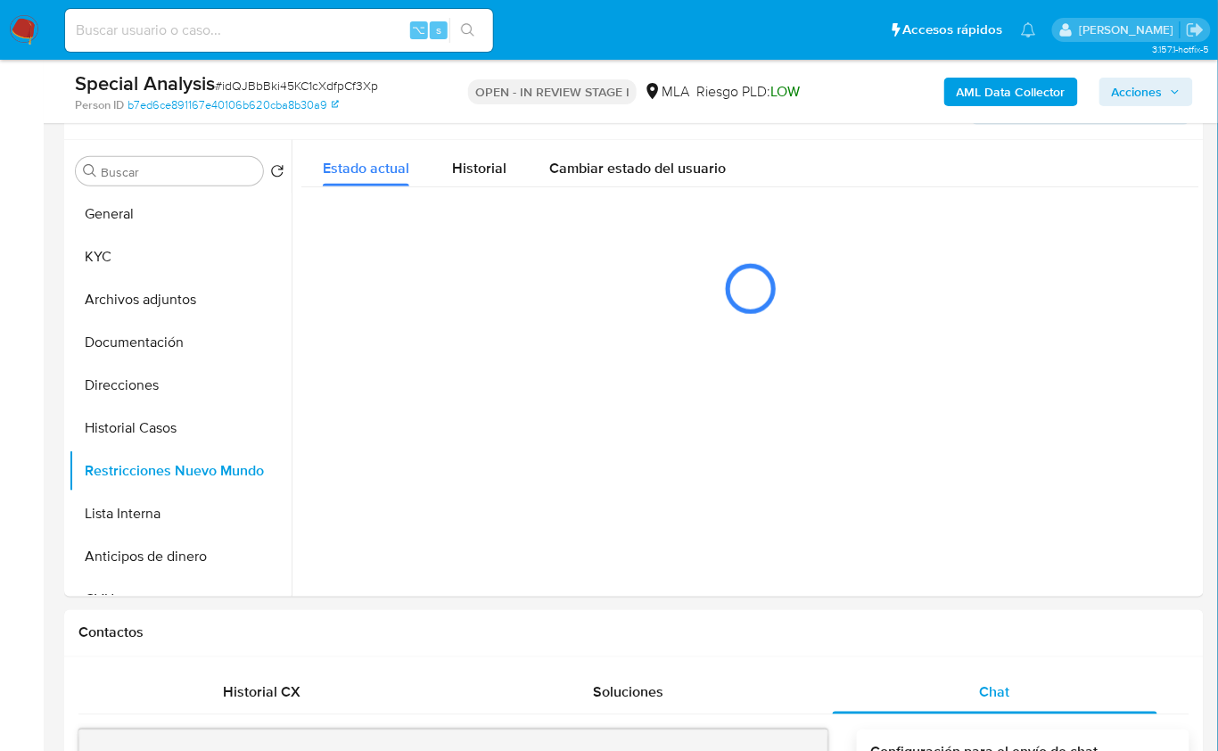
click at [997, 90] on b "AML Data Collector" at bounding box center [1011, 92] width 109 height 29
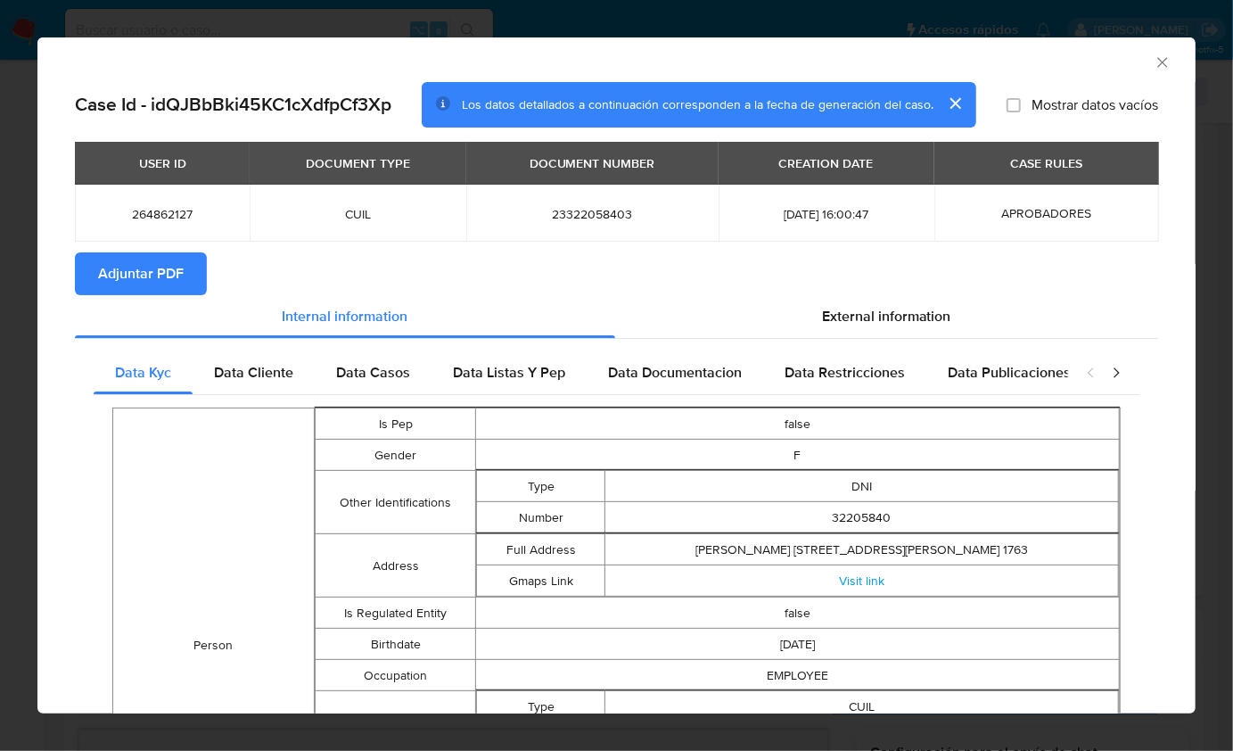
click at [59, 267] on div "Case Id - idQJBbBki45KC1cXdfpCf3Xp Los datos detallados a continuación correspo…" at bounding box center [616, 671] width 1158 height 1178
click at [121, 267] on span "Adjuntar PDF" at bounding box center [141, 273] width 86 height 39
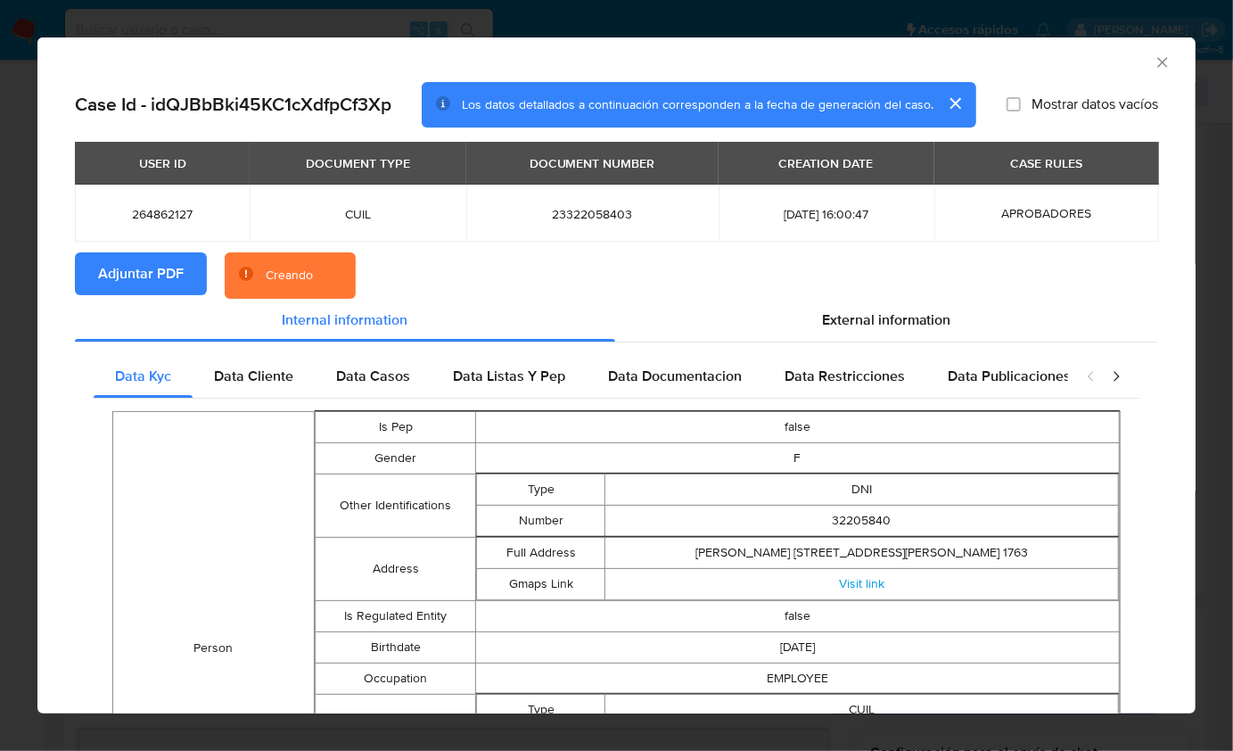
click at [1157, 65] on icon "Cerrar ventana" at bounding box center [1162, 62] width 10 height 10
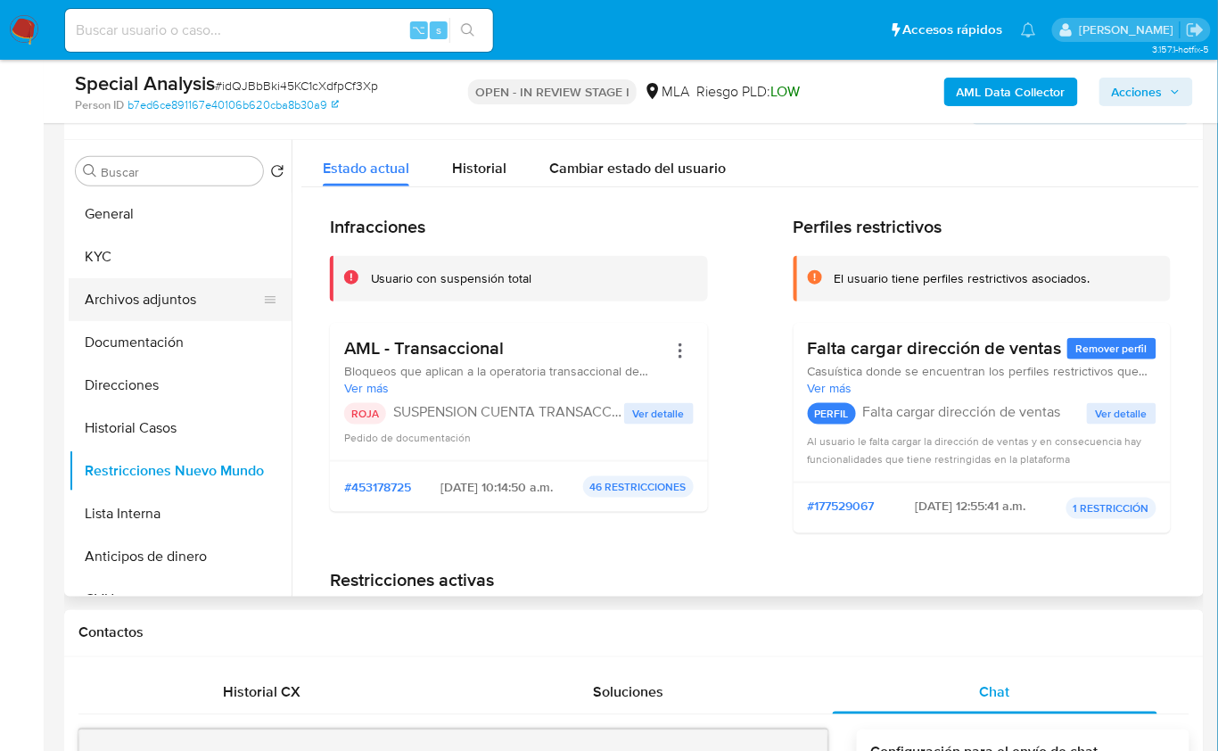
click at [149, 292] on button "Archivos adjuntos" at bounding box center [173, 299] width 209 height 43
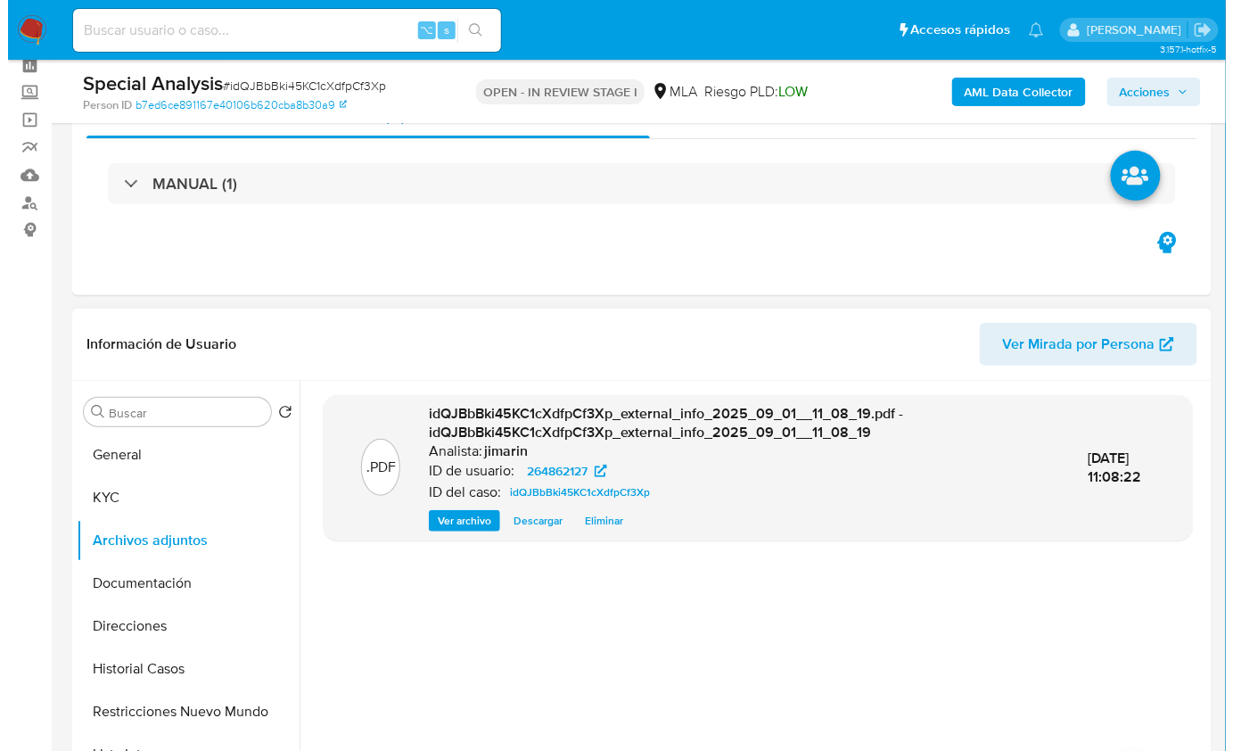
scroll to position [306, 0]
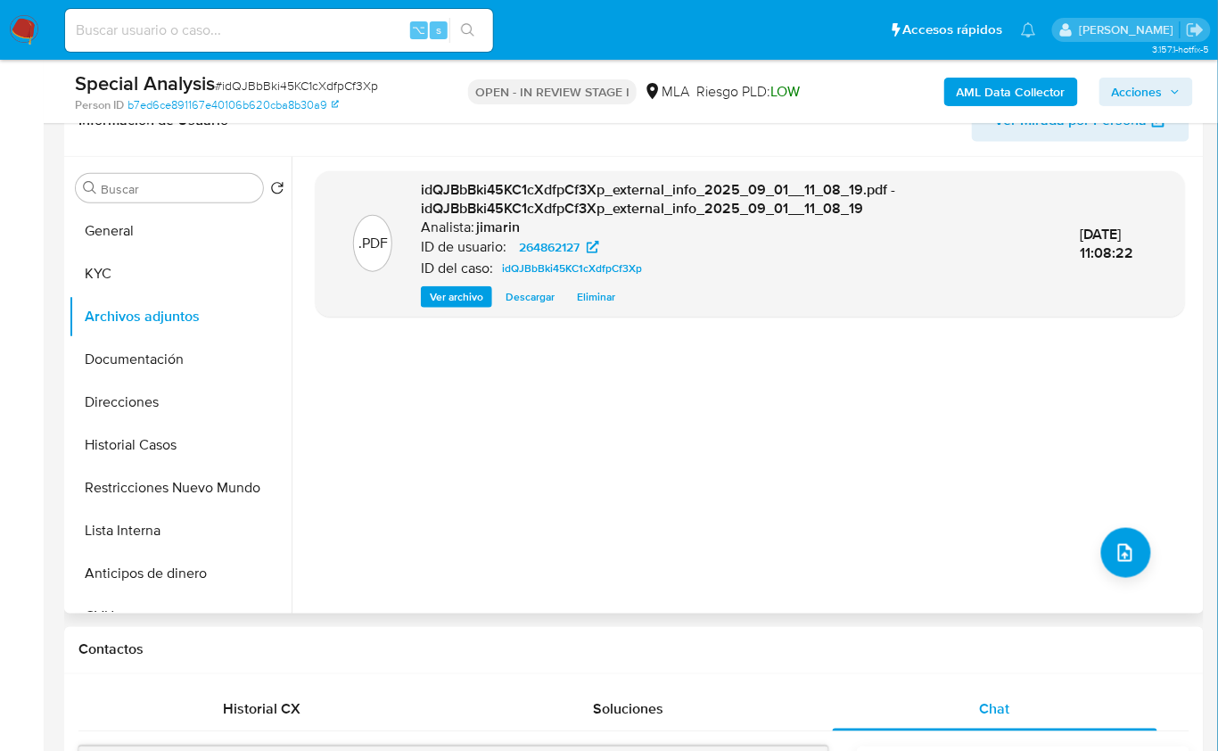
click at [1142, 539] on div ".PDF idQJBbBki45KC1cXdfpCf3Xp_external_info_2025_09_01__11_08_19.pdf - idQJBbBk…" at bounding box center [750, 385] width 869 height 428
click at [1114, 543] on span "upload-file" at bounding box center [1124, 552] width 21 height 21
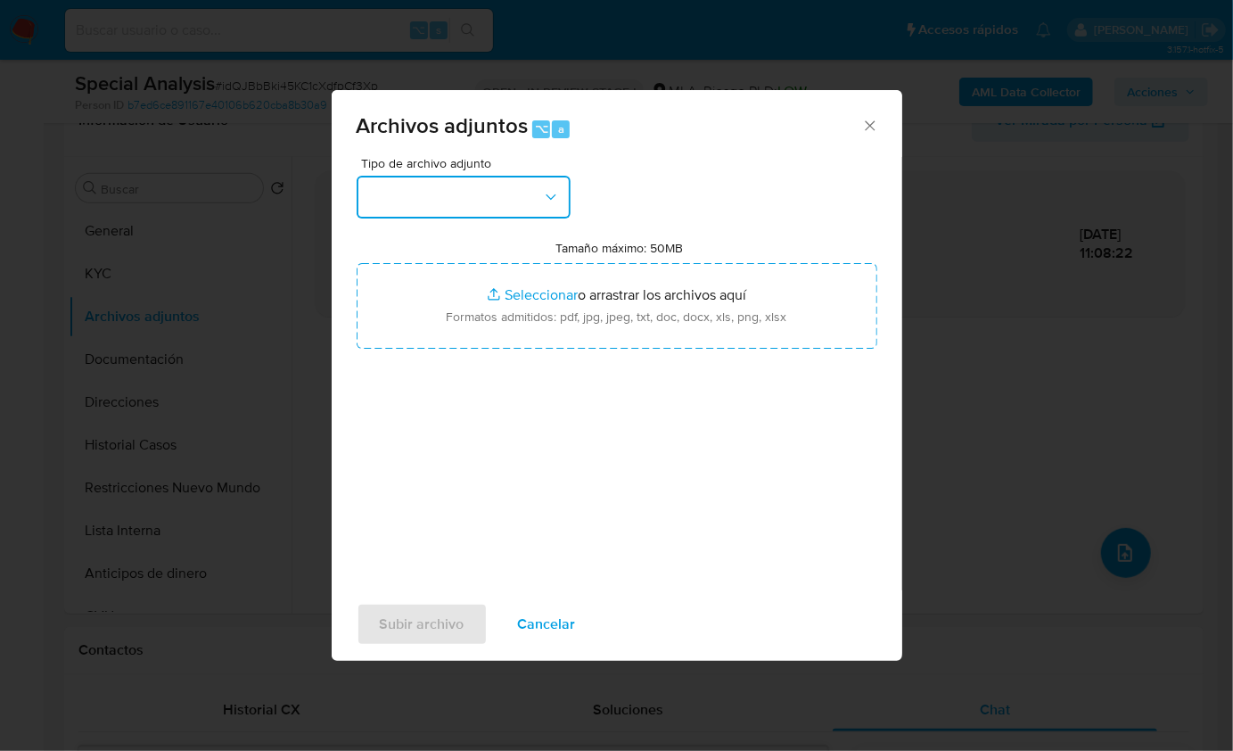
click at [465, 198] on button "button" at bounding box center [464, 197] width 214 height 43
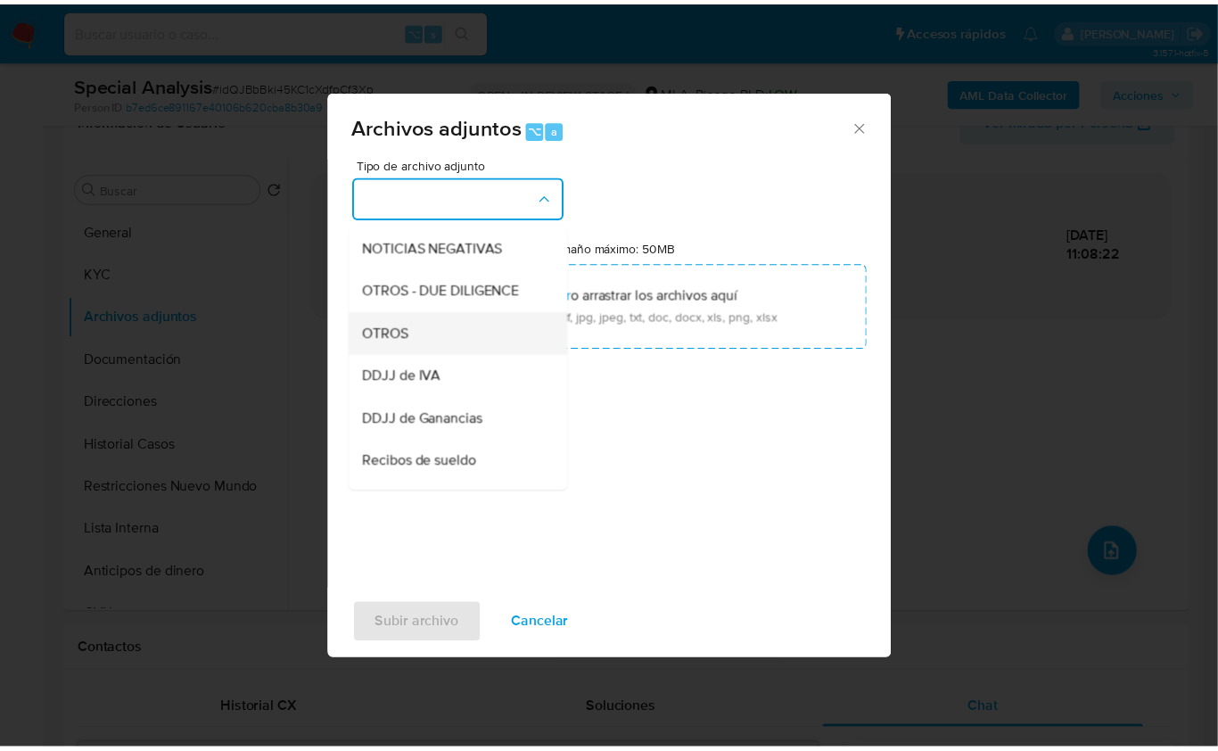
scroll to position [259, 0]
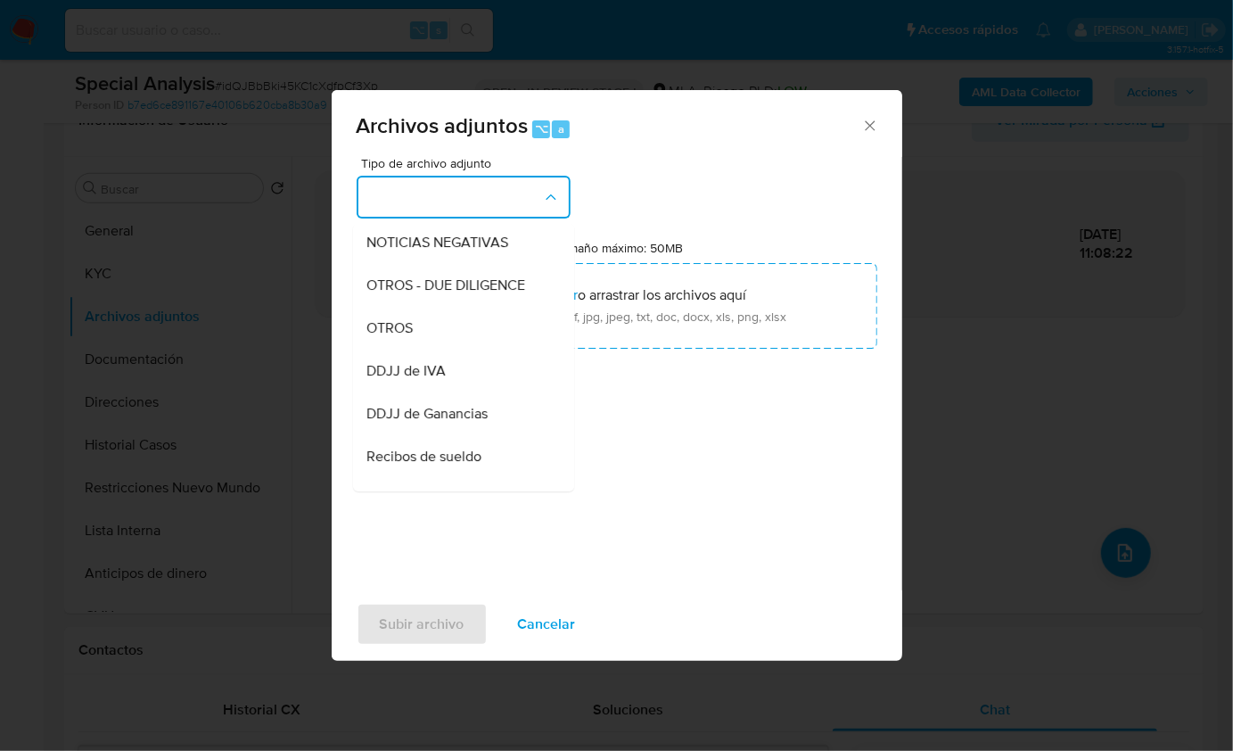
click at [438, 349] on div "OTROS" at bounding box center [458, 327] width 182 height 43
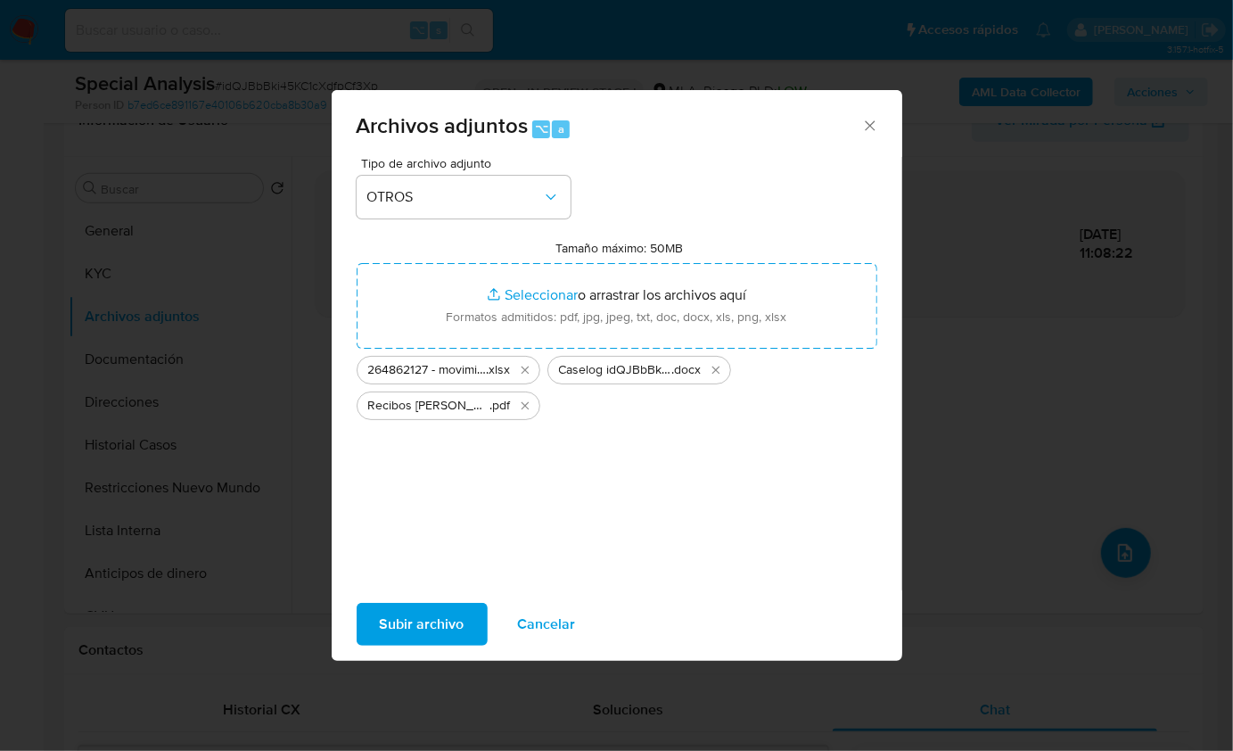
click at [467, 613] on button "Subir archivo" at bounding box center [422, 624] width 131 height 43
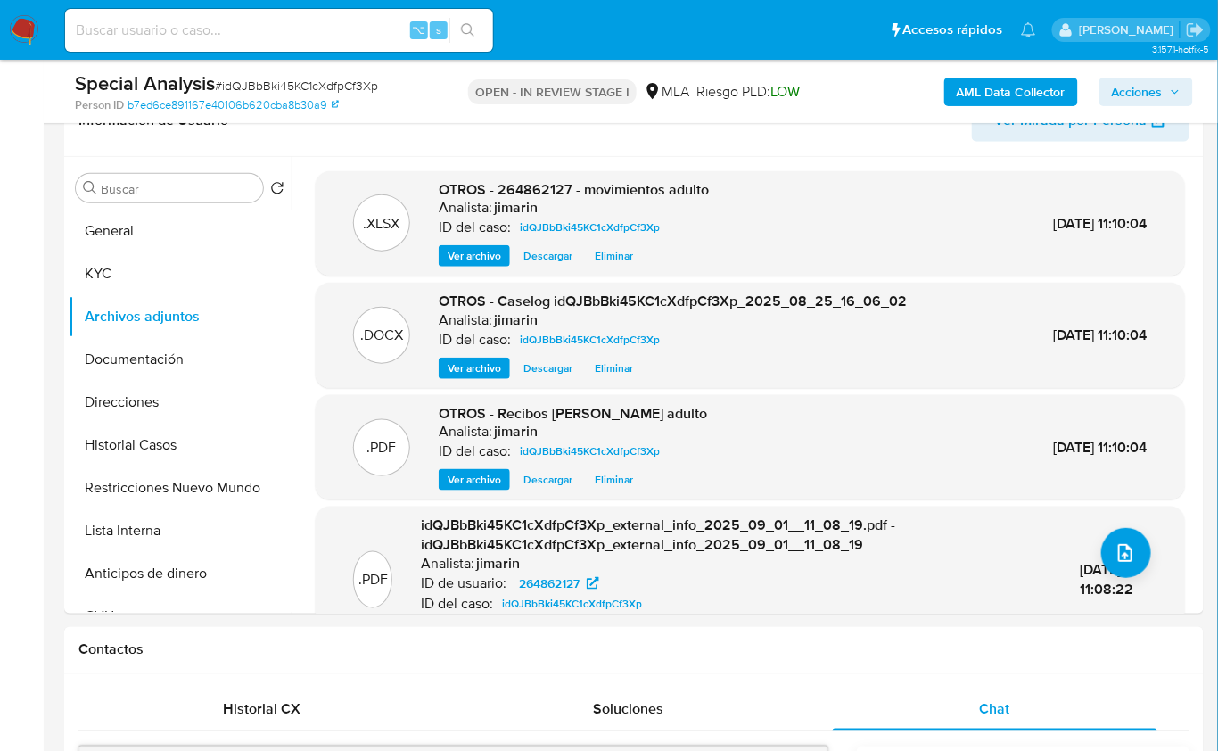
click at [1134, 99] on span "Acciones" at bounding box center [1137, 92] width 51 height 29
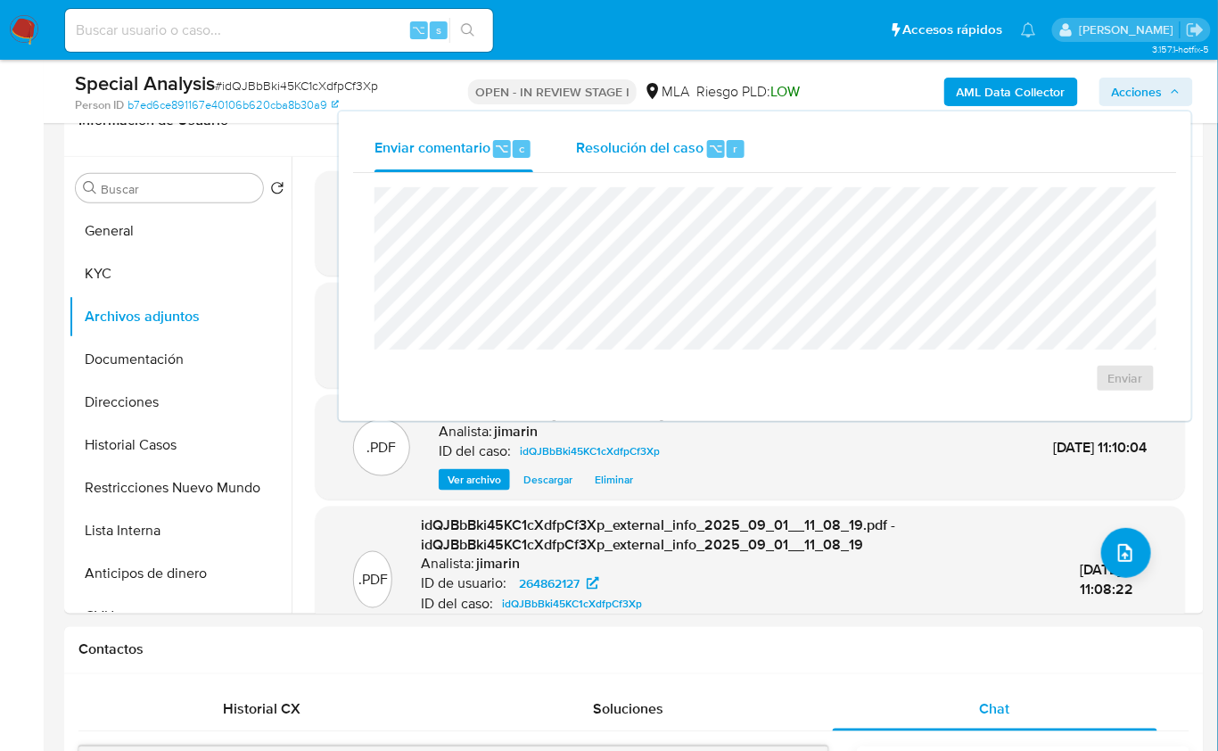
click at [688, 161] on div "Resolución del caso ⌥ r" at bounding box center [661, 149] width 170 height 46
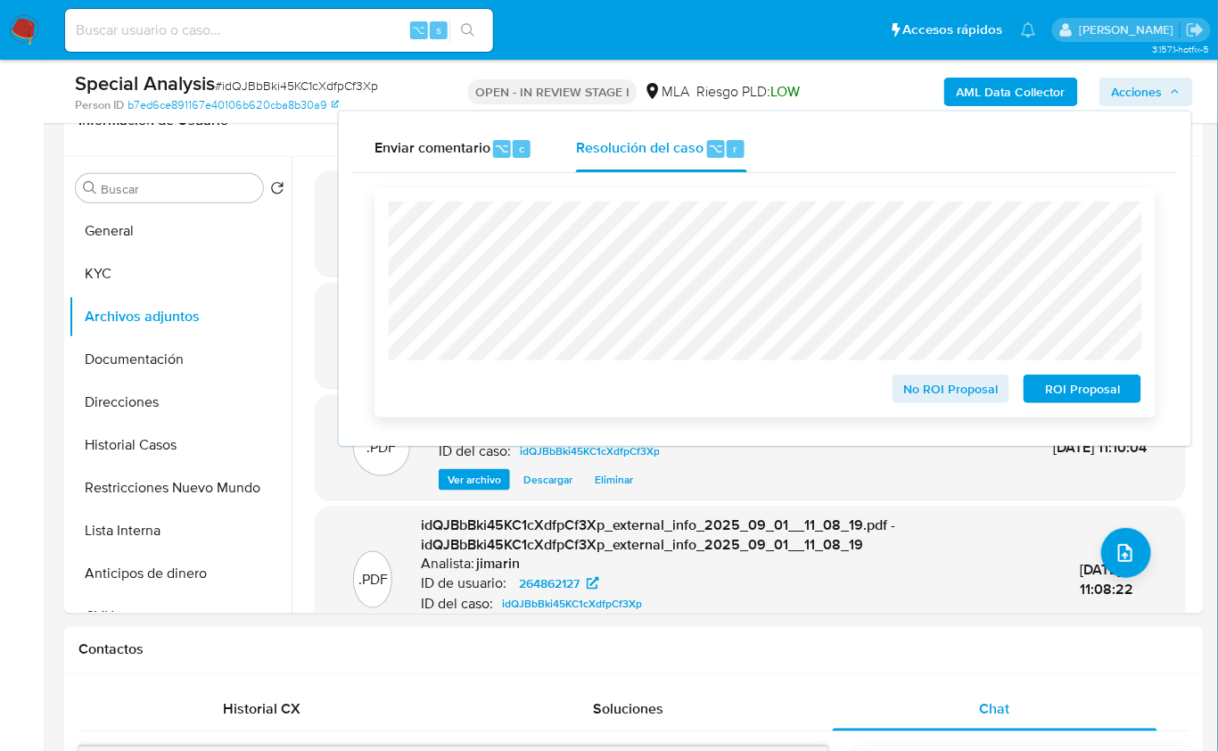
click at [1071, 389] on span "ROI Proposal" at bounding box center [1082, 388] width 93 height 25
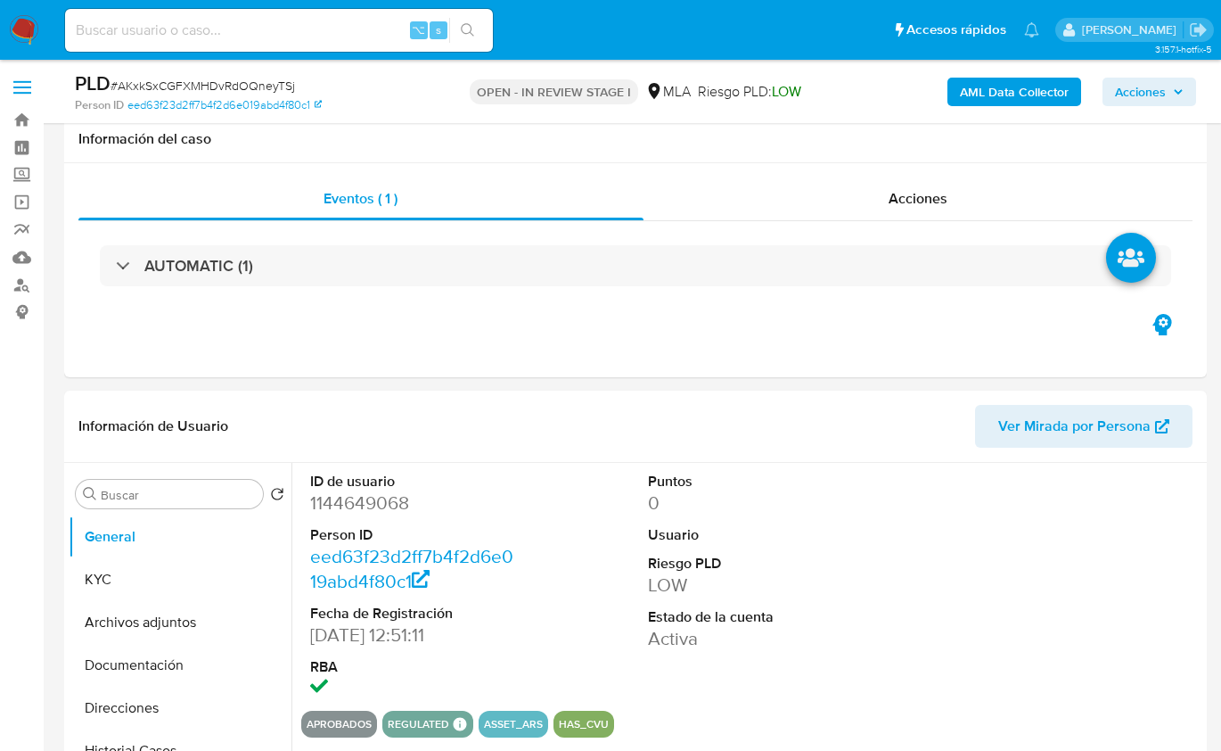
select select "10"
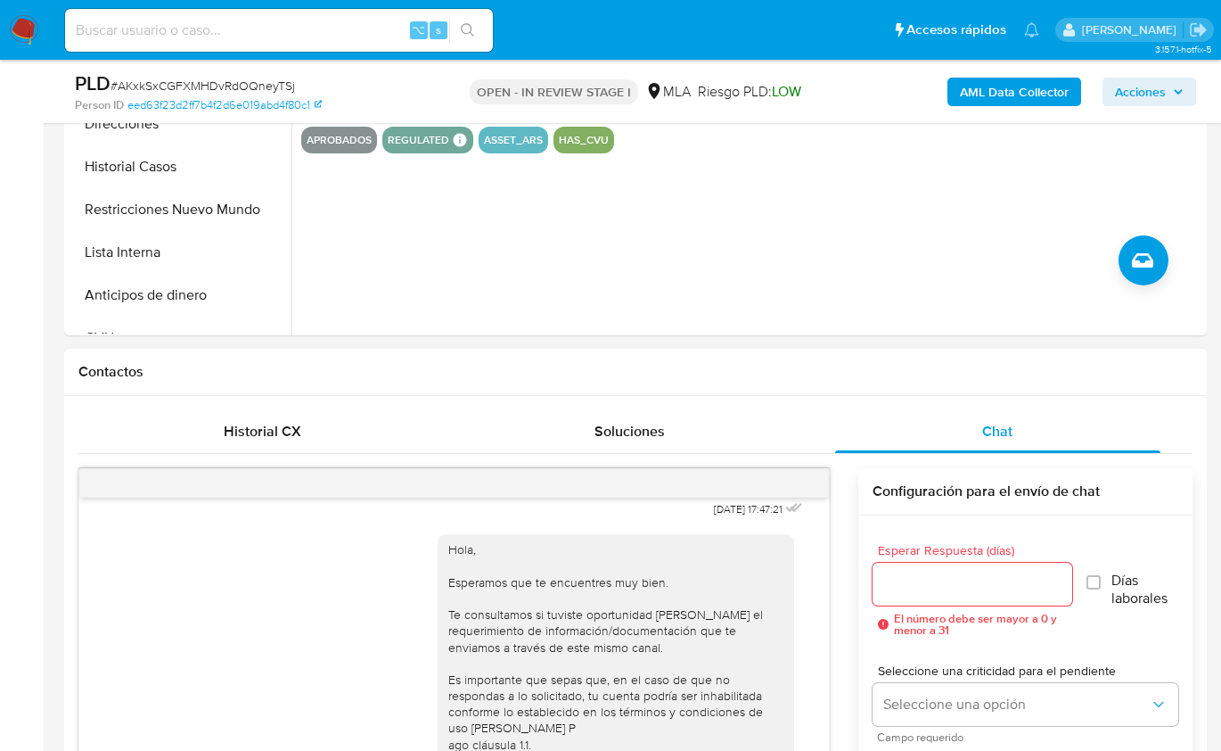
scroll to position [392, 0]
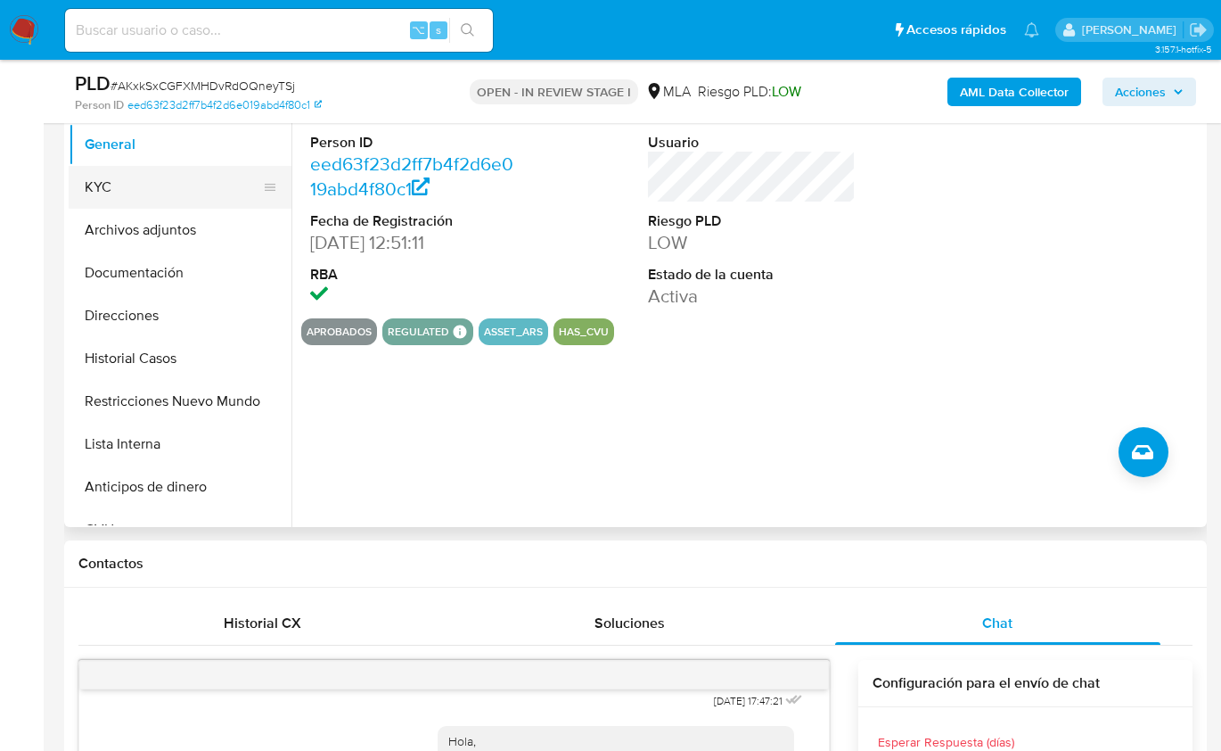
click at [128, 185] on button "KYC" at bounding box center [173, 187] width 209 height 43
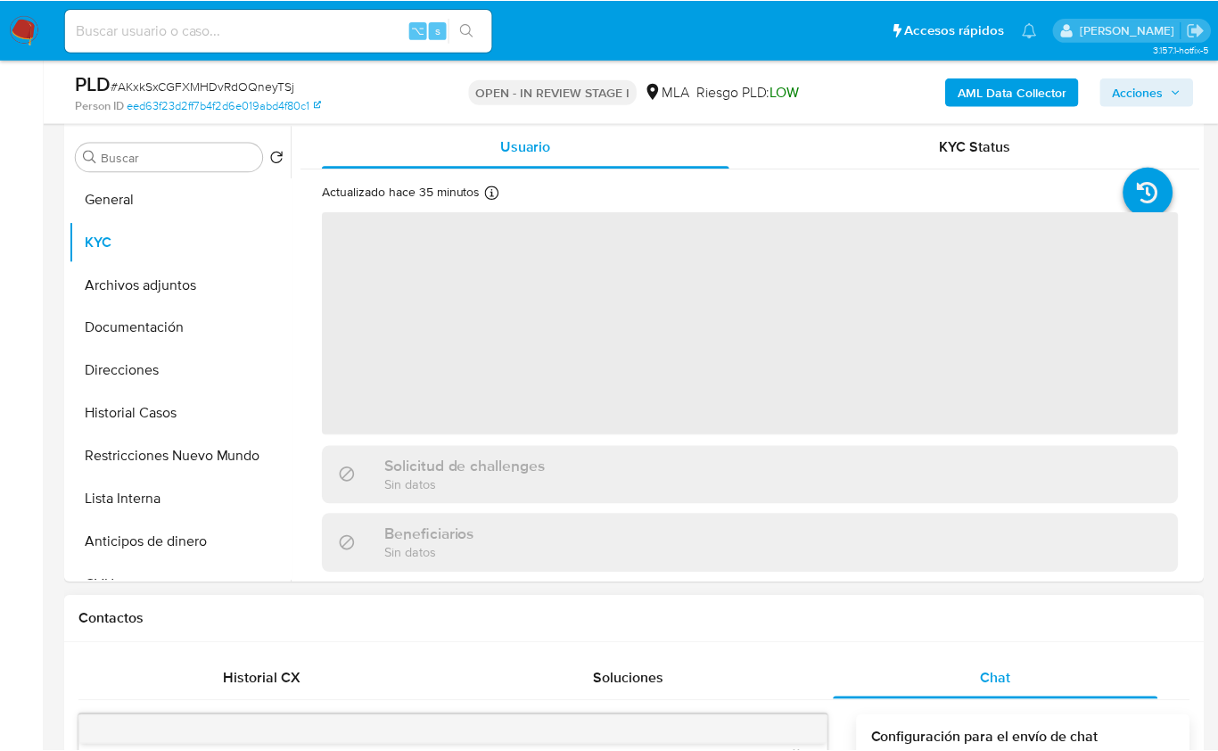
scroll to position [332, 0]
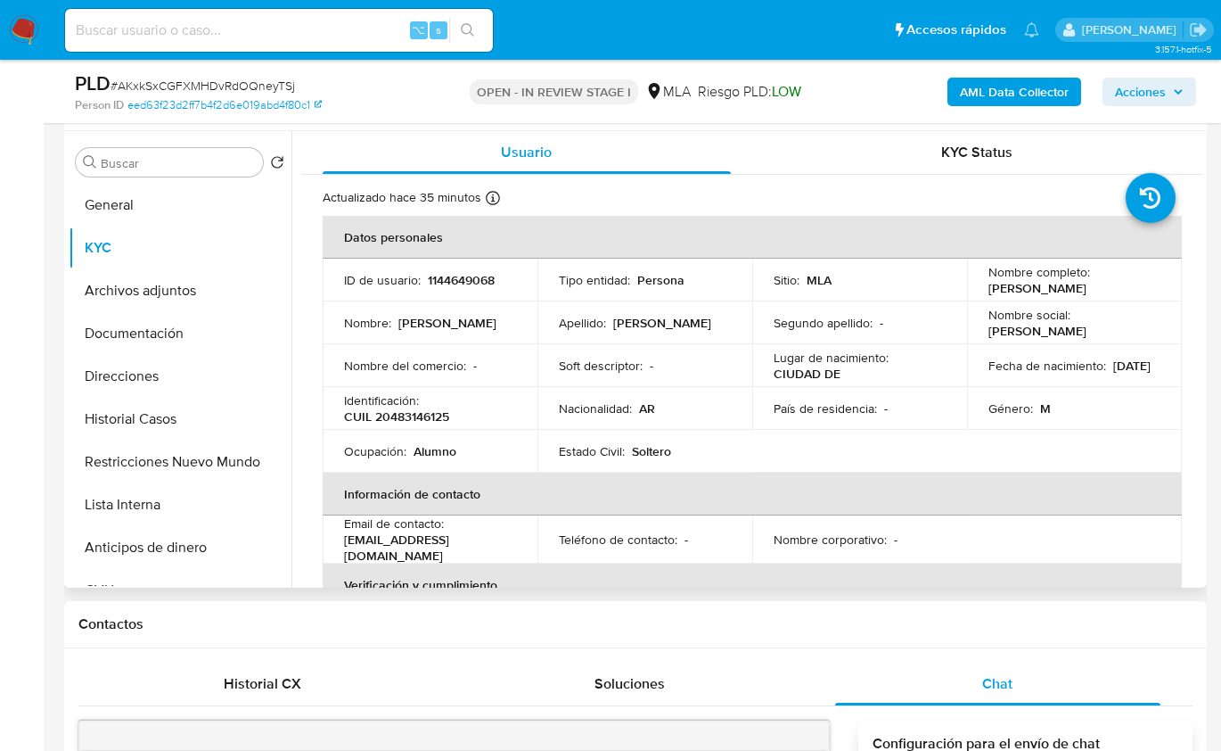
drag, startPoint x: 978, startPoint y: 286, endPoint x: 1131, endPoint y: 287, distance: 152.5
click at [1131, 287] on td "Nombre completo : [PERSON_NAME]" at bounding box center [1074, 280] width 215 height 43
copy p "[PERSON_NAME]"
click at [434, 430] on td "Ocupación : Alumno" at bounding box center [430, 451] width 215 height 43
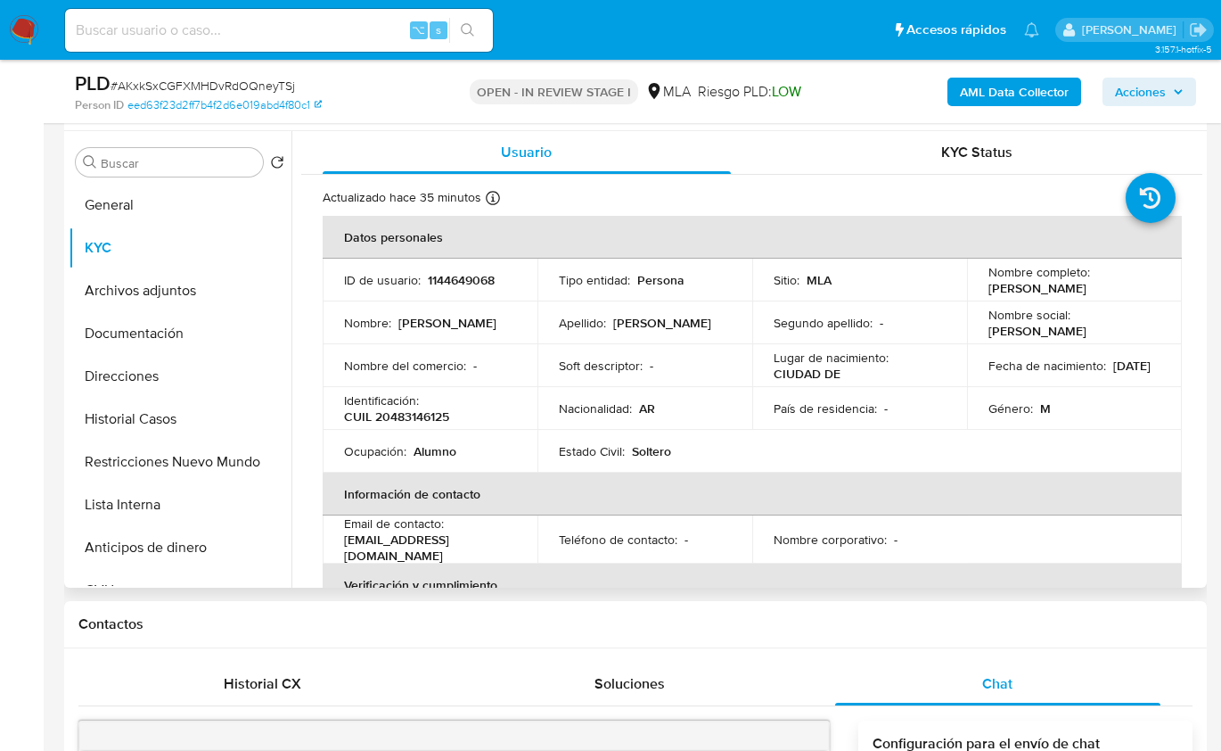
click at [430, 421] on p "CUIL 20483146125" at bounding box center [396, 416] width 105 height 16
copy p "20483146125"
click at [155, 378] on button "Direcciones" at bounding box center [173, 376] width 209 height 43
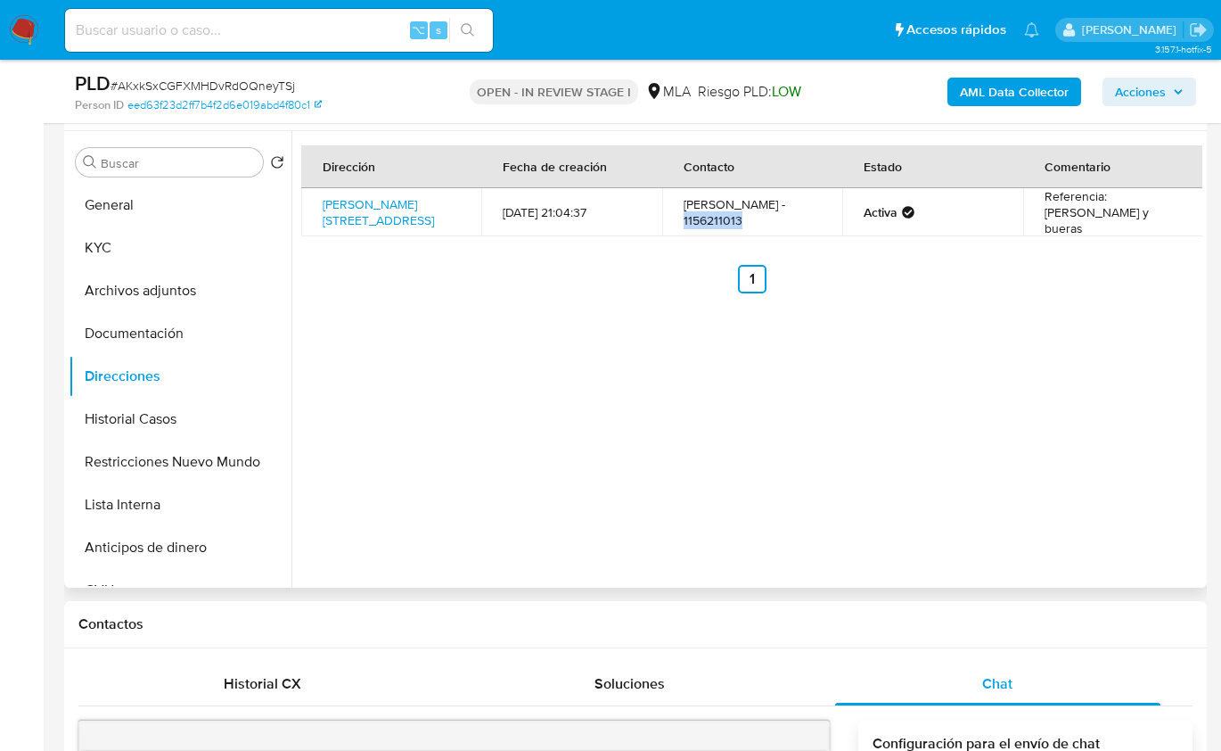
drag, startPoint x: 685, startPoint y: 221, endPoint x: 743, endPoint y: 221, distance: 58.0
click at [743, 221] on td "Bruno de luca - 1156211013" at bounding box center [752, 212] width 180 height 48
copy td "1156211013"
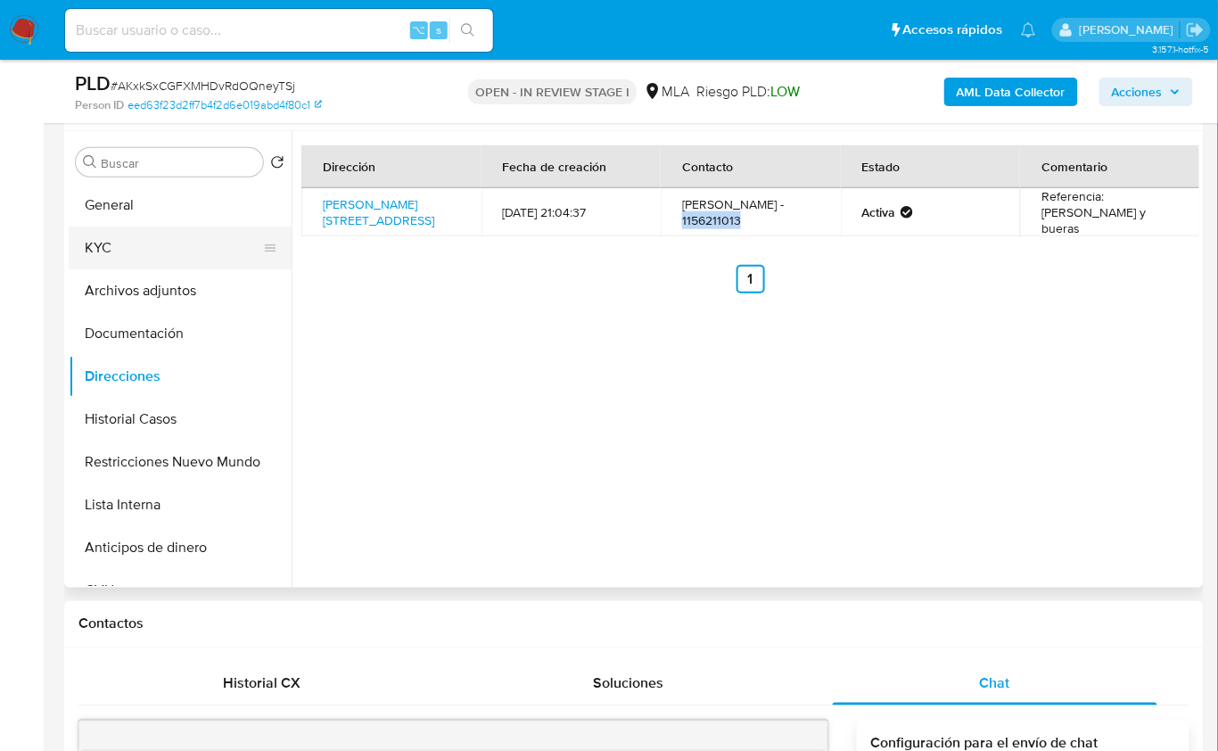
click at [150, 247] on button "KYC" at bounding box center [173, 247] width 209 height 43
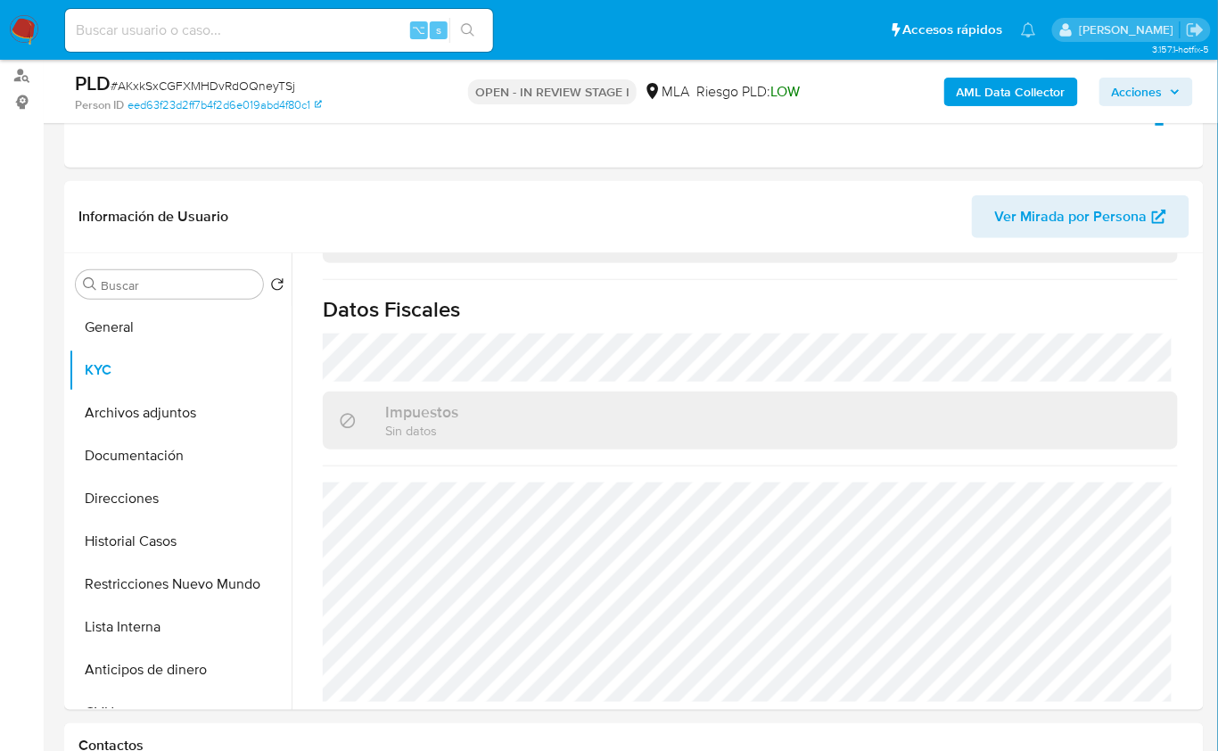
scroll to position [202, 0]
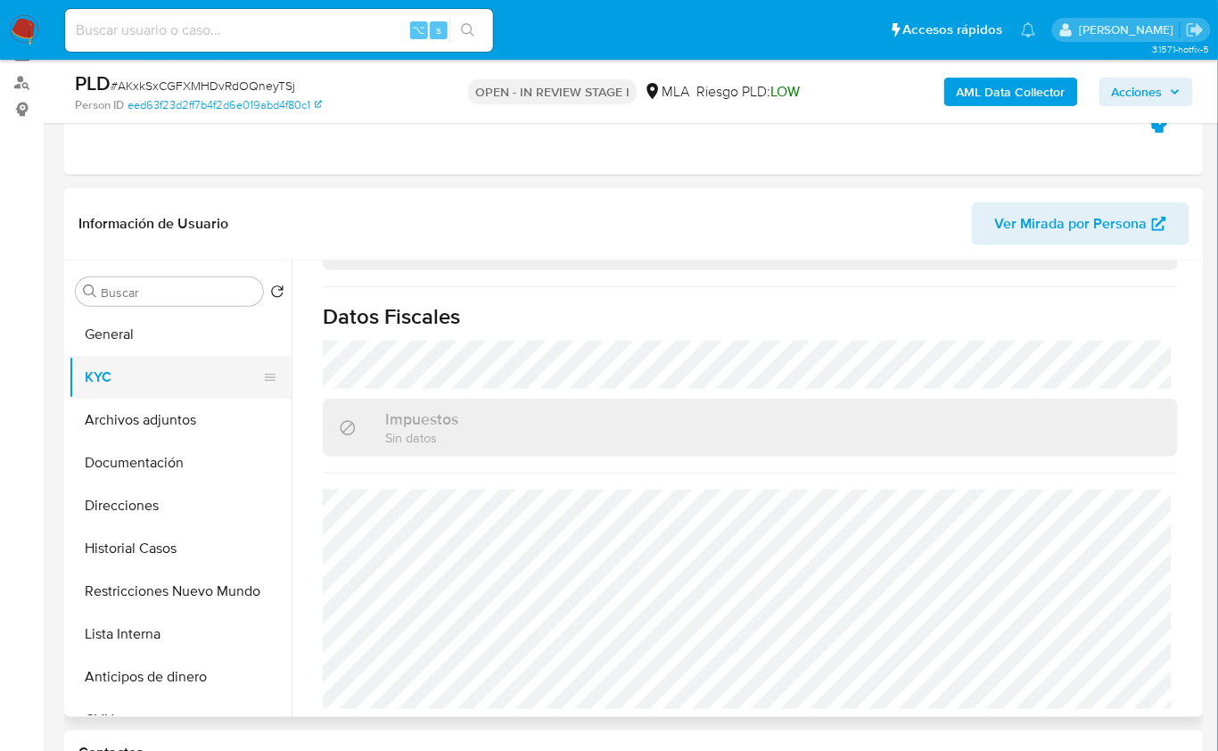
click at [142, 370] on button "KYC" at bounding box center [173, 377] width 209 height 43
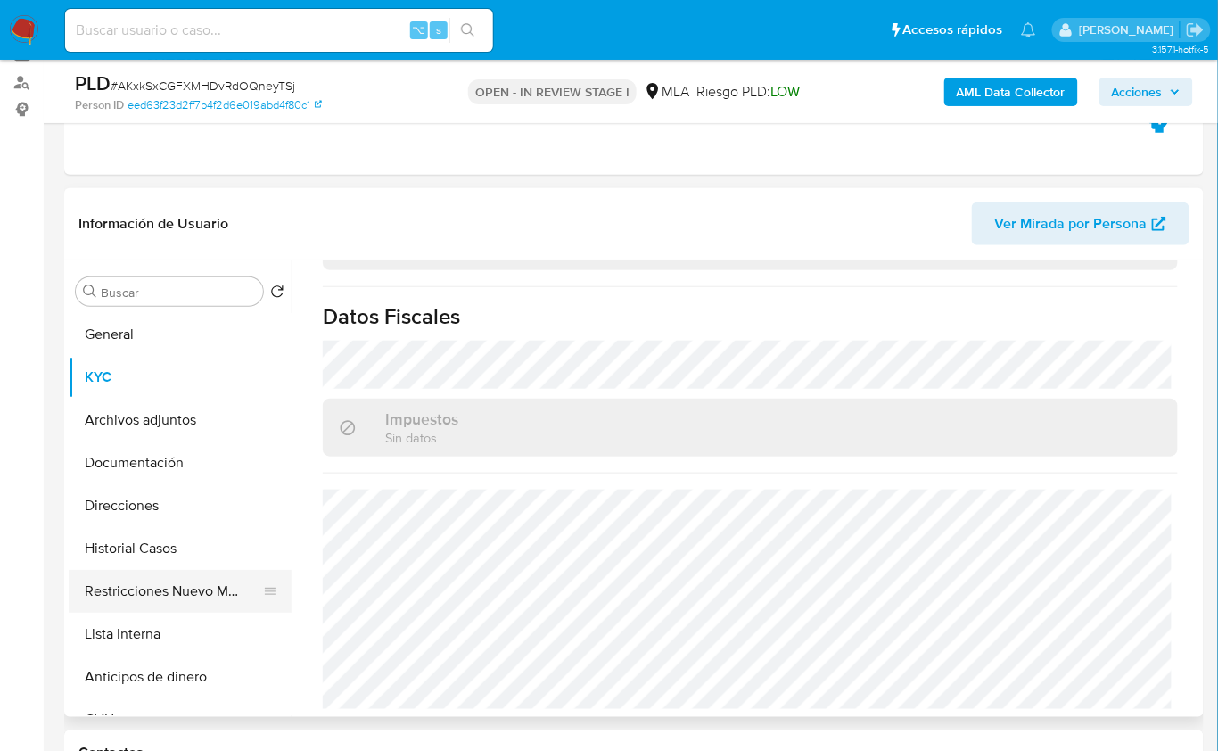
click at [158, 584] on button "Restricciones Nuevo Mundo" at bounding box center [173, 591] width 209 height 43
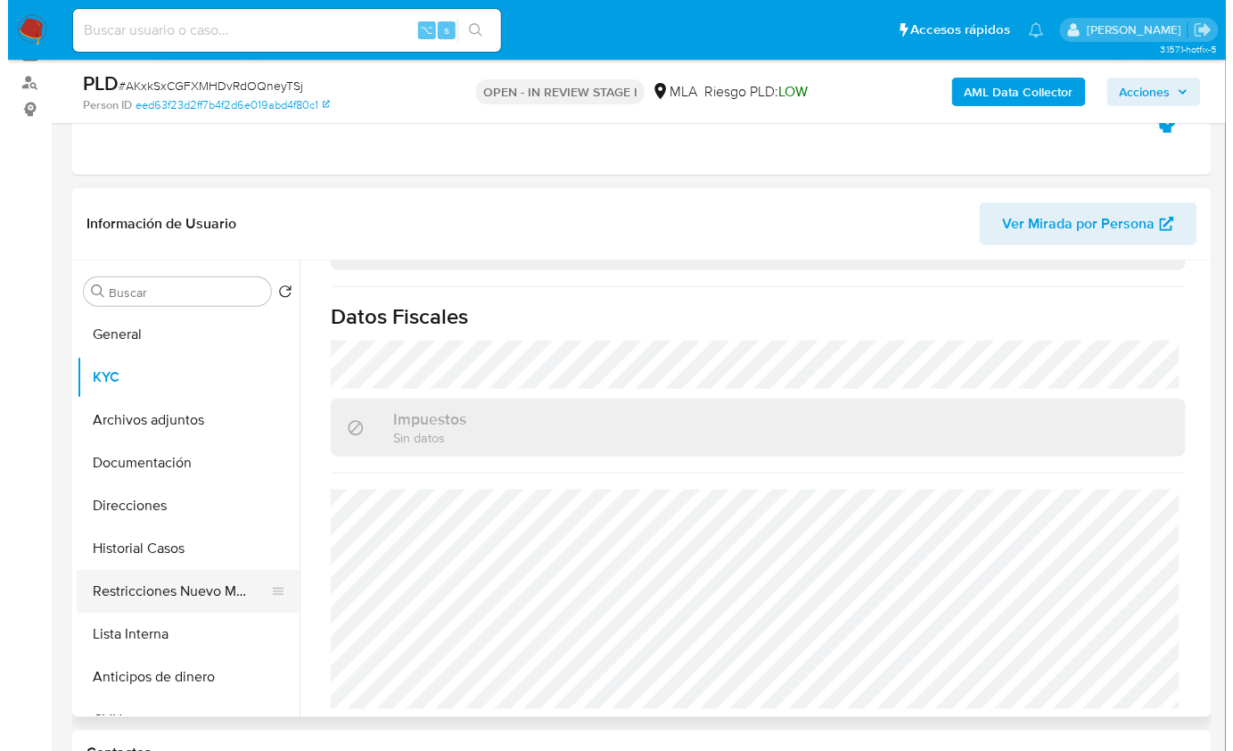
scroll to position [0, 0]
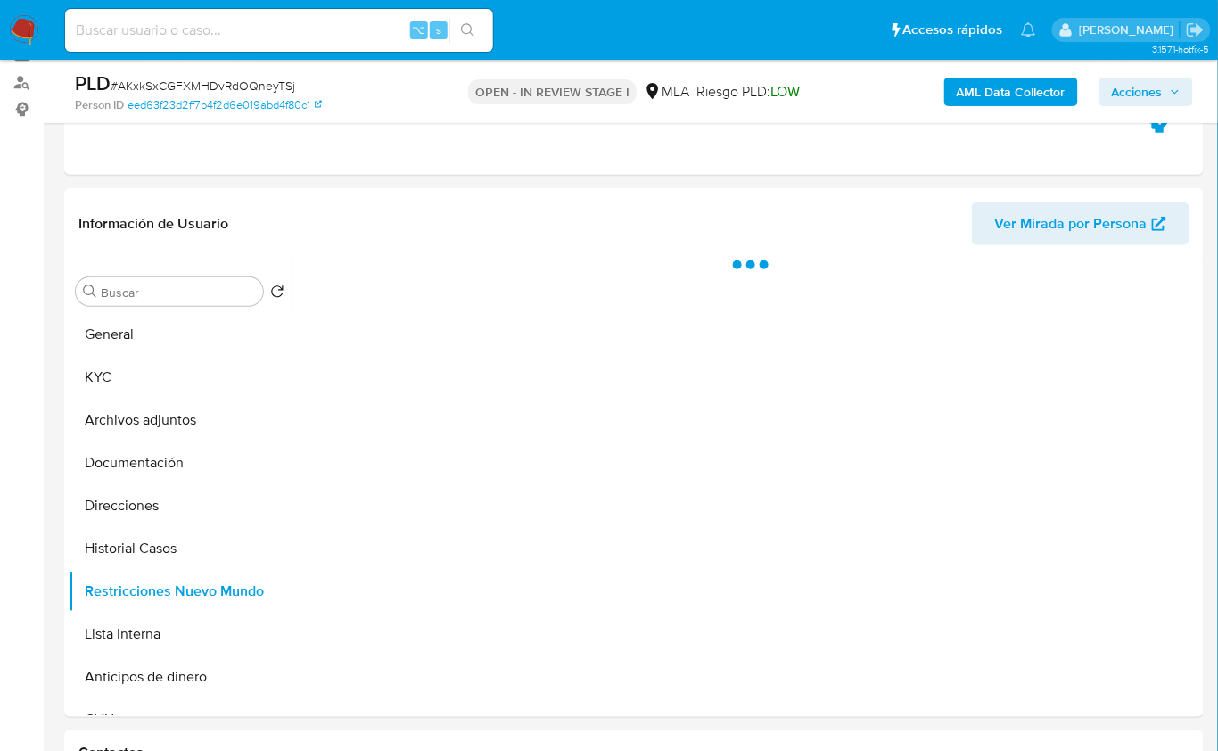
click at [1001, 95] on b "AML Data Collector" at bounding box center [1011, 92] width 109 height 29
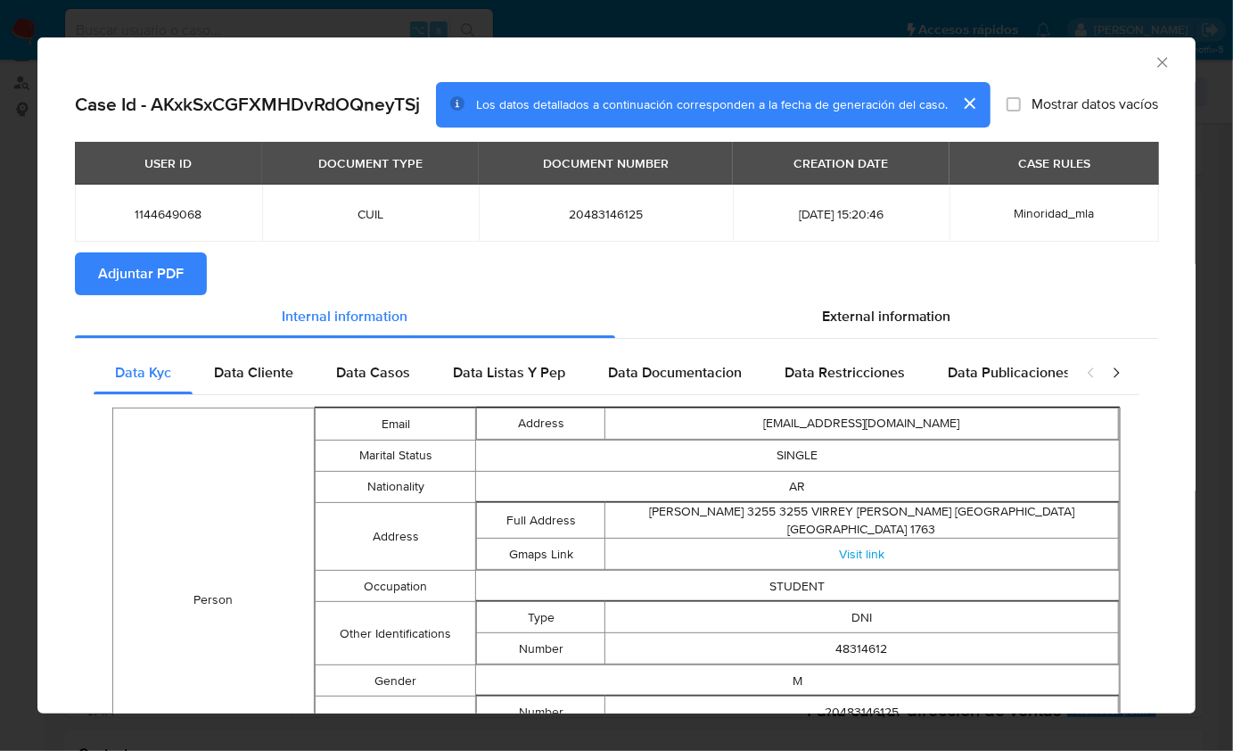
drag, startPoint x: 164, startPoint y: 277, endPoint x: 1008, endPoint y: 0, distance: 888.7
click at [164, 277] on span "Adjuntar PDF" at bounding box center [141, 273] width 86 height 39
click at [1164, 60] on div "AML Data Collector" at bounding box center [616, 59] width 1158 height 45
click at [1155, 63] on icon "Cerrar ventana" at bounding box center [1163, 62] width 18 height 18
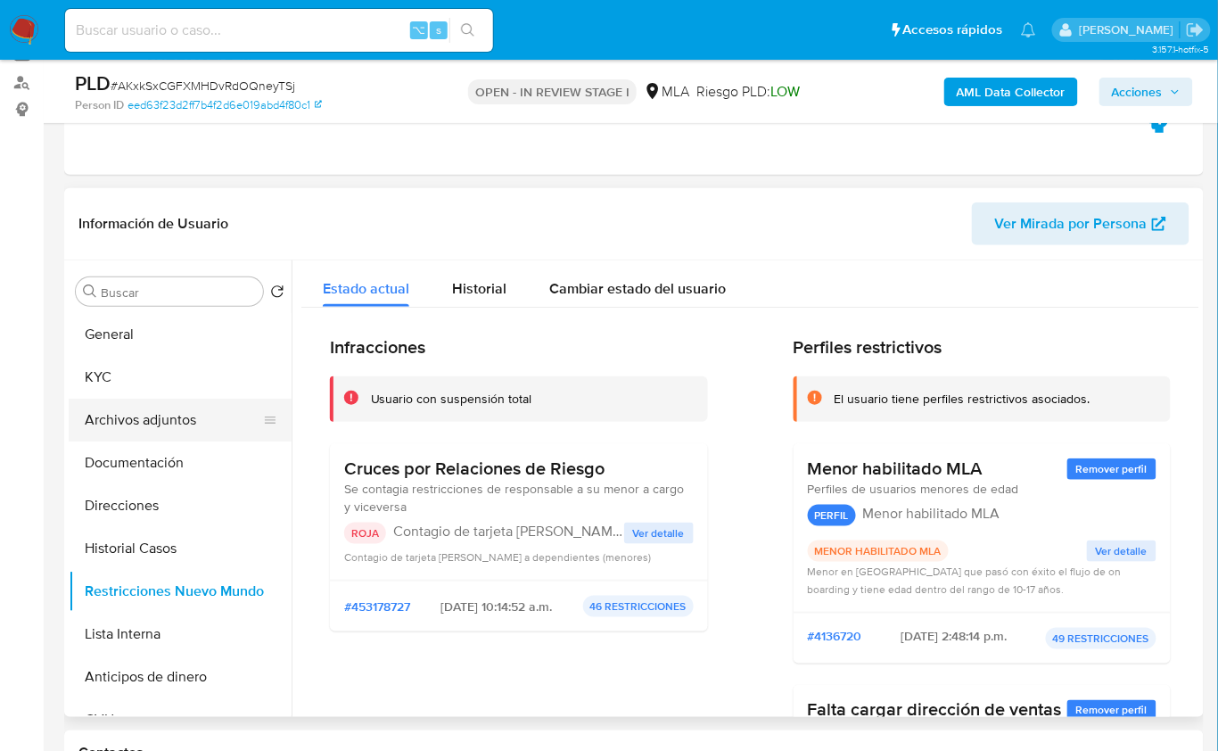
drag, startPoint x: 206, startPoint y: 414, endPoint x: 261, endPoint y: 405, distance: 56.0
click at [206, 414] on button "Archivos adjuntos" at bounding box center [173, 420] width 209 height 43
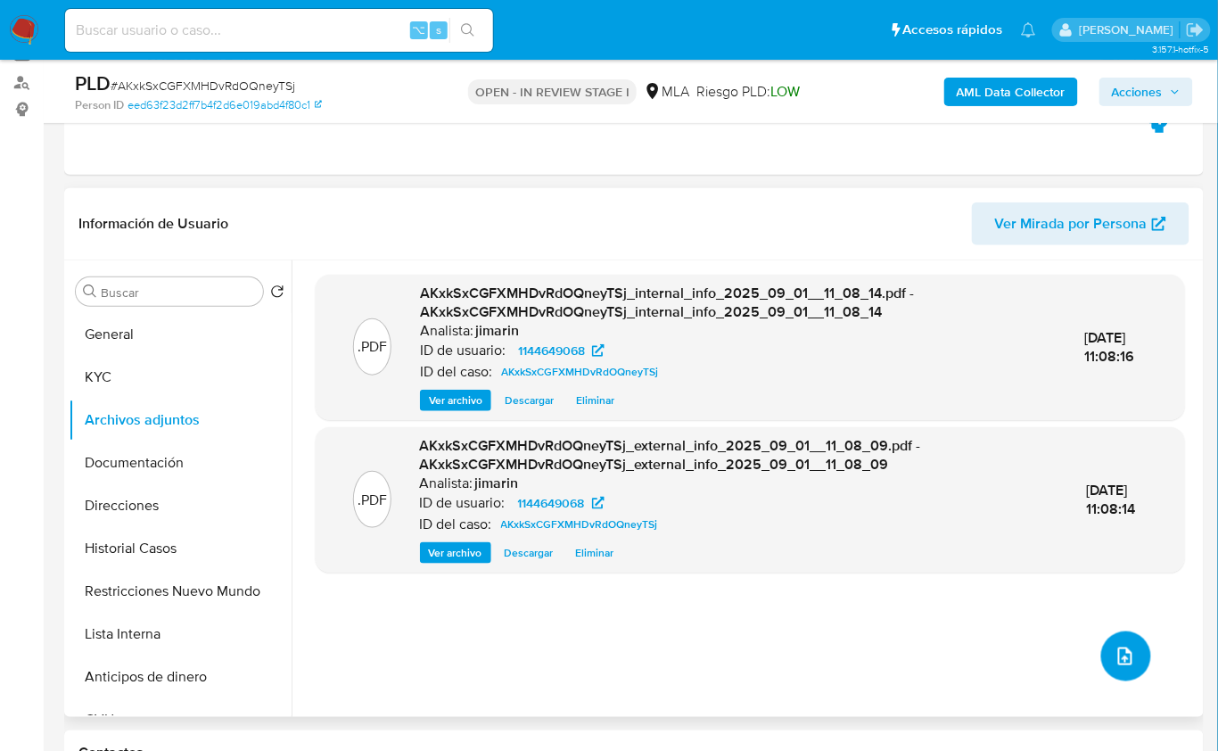
click at [1128, 677] on button "upload-file" at bounding box center [1126, 656] width 50 height 50
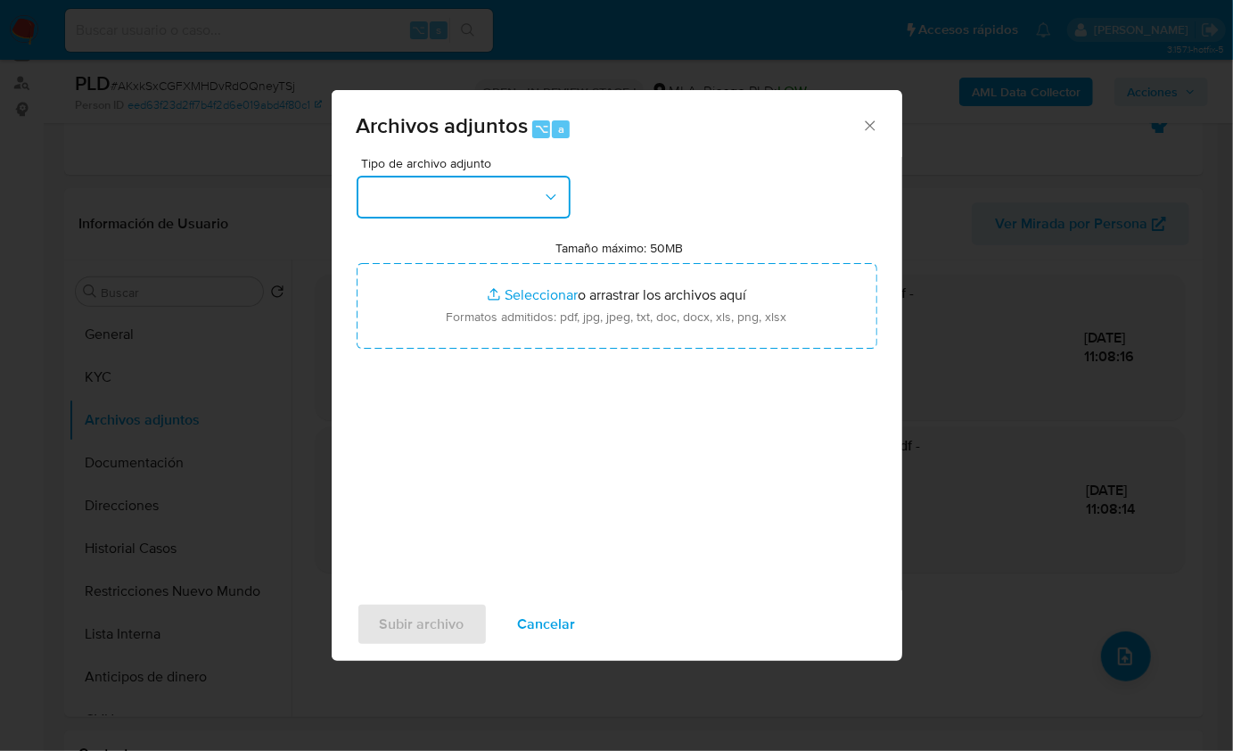
click at [467, 199] on button "button" at bounding box center [464, 197] width 214 height 43
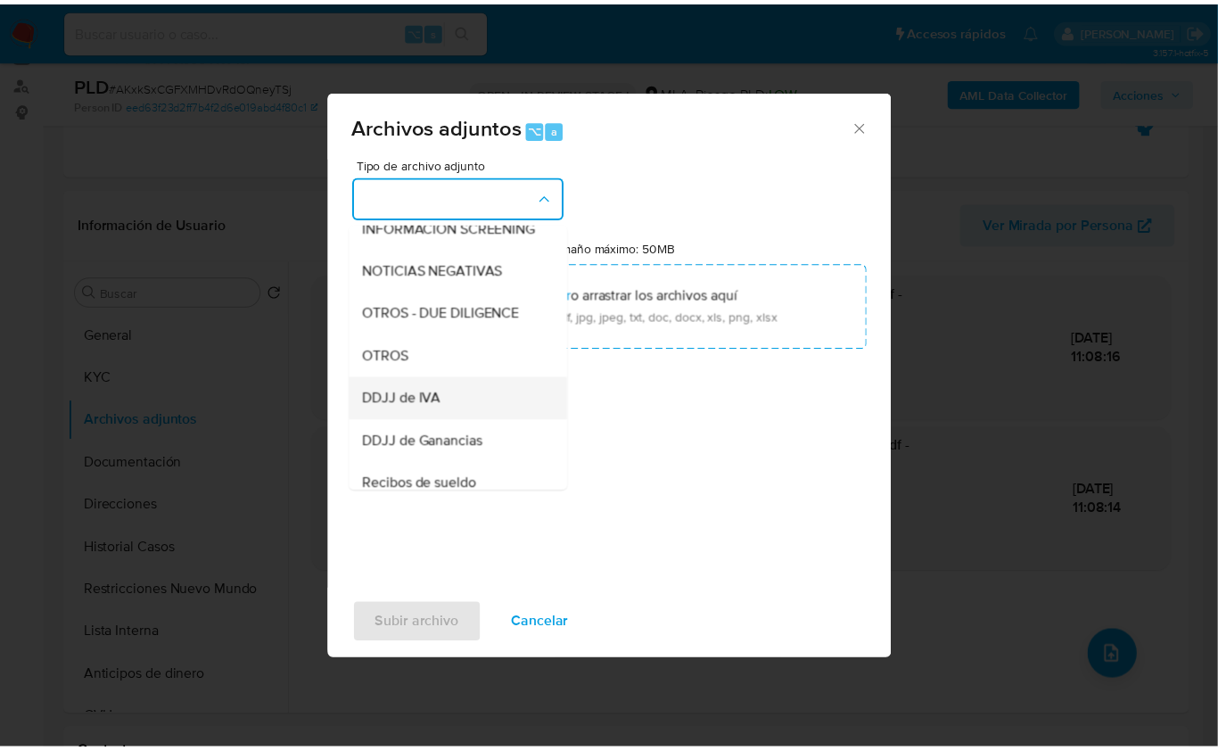
scroll to position [243, 0]
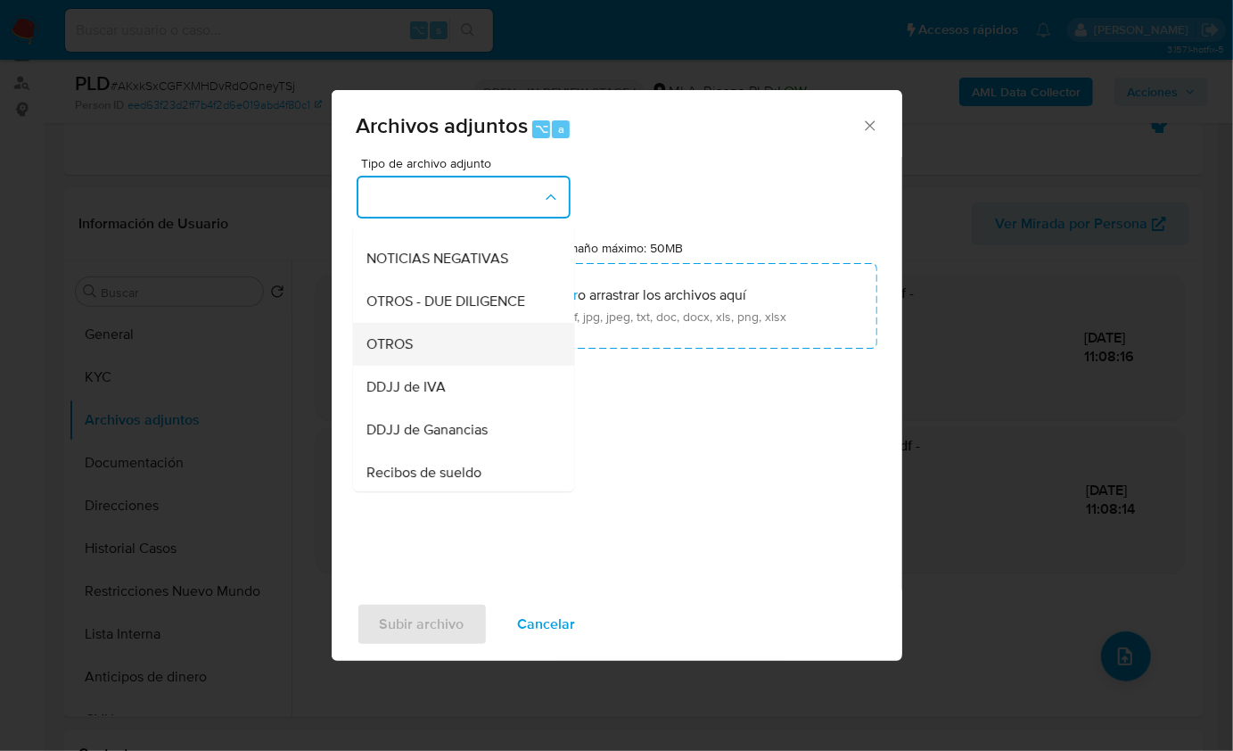
click at [417, 365] on div "OTROS" at bounding box center [458, 343] width 182 height 43
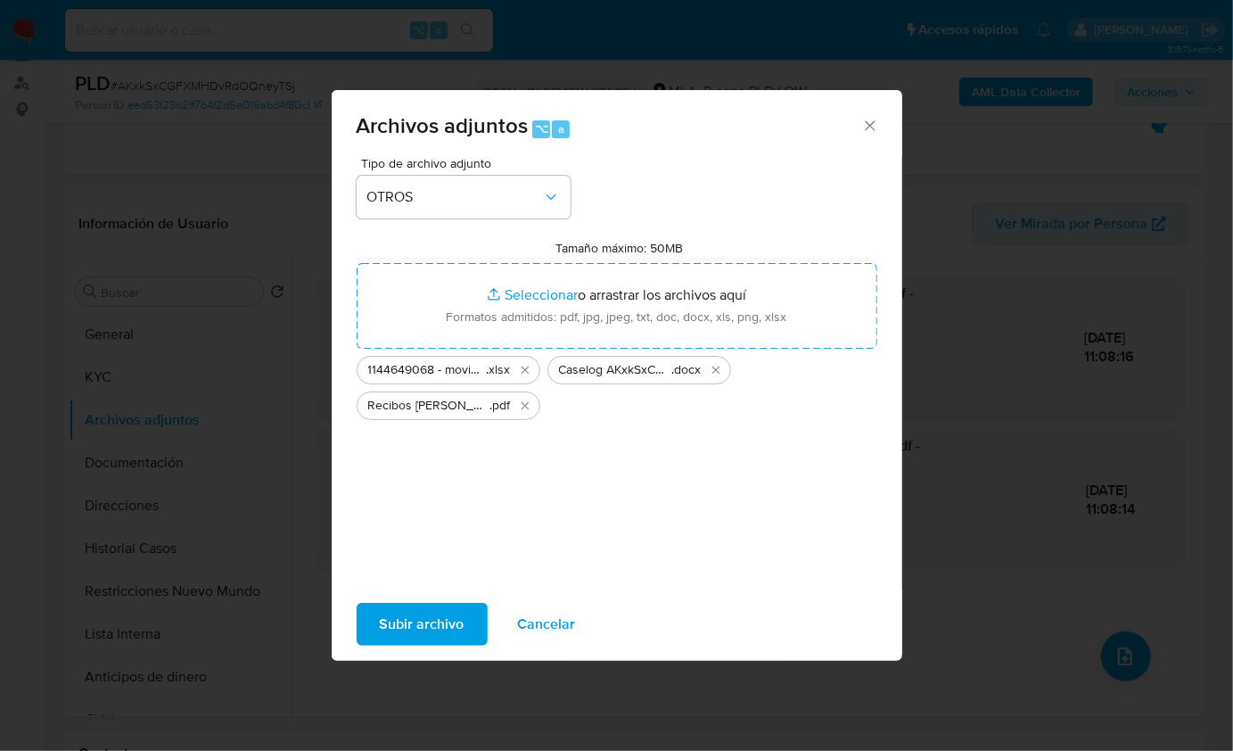
click at [451, 644] on span "Subir archivo" at bounding box center [422, 623] width 85 height 39
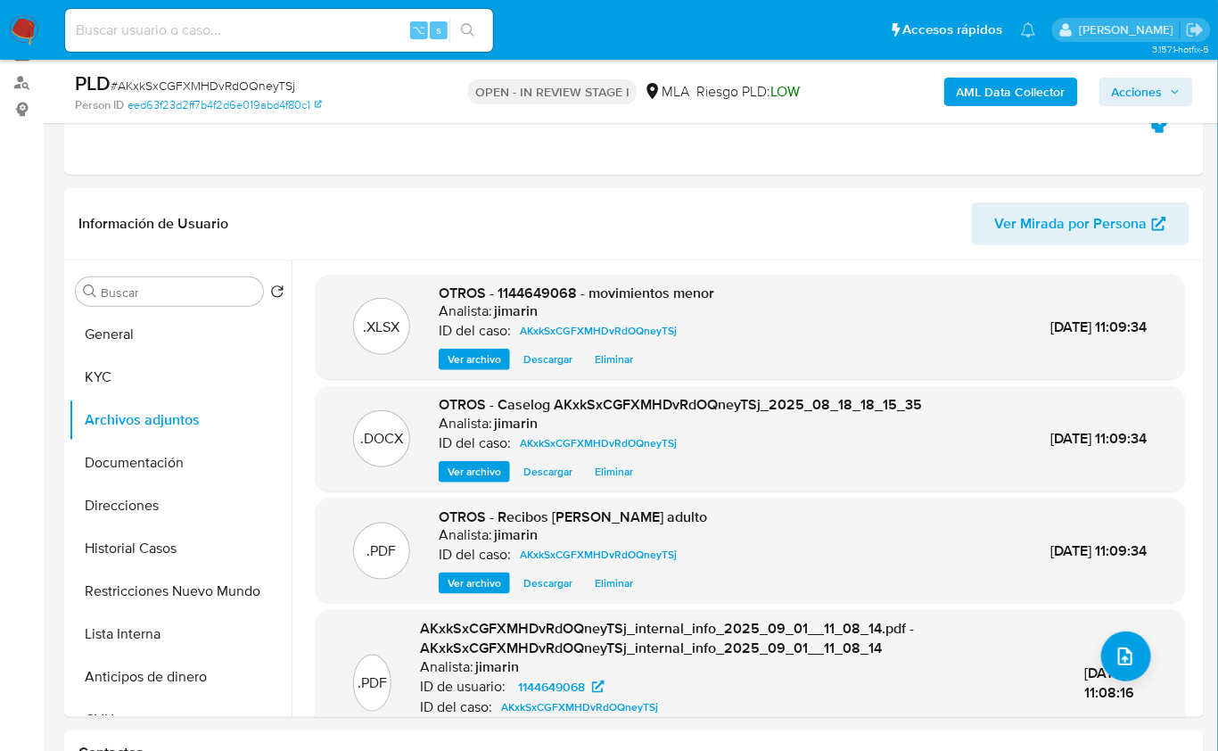
click at [1130, 102] on span "Acciones" at bounding box center [1137, 92] width 51 height 29
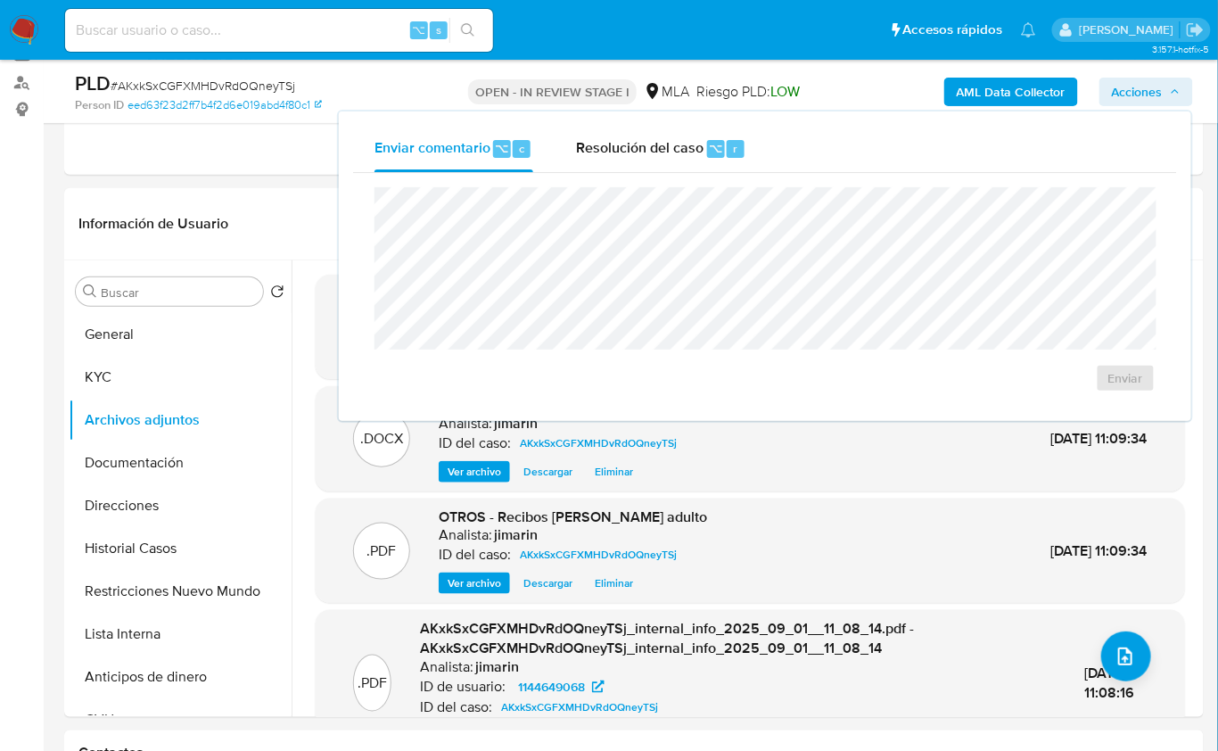
click at [675, 177] on div "Enviar" at bounding box center [765, 290] width 824 height 234
click at [669, 157] on span "Resolución del caso" at bounding box center [639, 147] width 127 height 21
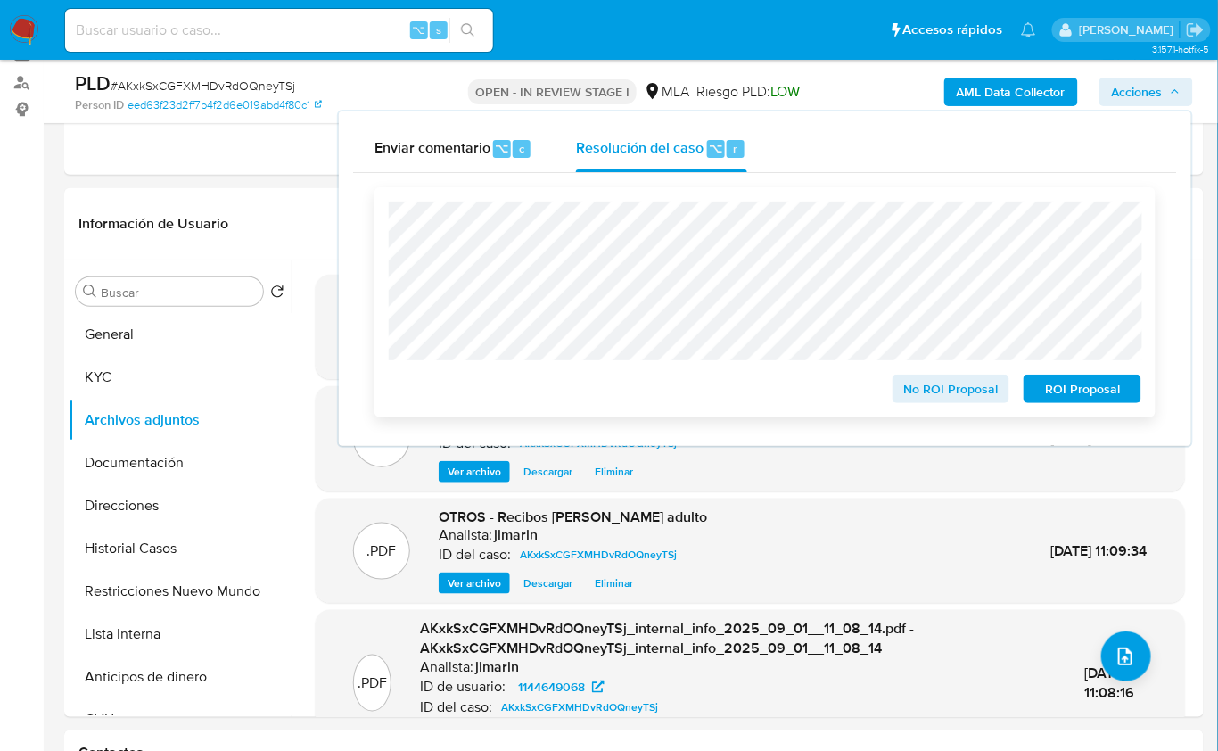
click at [1058, 389] on span "ROI Proposal" at bounding box center [1082, 388] width 93 height 25
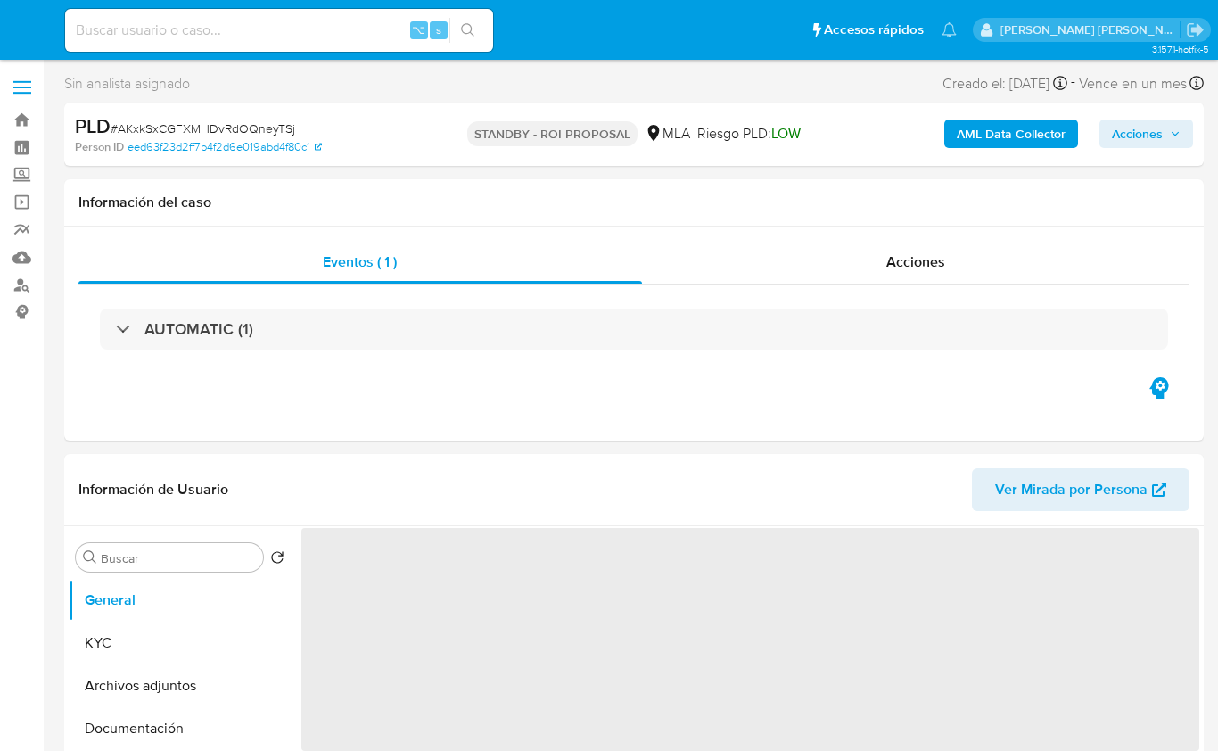
select select "10"
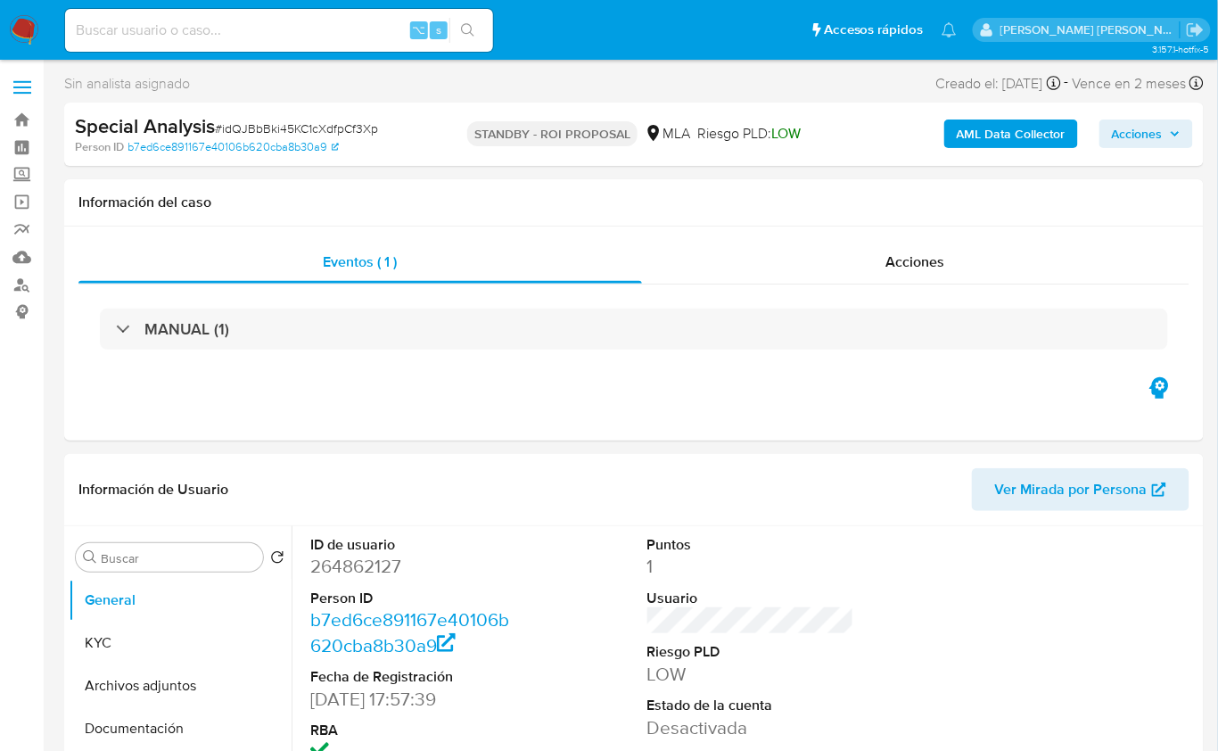
select select "10"
